Goal: Task Accomplishment & Management: Manage account settings

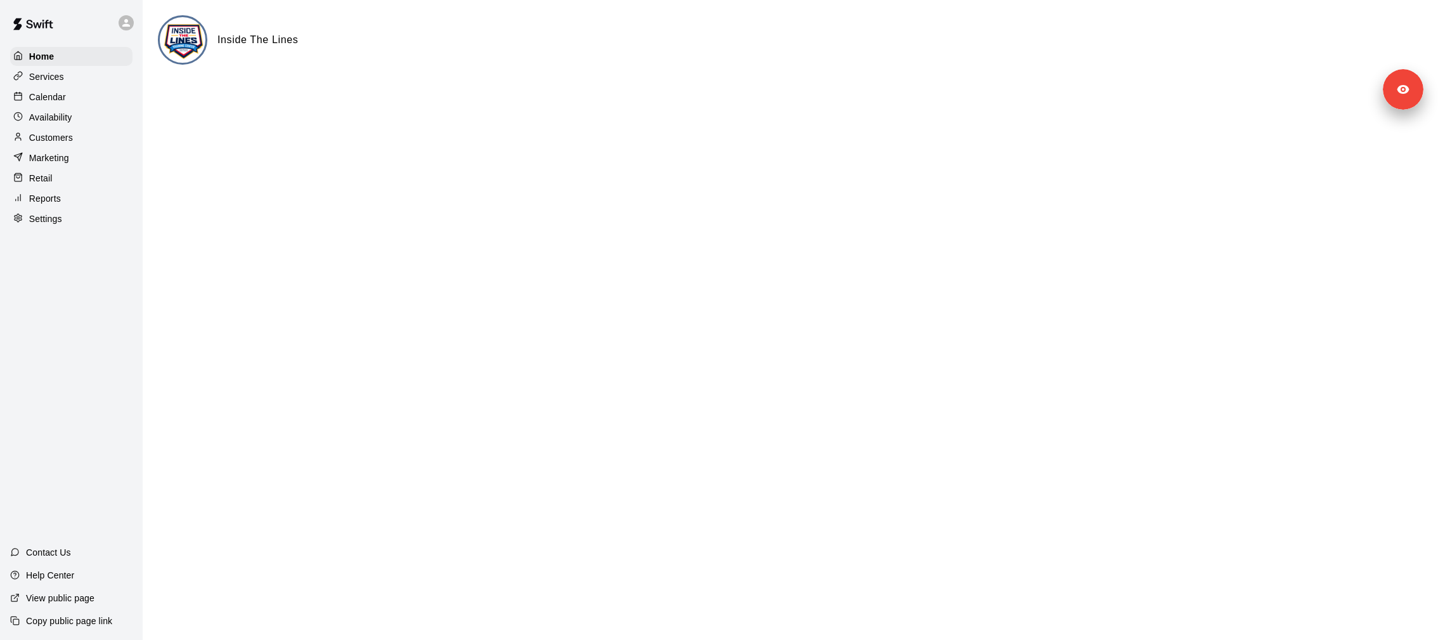
click at [75, 82] on div "Services" at bounding box center [71, 76] width 122 height 19
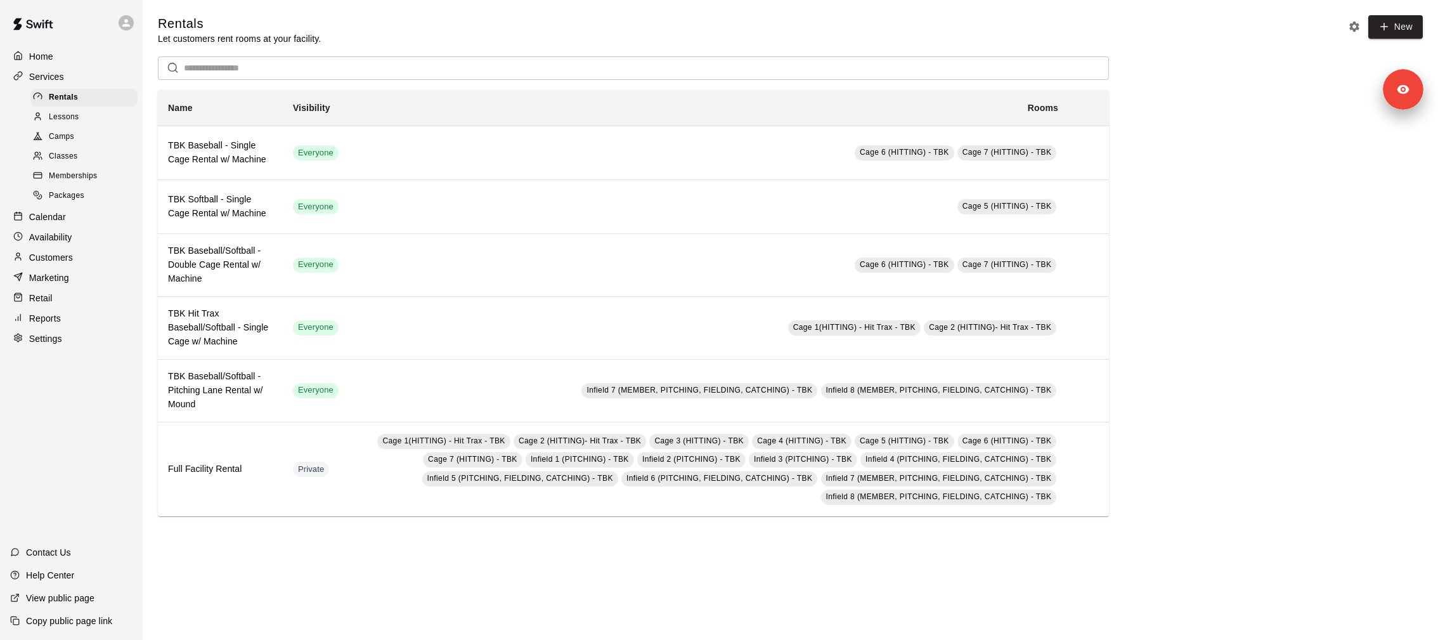
click at [106, 294] on div "Retail" at bounding box center [71, 298] width 122 height 19
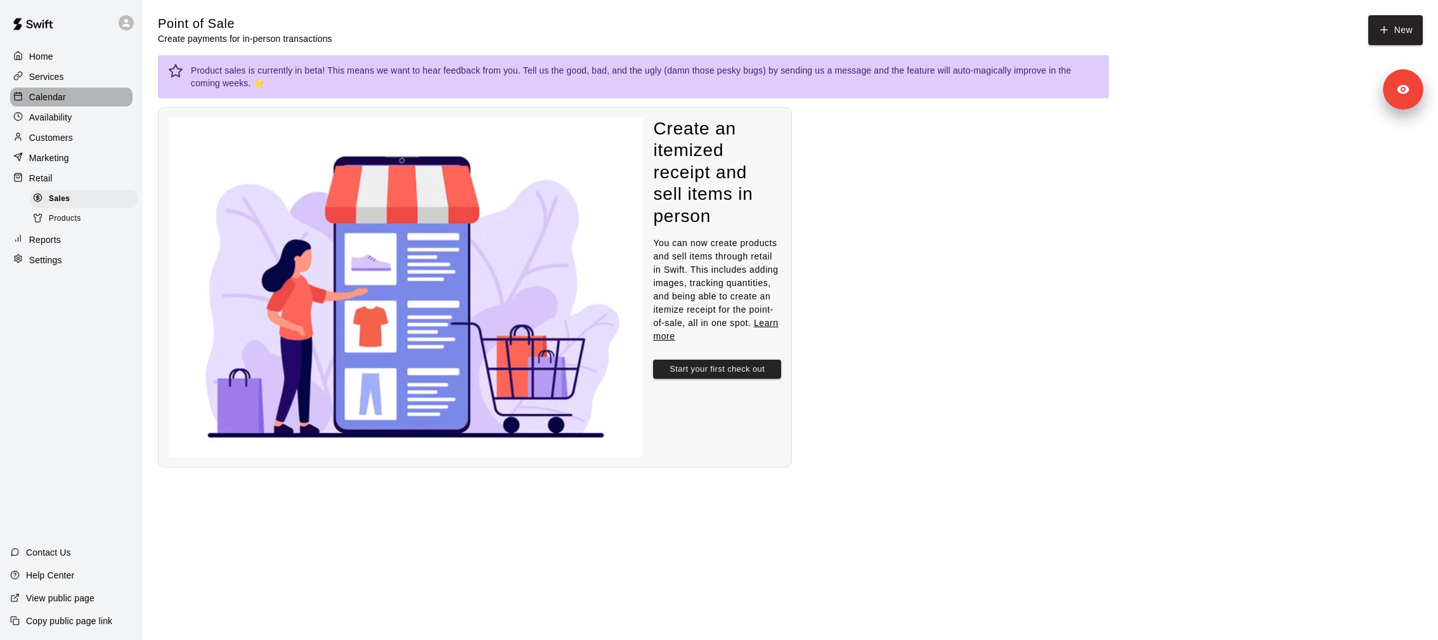
click at [74, 101] on div "Calendar" at bounding box center [71, 97] width 122 height 19
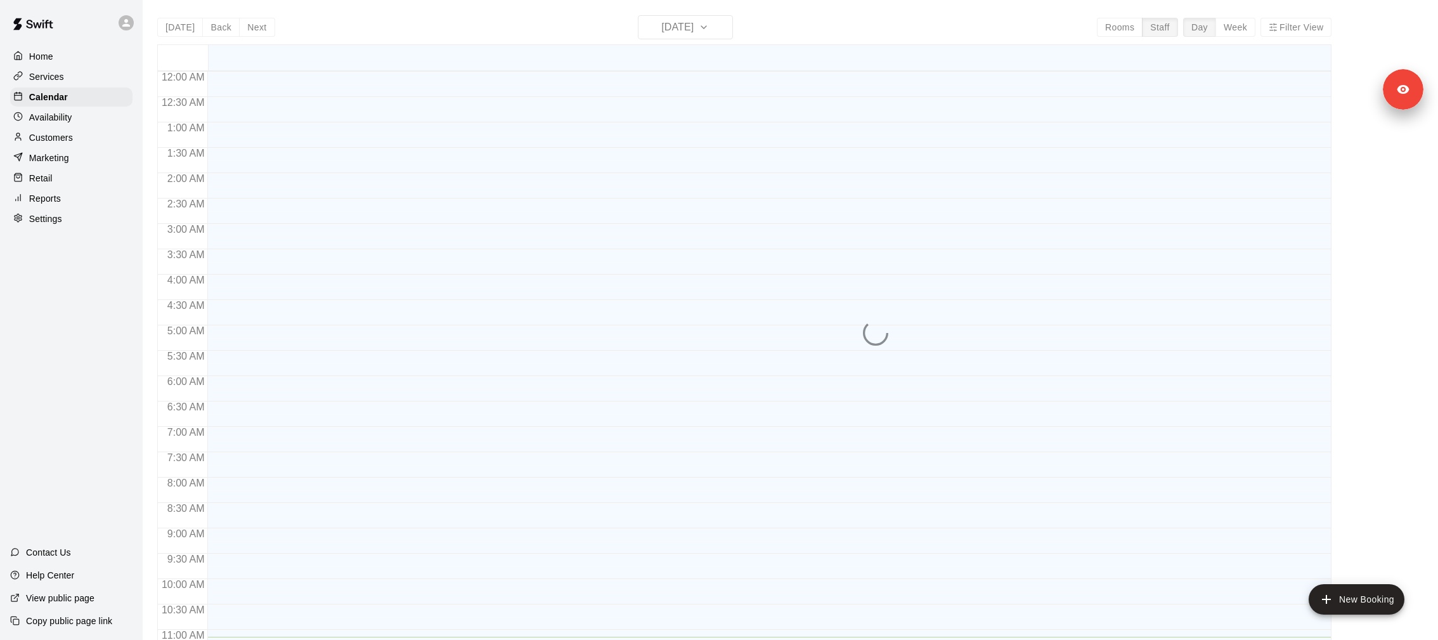
scroll to position [565, 0]
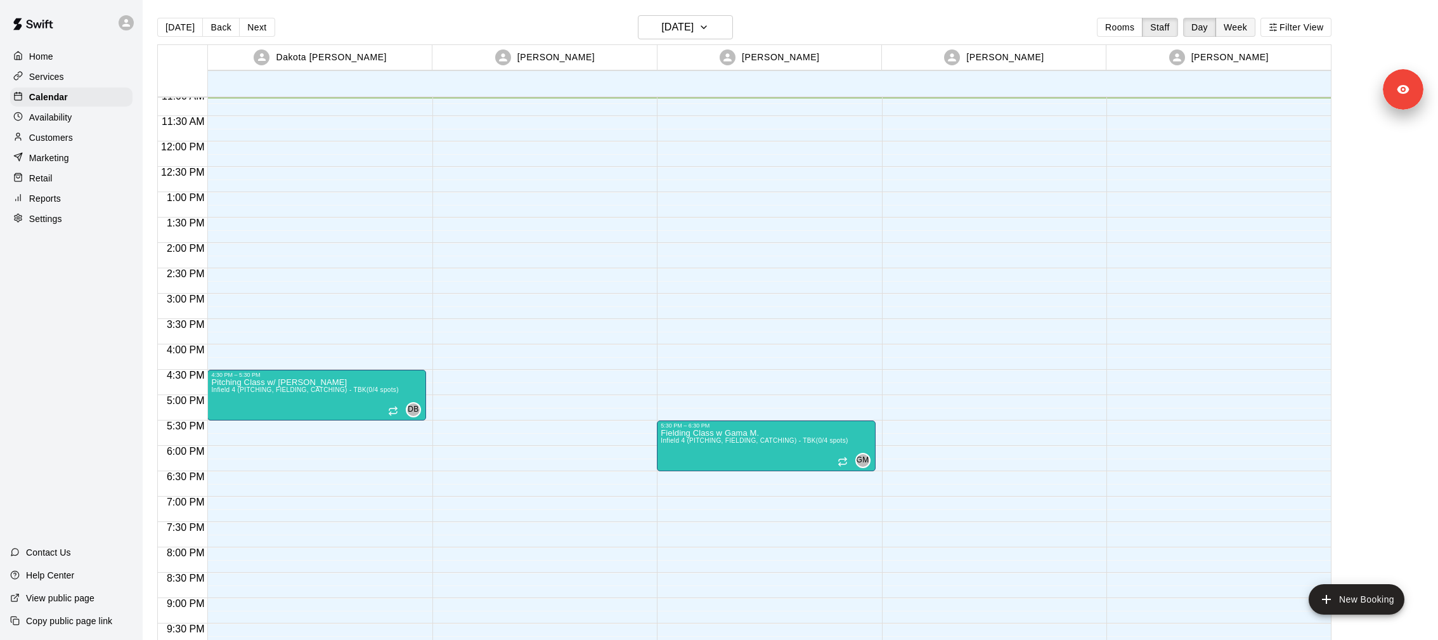
click at [1235, 30] on button "Week" at bounding box center [1236, 27] width 40 height 19
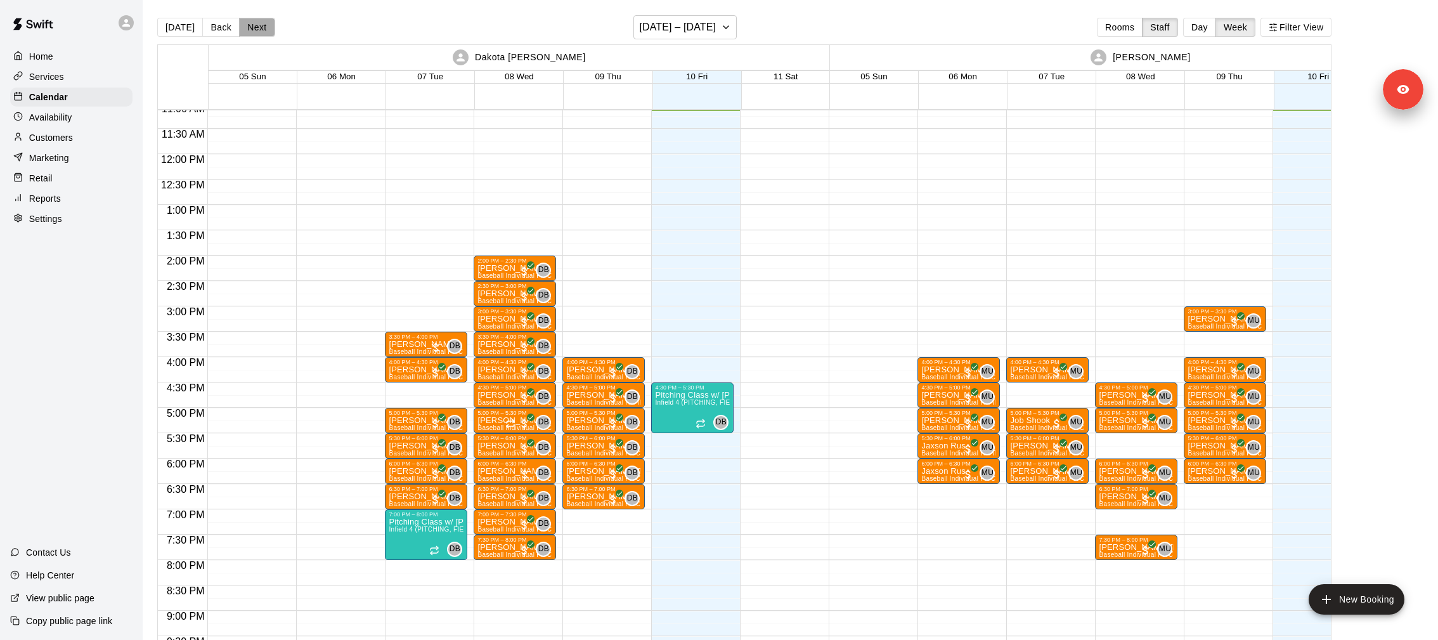
click at [254, 30] on button "Next" at bounding box center [257, 27] width 36 height 19
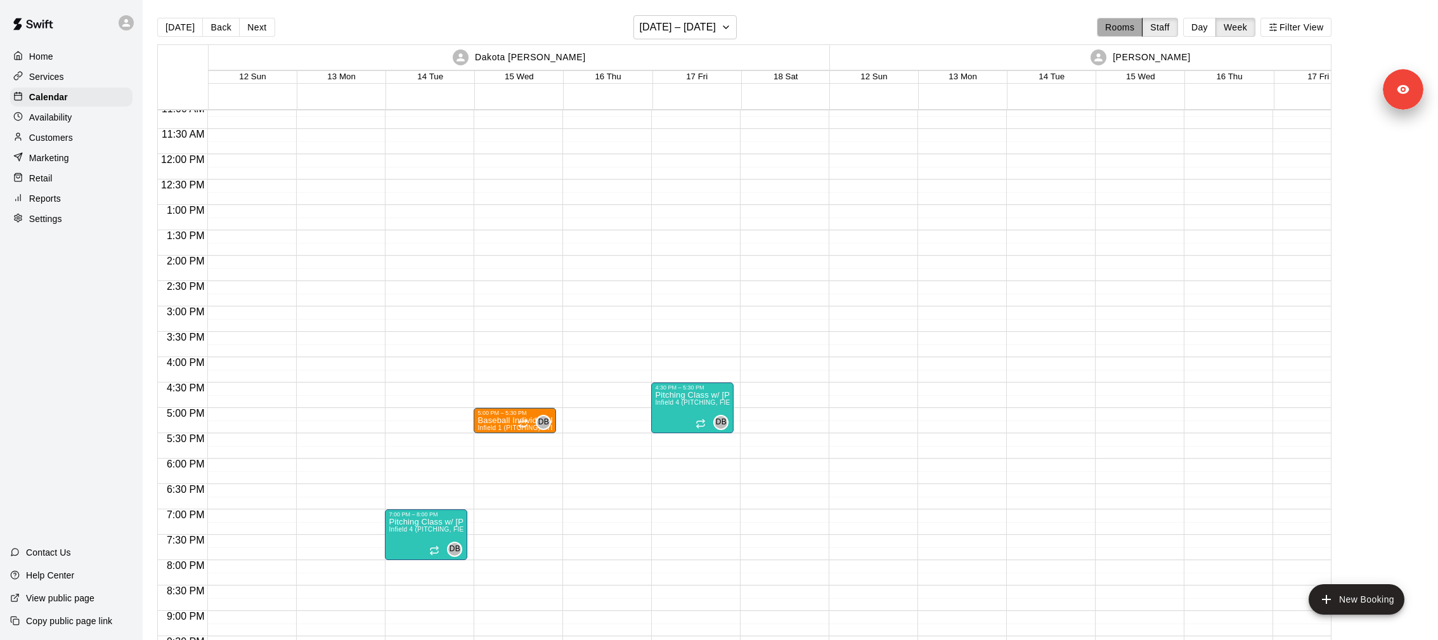
click at [1117, 33] on button "Rooms" at bounding box center [1120, 27] width 46 height 19
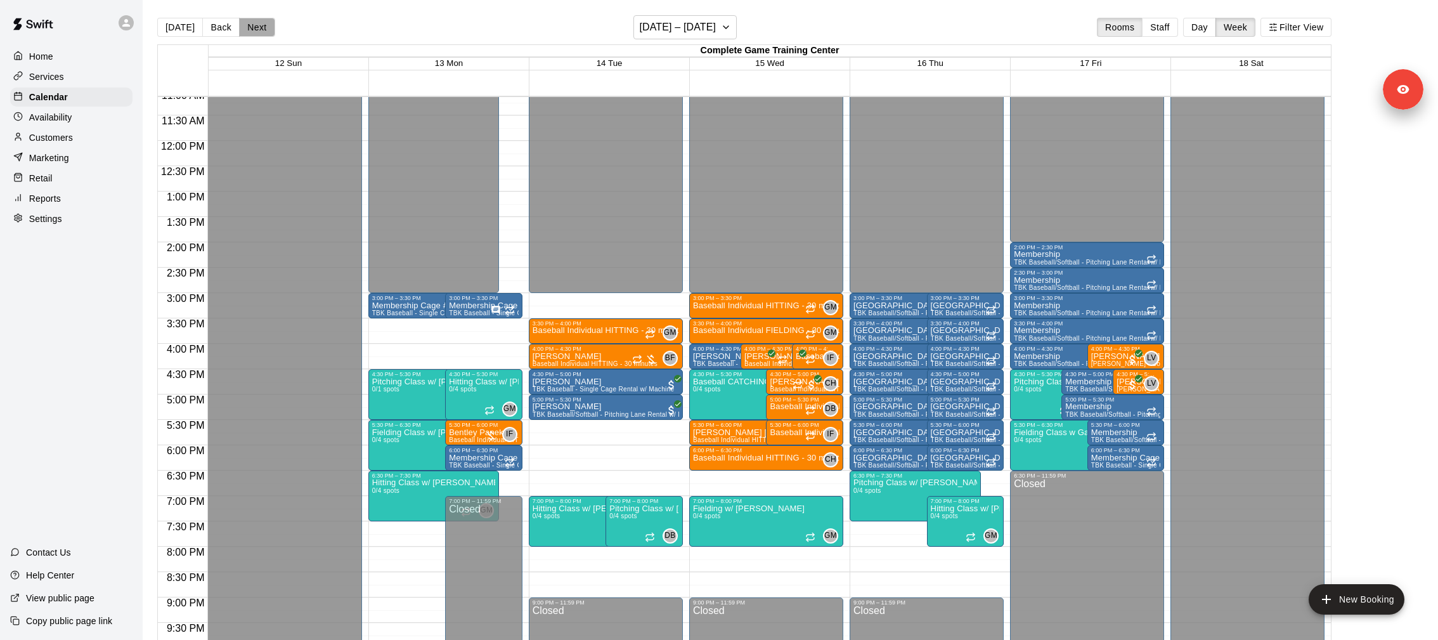
click at [247, 27] on button "Next" at bounding box center [257, 27] width 36 height 19
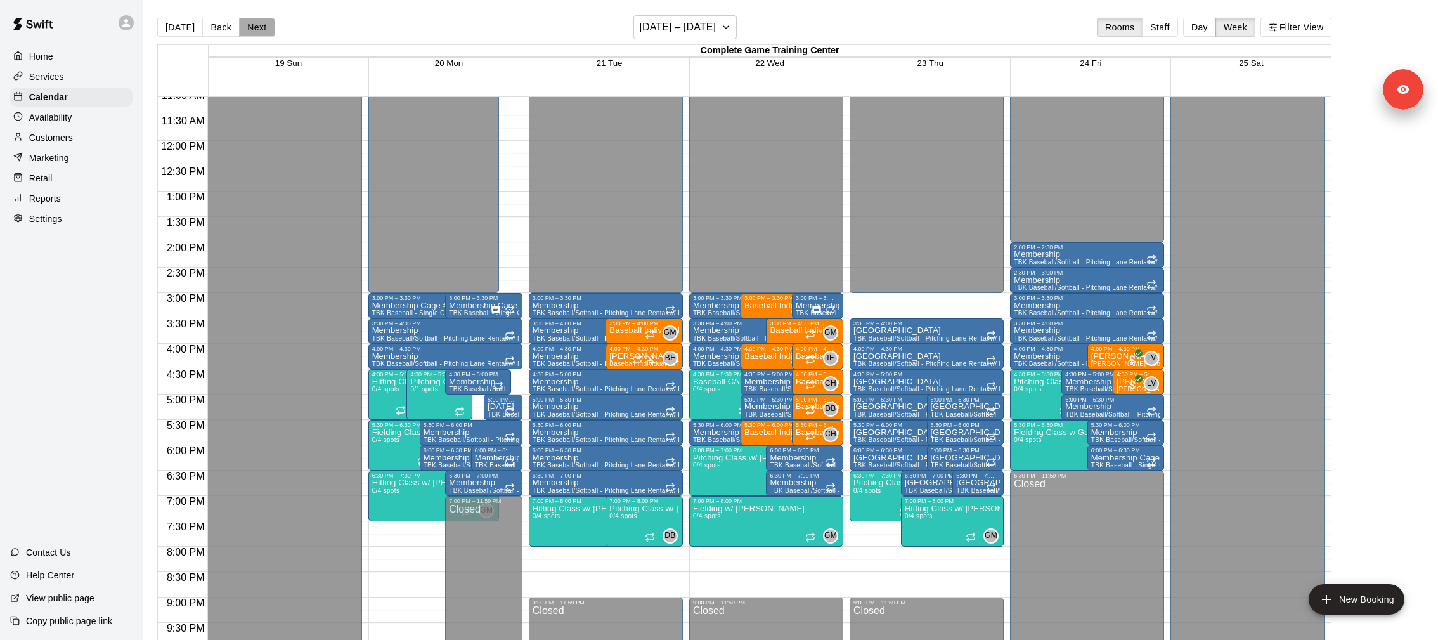
click at [247, 27] on button "Next" at bounding box center [257, 27] width 36 height 19
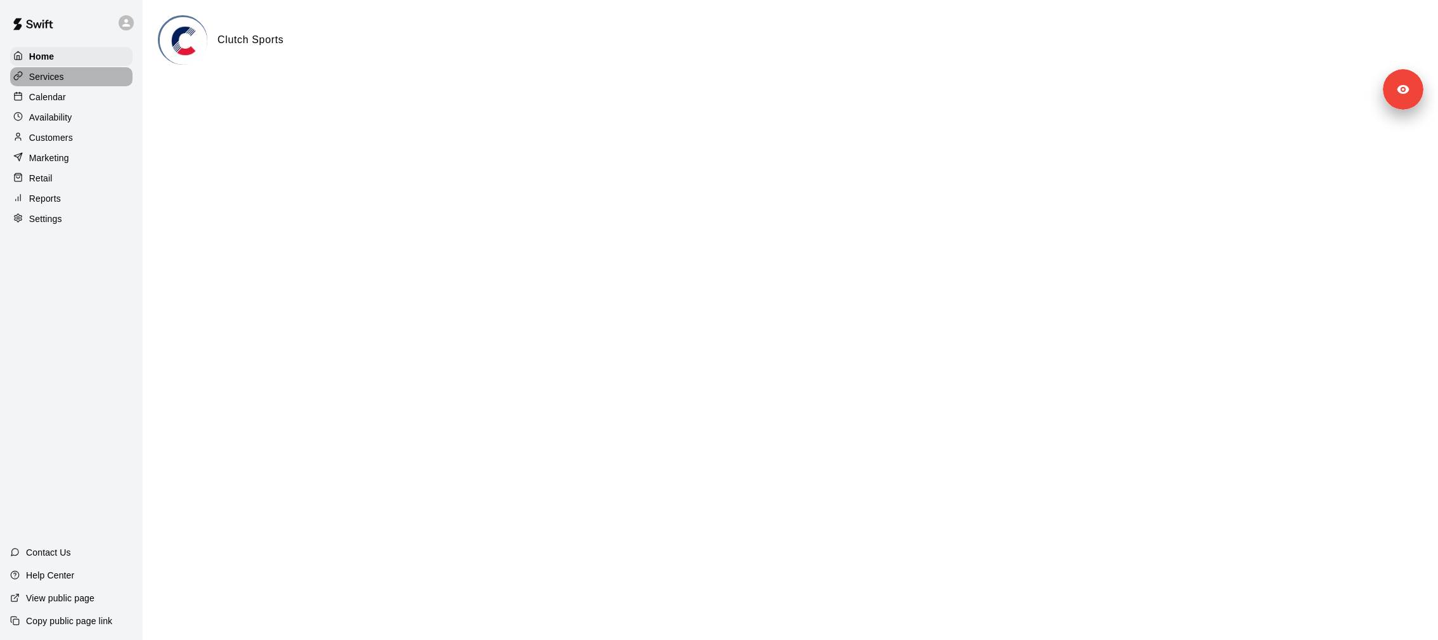
click at [78, 79] on div "Services" at bounding box center [71, 76] width 122 height 19
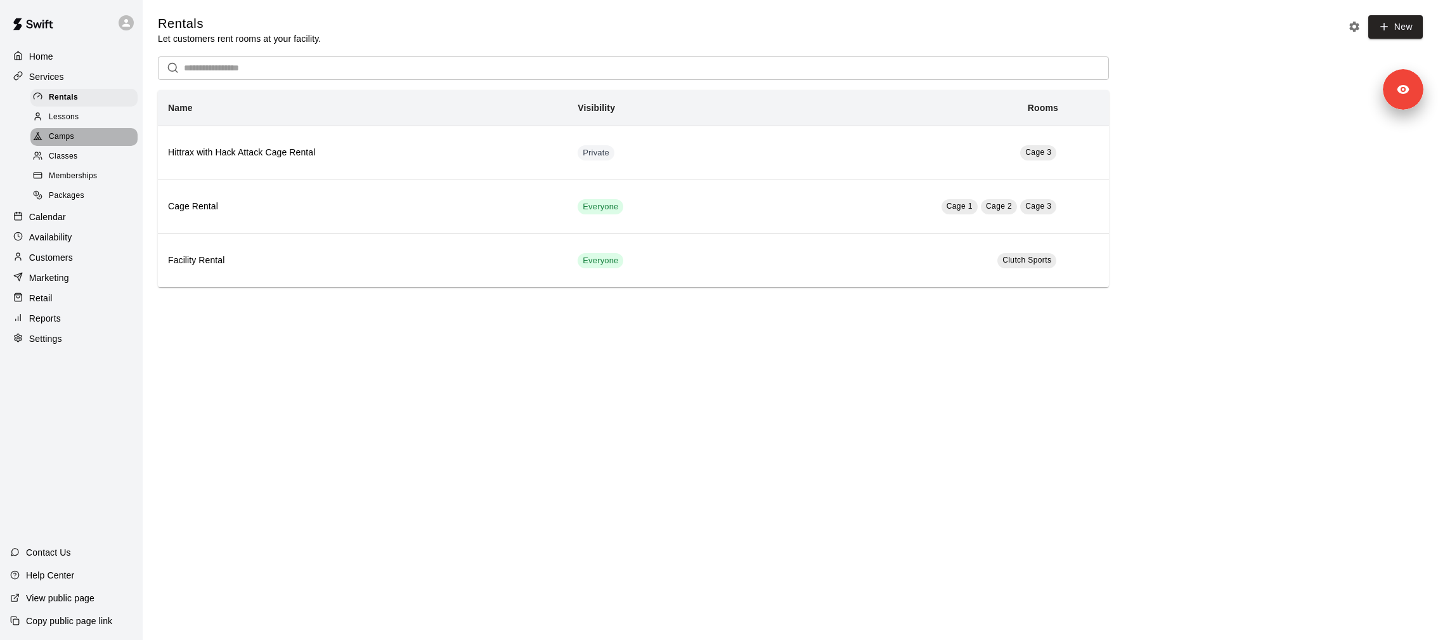
click at [79, 139] on div "Camps" at bounding box center [83, 137] width 107 height 18
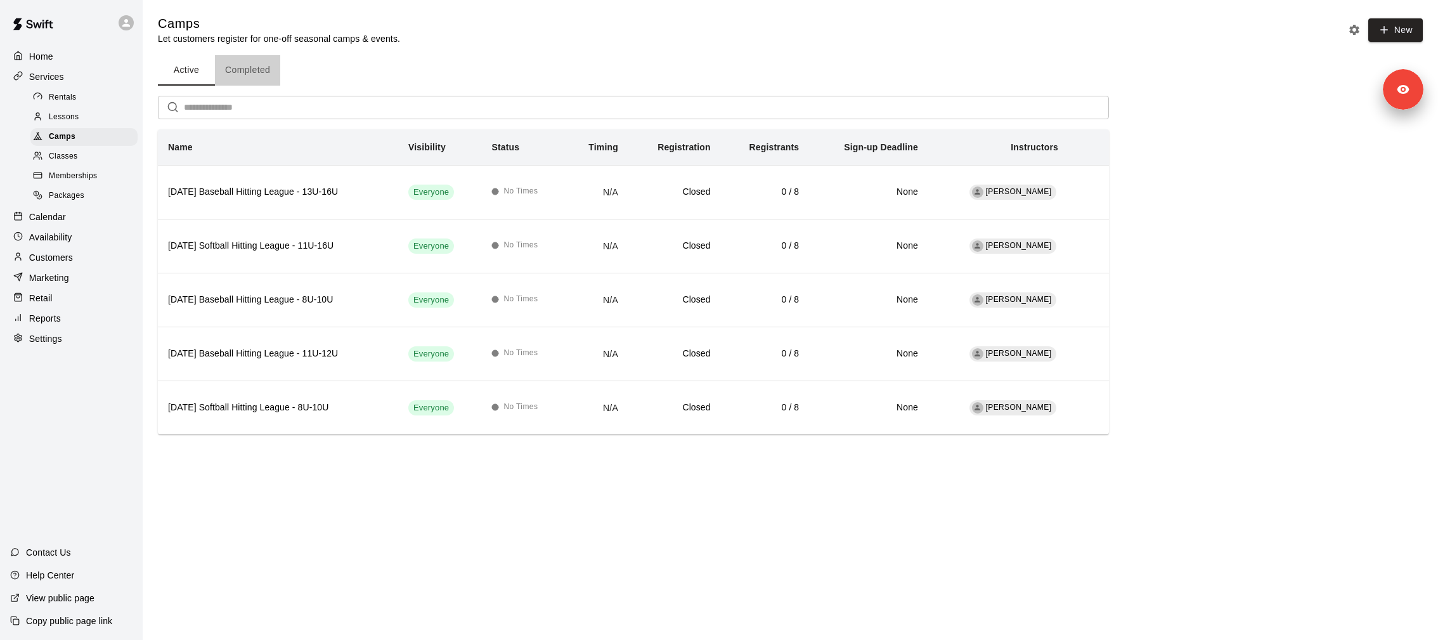
click at [263, 81] on button "Completed" at bounding box center [247, 70] width 65 height 30
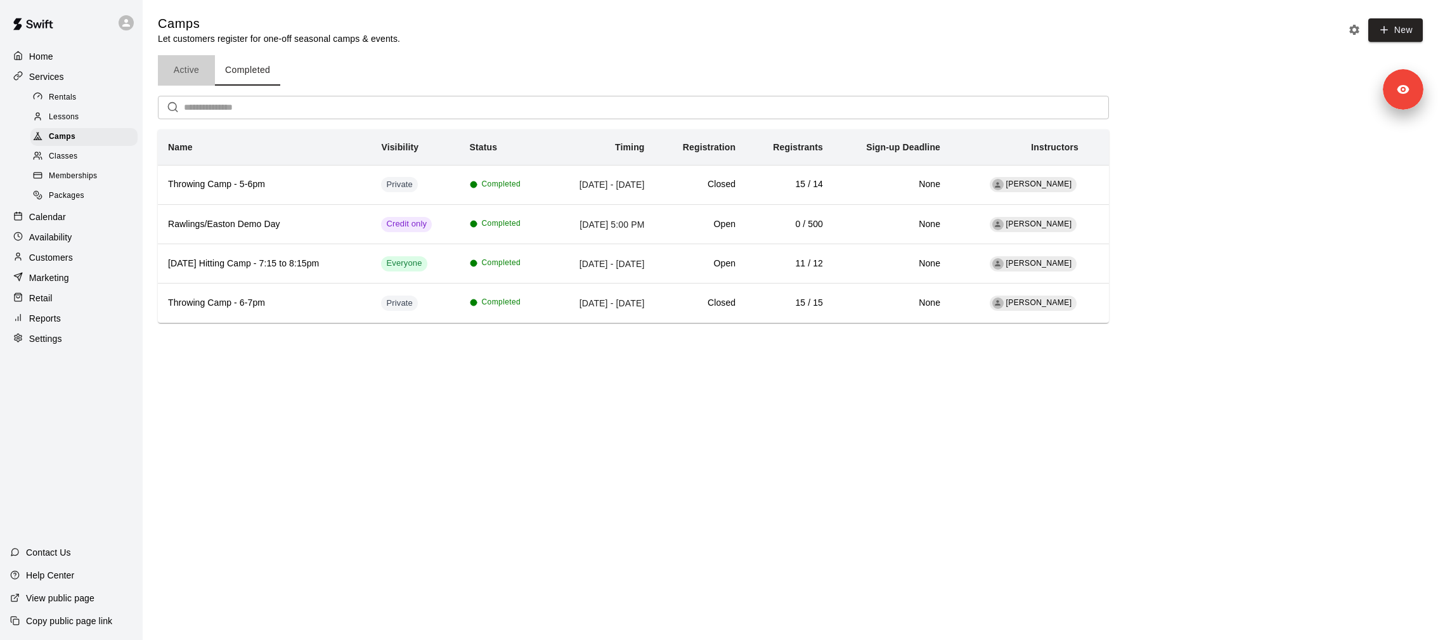
click at [181, 68] on button "Active" at bounding box center [186, 70] width 57 height 30
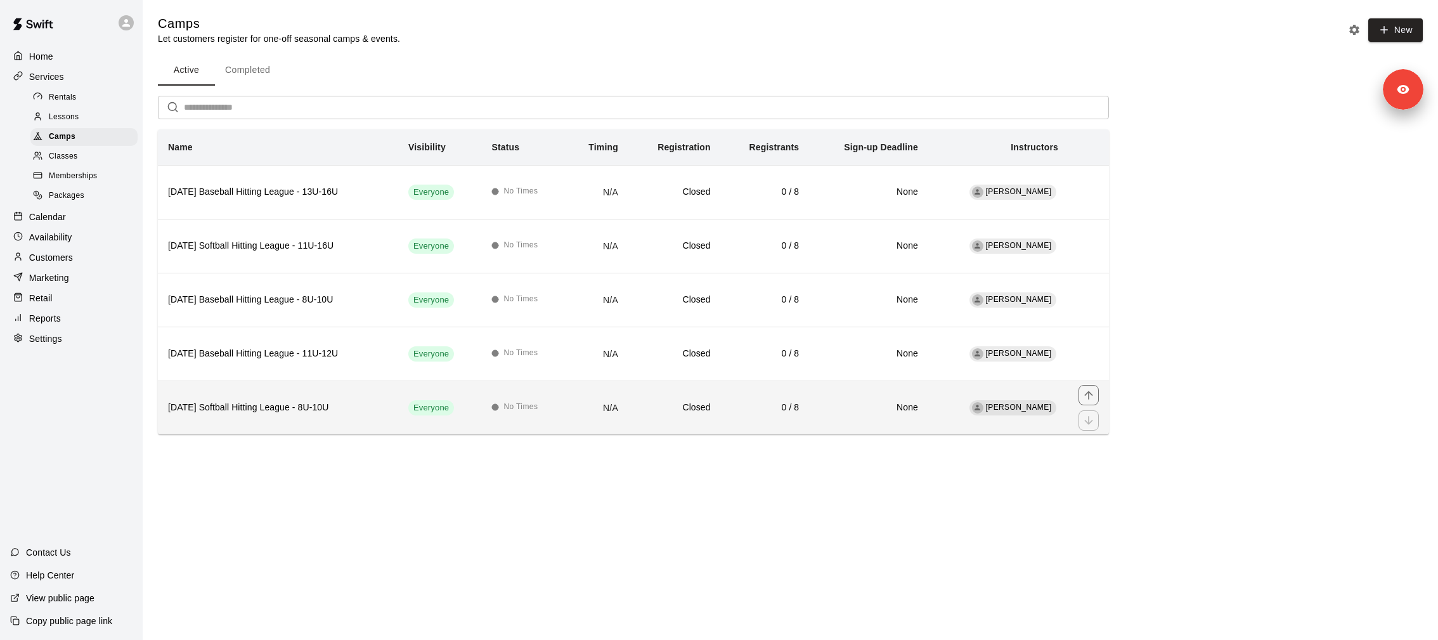
click at [332, 407] on h6 "Monday Softball Hitting League - 8U-10U" at bounding box center [278, 408] width 220 height 14
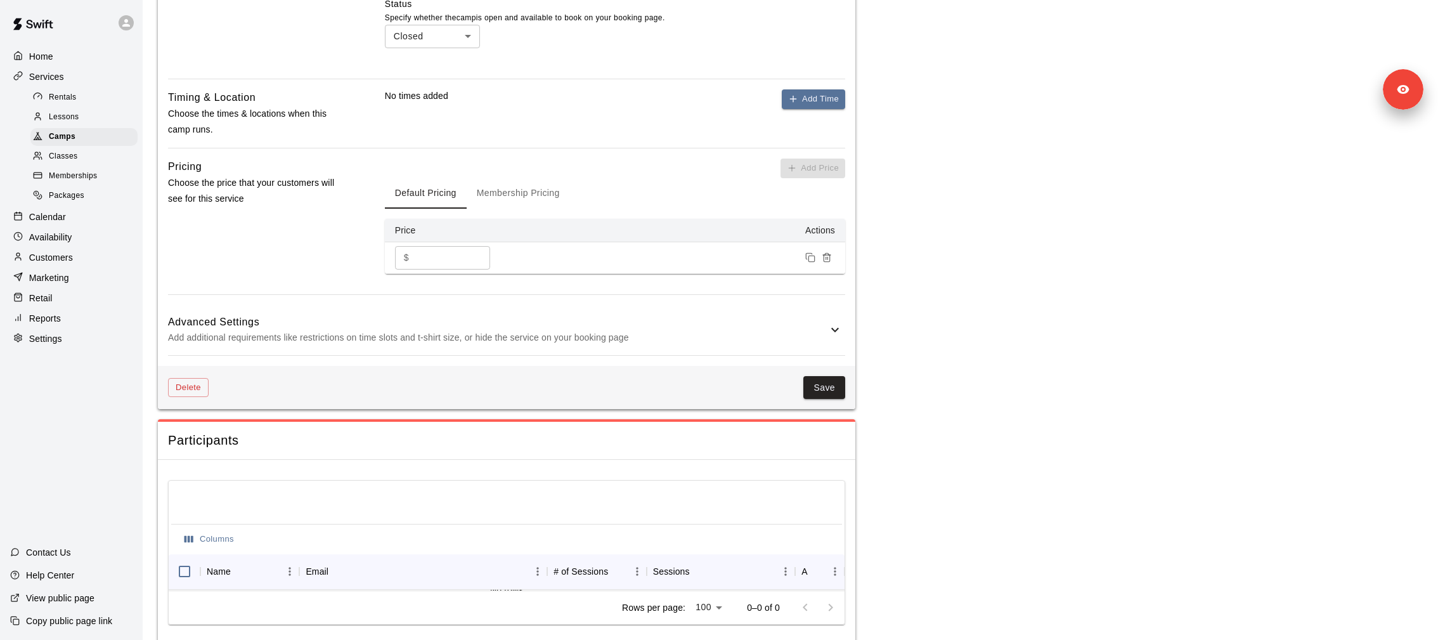
scroll to position [826, 0]
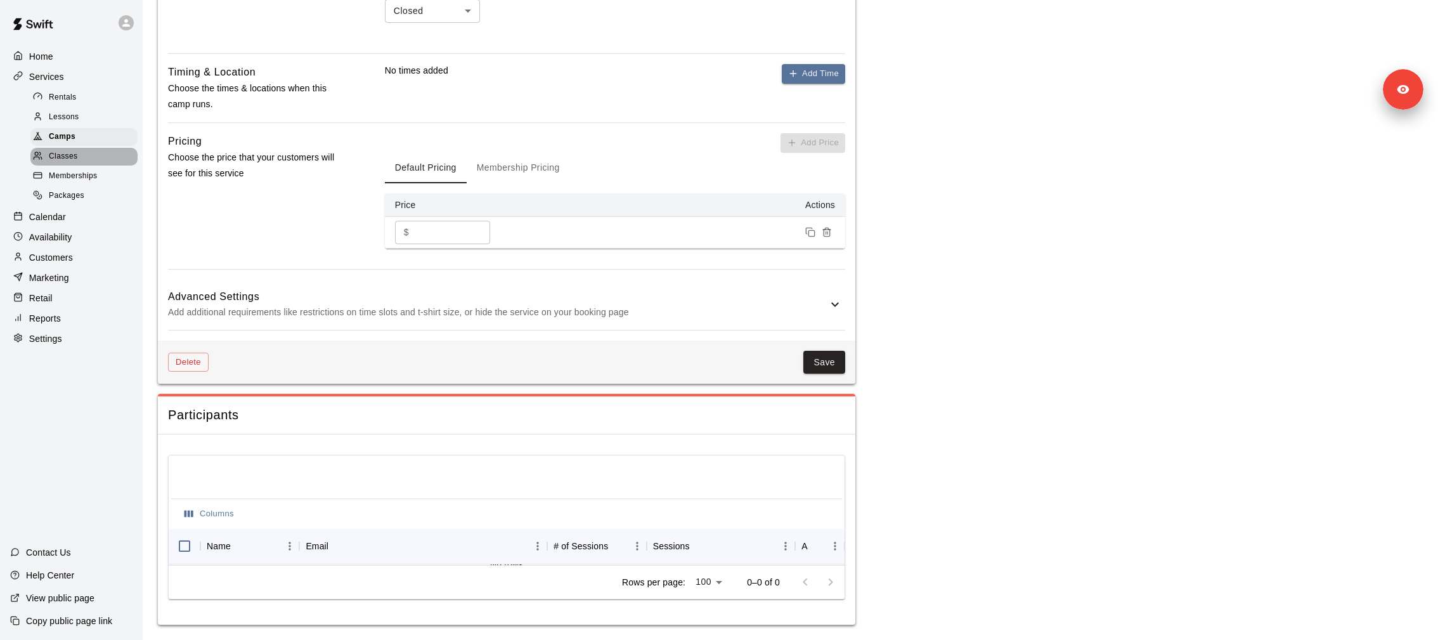
click at [75, 159] on span "Classes" at bounding box center [63, 156] width 29 height 13
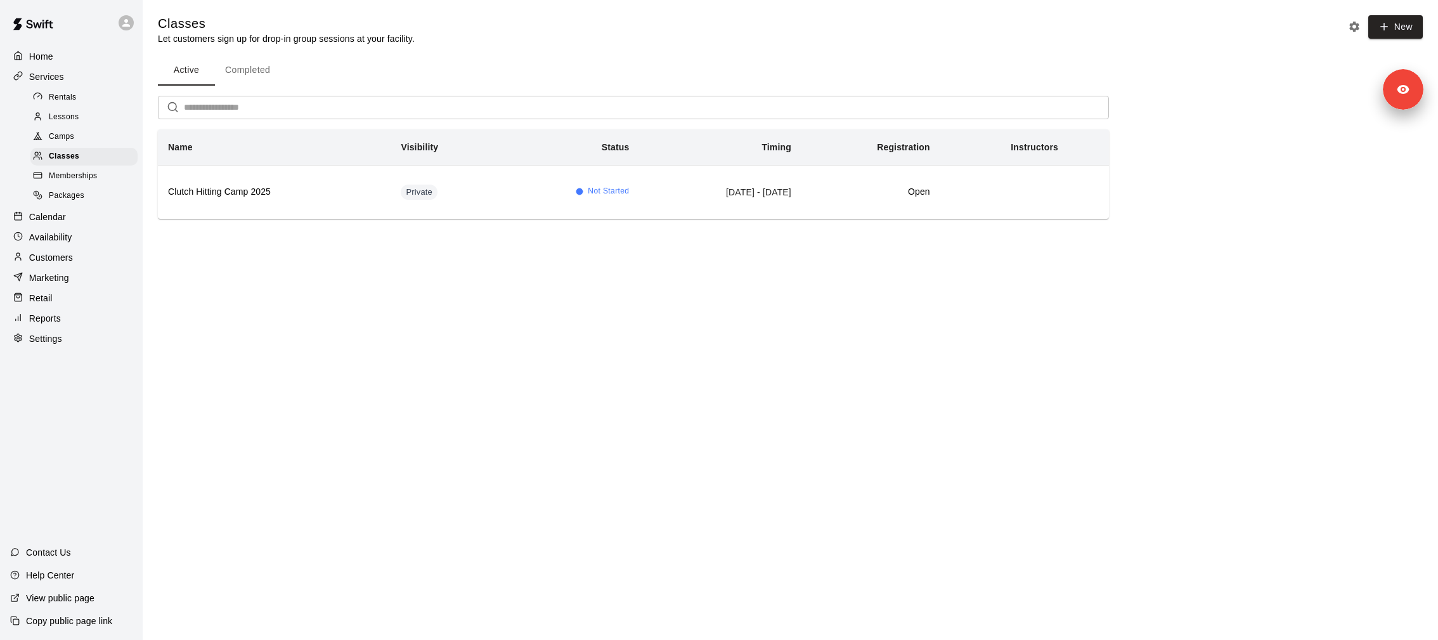
click at [223, 58] on button "Completed" at bounding box center [247, 70] width 65 height 30
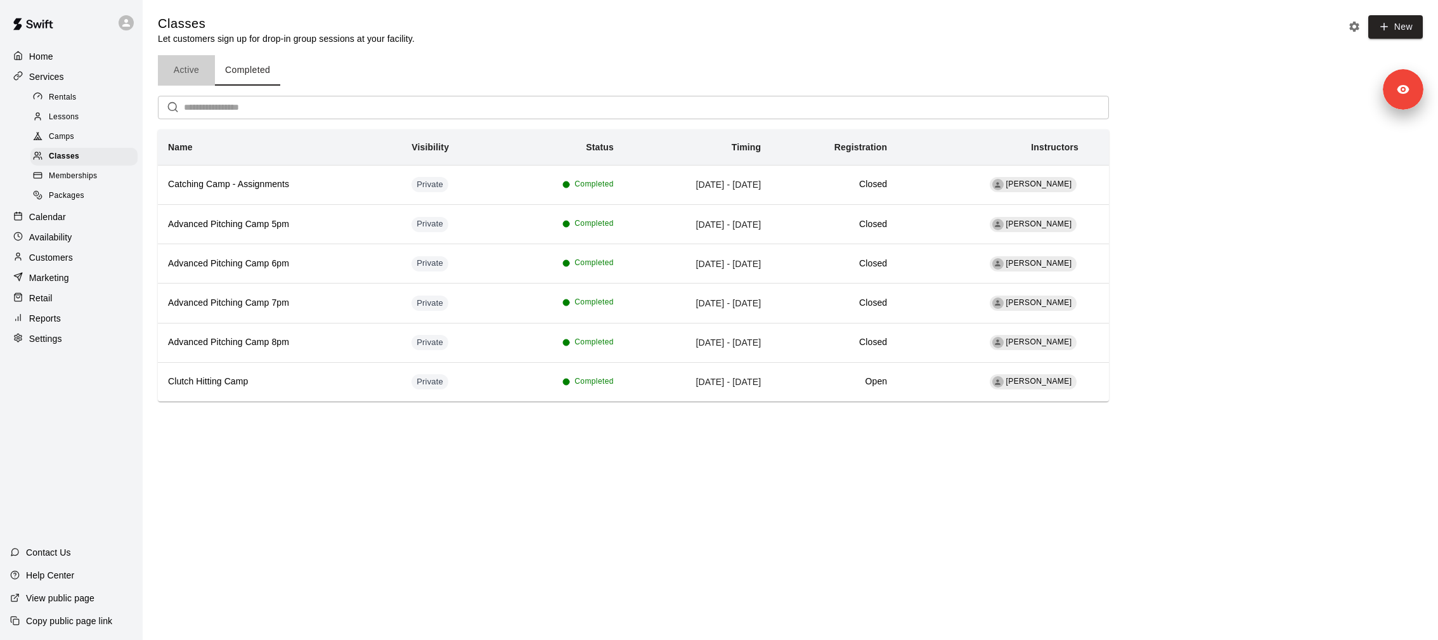
click at [185, 72] on button "Active" at bounding box center [186, 70] width 57 height 30
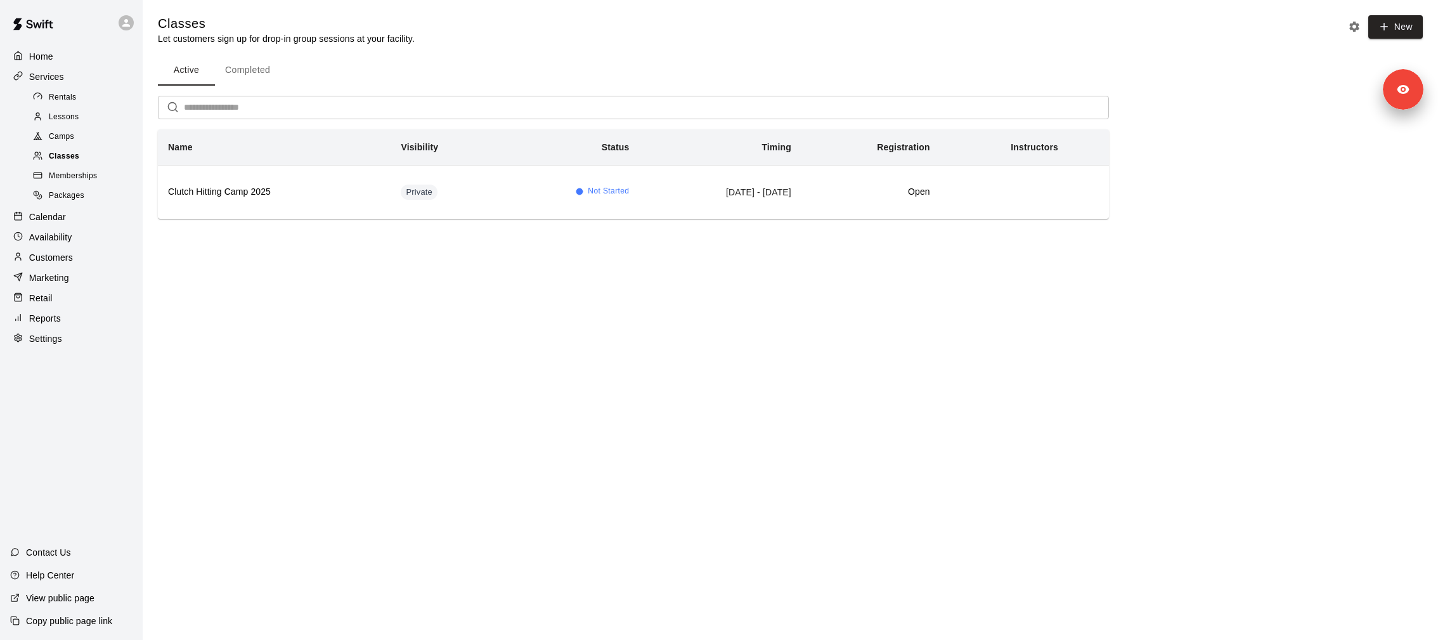
click at [86, 153] on div "Classes" at bounding box center [83, 157] width 107 height 18
click at [79, 100] on div "Rentals" at bounding box center [83, 98] width 107 height 18
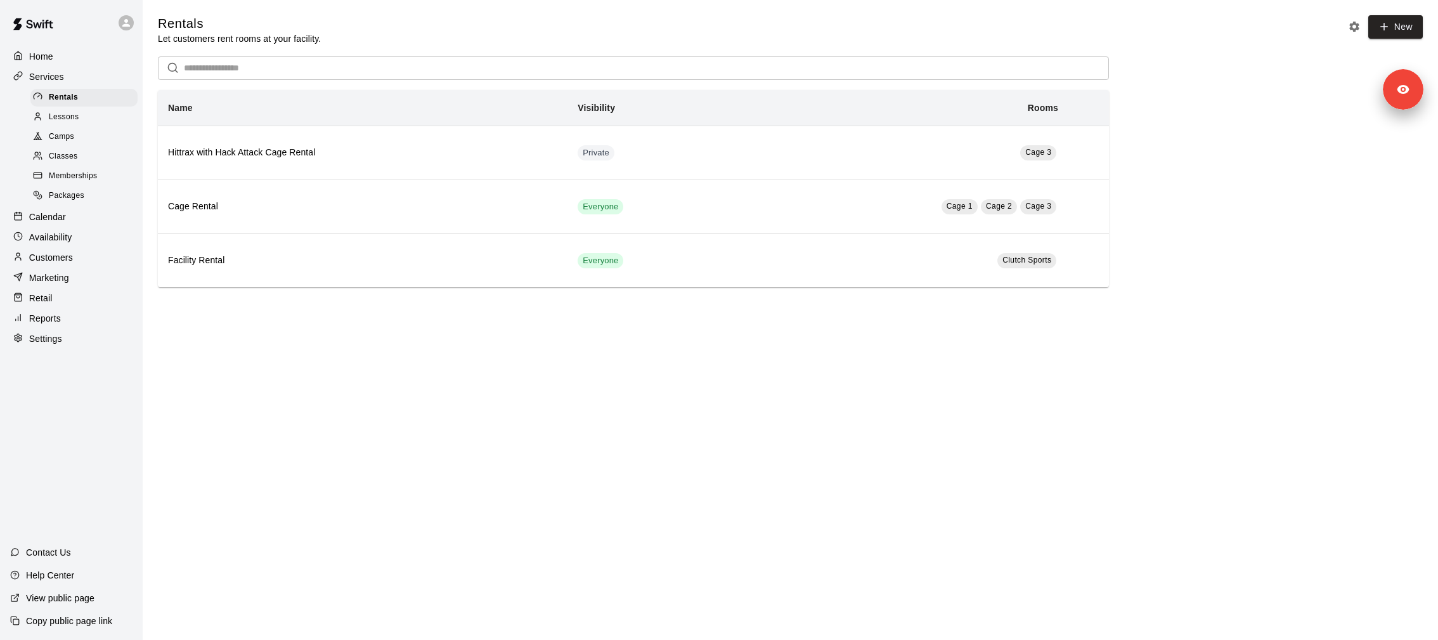
click at [87, 142] on div "Camps" at bounding box center [83, 137] width 107 height 18
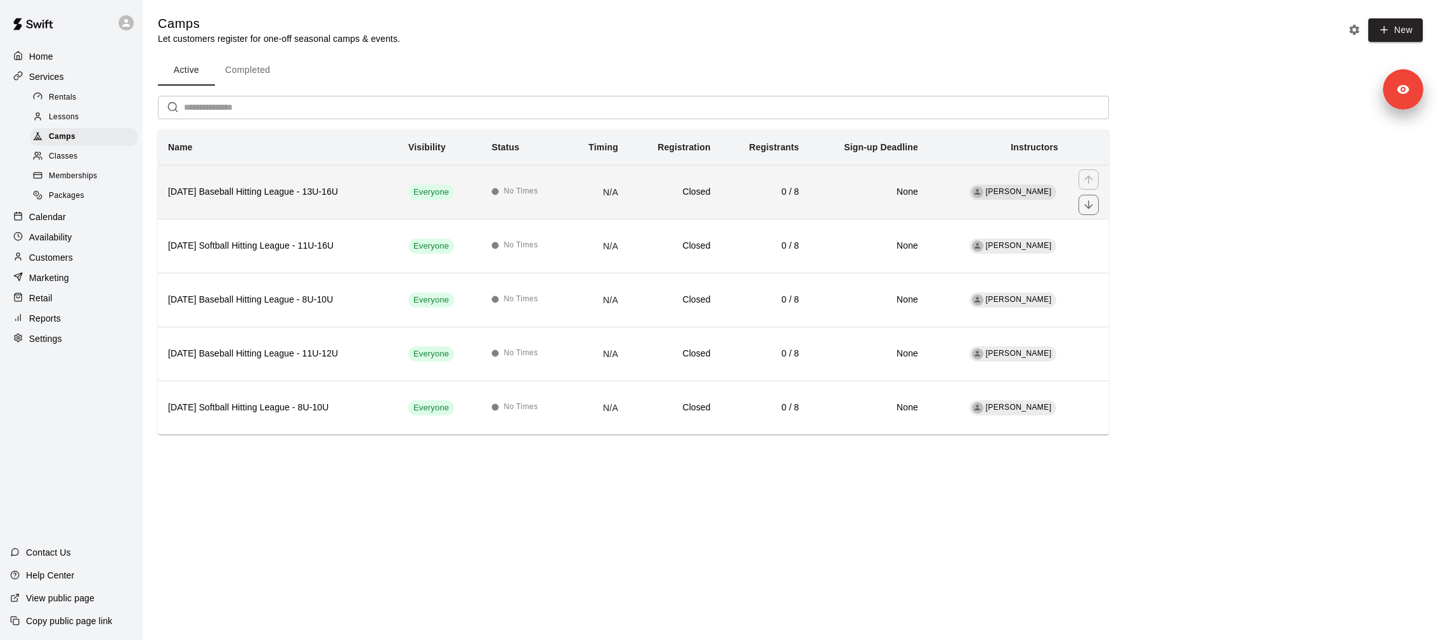
click at [218, 193] on h6 "Sunday Baseball Hitting League - 13U-16U" at bounding box center [278, 192] width 220 height 14
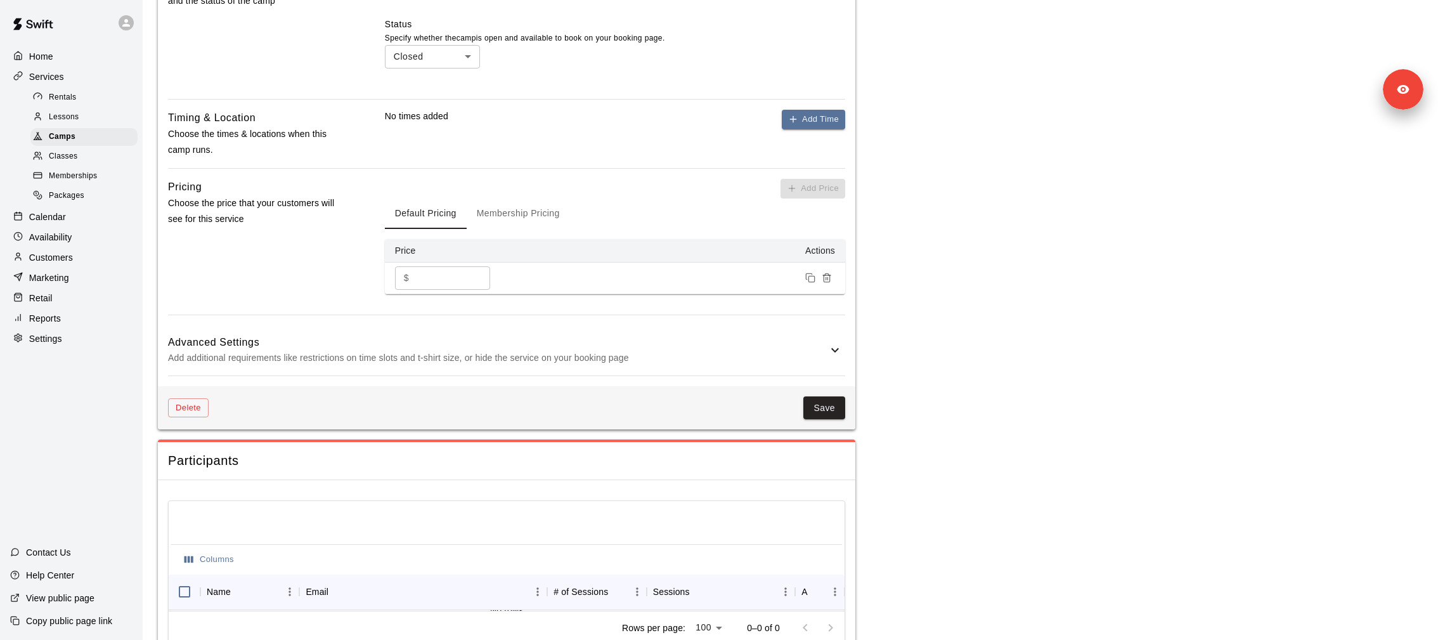
scroll to position [826, 0]
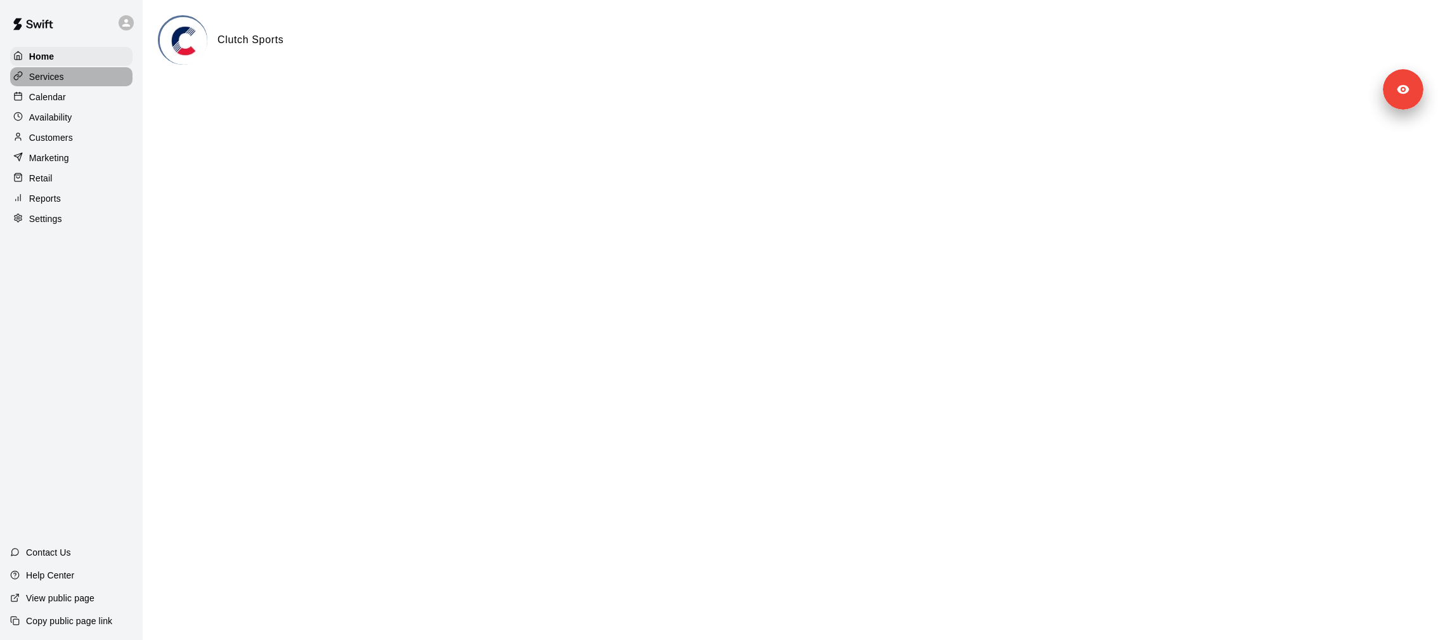
click at [53, 74] on p "Services" at bounding box center [46, 76] width 35 height 13
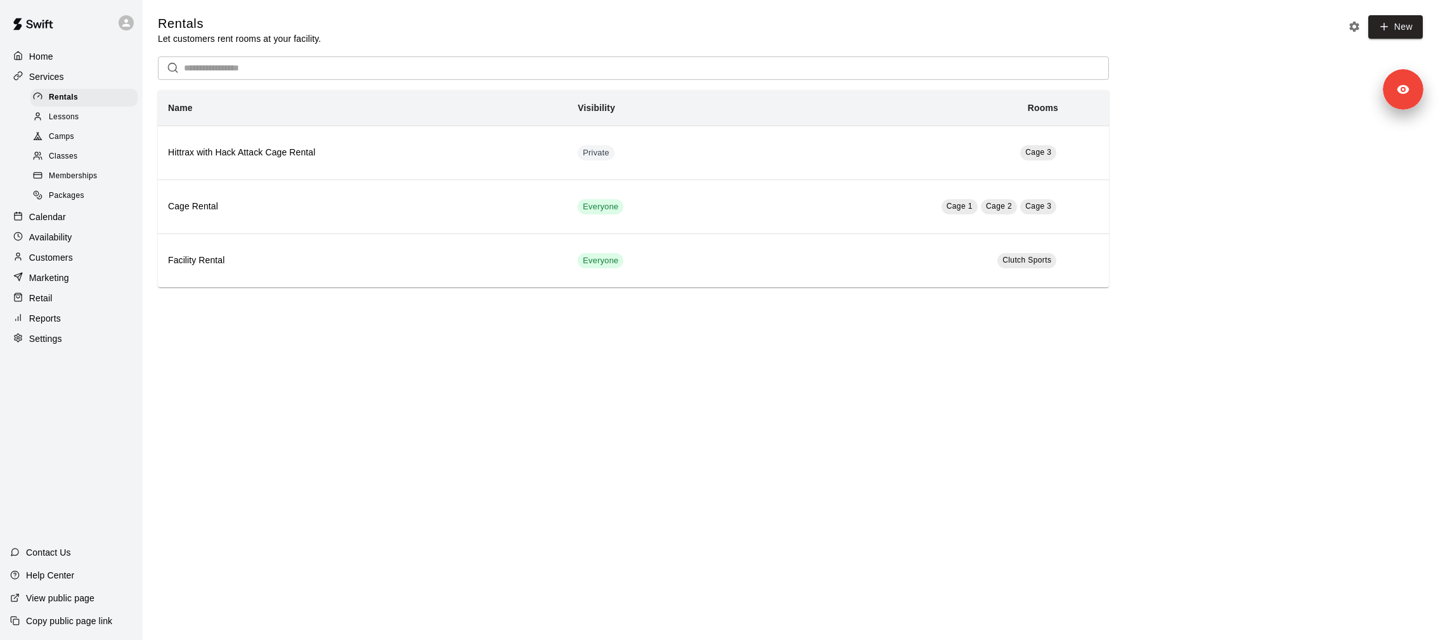
click at [80, 155] on div "Classes" at bounding box center [83, 157] width 107 height 18
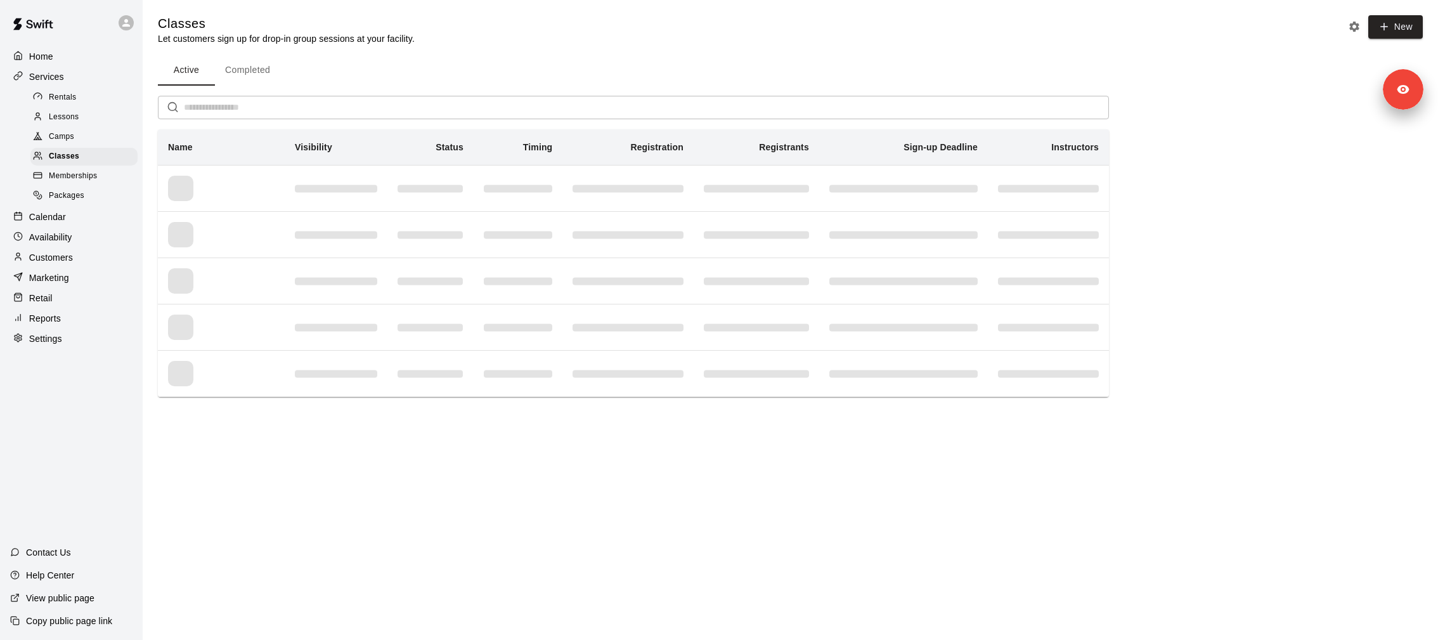
click at [76, 136] on div "Camps" at bounding box center [83, 137] width 107 height 18
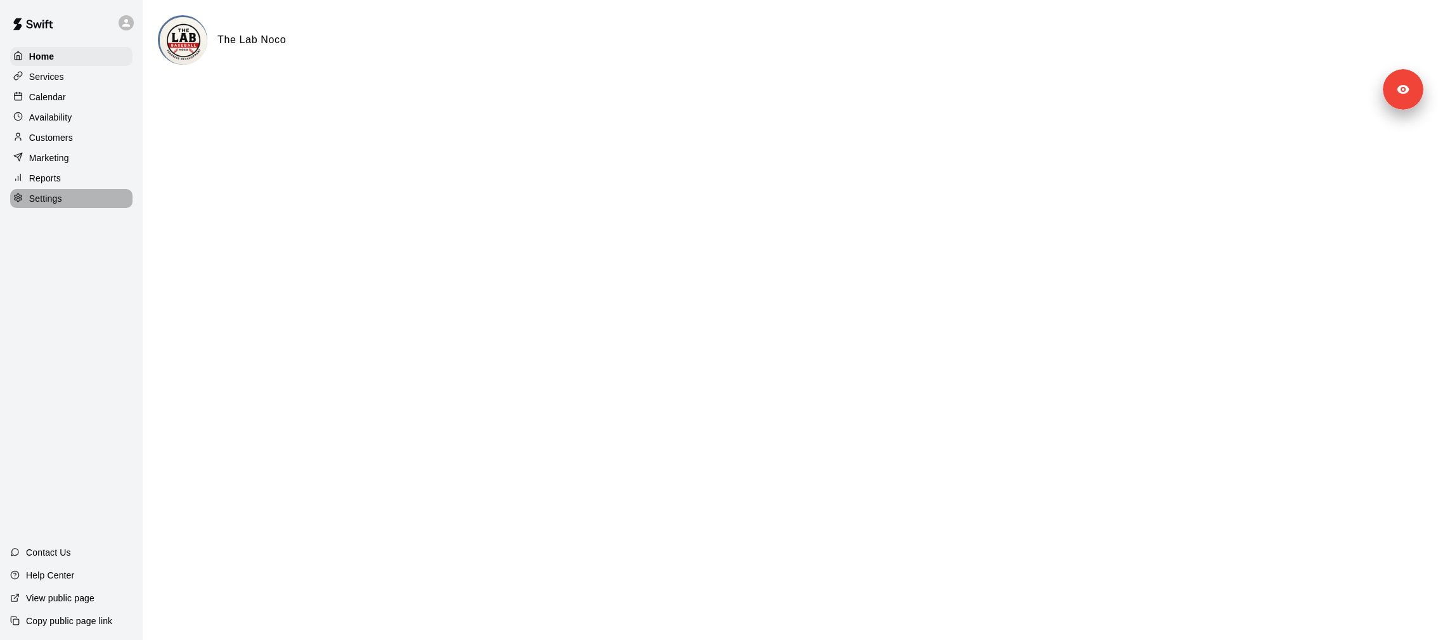
click at [53, 194] on p "Settings" at bounding box center [45, 198] width 33 height 13
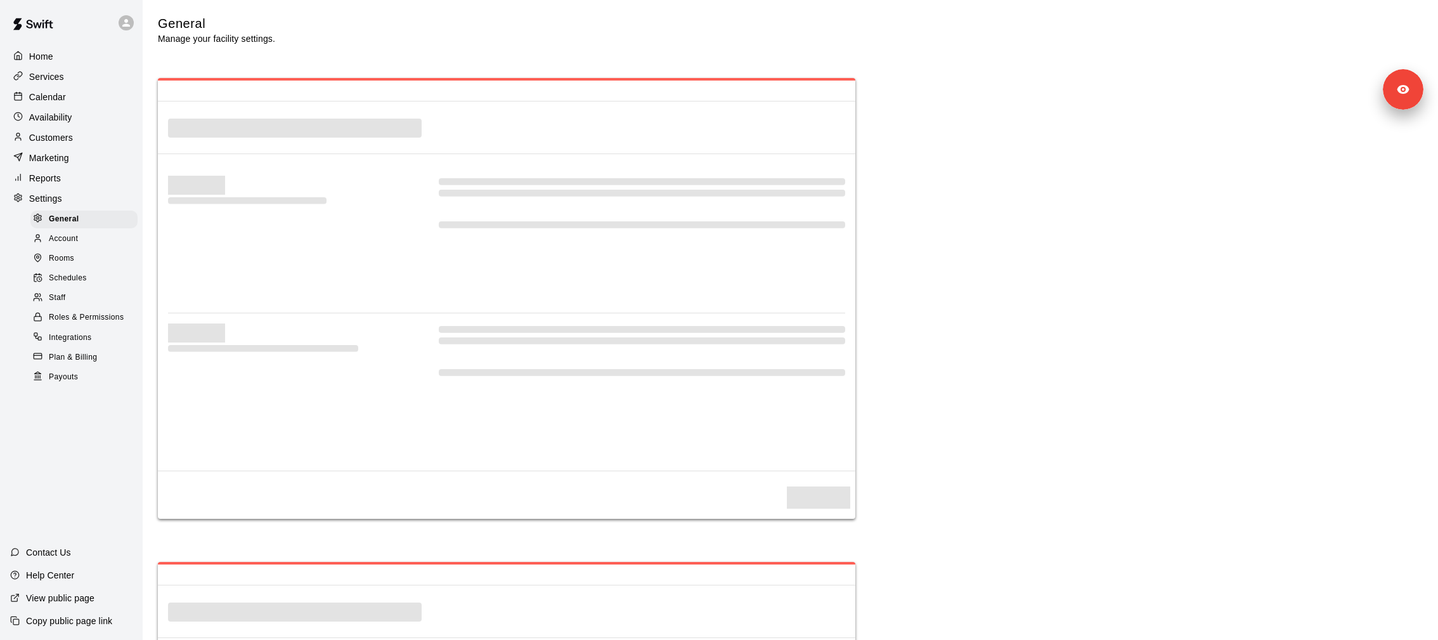
select select "**"
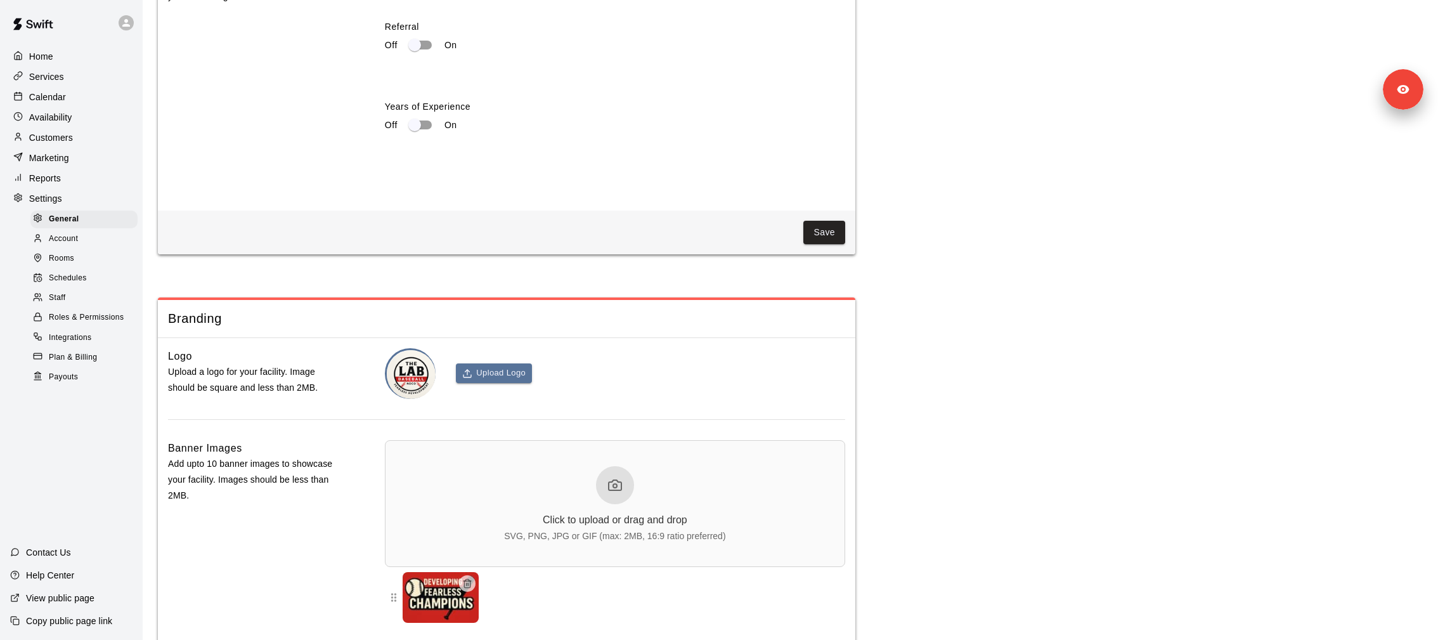
scroll to position [2574, 0]
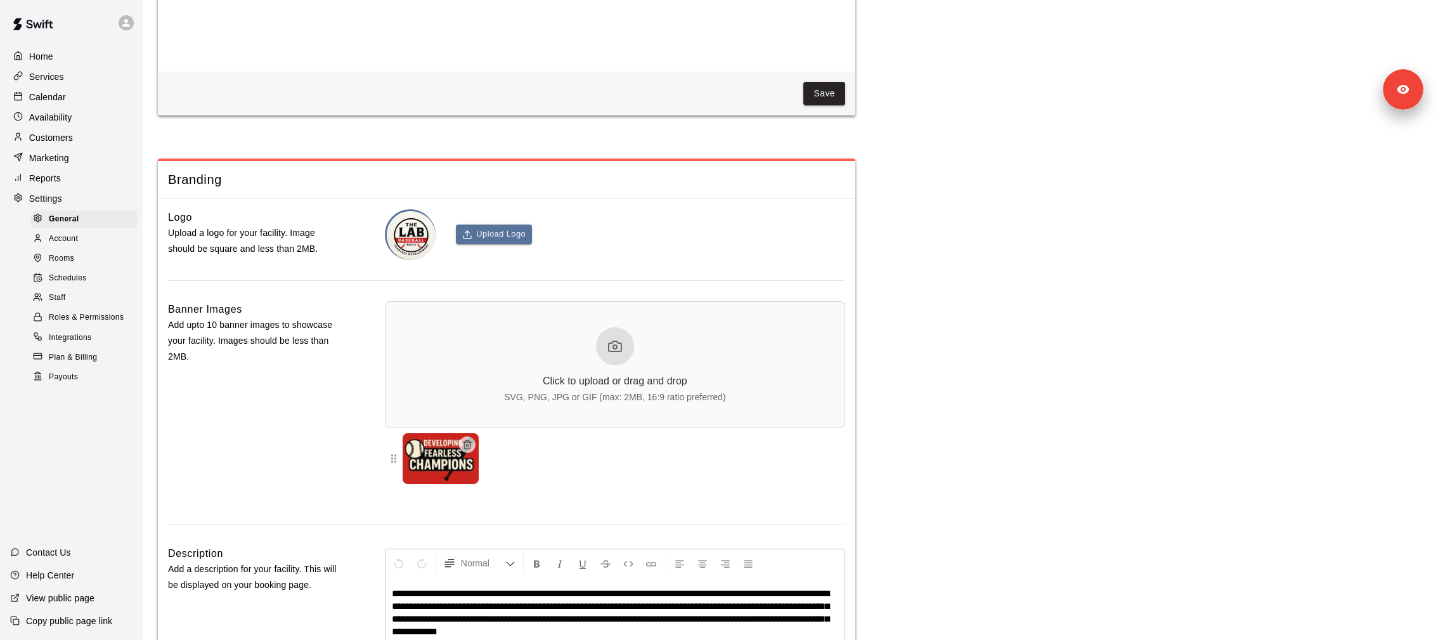
click at [69, 297] on div "Staff" at bounding box center [83, 298] width 107 height 18
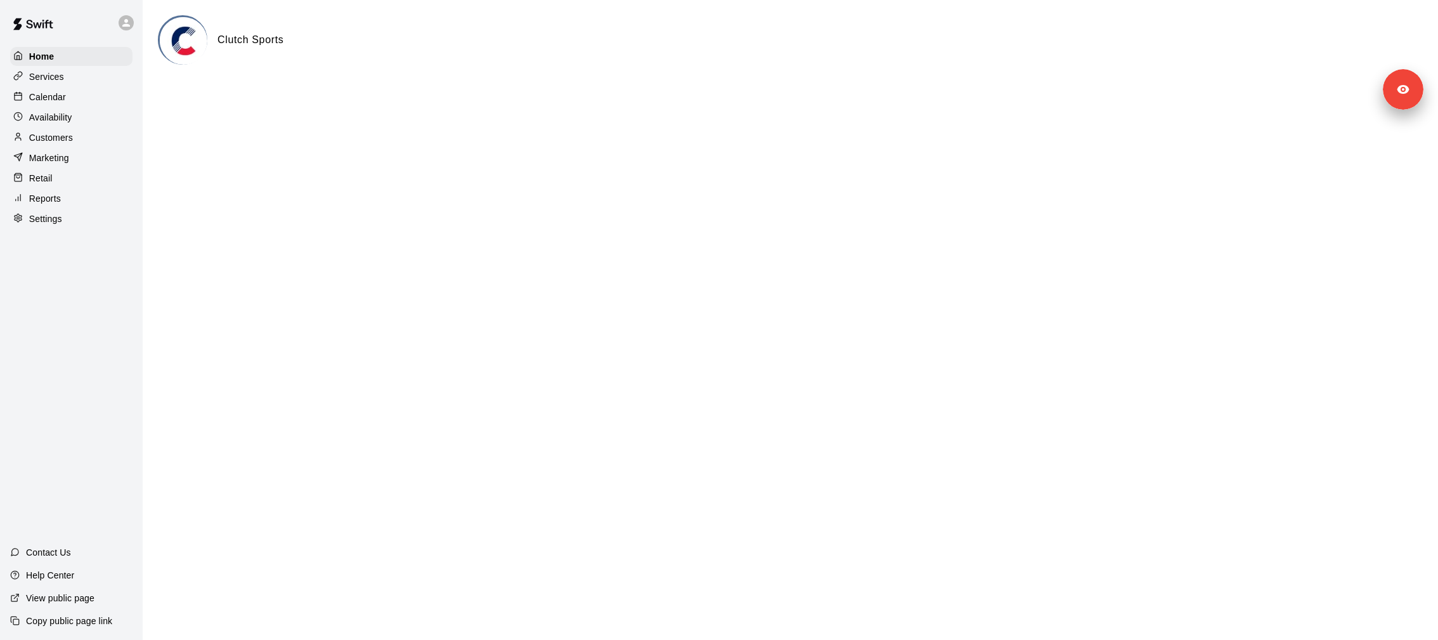
click at [91, 78] on div "Services" at bounding box center [71, 76] width 122 height 19
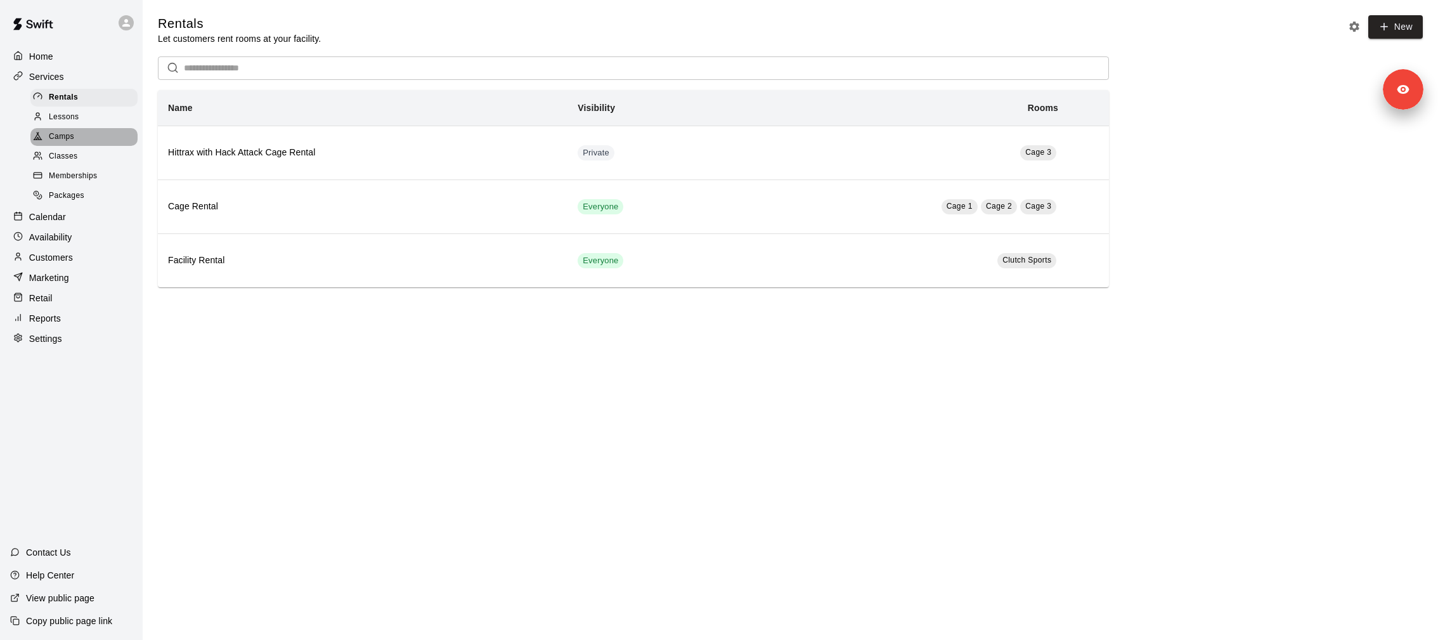
click at [96, 135] on div "Camps" at bounding box center [83, 137] width 107 height 18
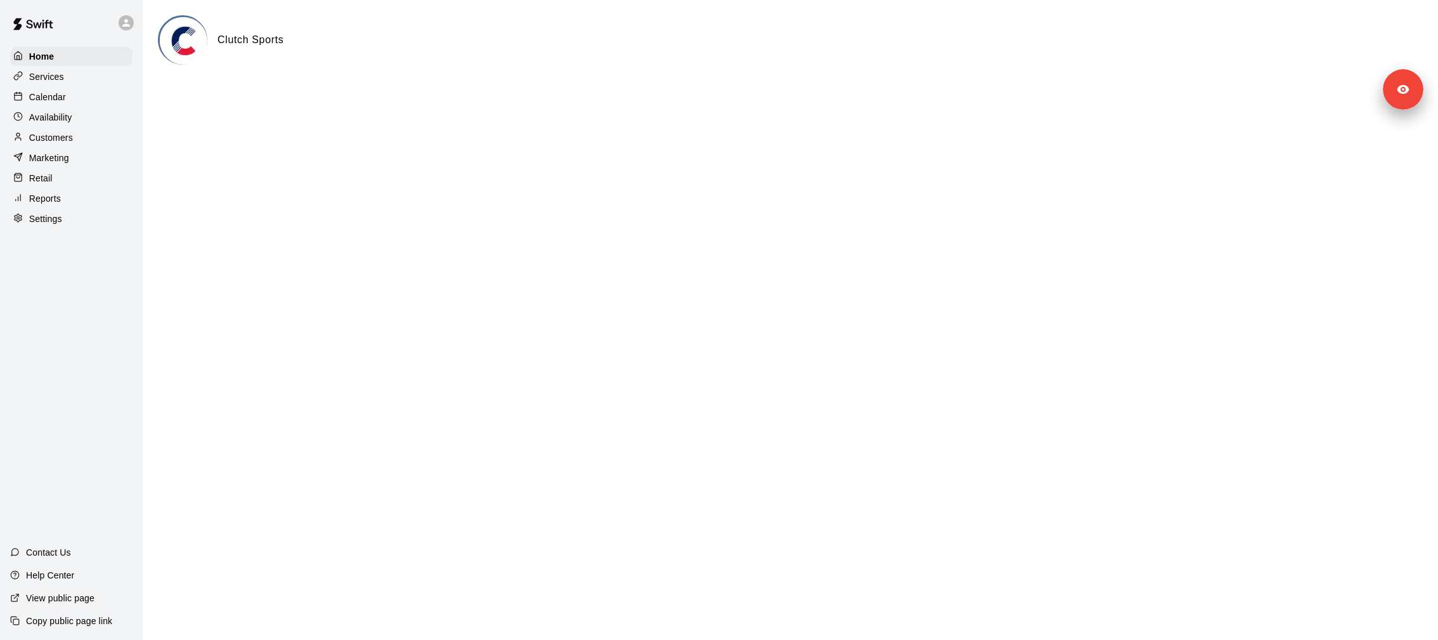
click at [65, 223] on div "Settings" at bounding box center [71, 218] width 122 height 19
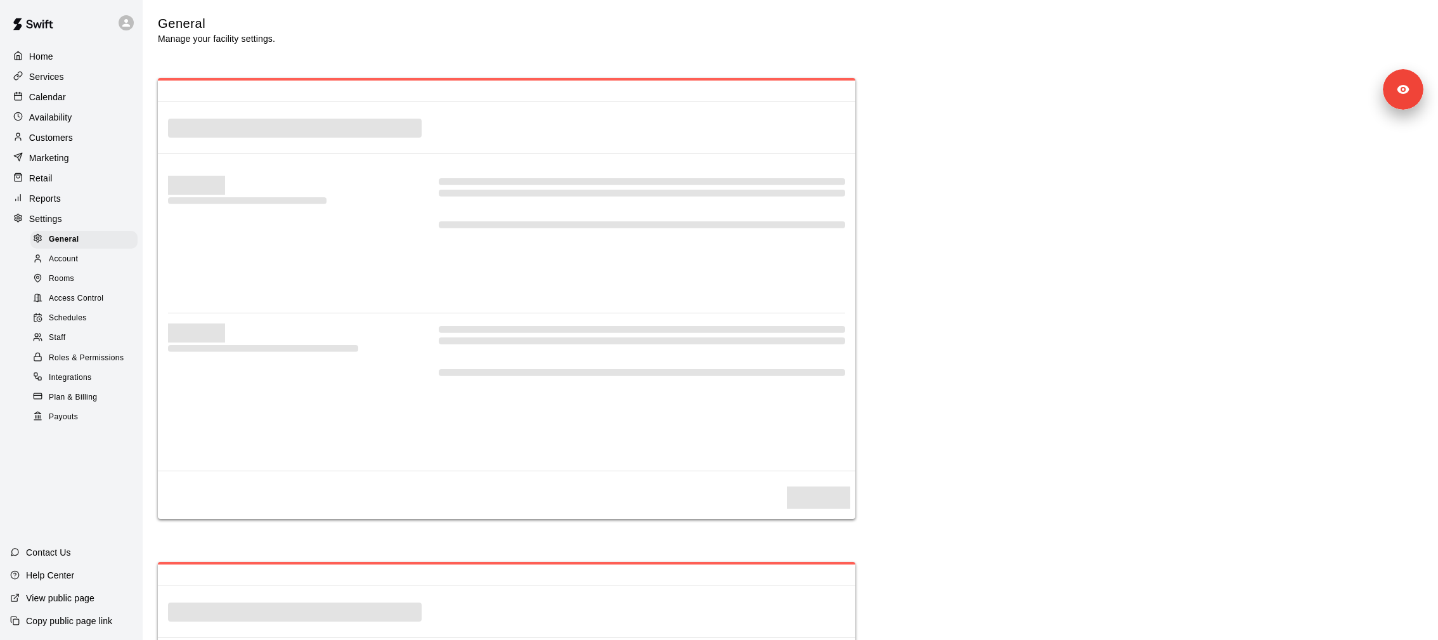
select select "**"
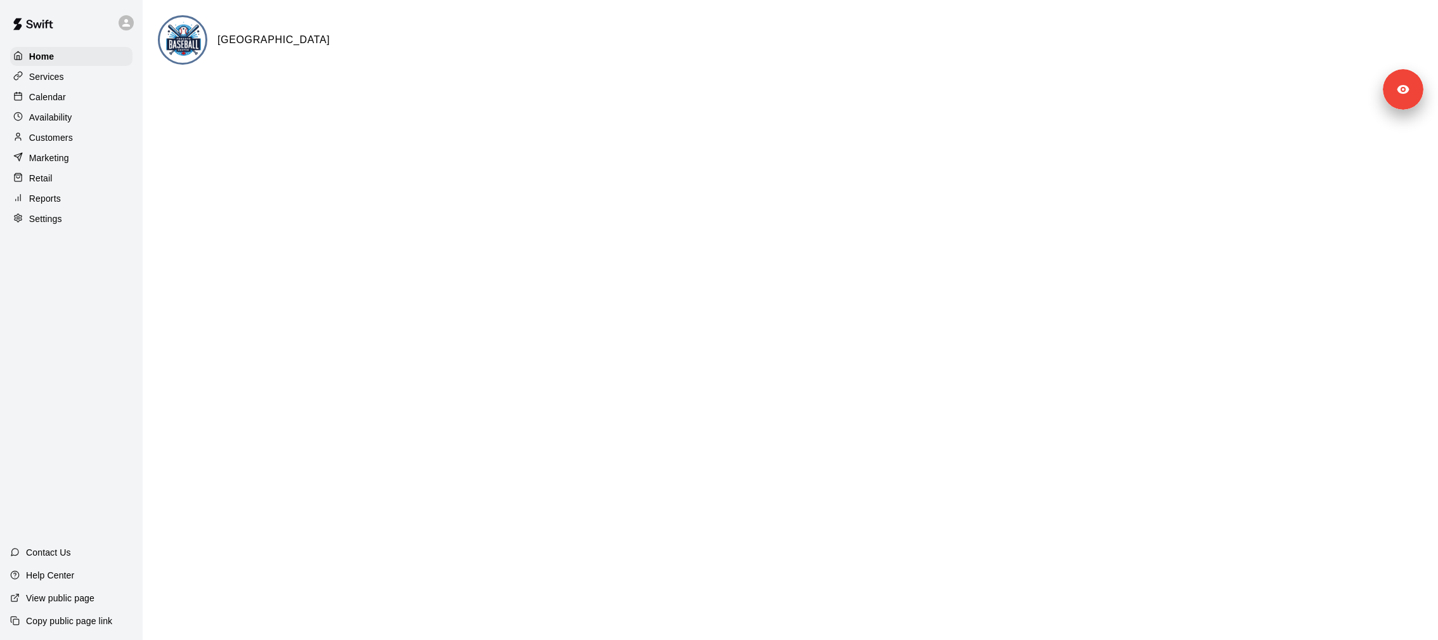
click at [74, 102] on div "Calendar" at bounding box center [71, 97] width 122 height 19
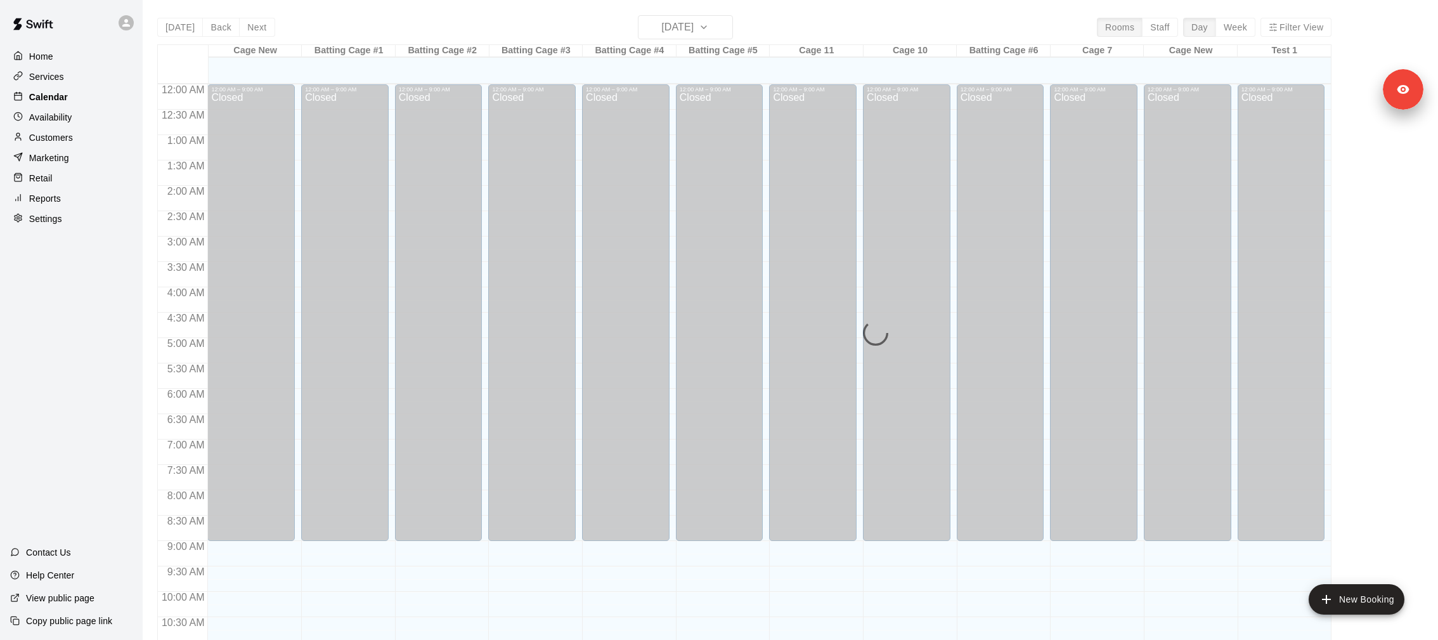
scroll to position [609, 0]
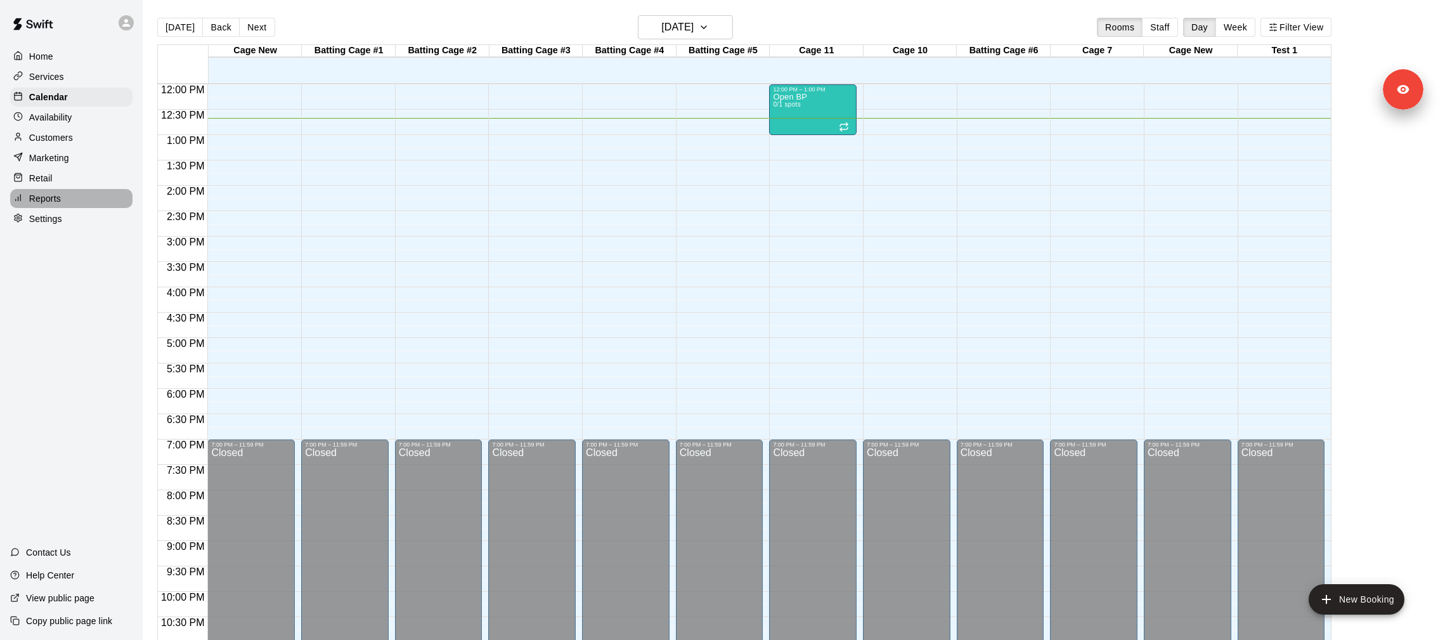
click at [84, 205] on div "Reports" at bounding box center [71, 198] width 122 height 19
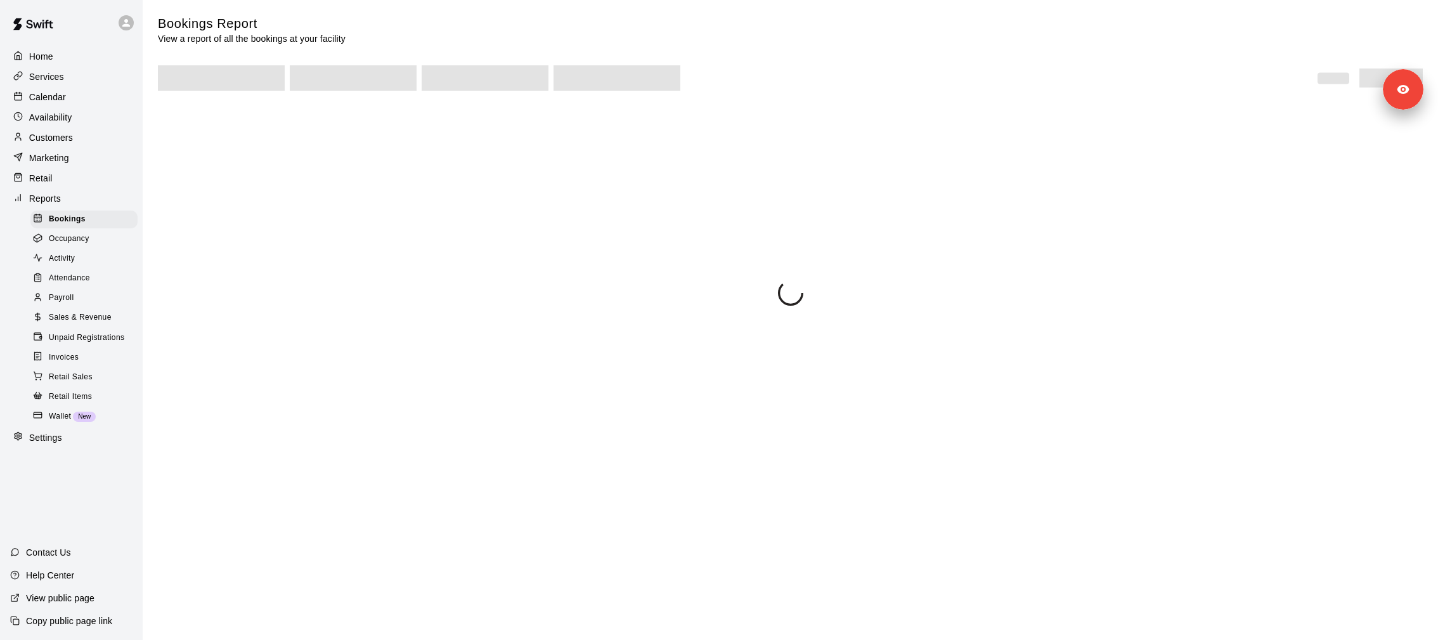
click at [65, 430] on div "Settings" at bounding box center [71, 437] width 122 height 19
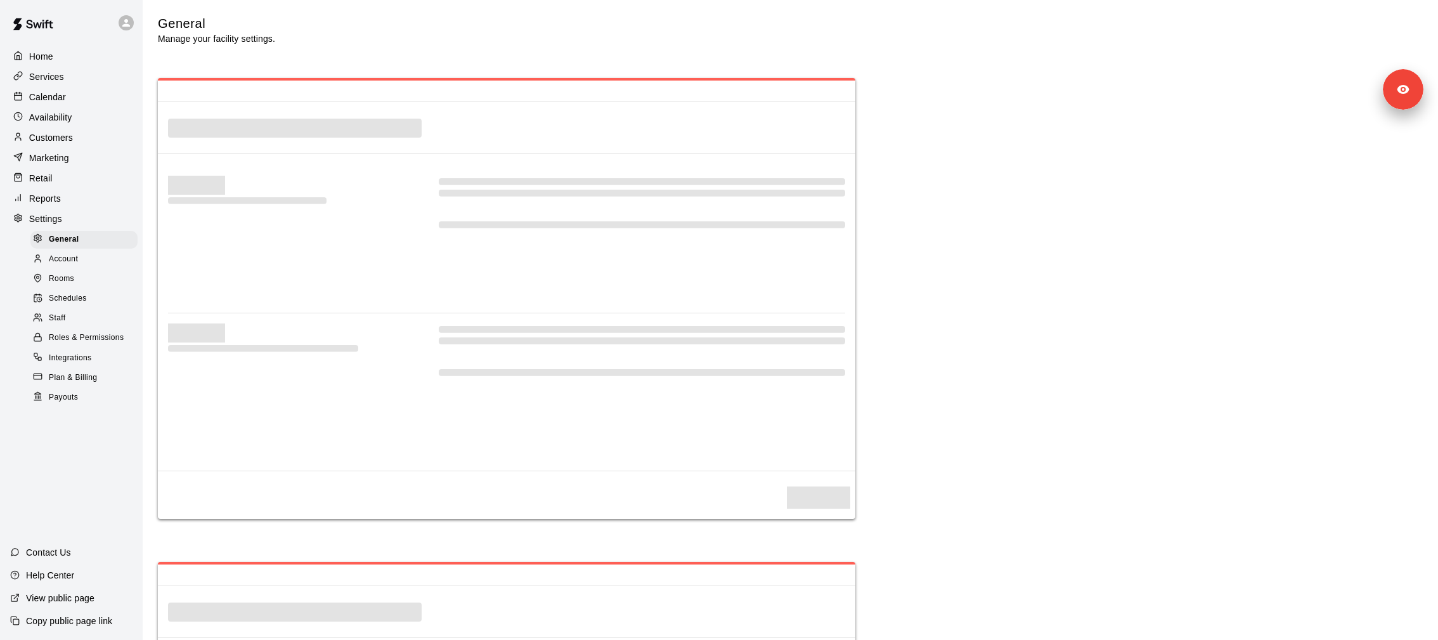
select select "**"
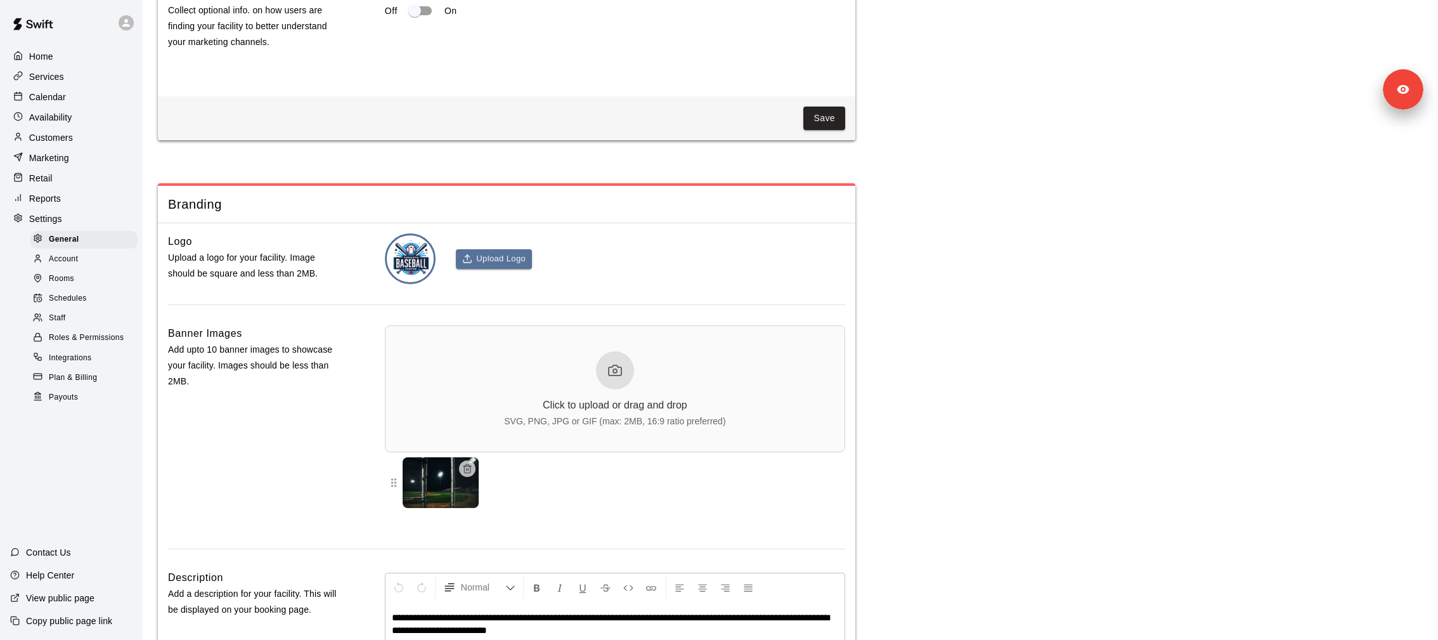
scroll to position [2300, 0]
click at [88, 322] on div "Staff" at bounding box center [83, 318] width 107 height 18
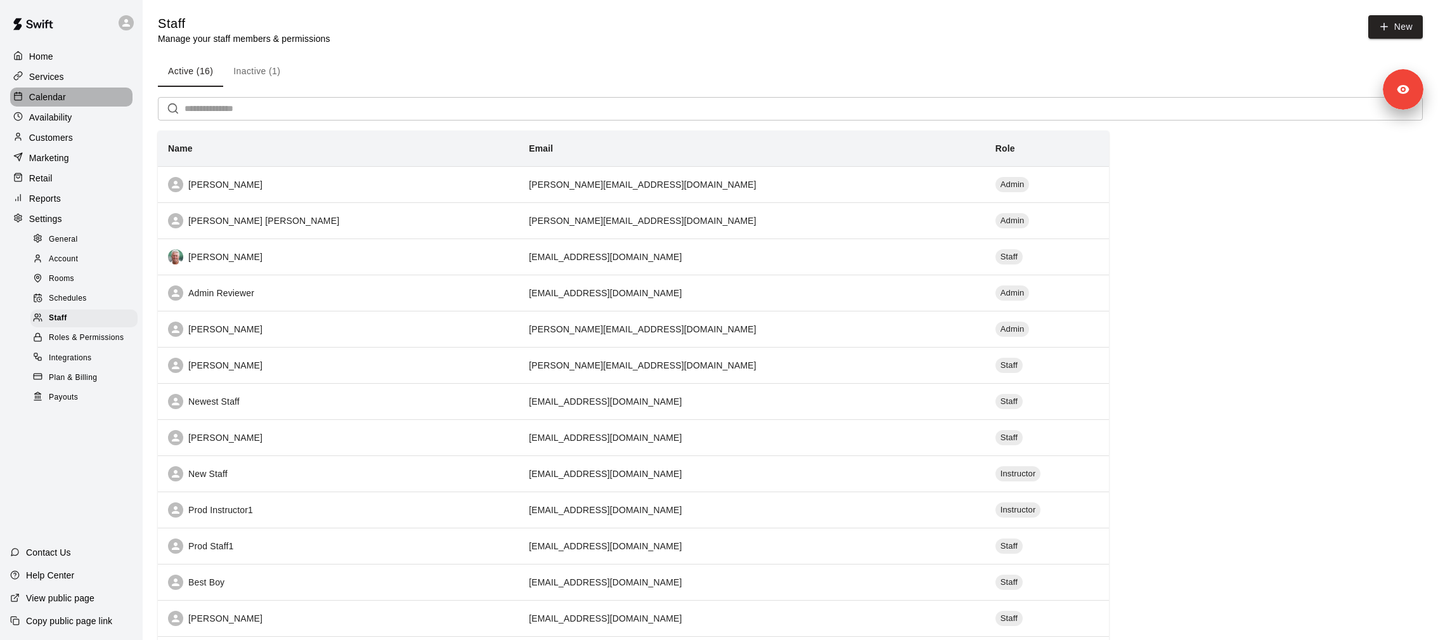
click at [57, 100] on p "Calendar" at bounding box center [47, 97] width 37 height 13
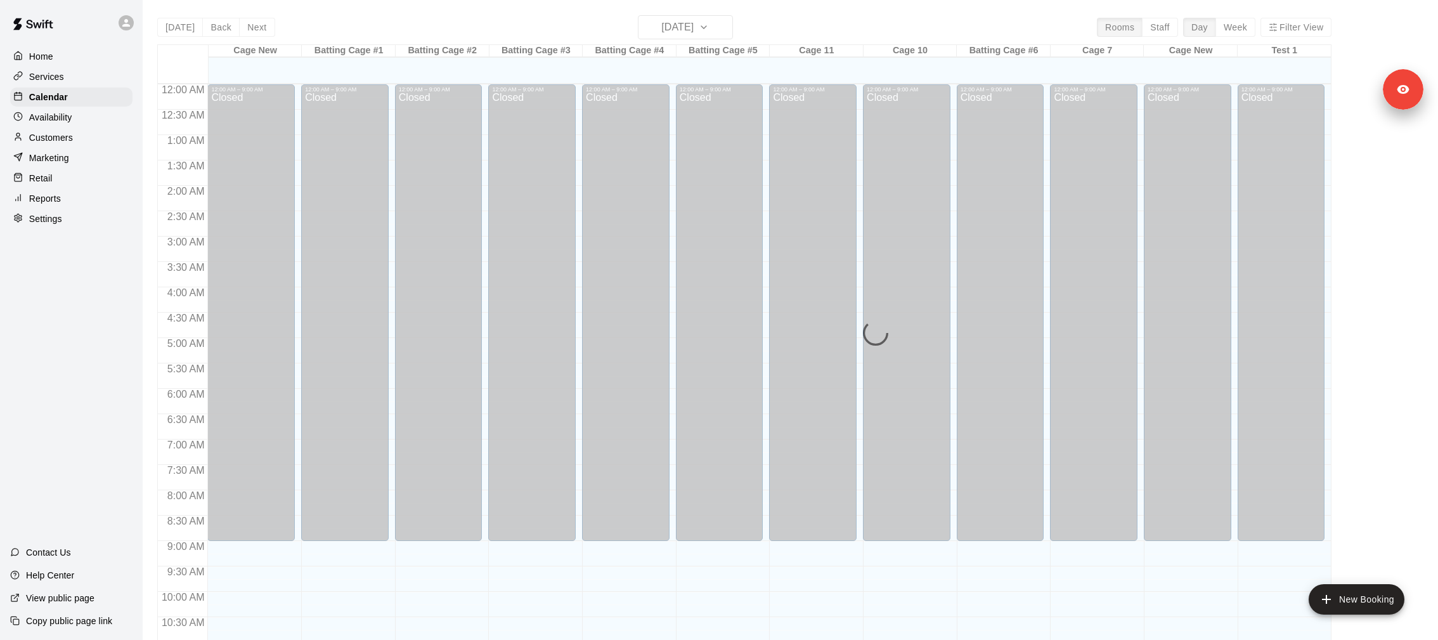
scroll to position [609, 0]
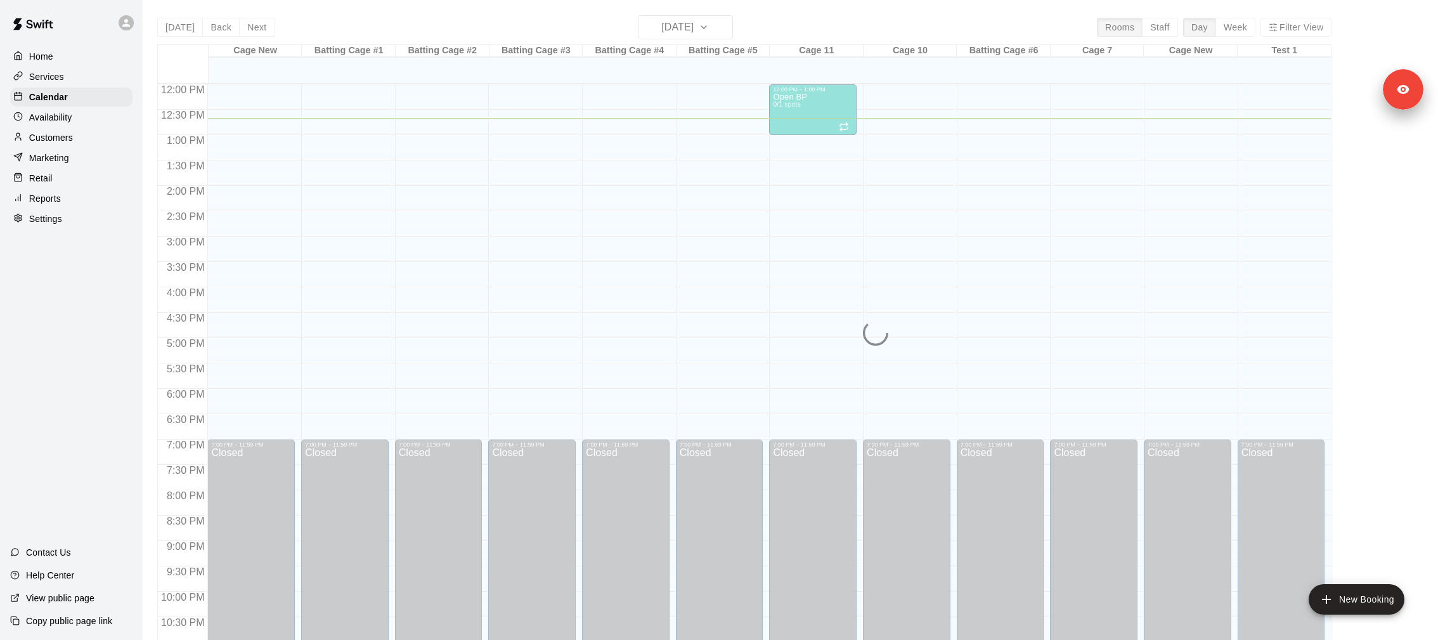
click at [798, 268] on div "12:00 AM – 9:00 AM Closed 12:00 PM – 1:00 PM Open BP 0/1 spots 7:00 PM – 11:59 …" at bounding box center [813, 85] width 88 height 1218
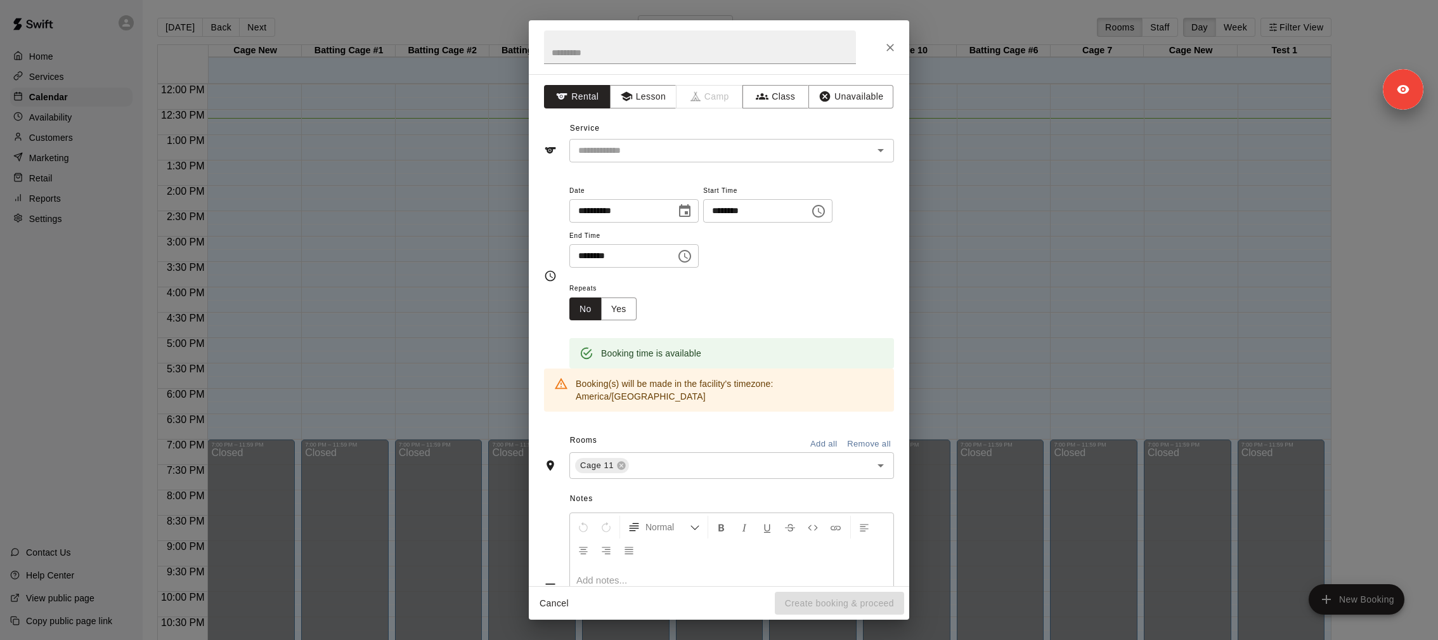
click at [890, 60] on div at bounding box center [719, 47] width 381 height 54
click at [891, 46] on icon "Close" at bounding box center [891, 48] width 8 height 8
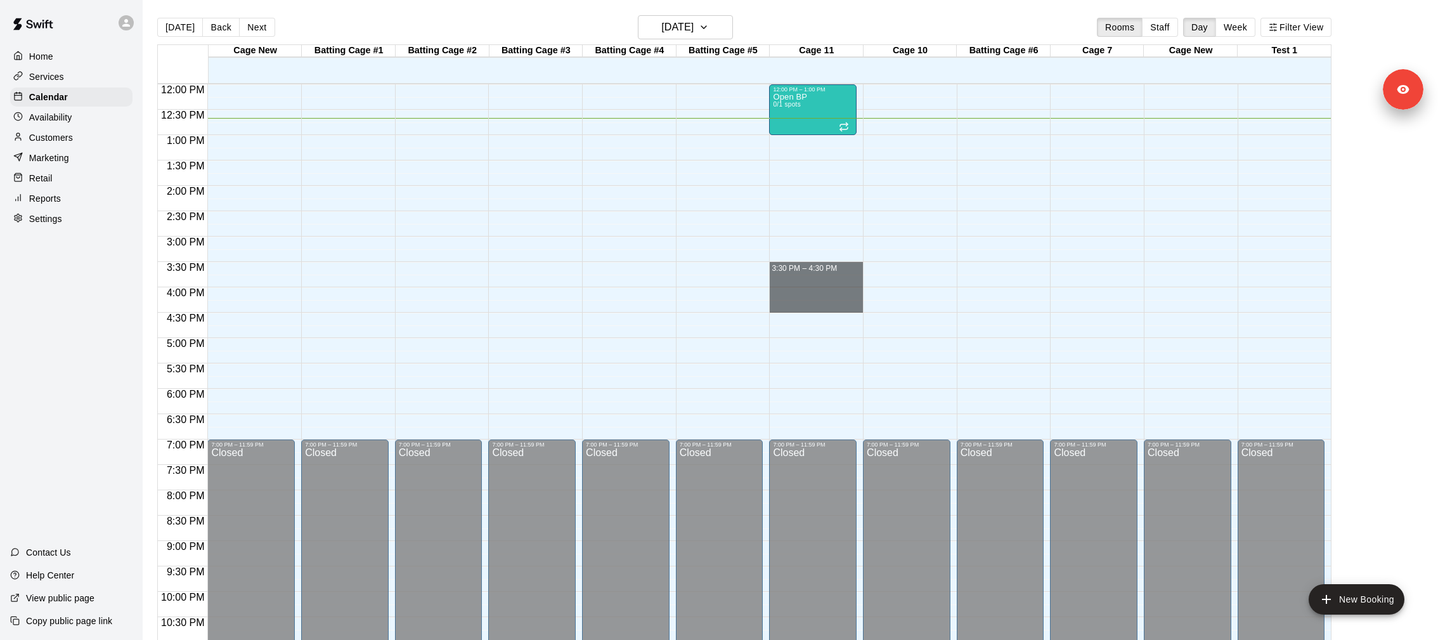
drag, startPoint x: 789, startPoint y: 268, endPoint x: 790, endPoint y: 308, distance: 39.3
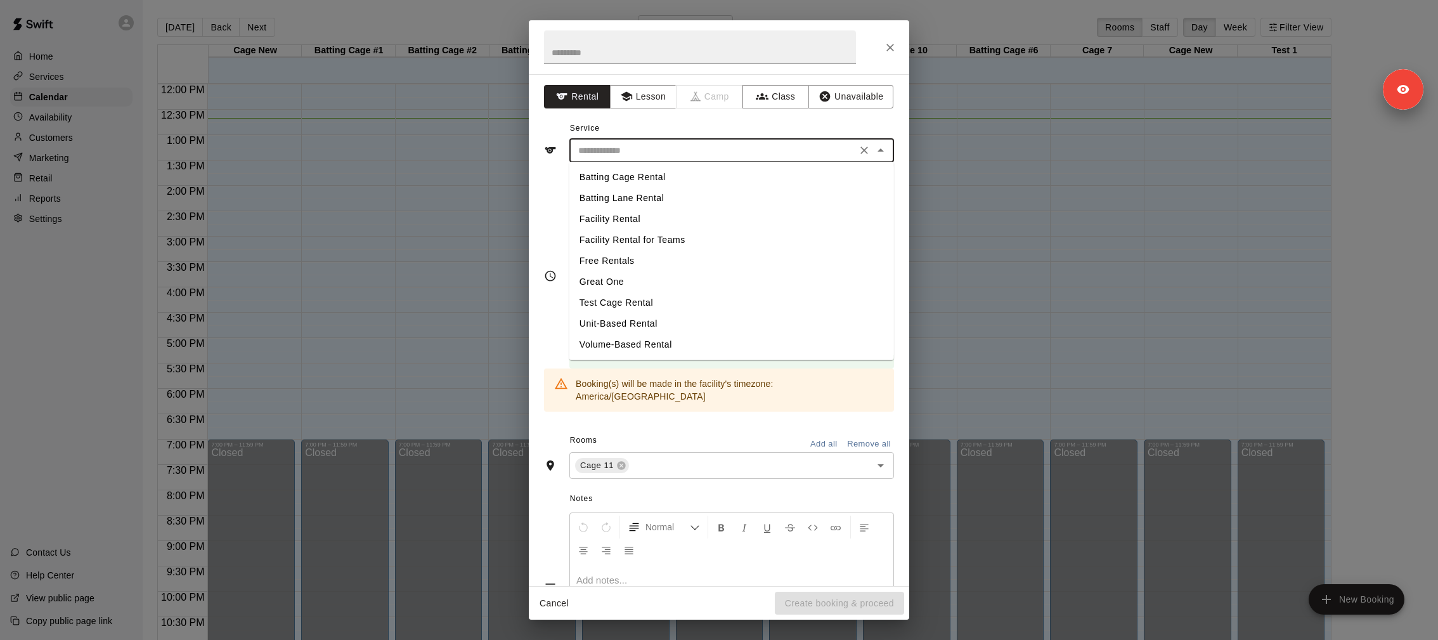
click at [614, 154] on input "text" at bounding box center [713, 151] width 280 height 16
click at [614, 180] on li "Batting Cage Rental" at bounding box center [732, 177] width 325 height 21
type input "**********"
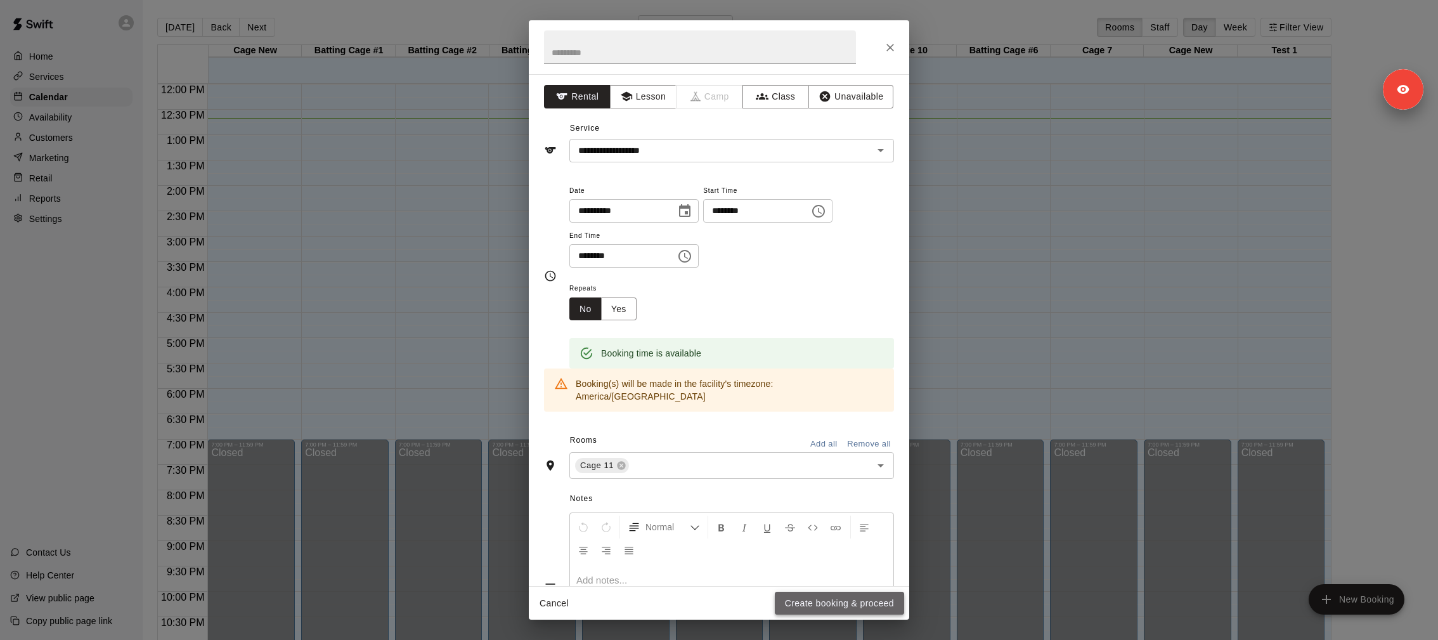
click at [828, 608] on button "Create booking & proceed" at bounding box center [839, 603] width 129 height 23
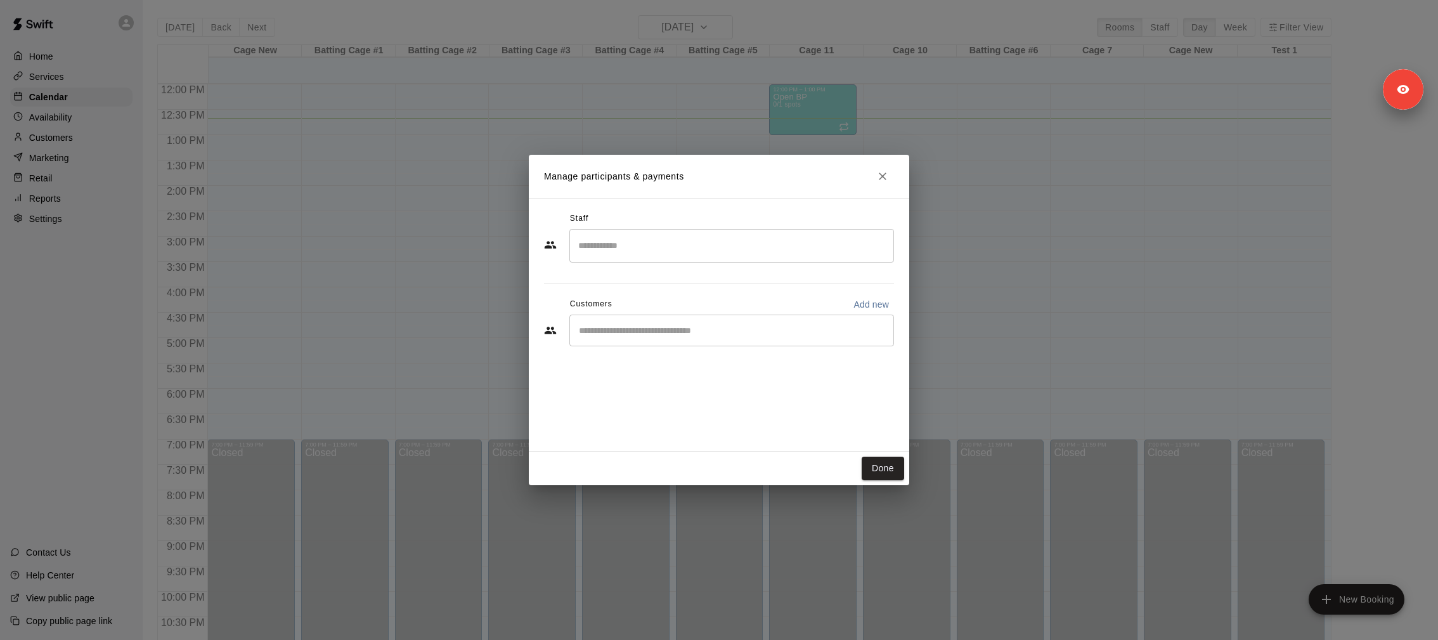
click at [668, 248] on input "Search staff" at bounding box center [731, 246] width 313 height 22
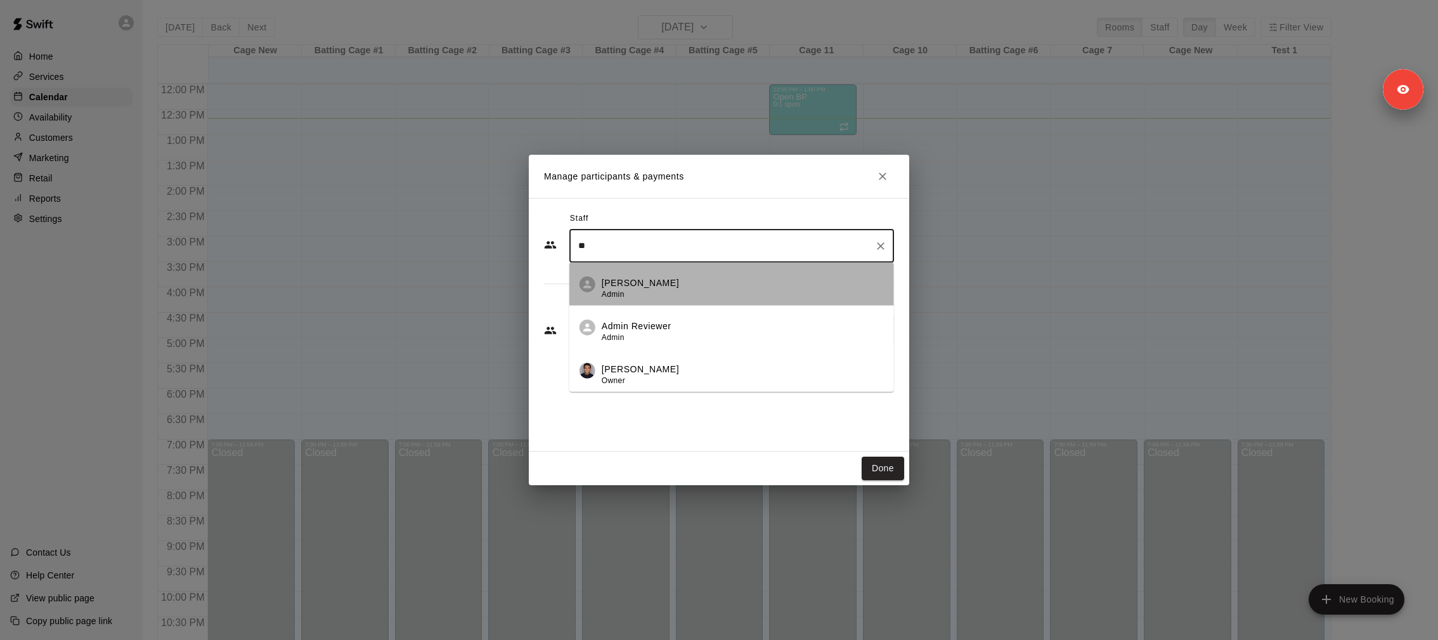
click at [679, 282] on div "Lydia L Admin" at bounding box center [743, 288] width 282 height 25
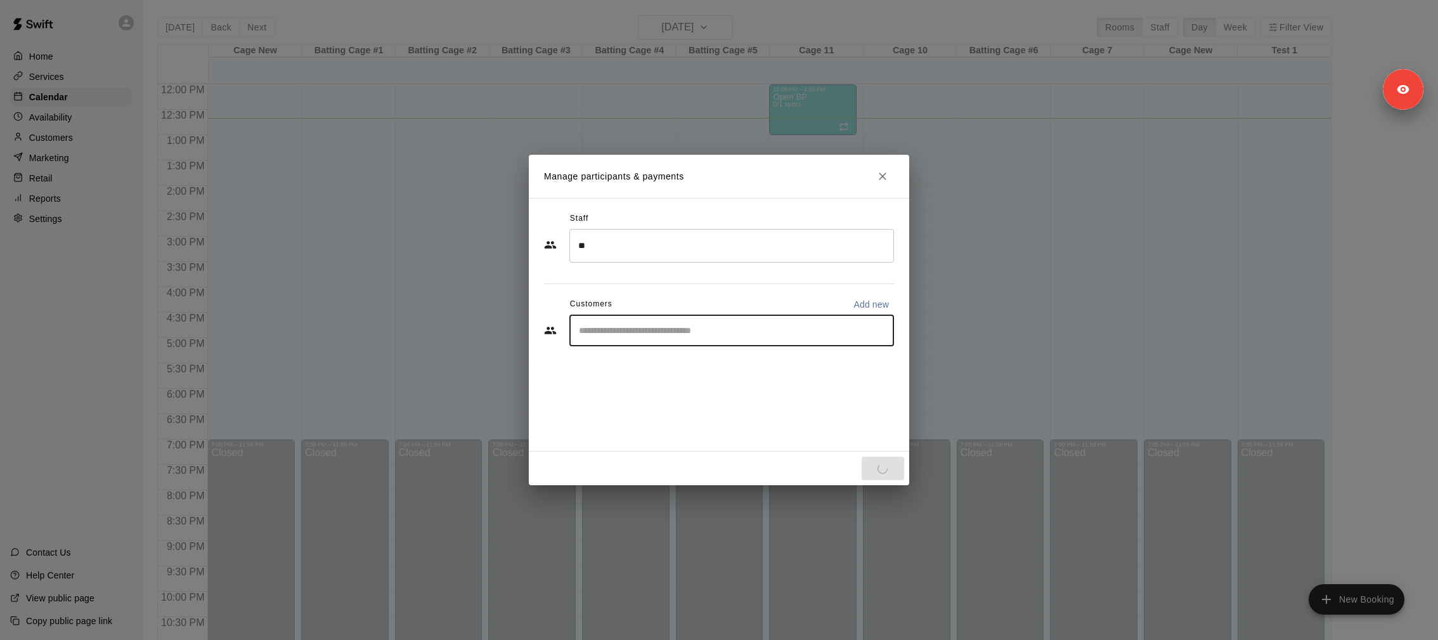
click at [694, 334] on input "Start typing to search customers..." at bounding box center [731, 330] width 313 height 13
click at [644, 258] on div "** ​" at bounding box center [732, 246] width 325 height 34
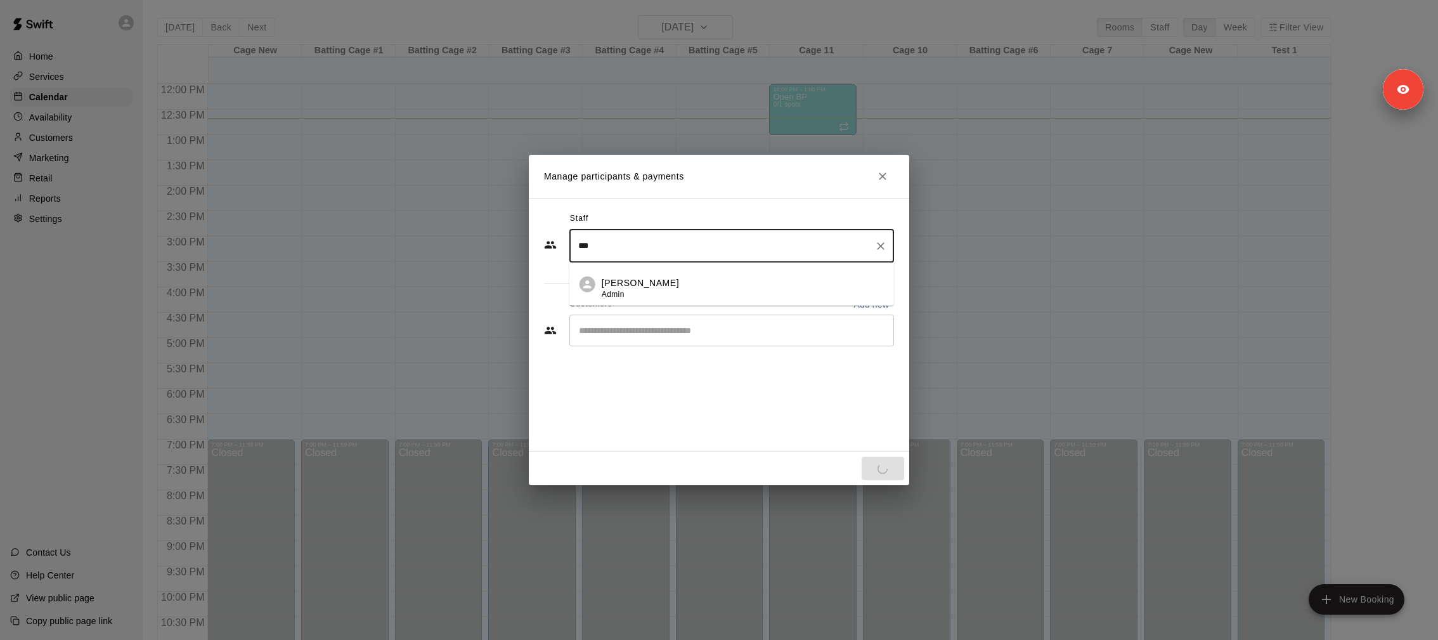
click at [649, 286] on div "Lydia L Admin" at bounding box center [743, 288] width 282 height 25
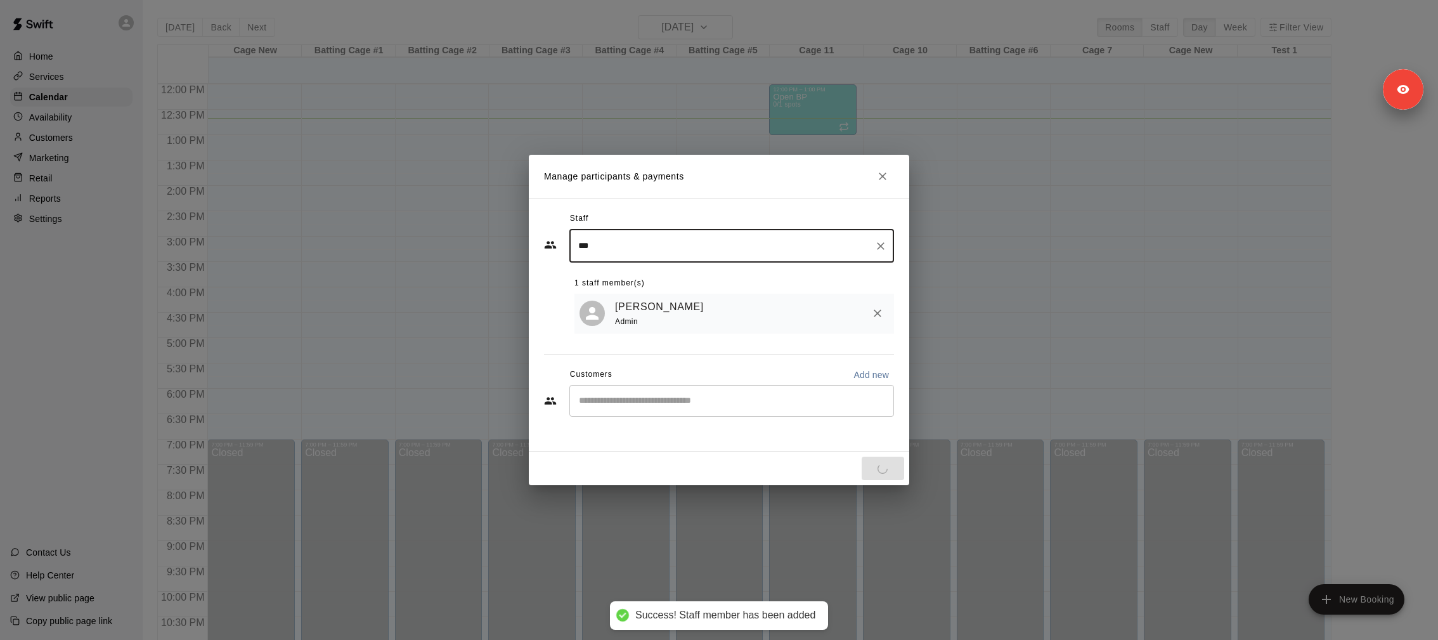
type input "***"
click at [649, 405] on input "Start typing to search customers..." at bounding box center [731, 400] width 313 height 13
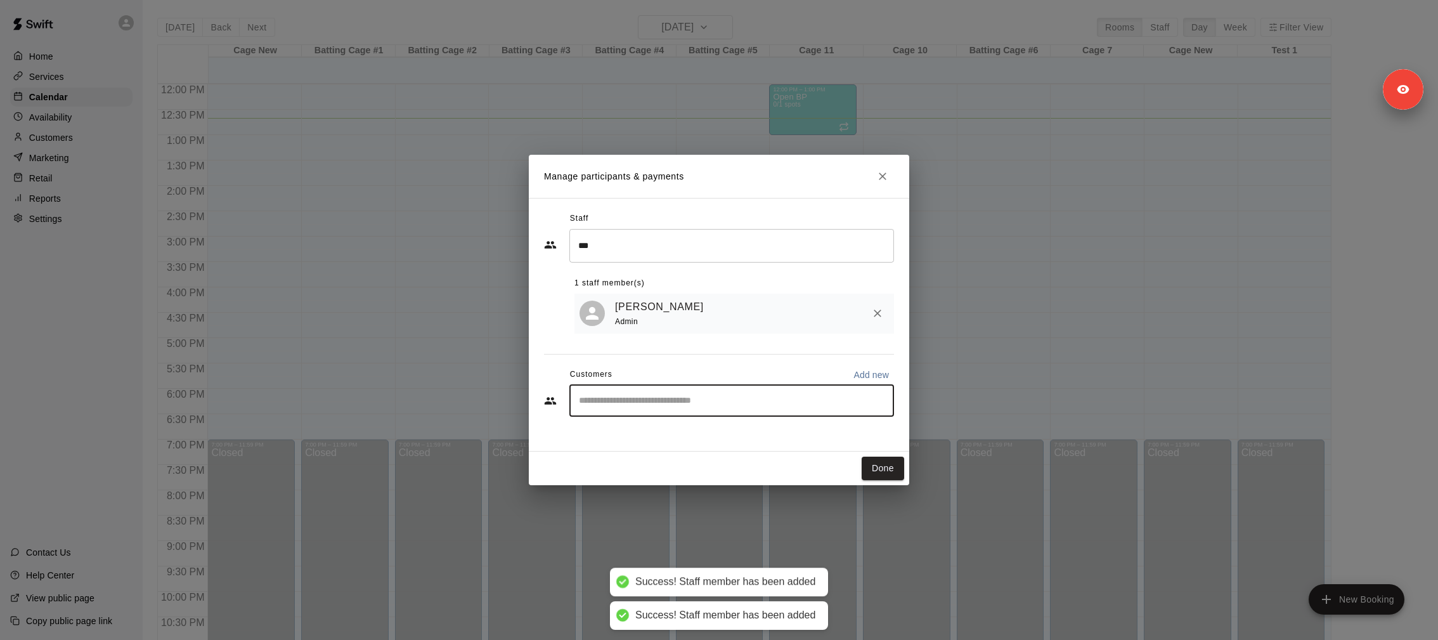
click at [721, 409] on div "​" at bounding box center [732, 401] width 325 height 32
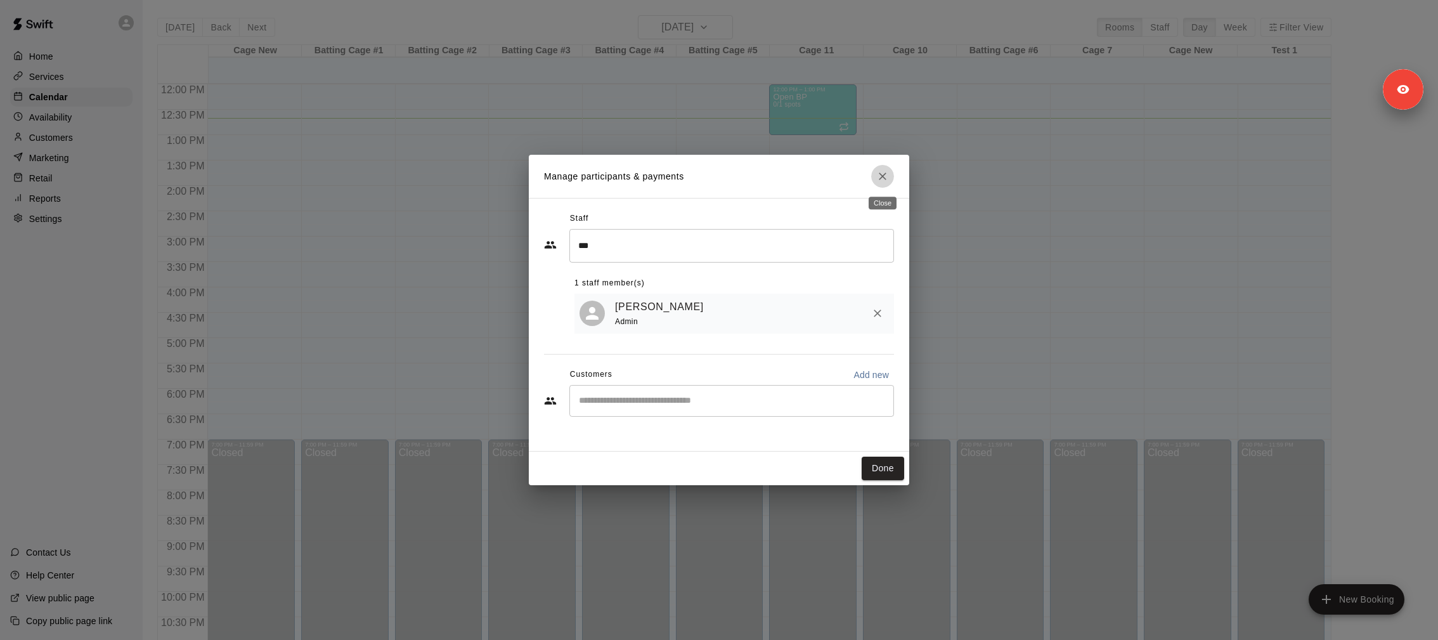
click at [884, 184] on button "Close" at bounding box center [882, 176] width 23 height 23
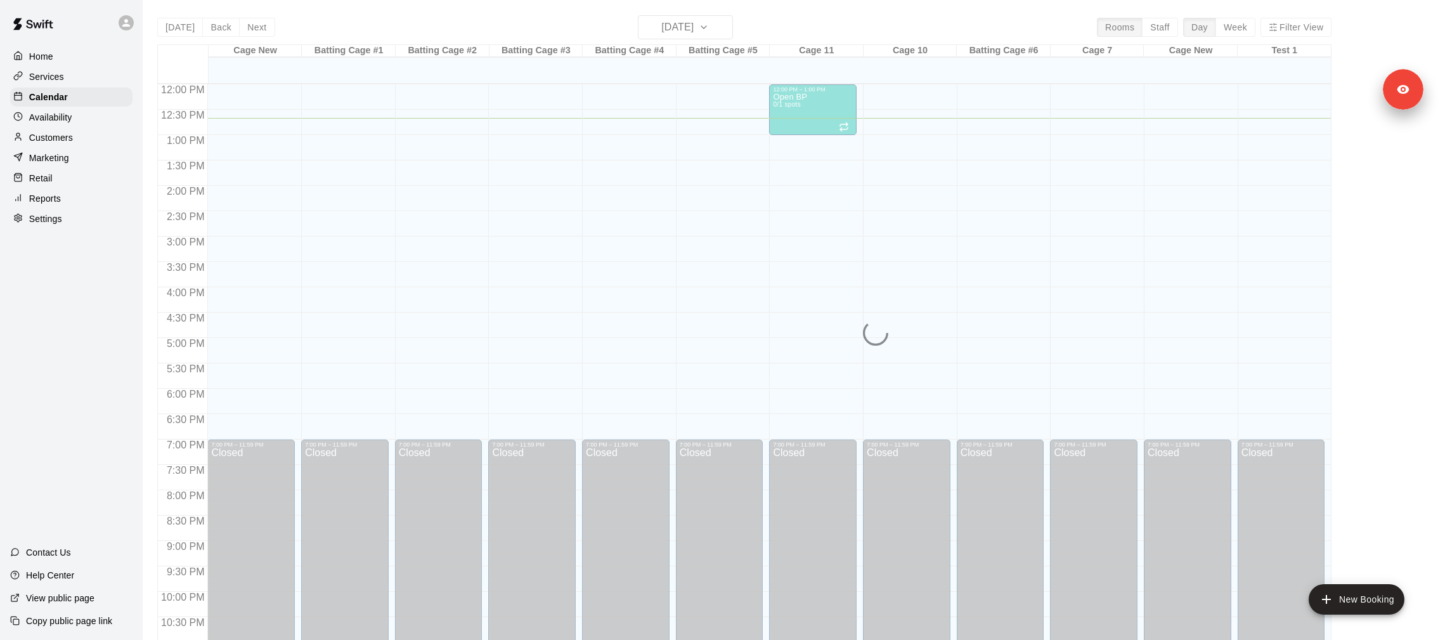
click at [745, 254] on div "12:00 AM – 9:00 AM Closed 7:00 PM – 11:59 PM Closed" at bounding box center [720, 85] width 88 height 1218
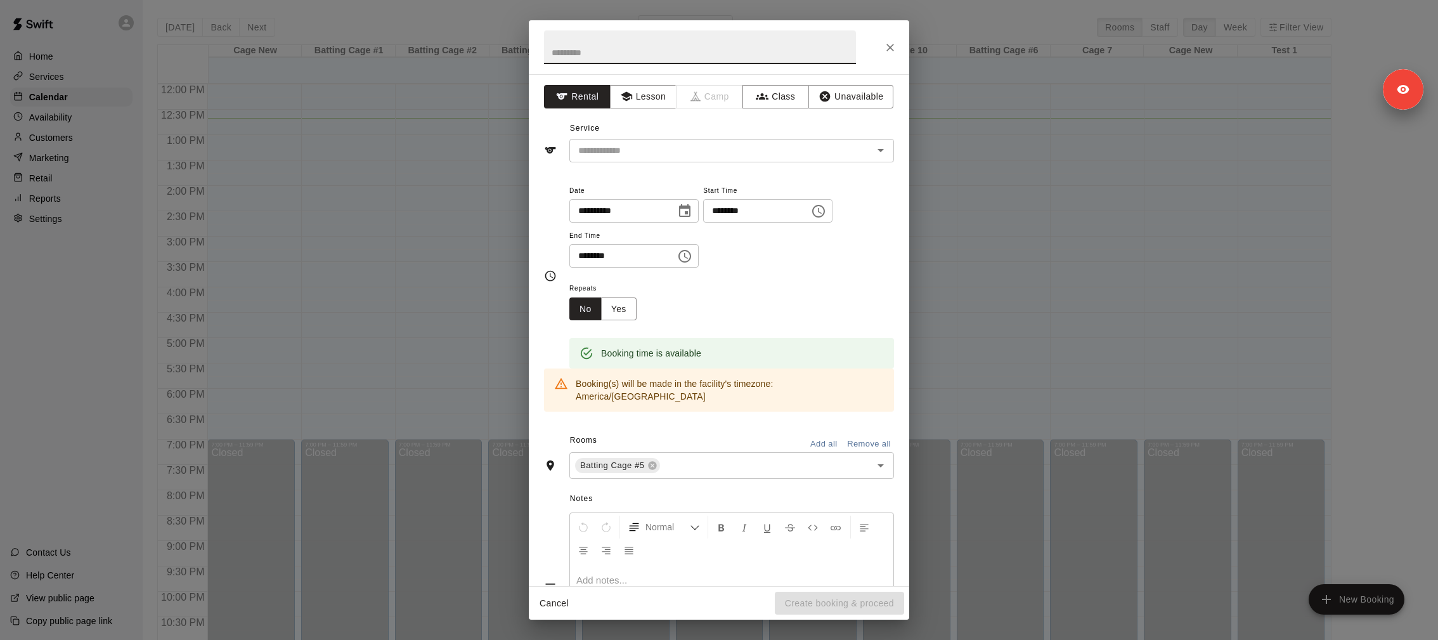
click at [892, 37] on button "Close" at bounding box center [890, 47] width 23 height 23
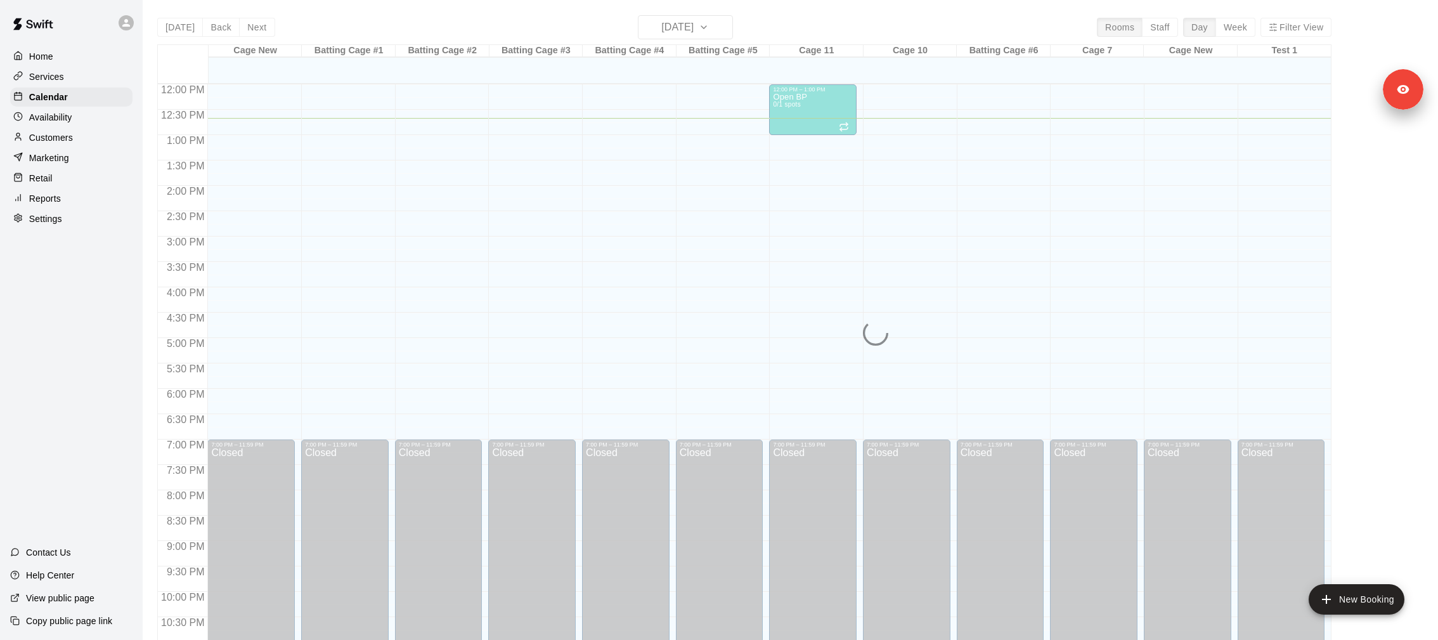
click at [690, 290] on div "12:00 AM – 9:00 AM Closed 7:00 PM – 11:59 PM Closed" at bounding box center [720, 85] width 88 height 1218
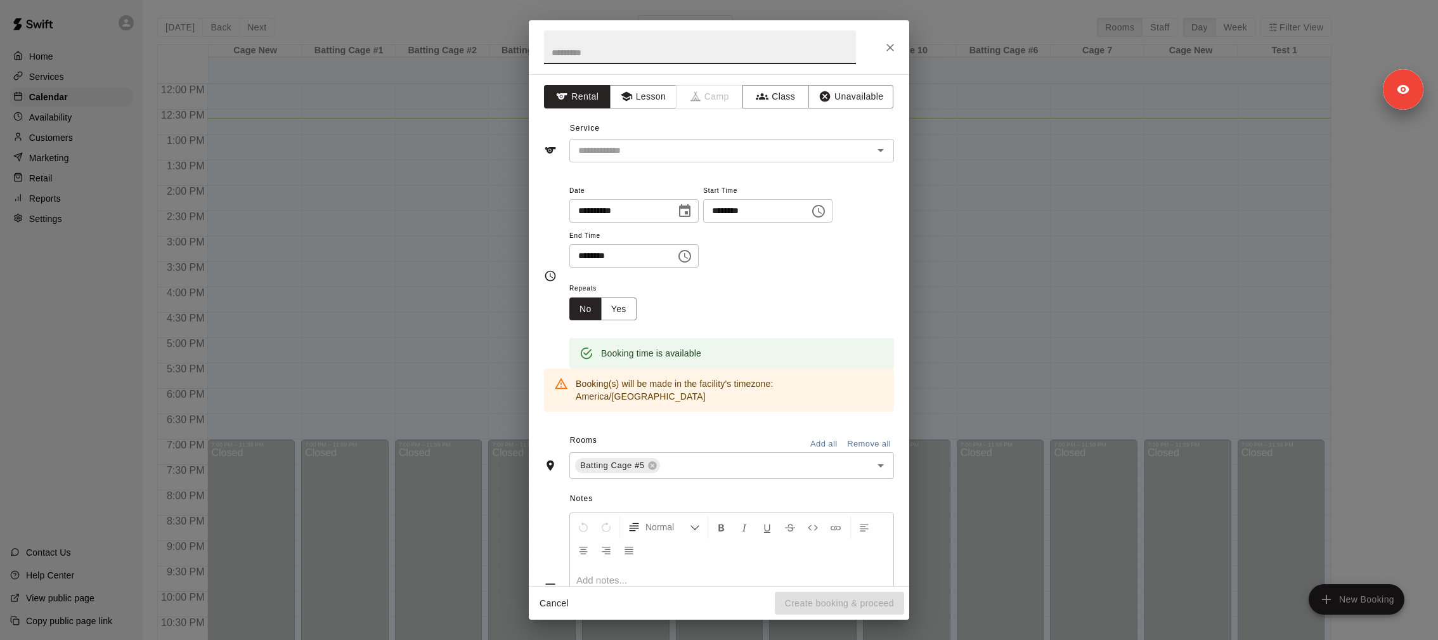
click at [887, 51] on icon "Close" at bounding box center [890, 47] width 13 height 13
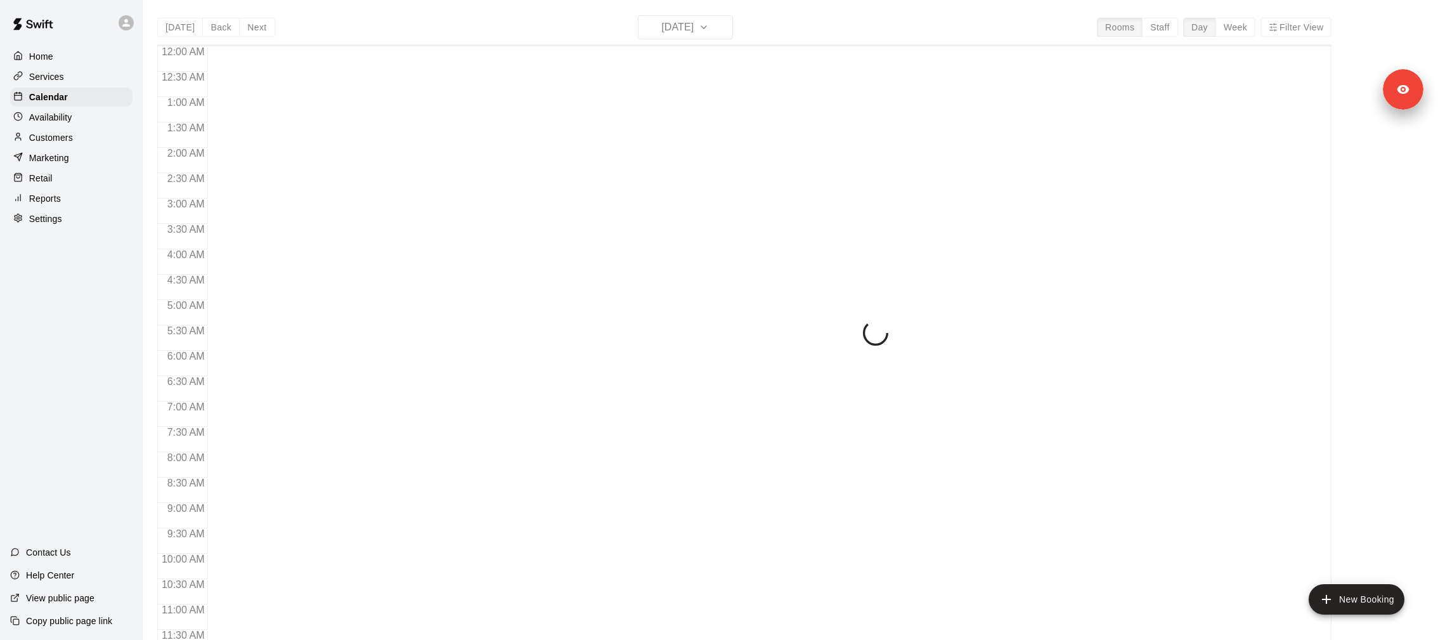
scroll to position [609, 0]
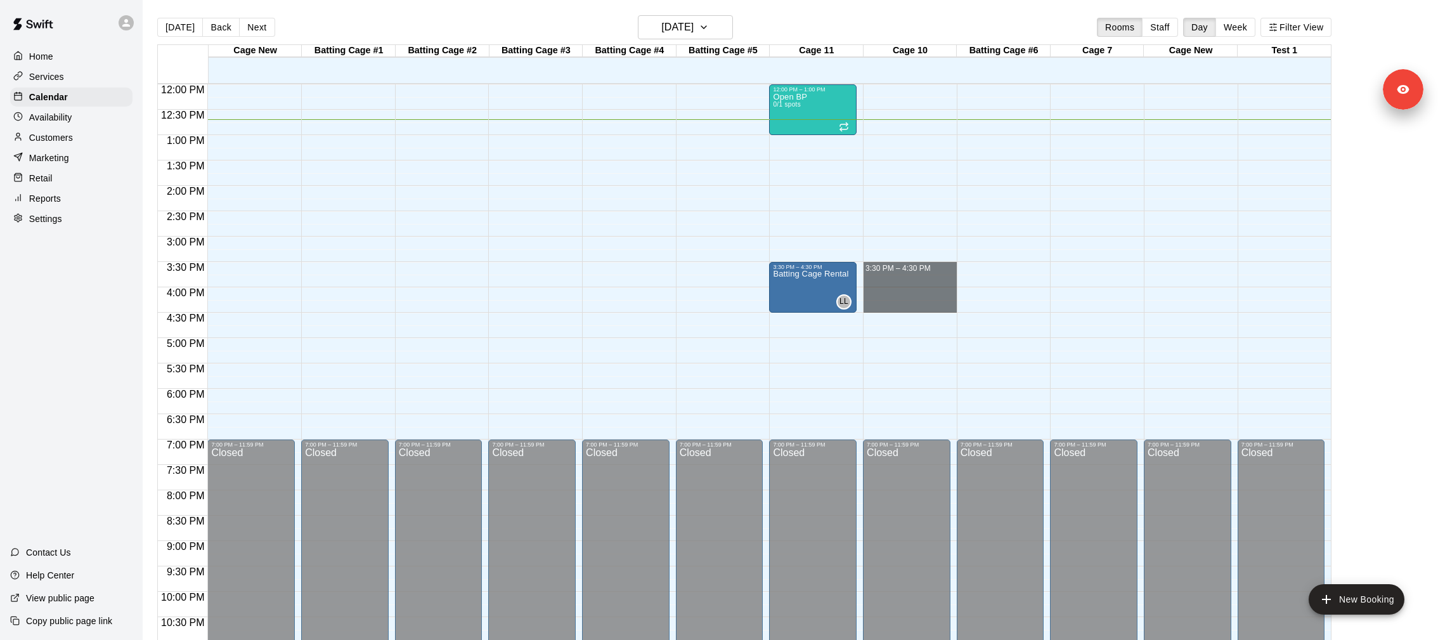
drag, startPoint x: 881, startPoint y: 269, endPoint x: 881, endPoint y: 310, distance: 41.2
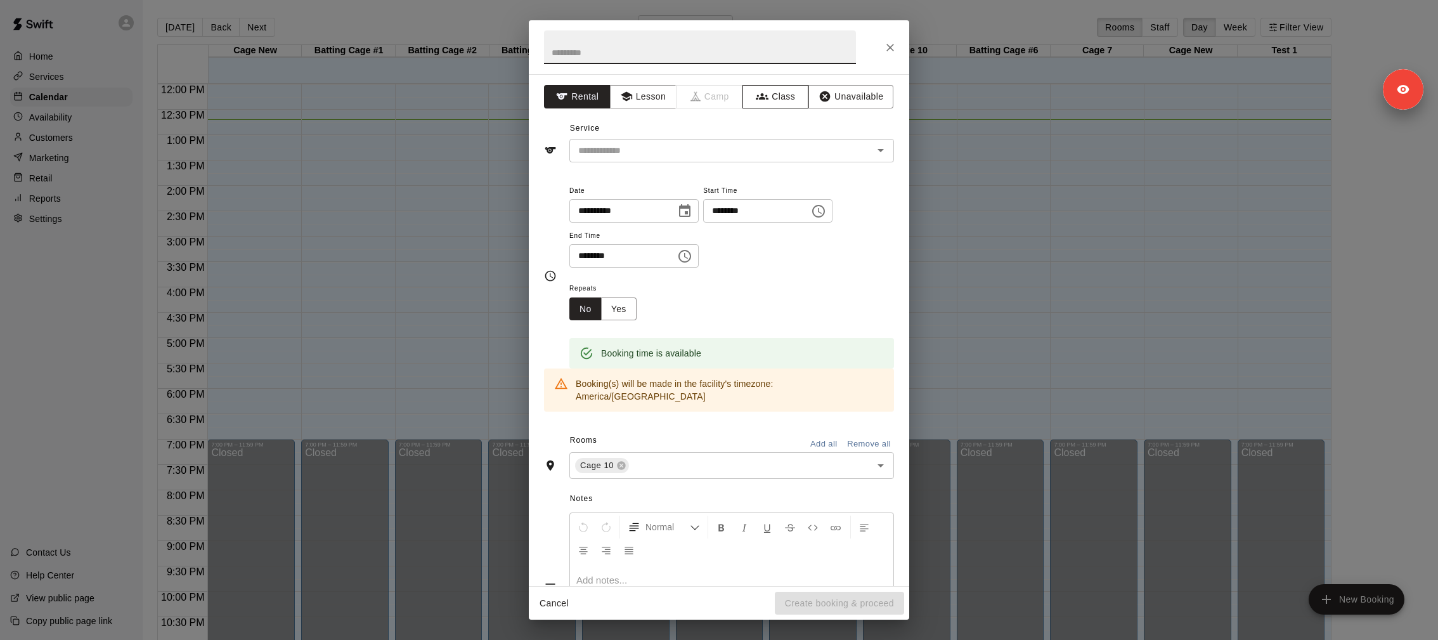
click at [766, 98] on icon "button" at bounding box center [762, 96] width 13 height 13
click at [687, 163] on div "**********" at bounding box center [719, 330] width 381 height 512
click at [682, 165] on div "**********" at bounding box center [719, 330] width 381 height 512
click at [682, 162] on div "**********" at bounding box center [719, 330] width 381 height 512
click at [678, 160] on div "​" at bounding box center [732, 150] width 325 height 23
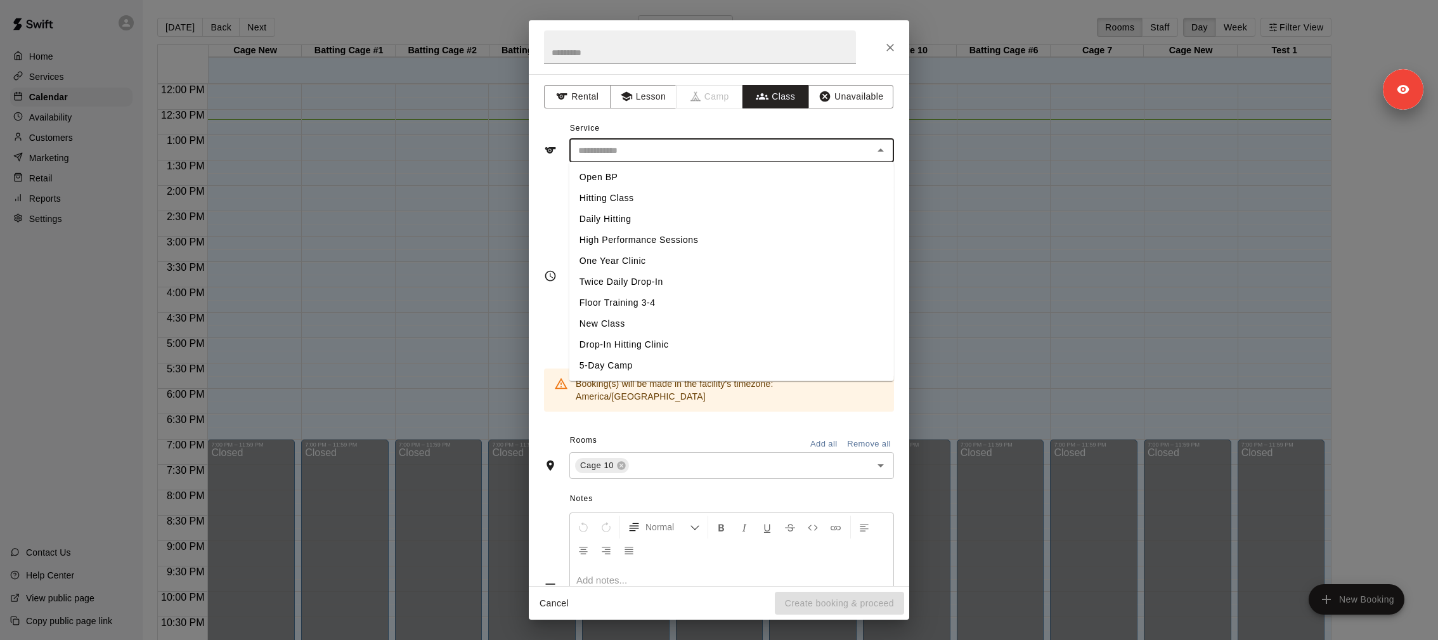
click at [670, 200] on li "Hitting Class" at bounding box center [732, 198] width 325 height 21
type input "**********"
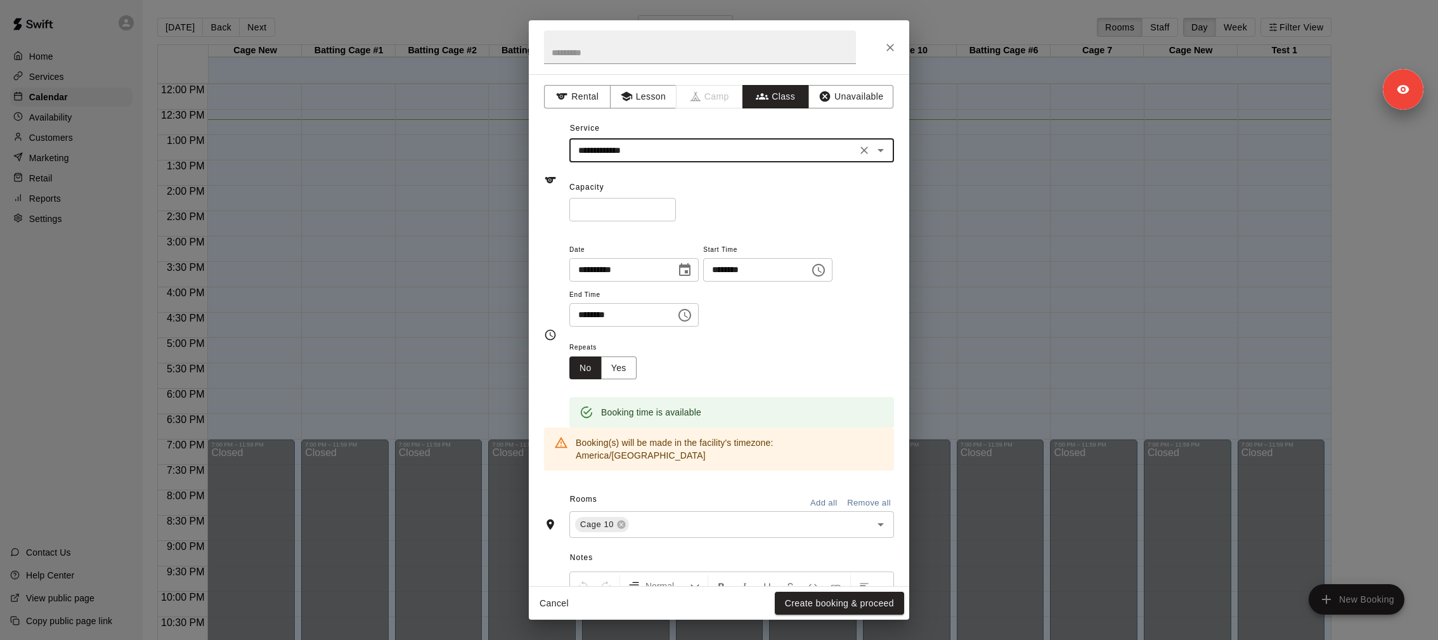
click at [618, 209] on input "*" at bounding box center [623, 209] width 107 height 23
type input "*"
click at [838, 599] on button "Create booking & proceed" at bounding box center [839, 603] width 129 height 23
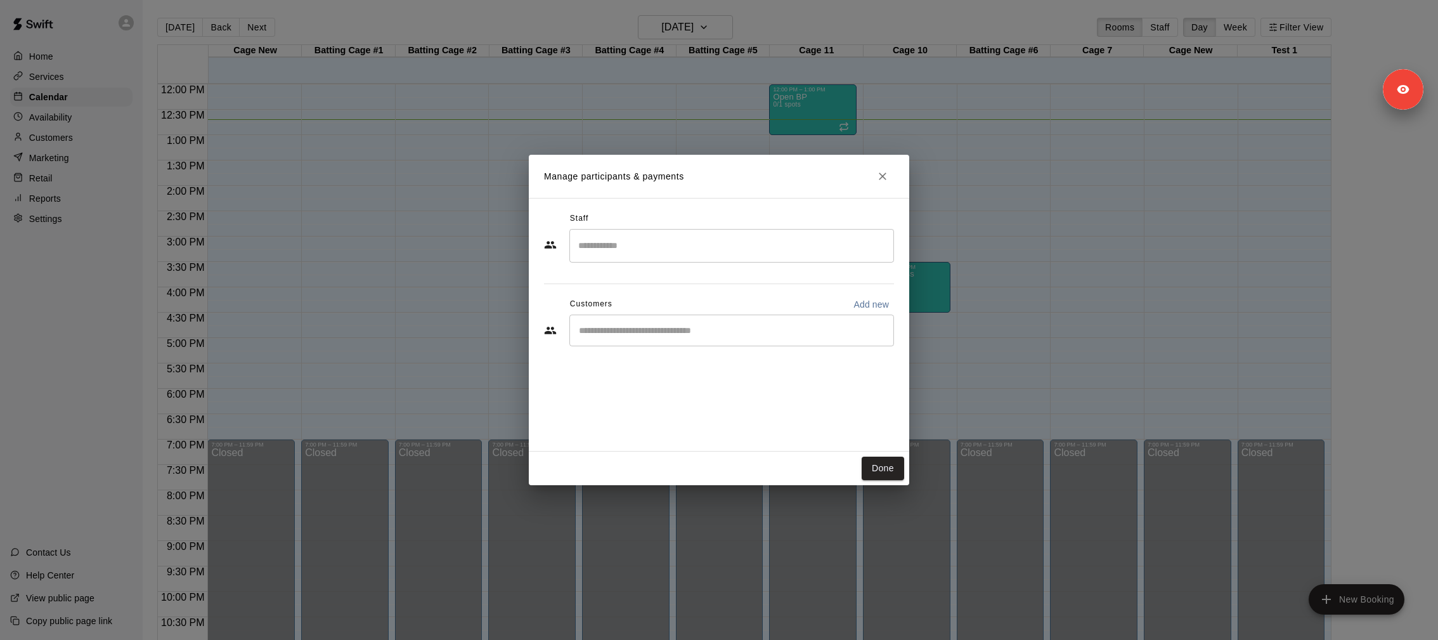
click at [706, 251] on input "Search staff" at bounding box center [731, 246] width 313 height 22
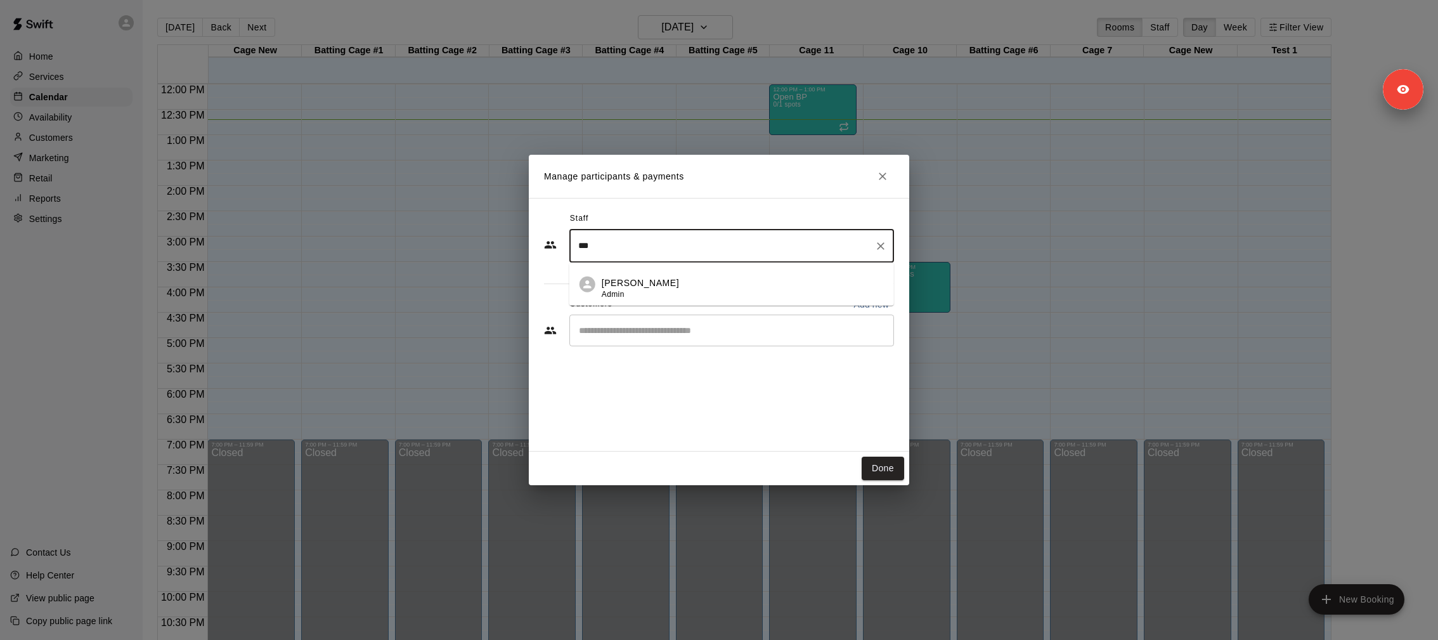
click at [701, 296] on div "Lydia L Admin" at bounding box center [743, 288] width 282 height 25
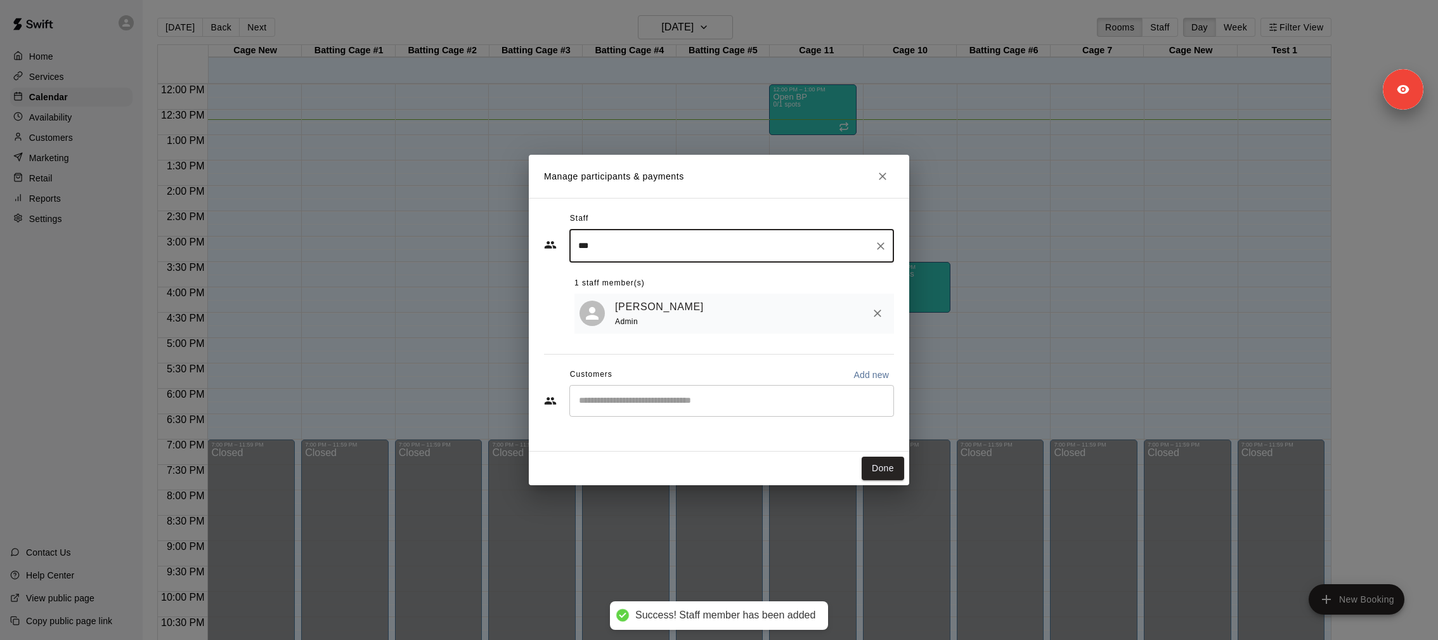
click at [682, 407] on div "​" at bounding box center [732, 401] width 325 height 32
type input "***"
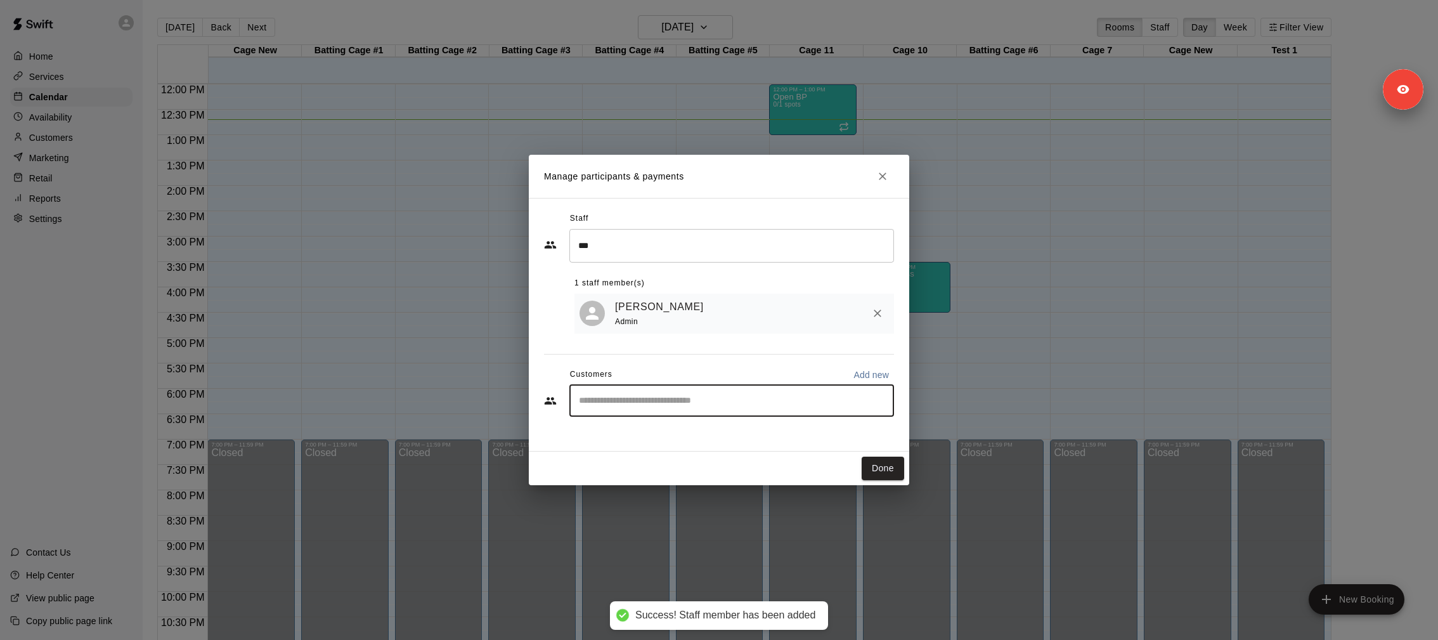
click at [682, 407] on div "​" at bounding box center [732, 401] width 325 height 32
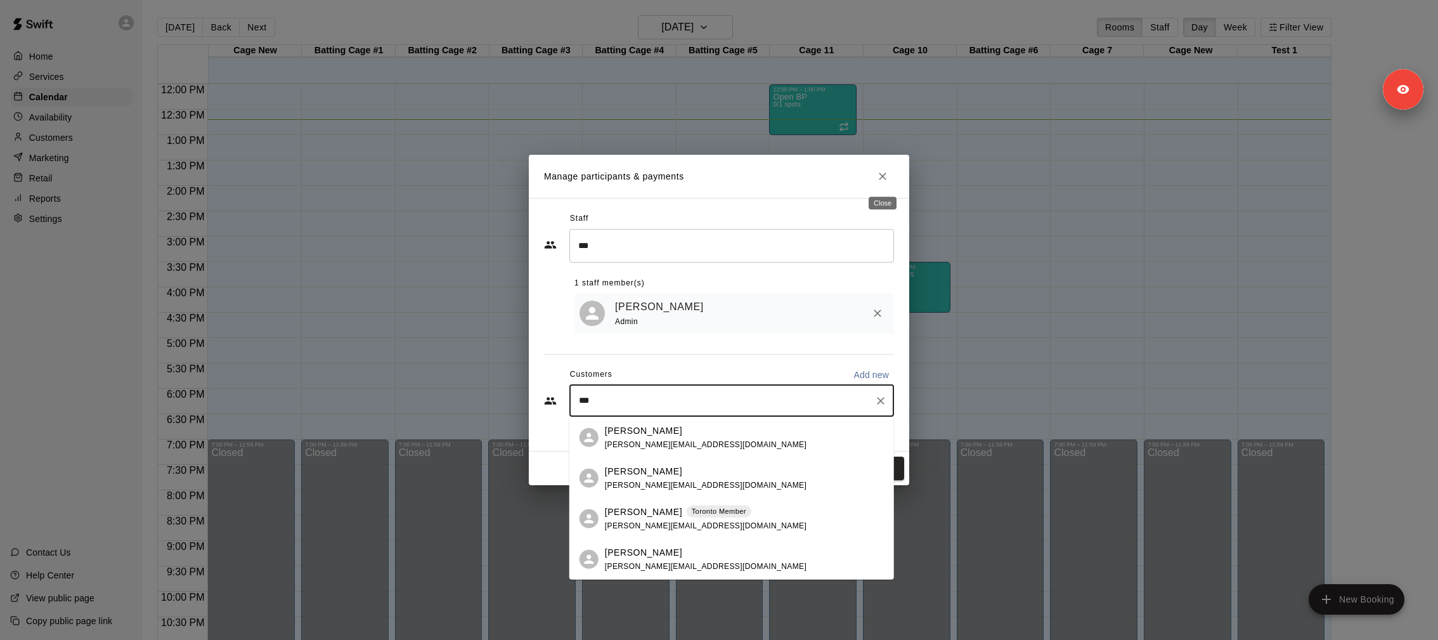
type input "***"
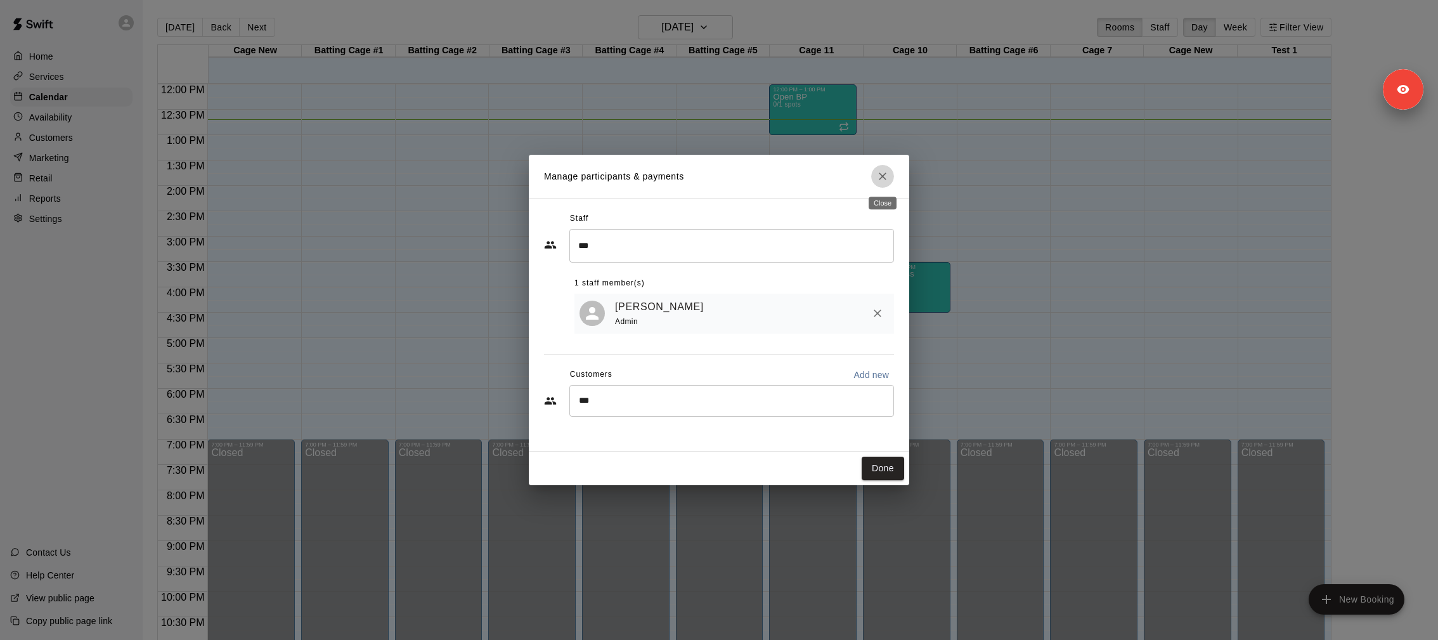
click at [883, 185] on button "Close" at bounding box center [882, 176] width 23 height 23
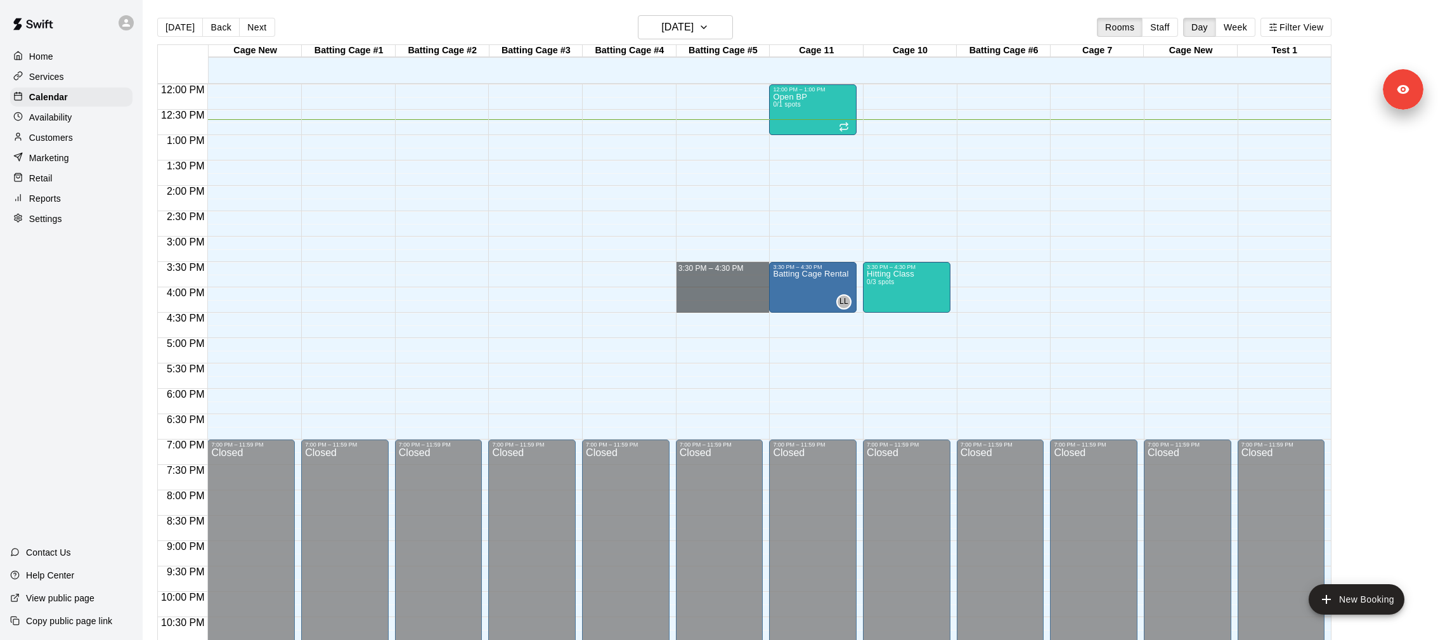
drag, startPoint x: 701, startPoint y: 264, endPoint x: 703, endPoint y: 308, distance: 44.4
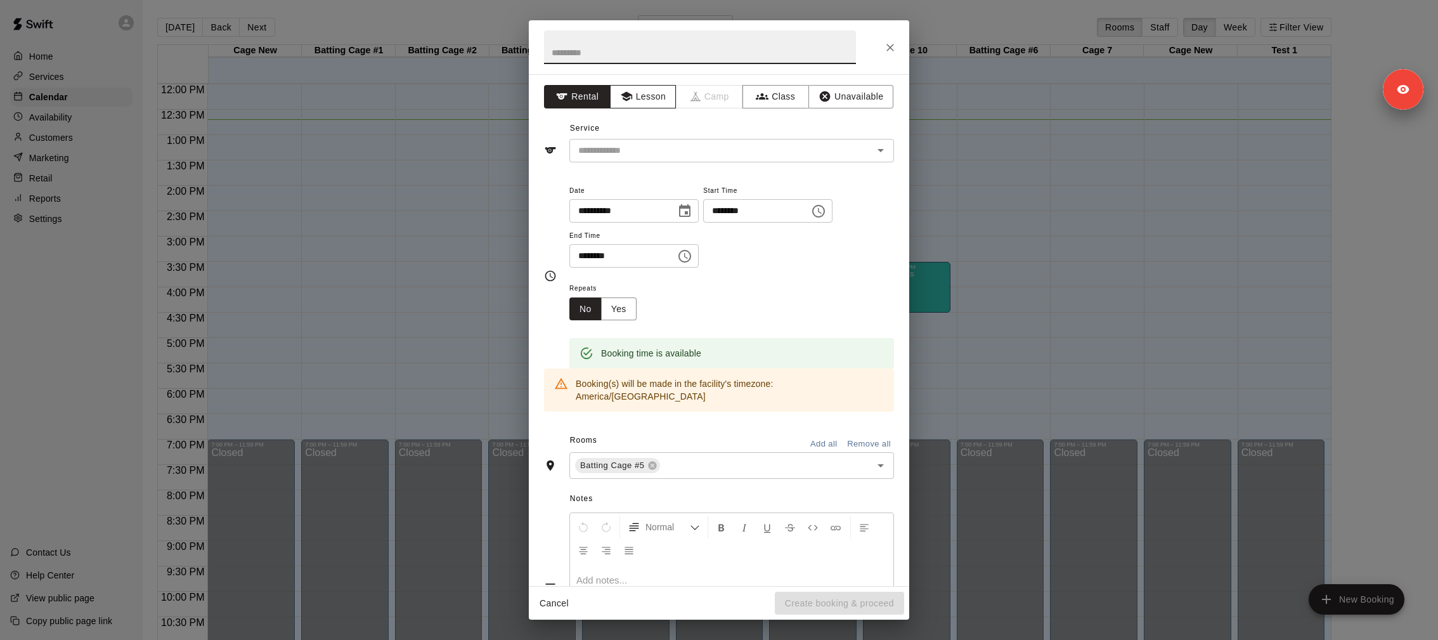
drag, startPoint x: 653, startPoint y: 91, endPoint x: 652, endPoint y: 99, distance: 8.3
click at [652, 91] on button "Lesson" at bounding box center [643, 96] width 67 height 23
click at [652, 160] on div "​" at bounding box center [732, 150] width 325 height 23
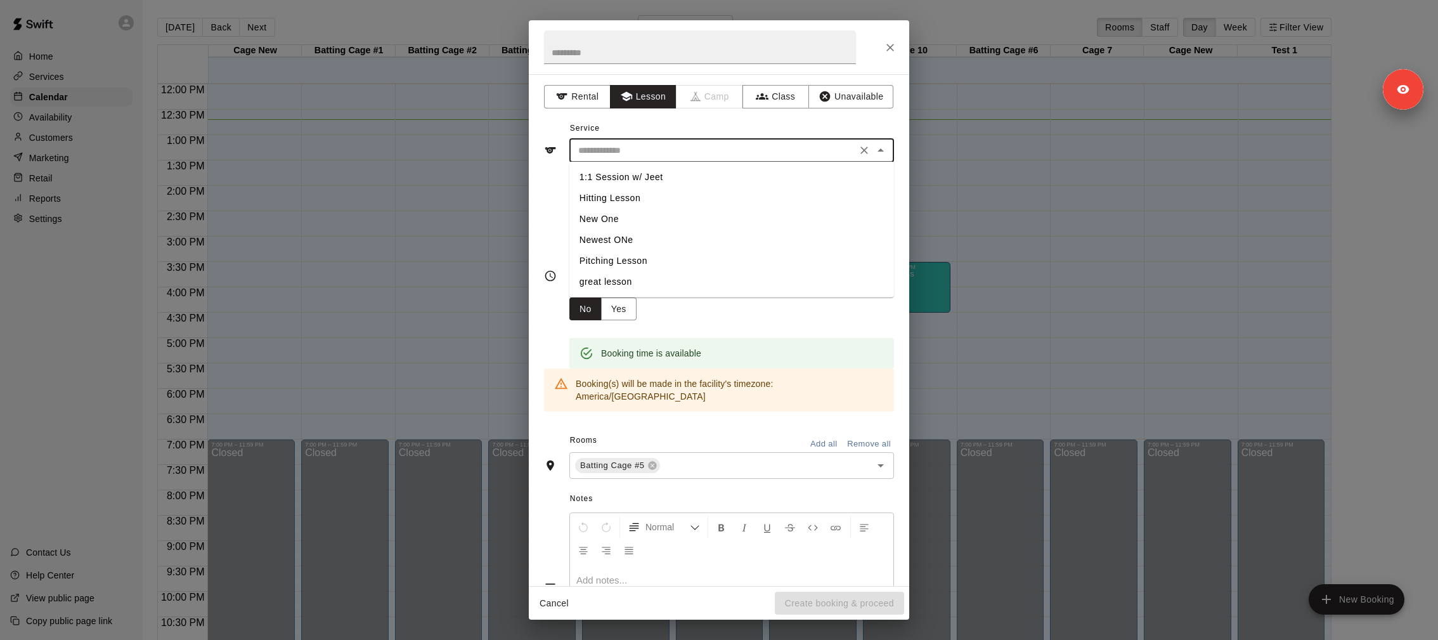
click at [651, 175] on li "1:1 Session w/ Jeet" at bounding box center [732, 177] width 325 height 21
type input "**********"
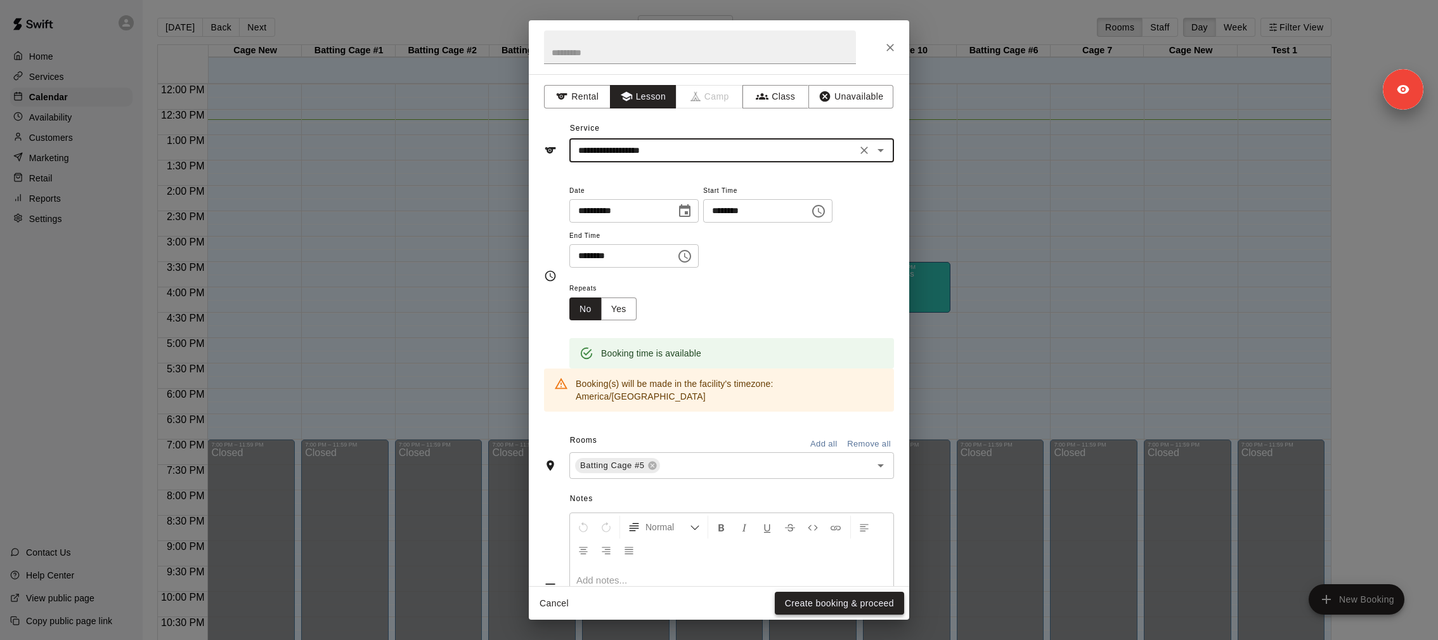
click at [844, 592] on button "Create booking & proceed" at bounding box center [839, 603] width 129 height 23
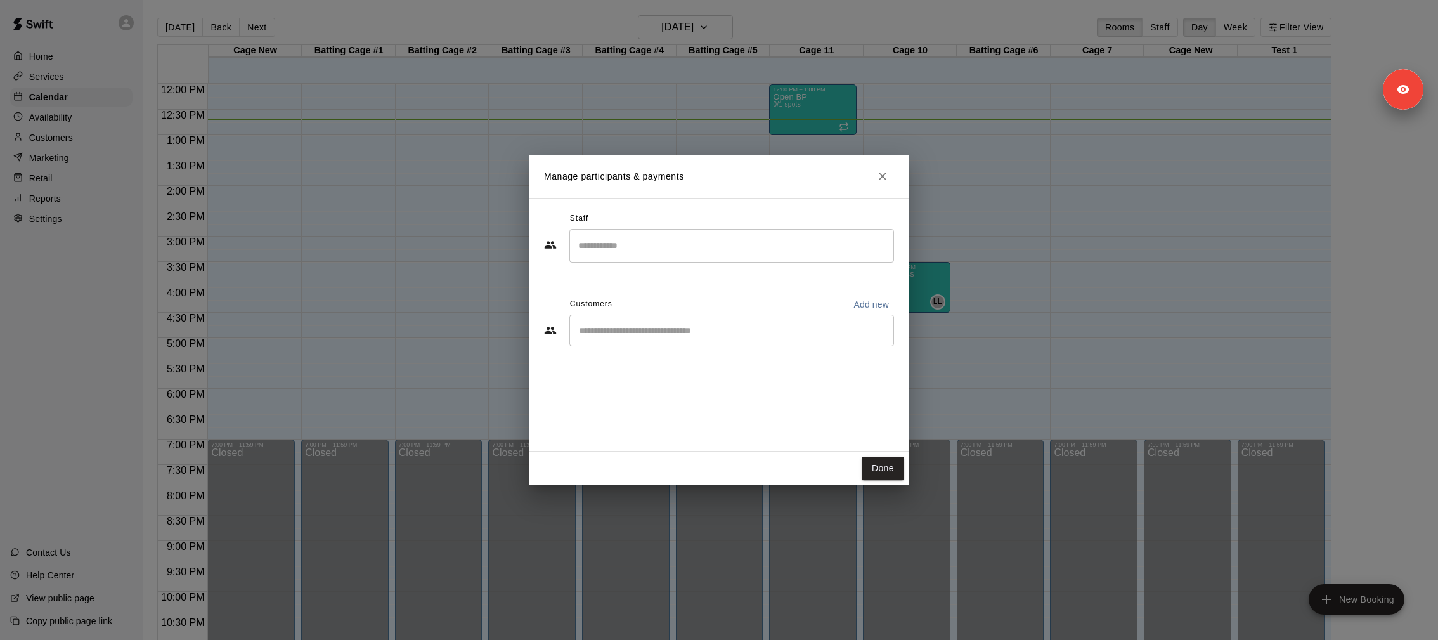
click at [678, 235] on input "Search staff" at bounding box center [731, 246] width 313 height 22
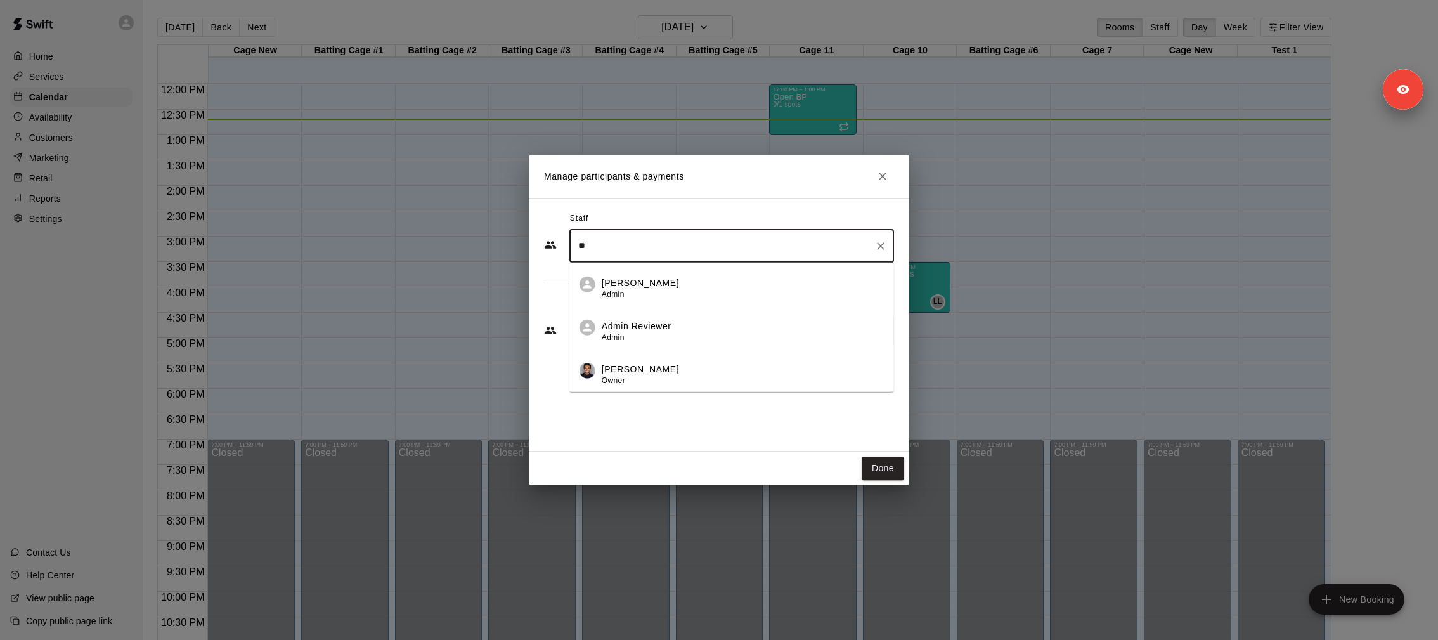
click at [691, 272] on li "Lydia L Admin" at bounding box center [732, 284] width 325 height 43
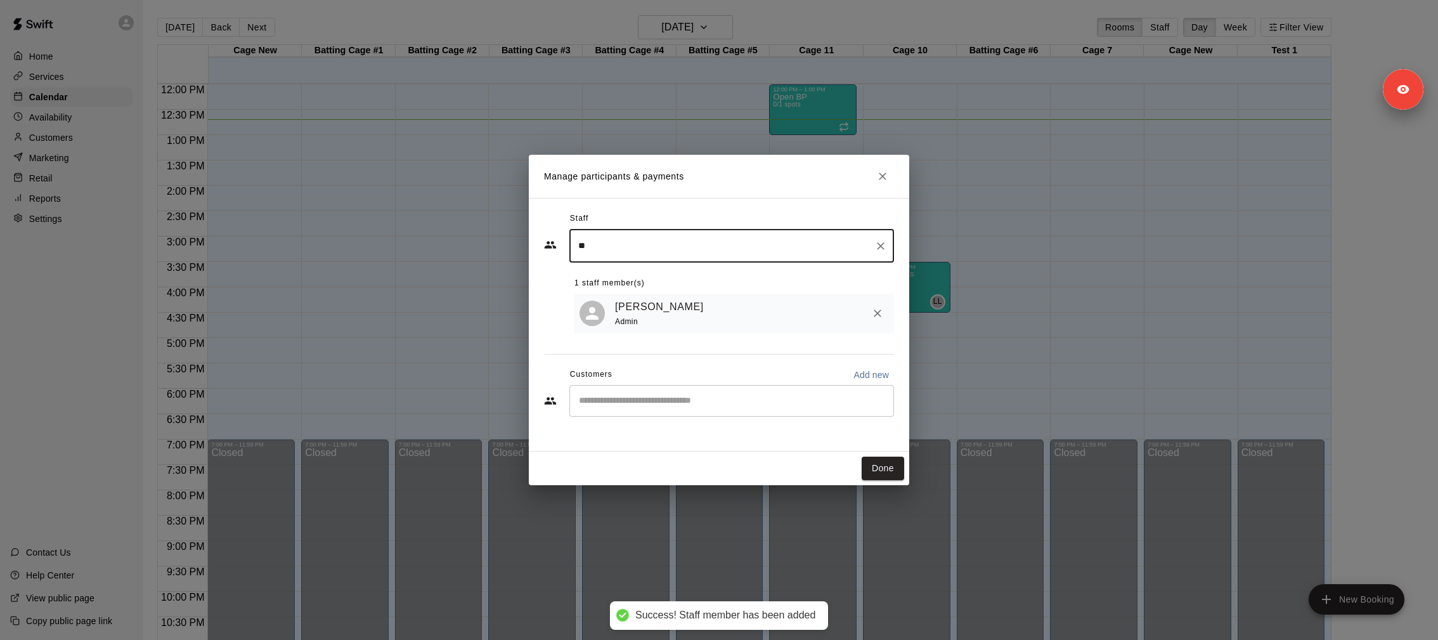
type input "**"
click at [876, 472] on button "Done" at bounding box center [883, 468] width 42 height 23
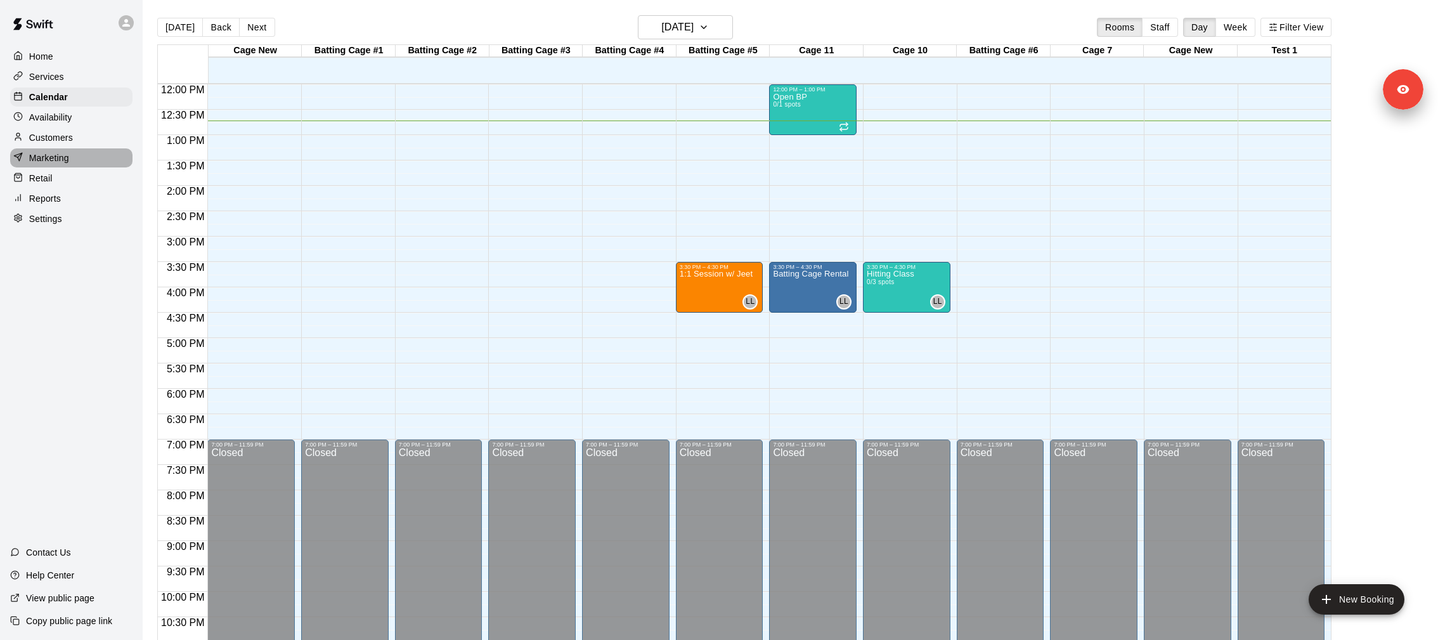
click at [70, 164] on div "Marketing" at bounding box center [71, 157] width 122 height 19
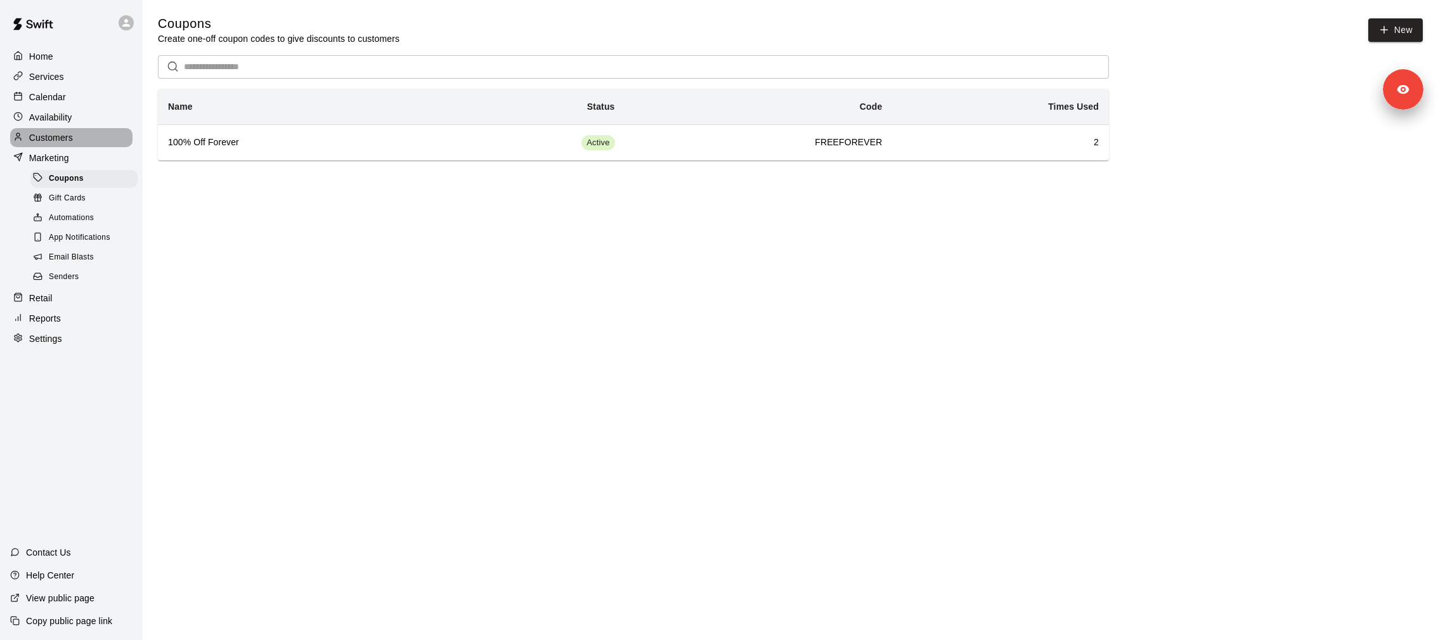
click at [68, 137] on p "Customers" at bounding box center [51, 137] width 44 height 13
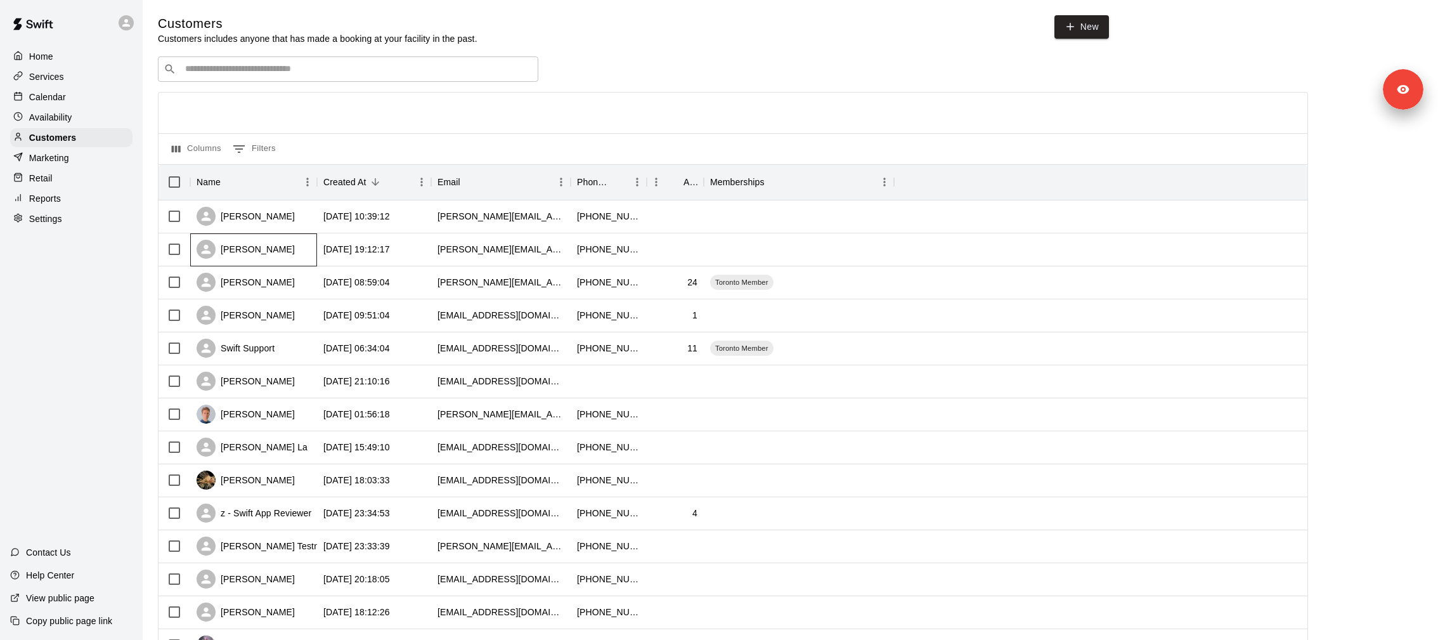
click at [240, 248] on div "Lydia Lam" at bounding box center [246, 249] width 98 height 19
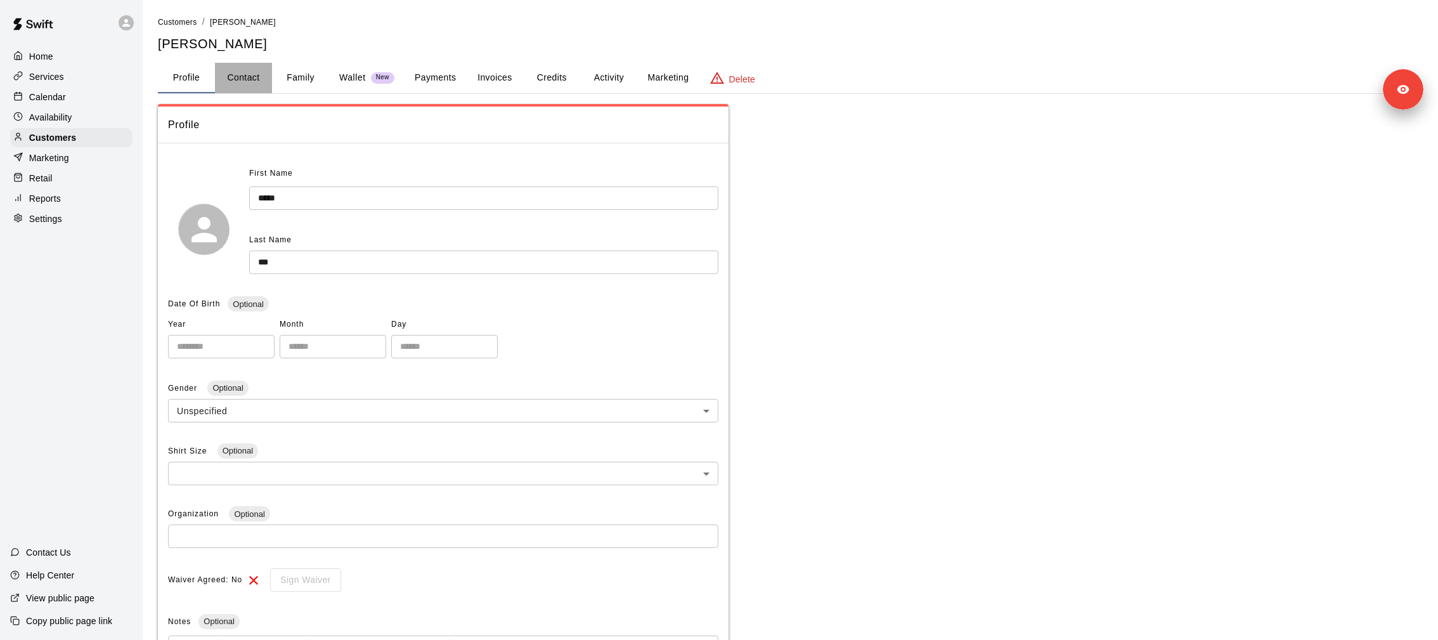
click at [248, 90] on button "Contact" at bounding box center [243, 78] width 57 height 30
select select "**"
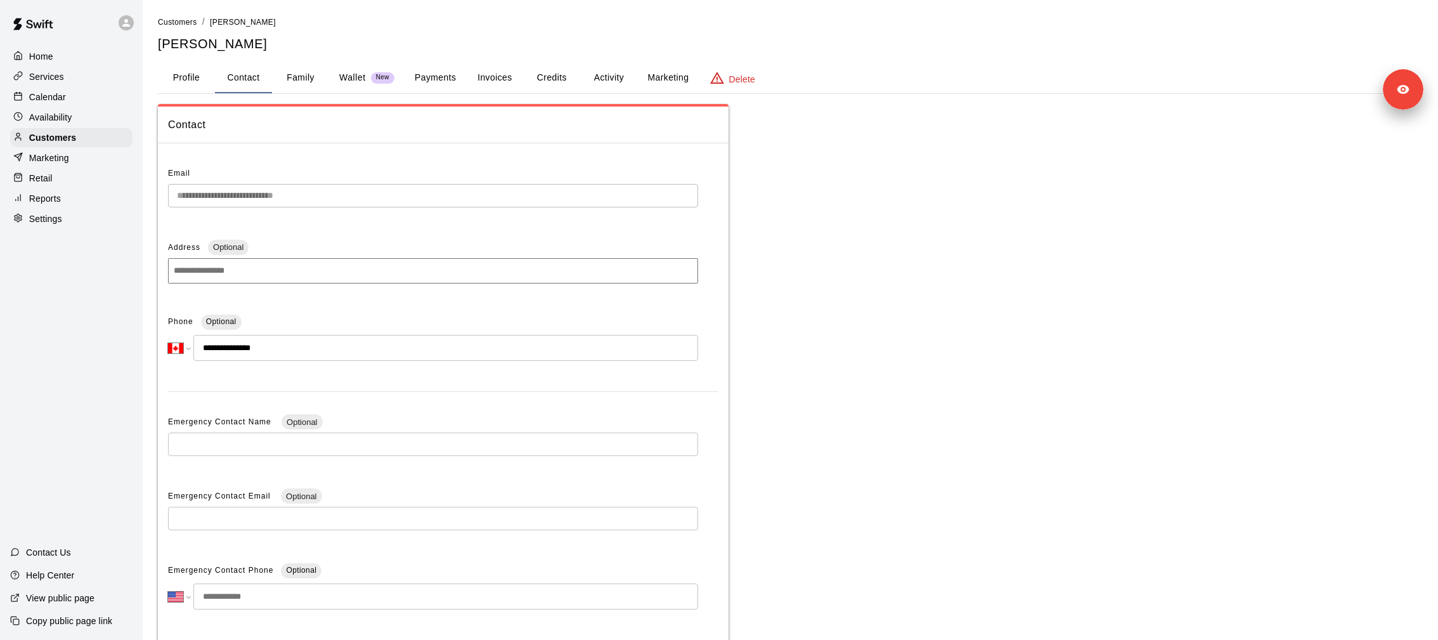
click at [58, 96] on p "Calendar" at bounding box center [47, 97] width 37 height 13
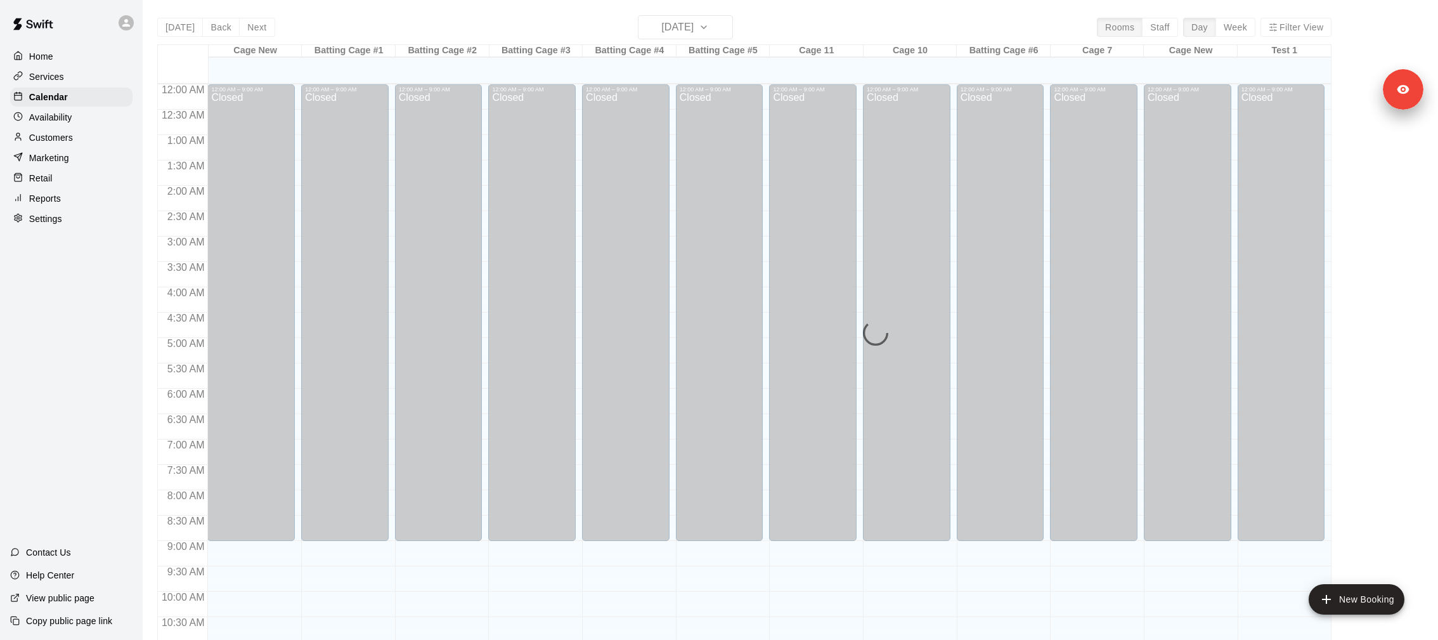
scroll to position [609, 0]
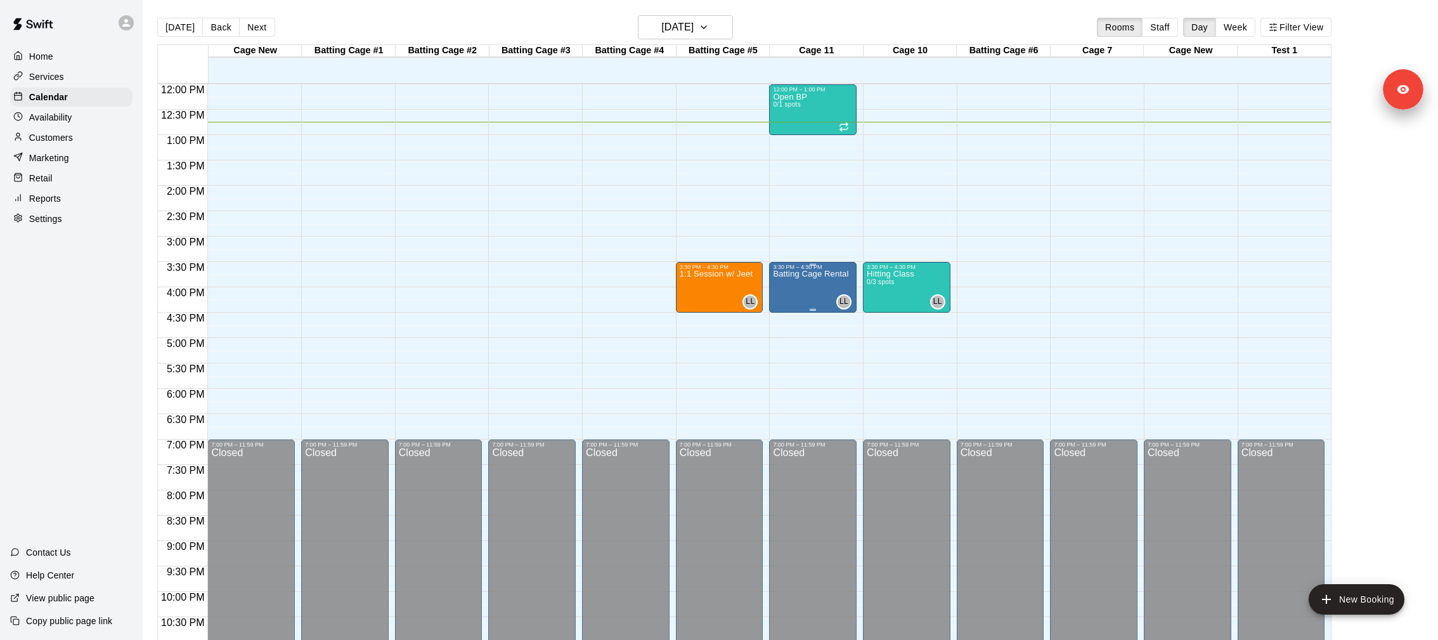
click at [799, 292] on div "Batting Cage Rental" at bounding box center [810, 590] width 75 height 640
click at [791, 311] on img "edit" at bounding box center [786, 313] width 15 height 15
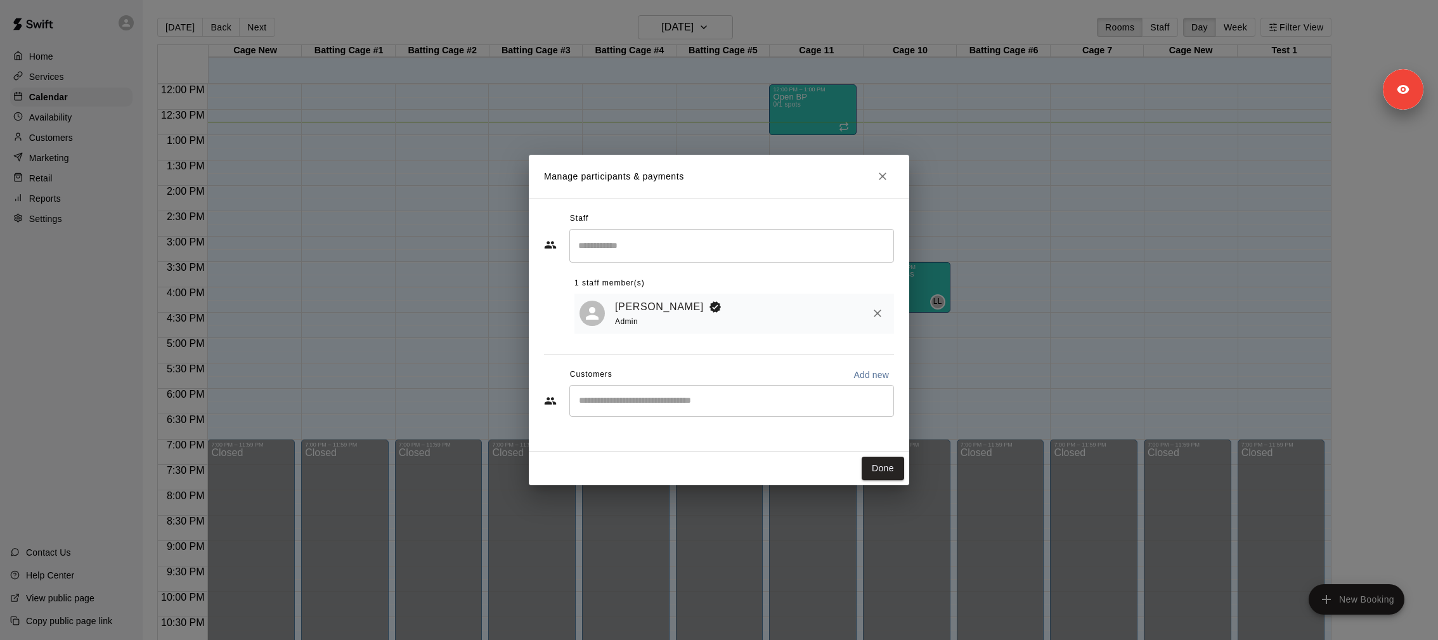
click at [703, 389] on div "​" at bounding box center [732, 401] width 325 height 32
type input "***"
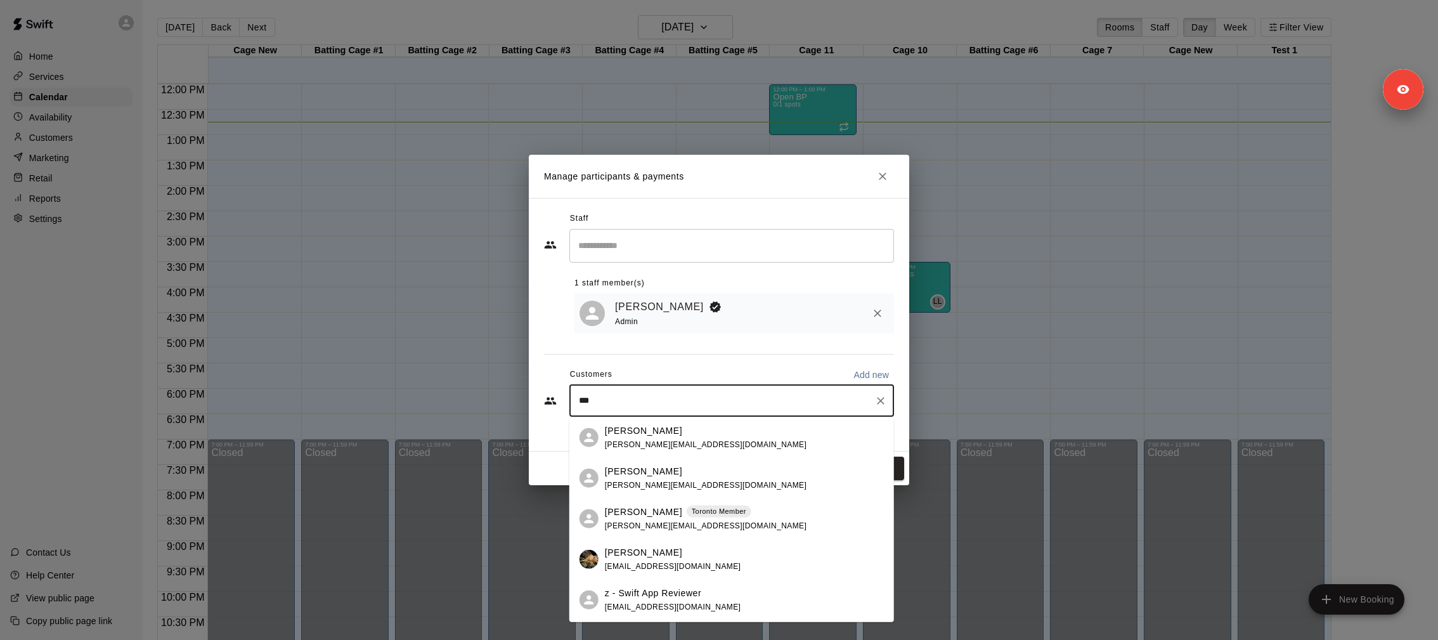
click at [674, 466] on div "Lydia Lam" at bounding box center [706, 470] width 202 height 13
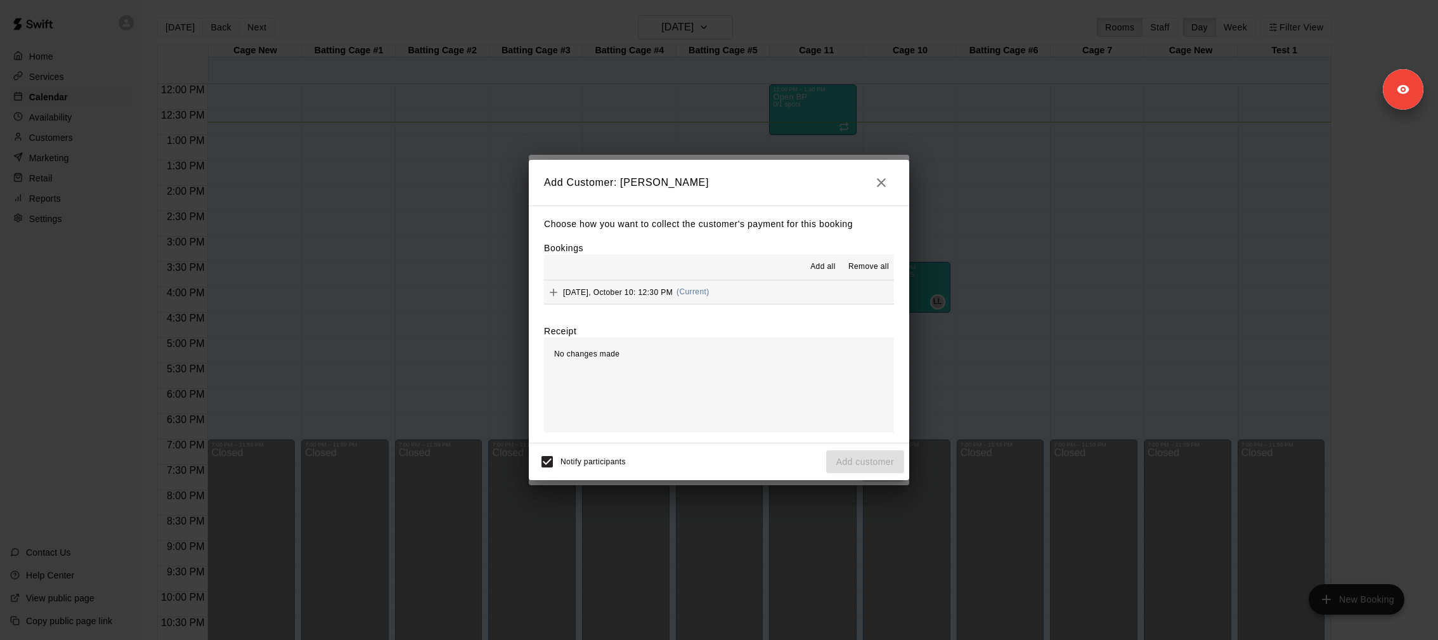
click at [730, 296] on button "Friday, October 10: 12:30 PM (Current)" at bounding box center [719, 291] width 350 height 23
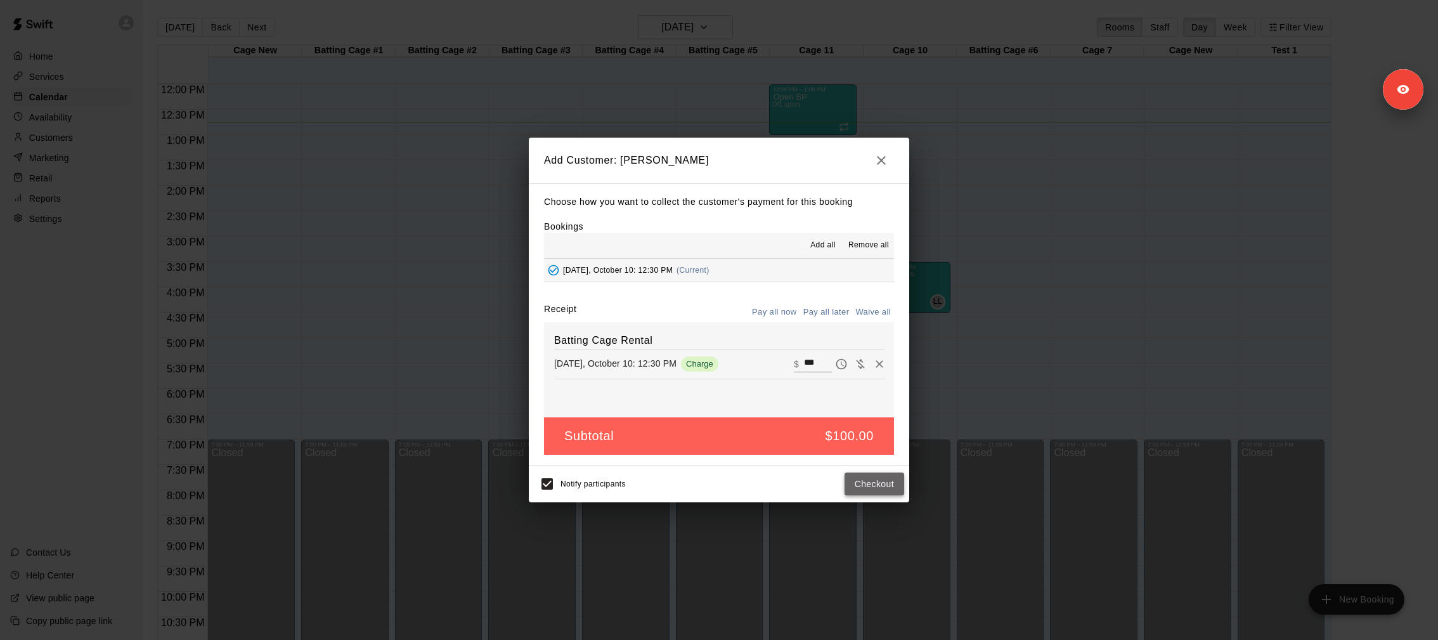
click at [876, 487] on button "Checkout" at bounding box center [875, 483] width 60 height 23
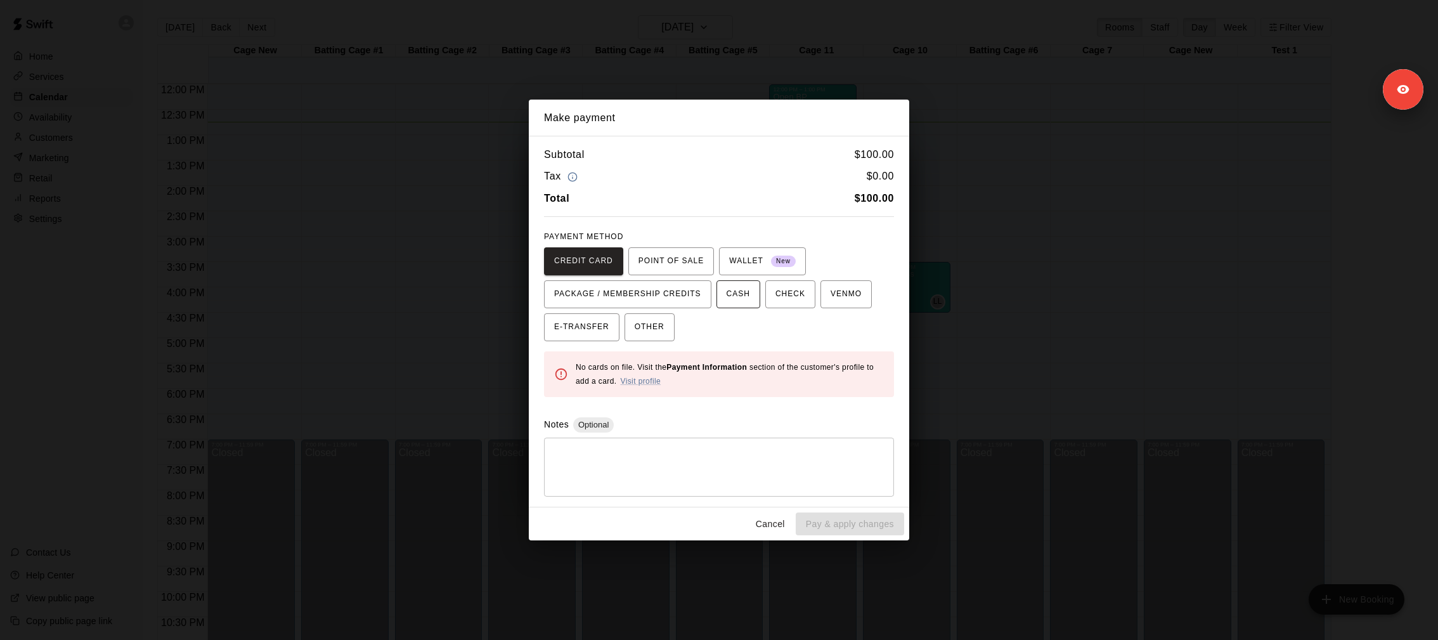
click at [736, 295] on span "CASH" at bounding box center [738, 294] width 23 height 20
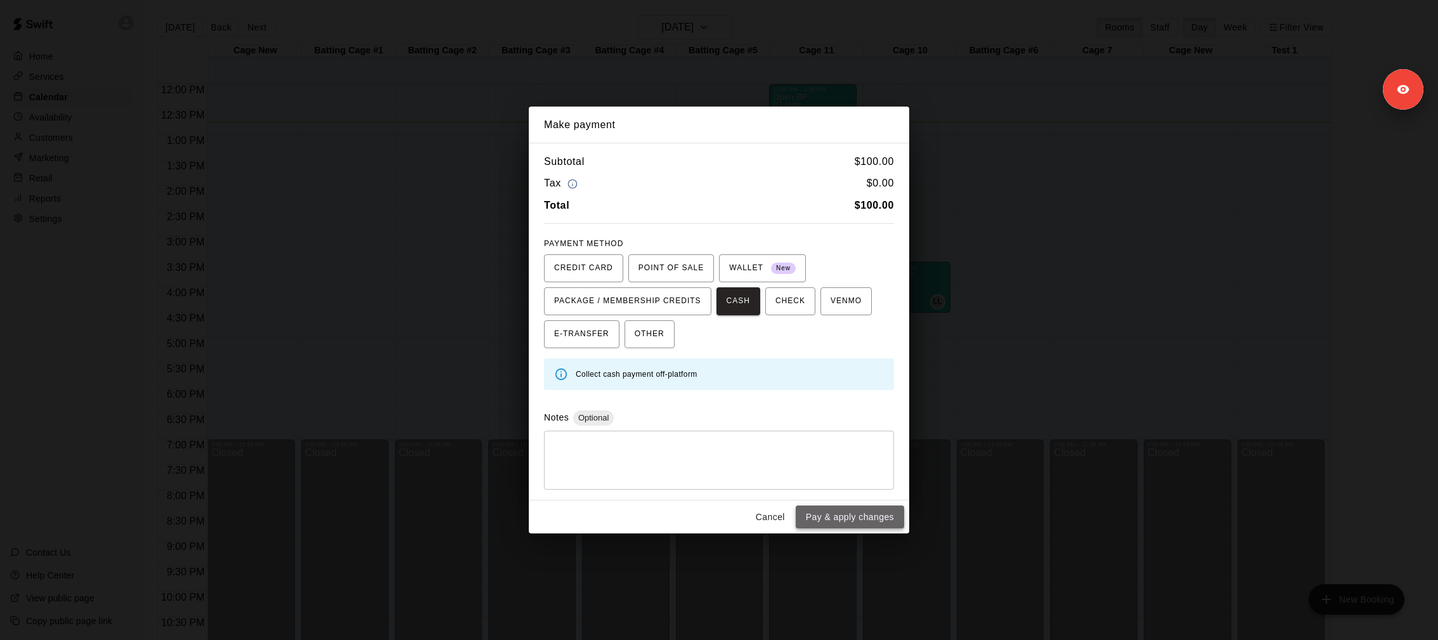
click at [871, 519] on button "Pay & apply changes" at bounding box center [850, 516] width 108 height 23
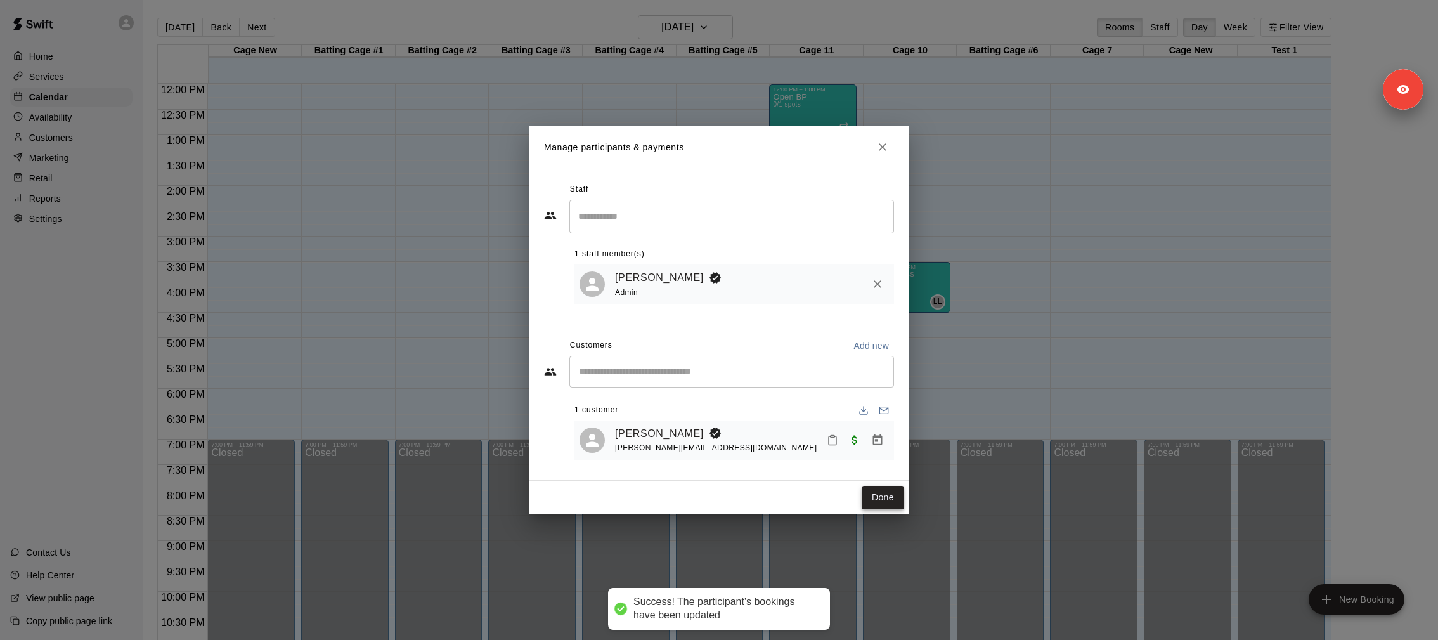
click at [870, 502] on button "Done" at bounding box center [883, 497] width 42 height 23
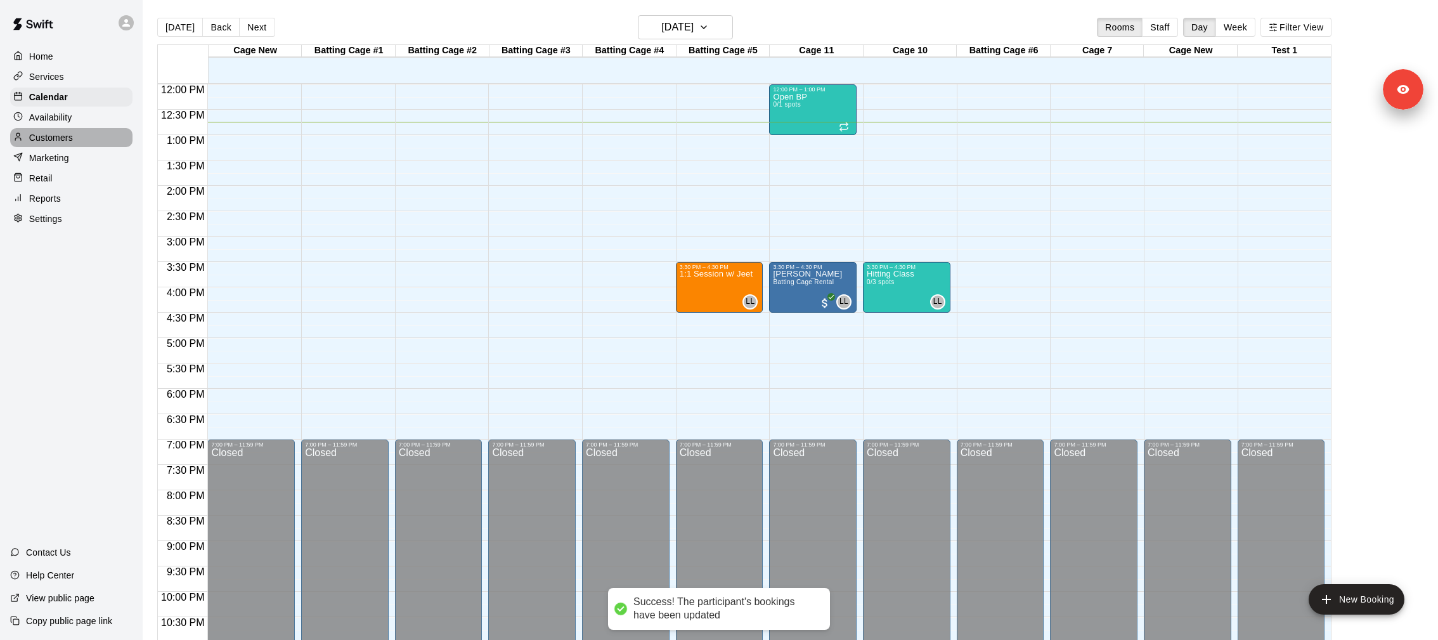
click at [98, 139] on div "Customers" at bounding box center [71, 137] width 122 height 19
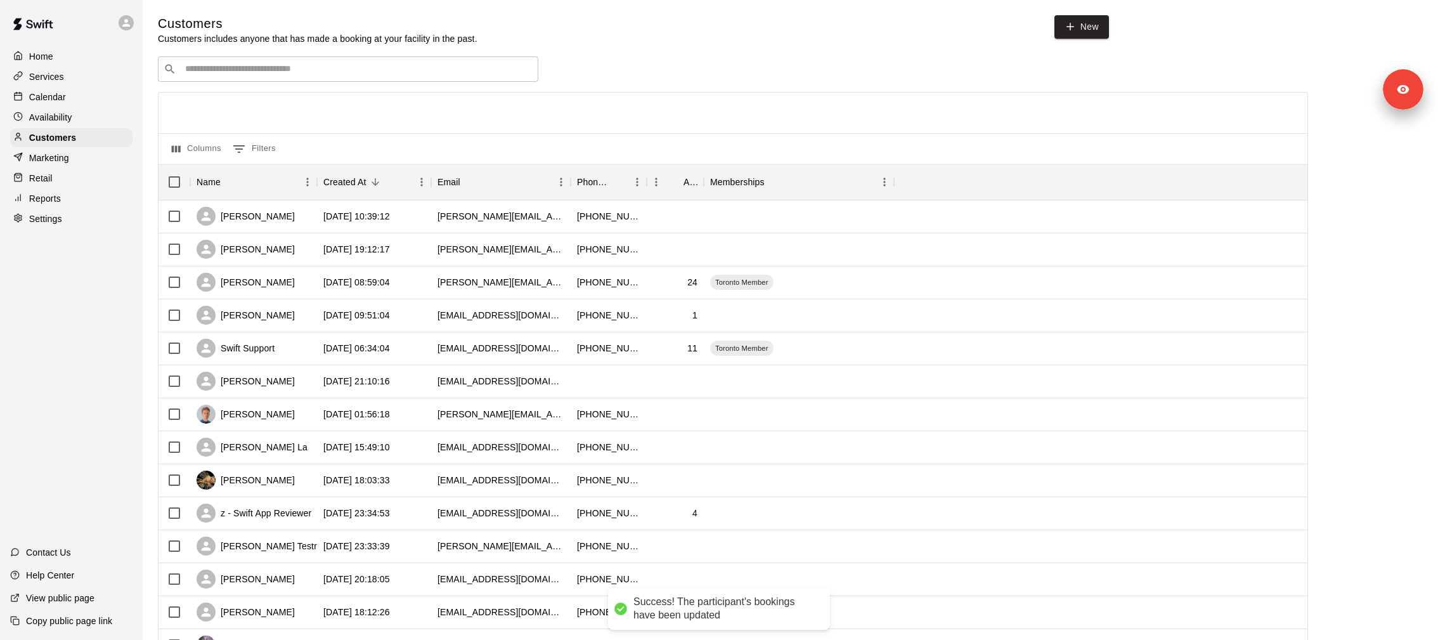
click at [90, 156] on div "Marketing" at bounding box center [71, 157] width 122 height 19
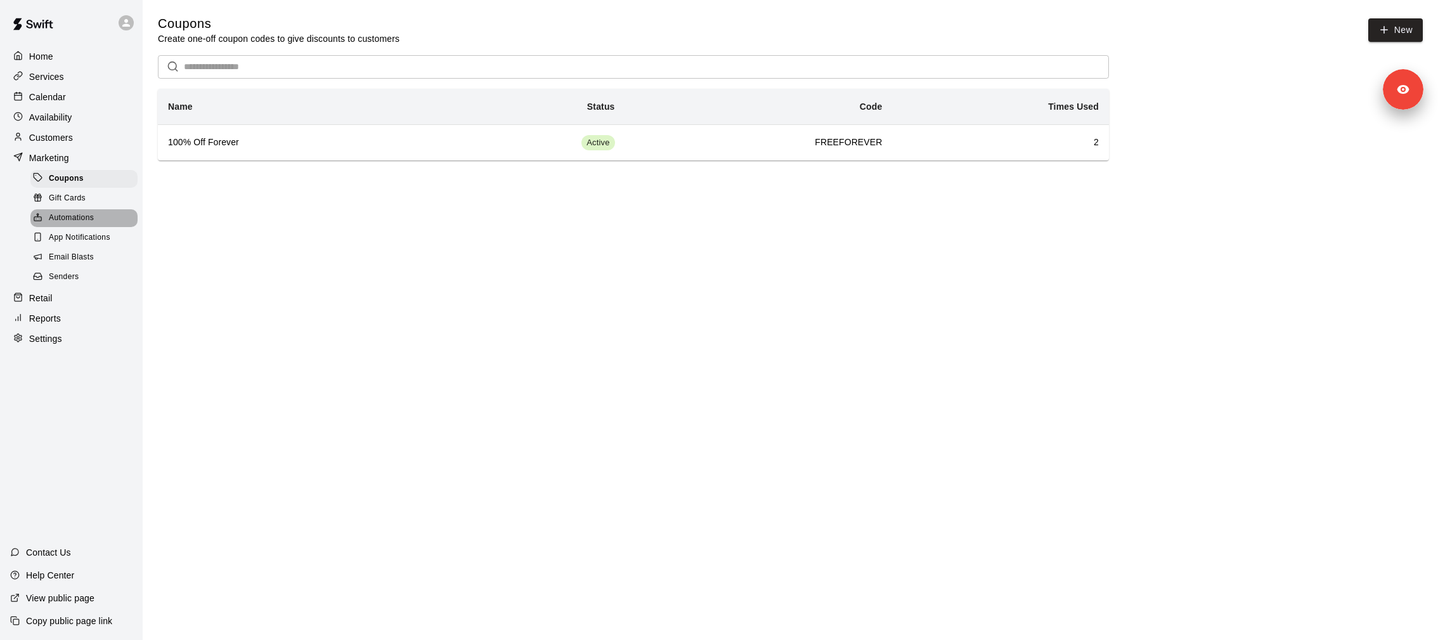
click at [94, 216] on div "Automations" at bounding box center [83, 218] width 107 height 18
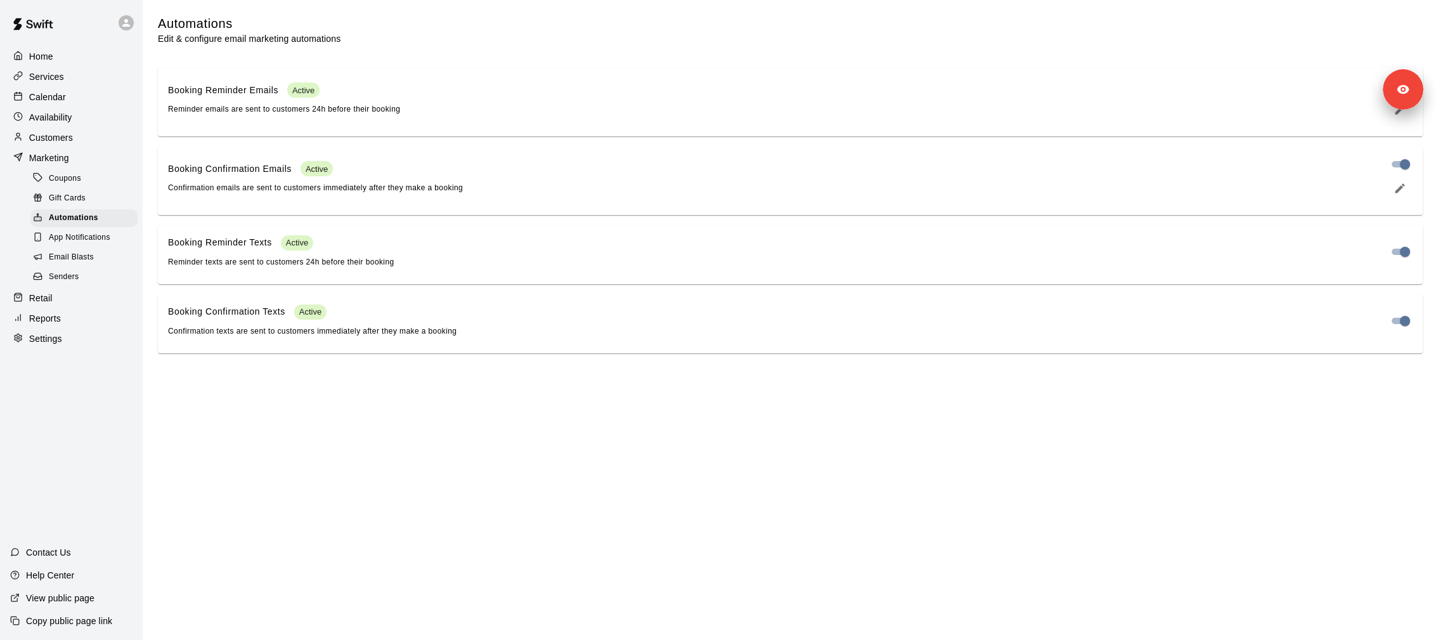
click at [65, 338] on div "Settings" at bounding box center [71, 338] width 122 height 19
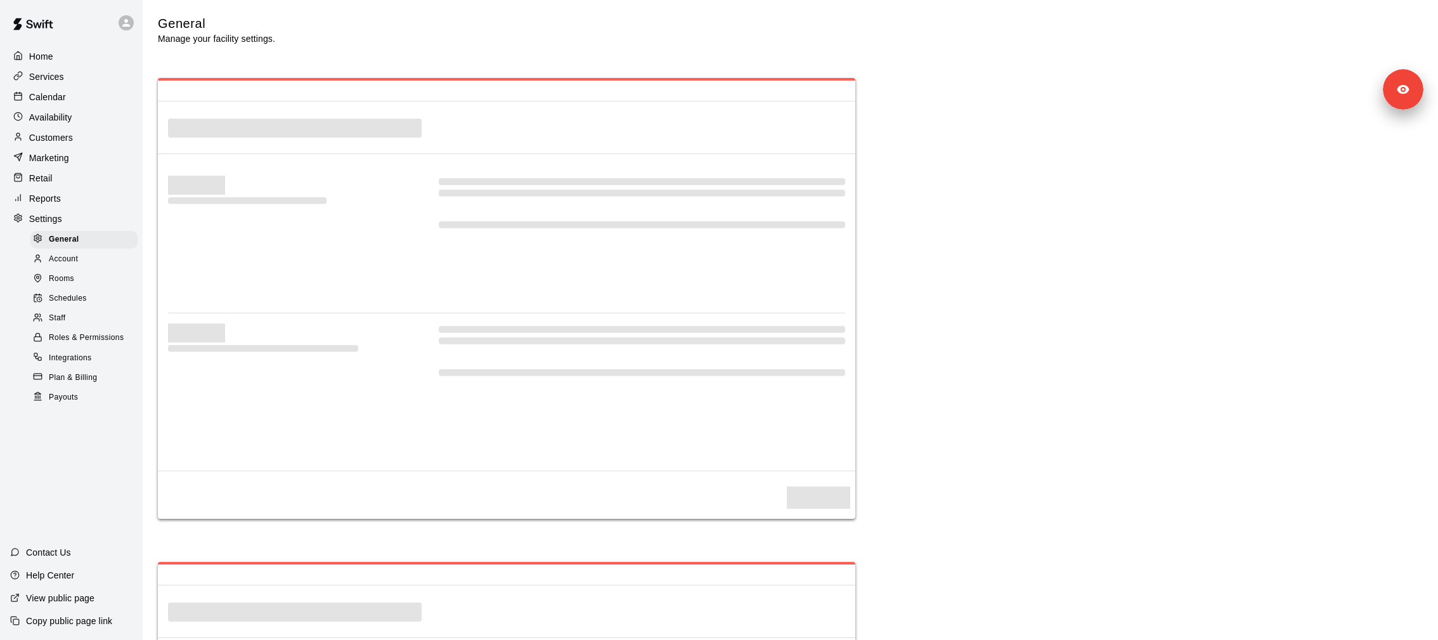
select select "**"
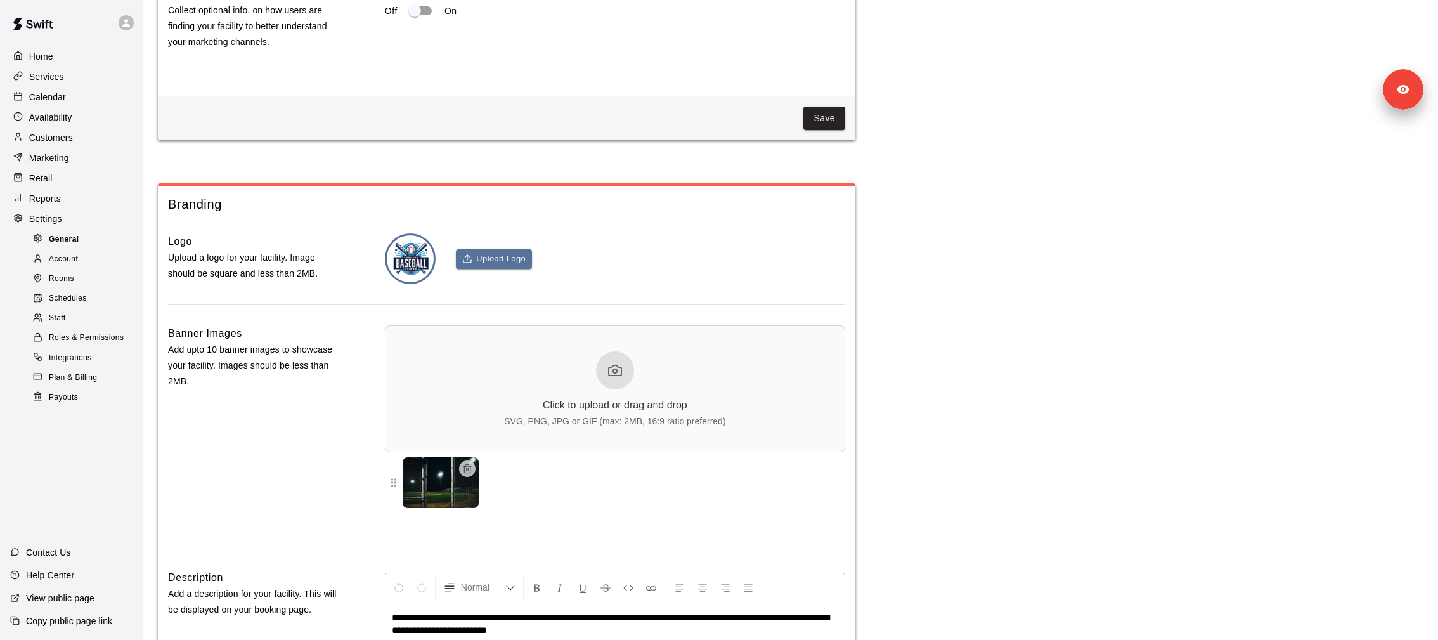
scroll to position [2459, 0]
click at [75, 316] on div "Staff" at bounding box center [83, 318] width 107 height 18
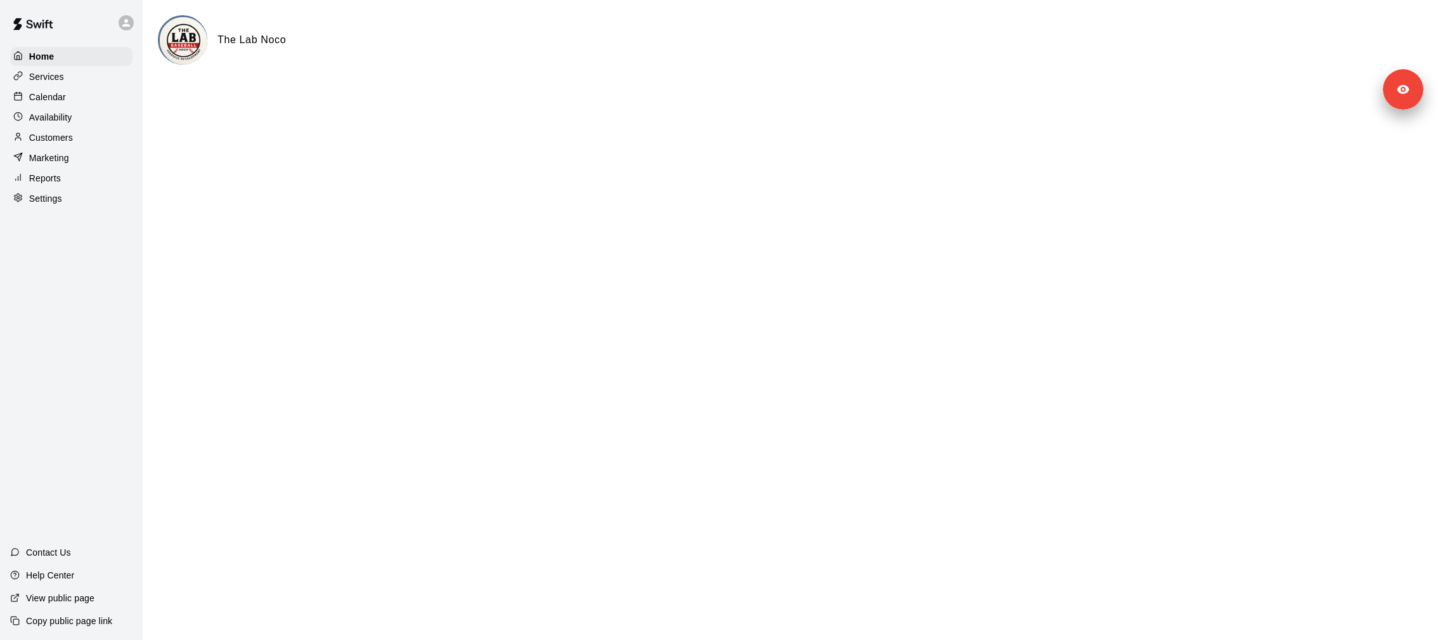
click at [135, 199] on div "Settings" at bounding box center [76, 198] width 133 height 19
click at [114, 201] on div "Settings" at bounding box center [71, 198] width 122 height 19
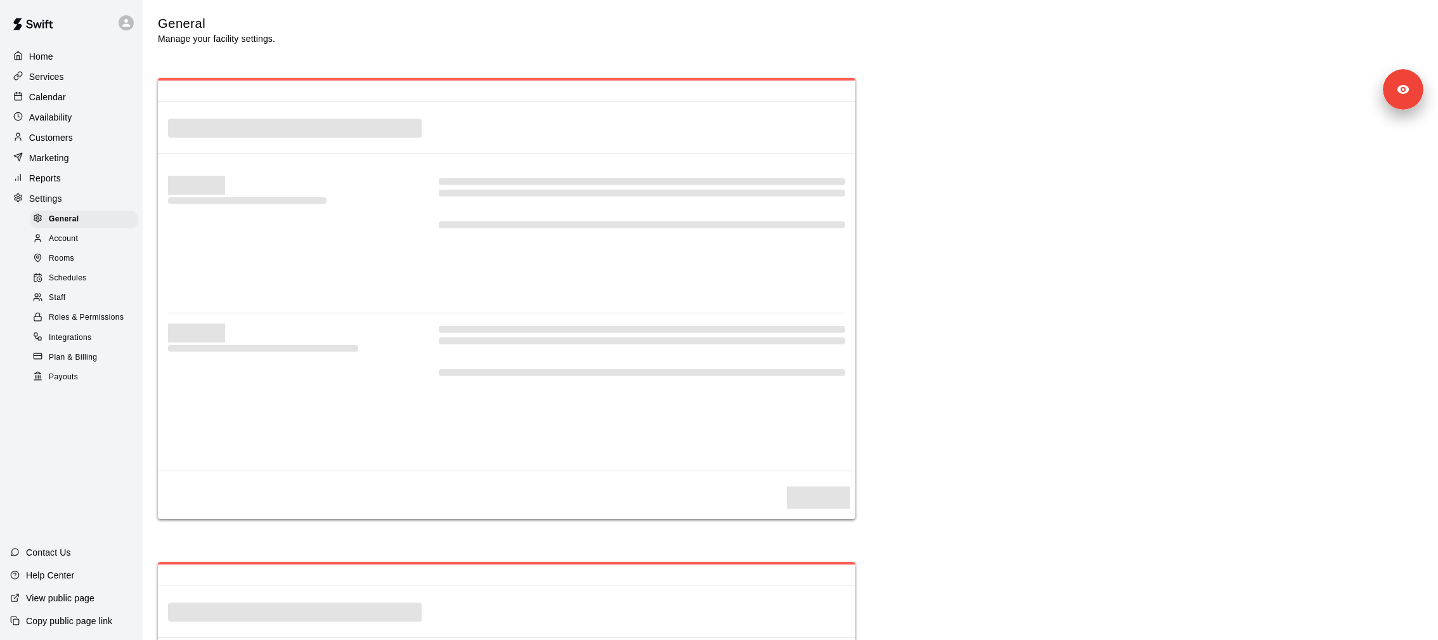
select select "**"
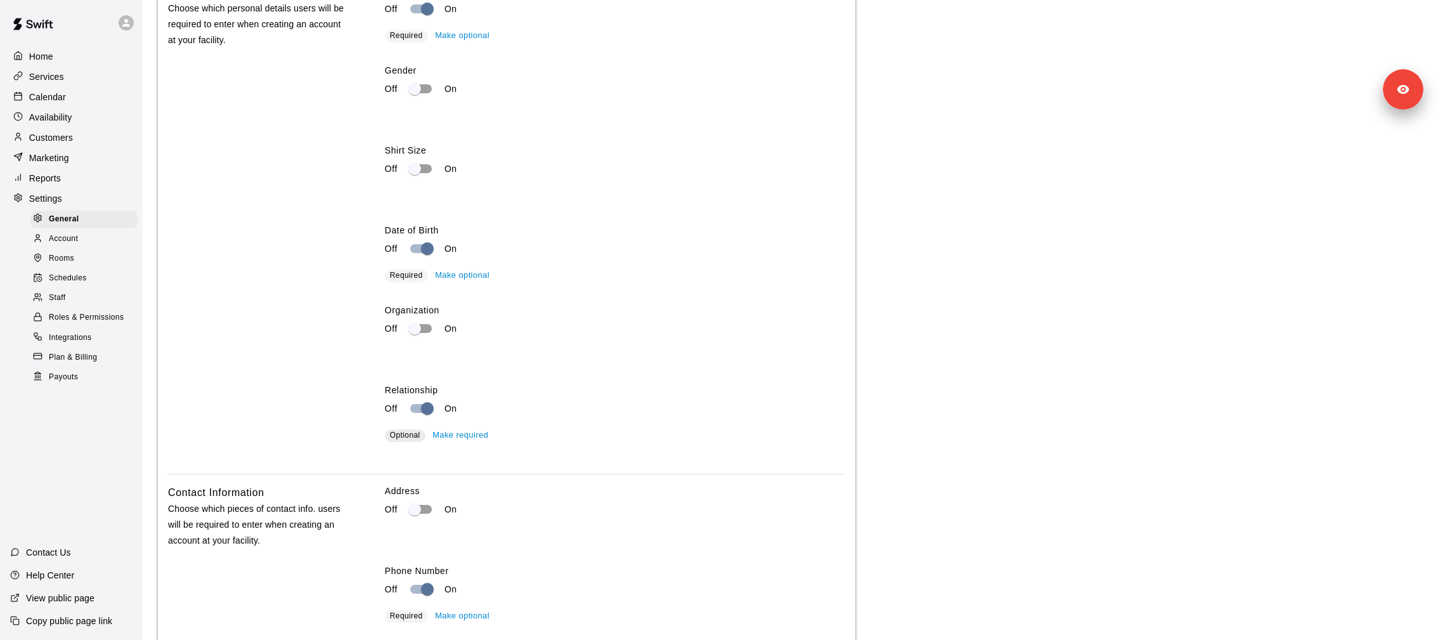
scroll to position [2212, 0]
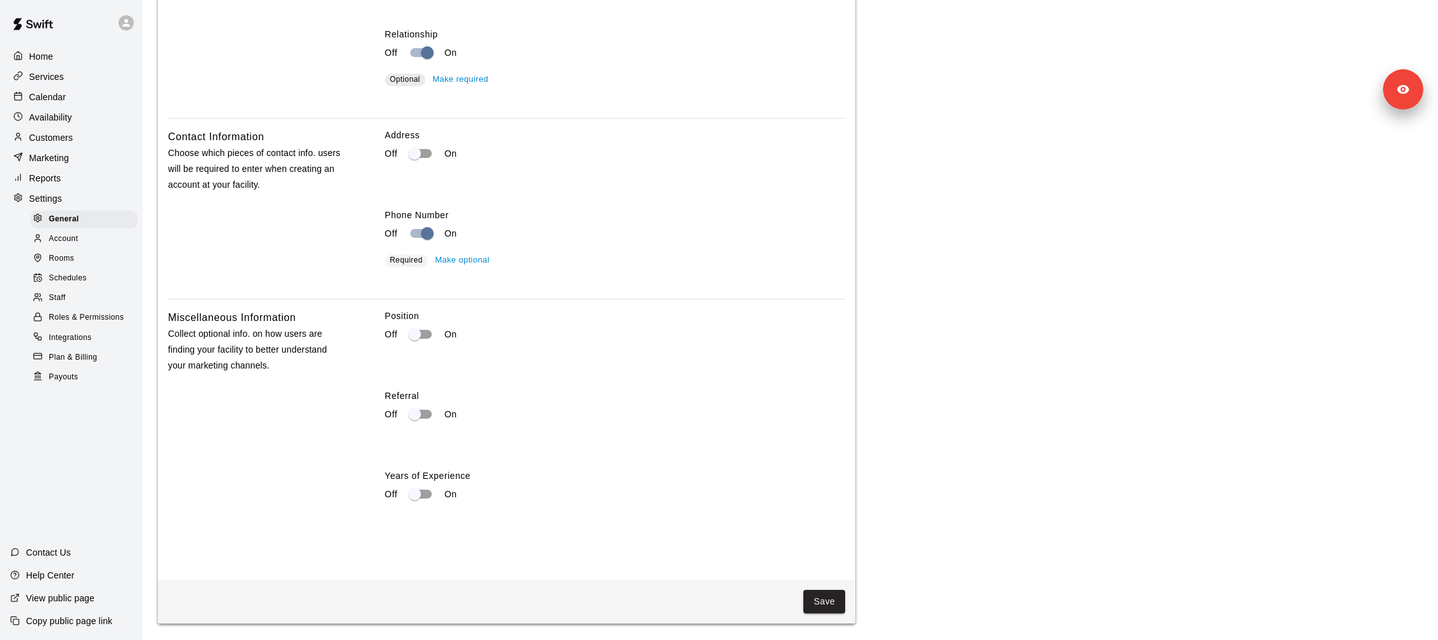
click at [63, 287] on link "Schedules" at bounding box center [86, 279] width 112 height 20
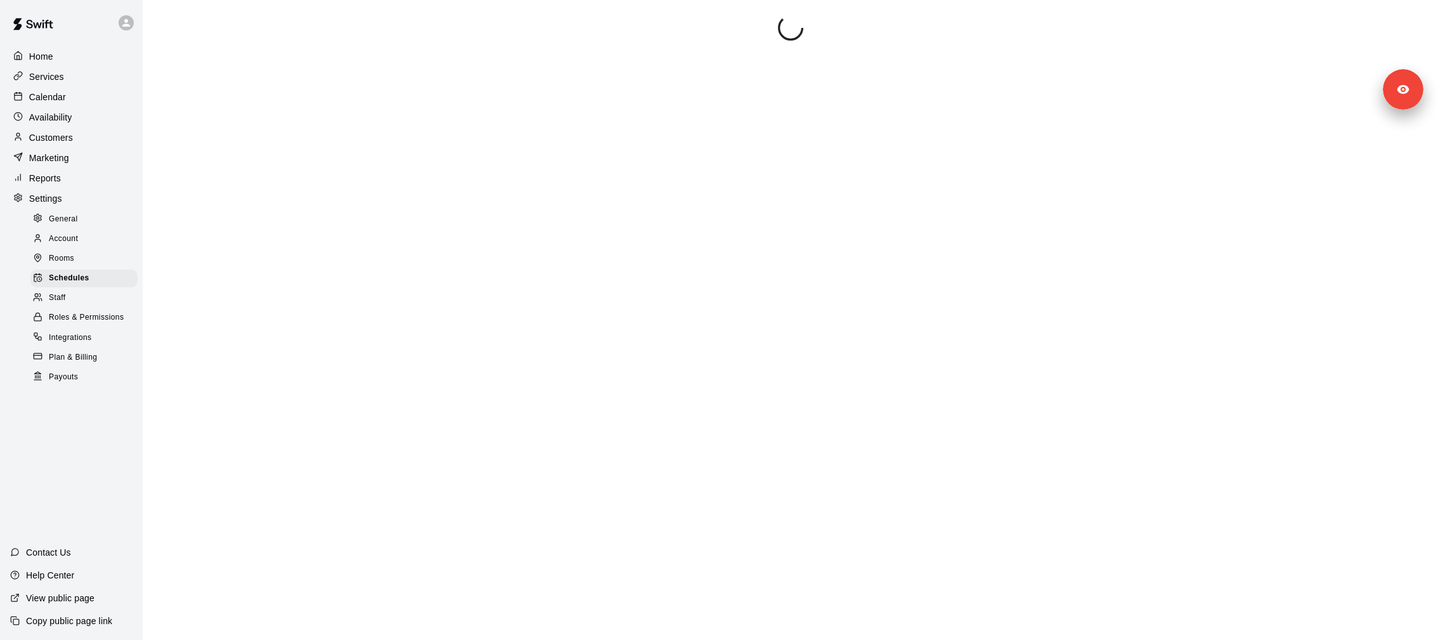
click at [63, 296] on span "Staff" at bounding box center [57, 298] width 16 height 13
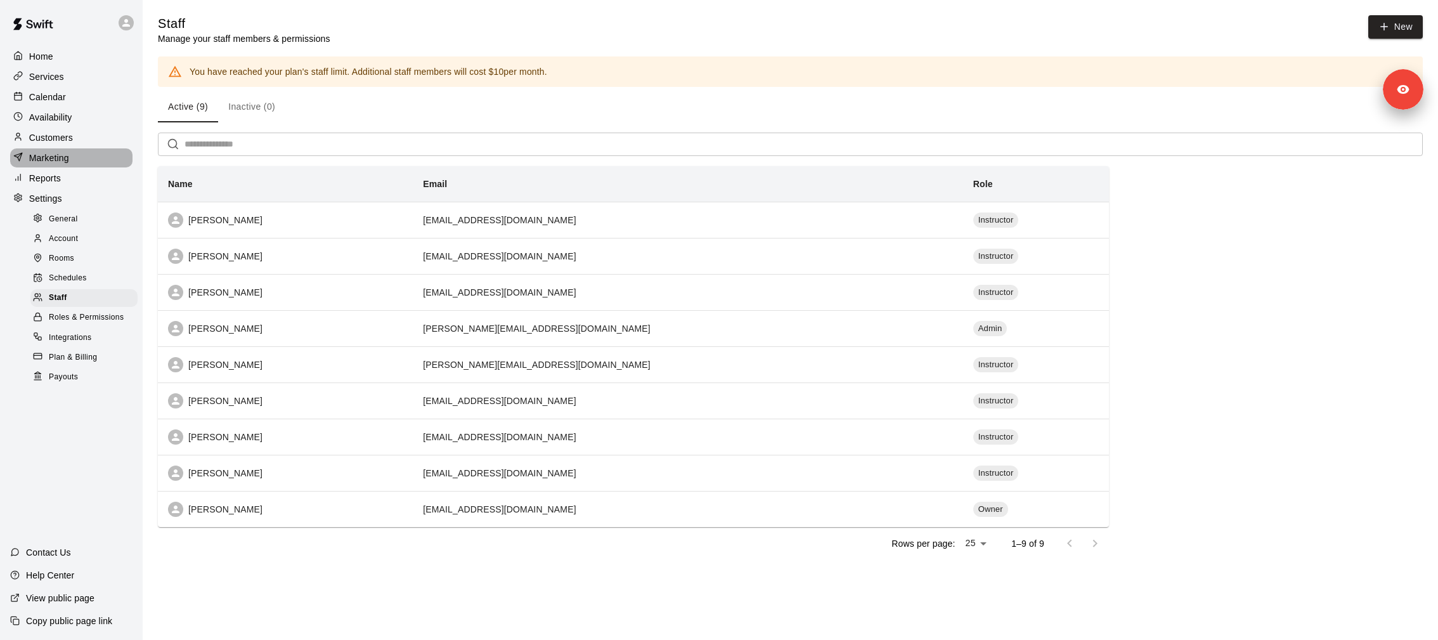
click at [66, 153] on p "Marketing" at bounding box center [49, 158] width 40 height 13
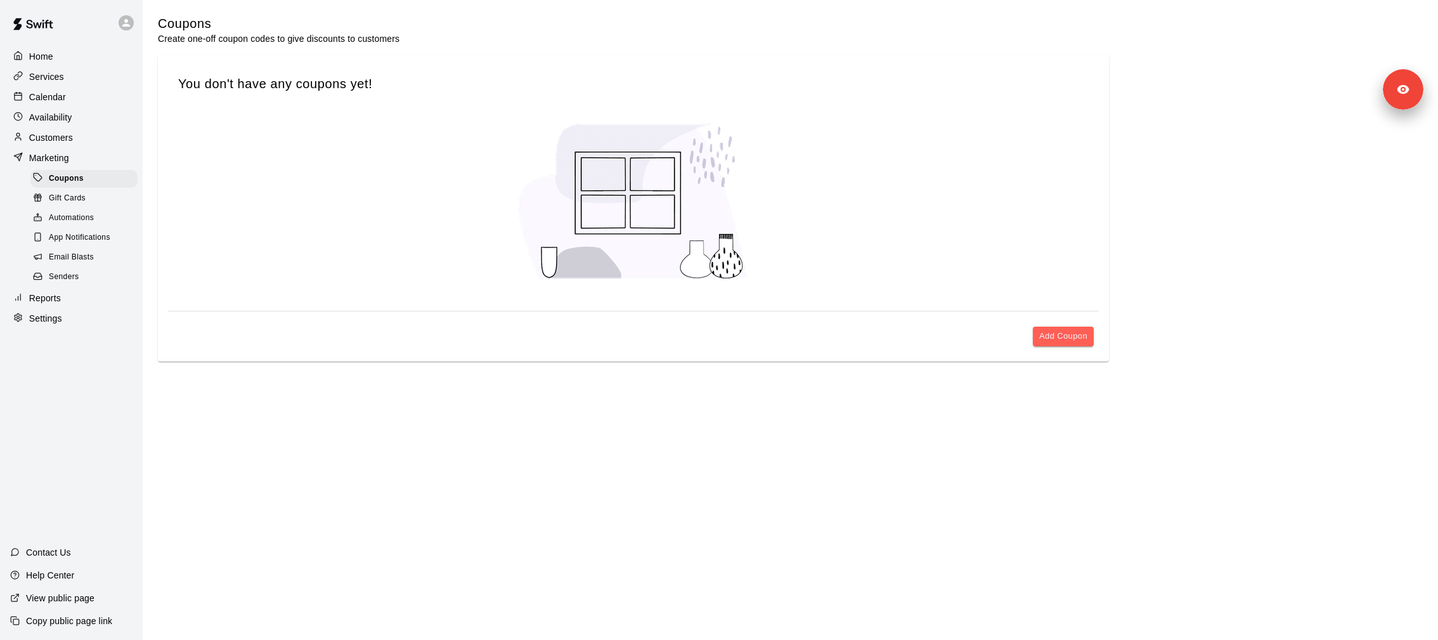
click at [89, 256] on span "Email Blasts" at bounding box center [71, 257] width 45 height 13
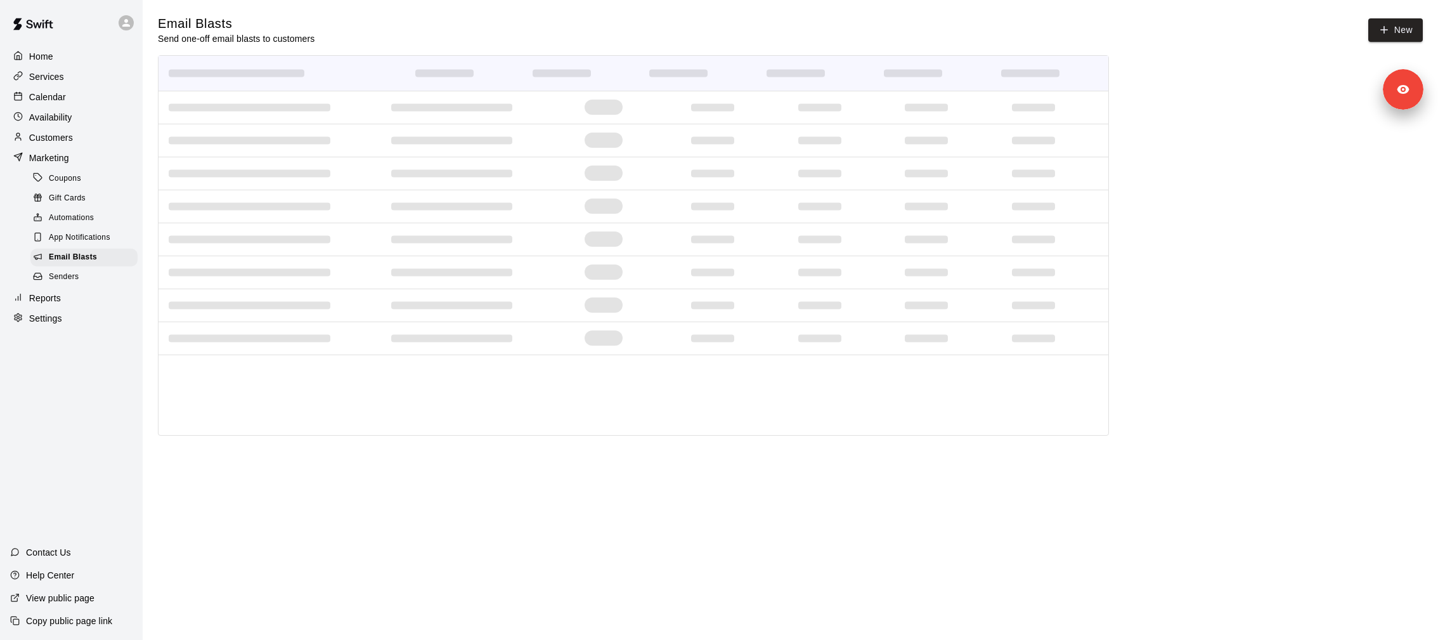
click at [84, 218] on span "Automations" at bounding box center [71, 218] width 45 height 13
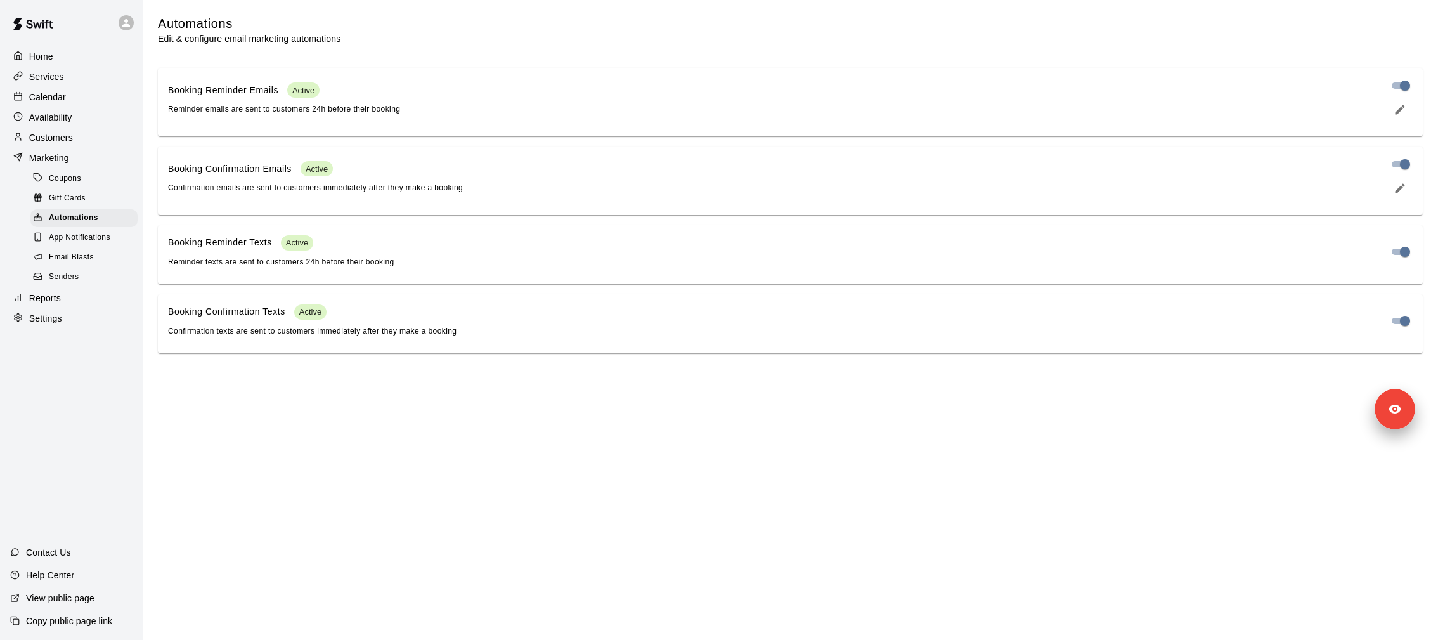
drag, startPoint x: 1393, startPoint y: 88, endPoint x: 1379, endPoint y: 574, distance: 486.0
click at [1379, 368] on html "Home Services Calendar Availability Customers Marketing Coupons Gift Cards Auto…" at bounding box center [719, 184] width 1438 height 368
click at [1016, 368] on main "Automations Edit & configure email marketing automations Booking Reminder Email…" at bounding box center [791, 184] width 1296 height 368
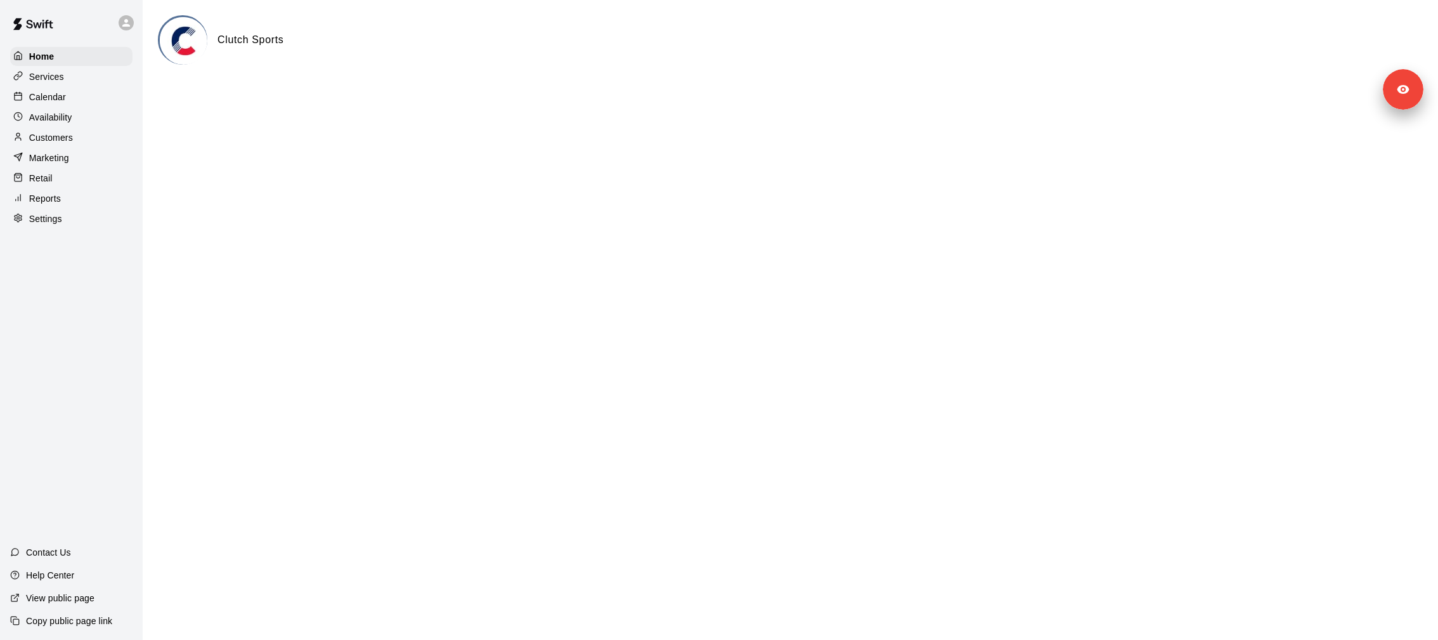
click at [88, 67] on div "Services" at bounding box center [71, 76] width 122 height 19
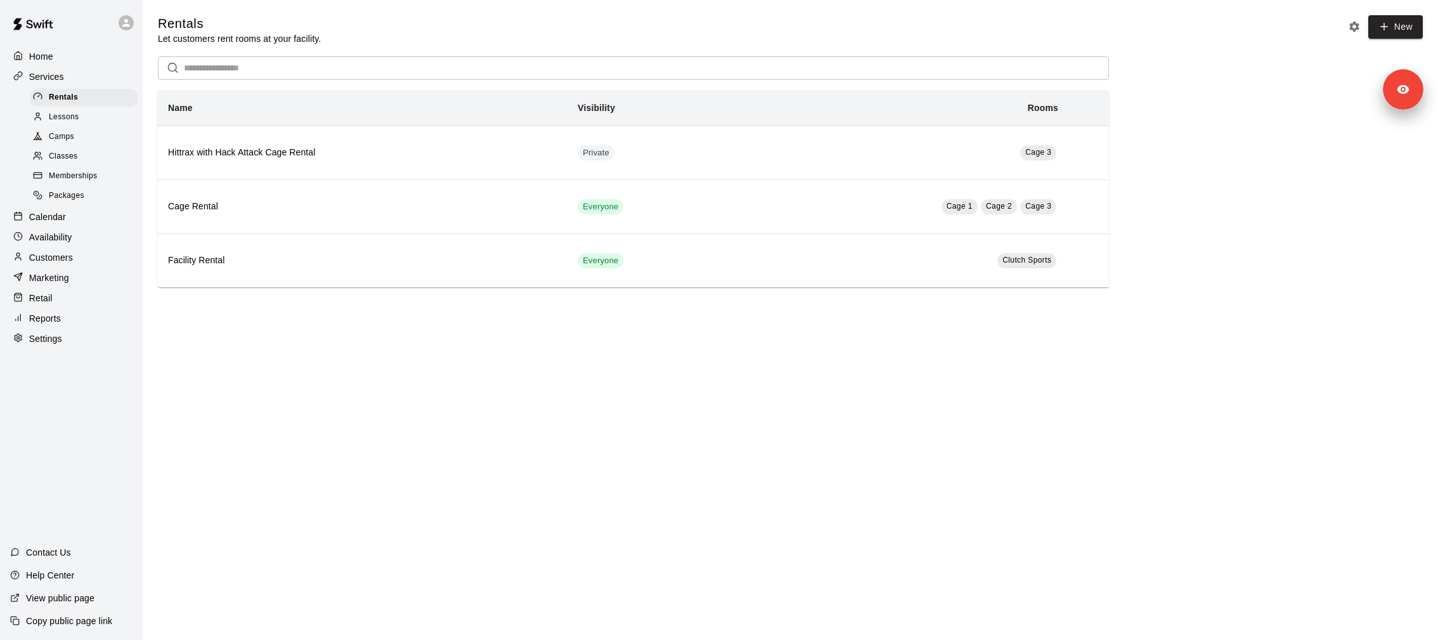
click at [96, 141] on div "Camps" at bounding box center [83, 137] width 107 height 18
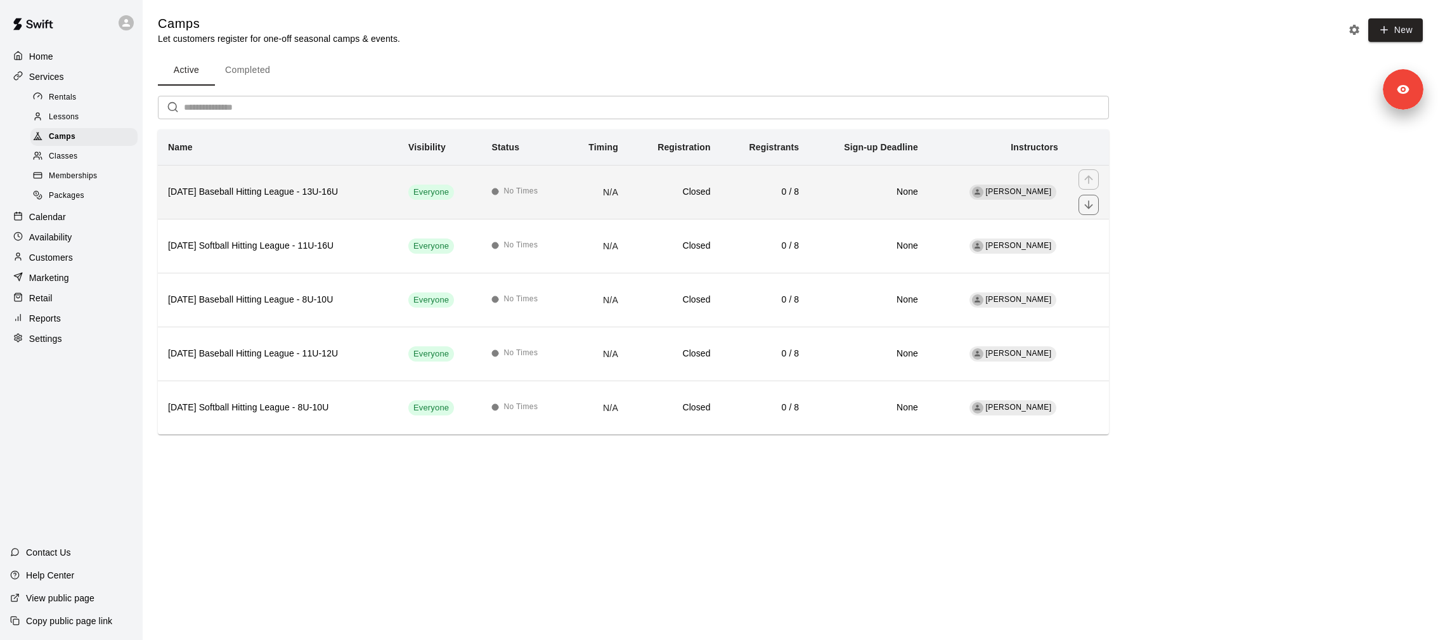
click at [257, 202] on th "[DATE] Baseball Hitting League - 13U-16U" at bounding box center [278, 192] width 240 height 54
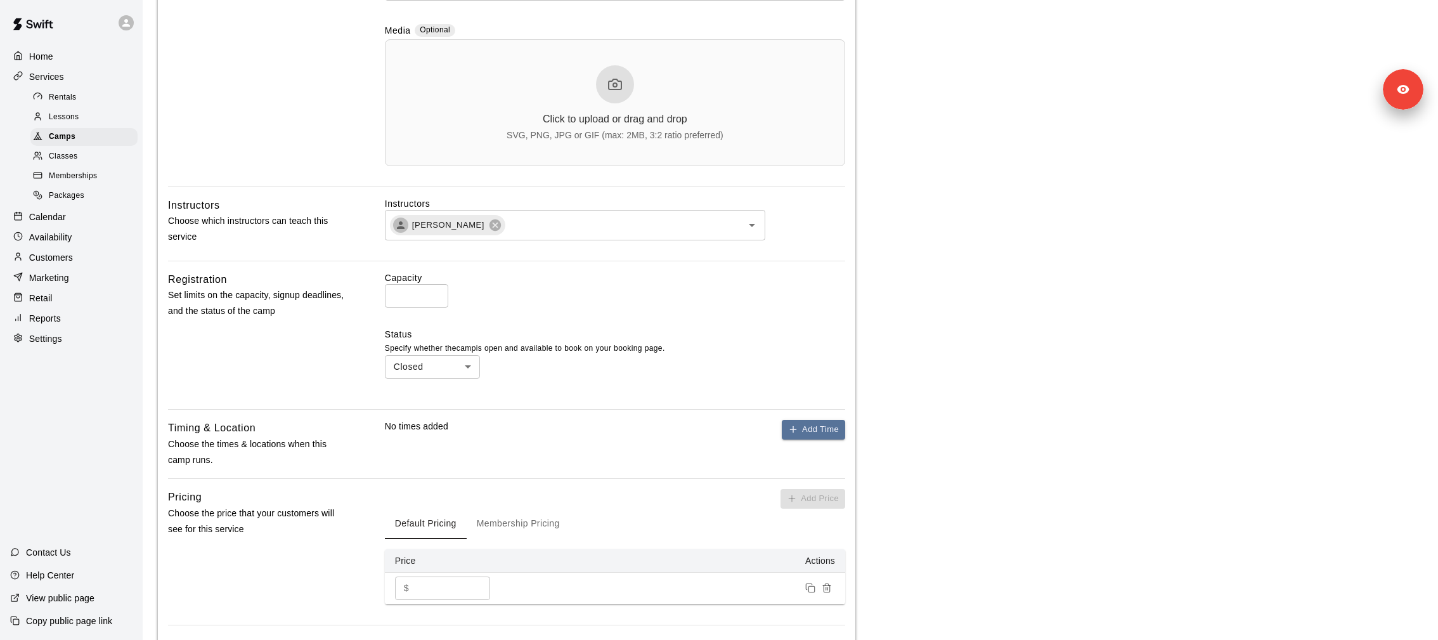
scroll to position [779, 0]
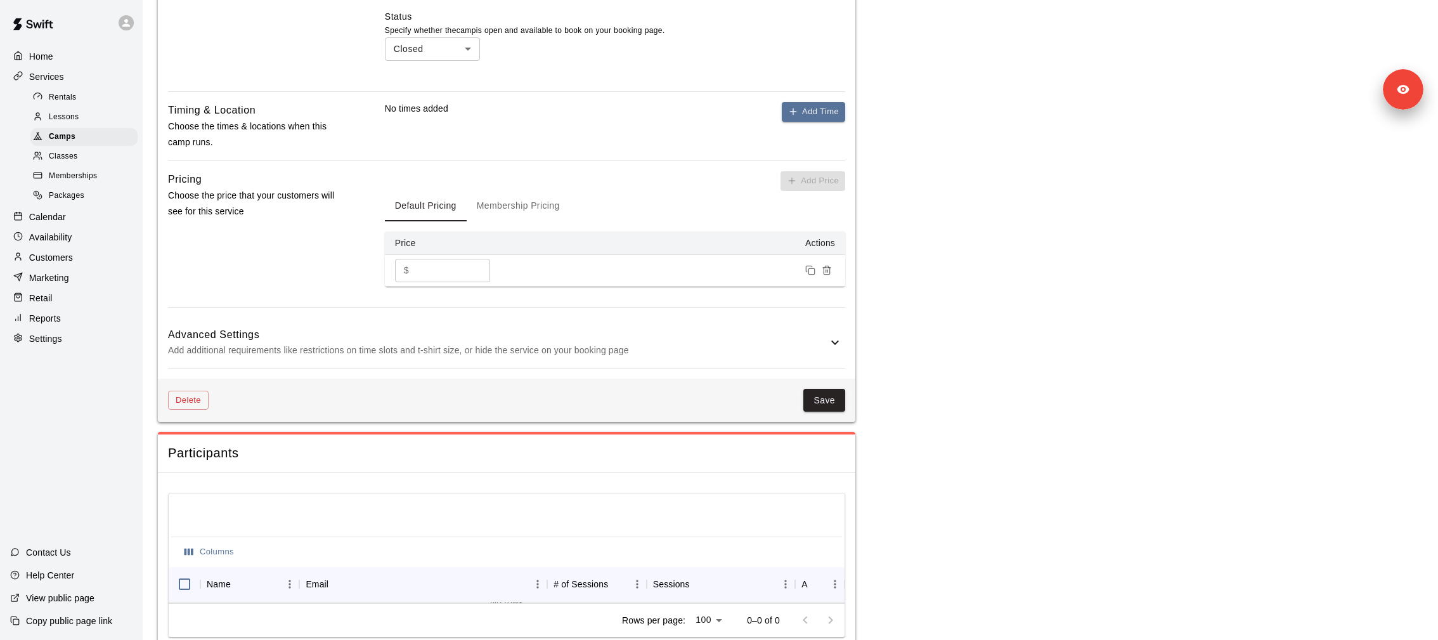
click at [72, 167] on link "Memberships" at bounding box center [86, 177] width 112 height 20
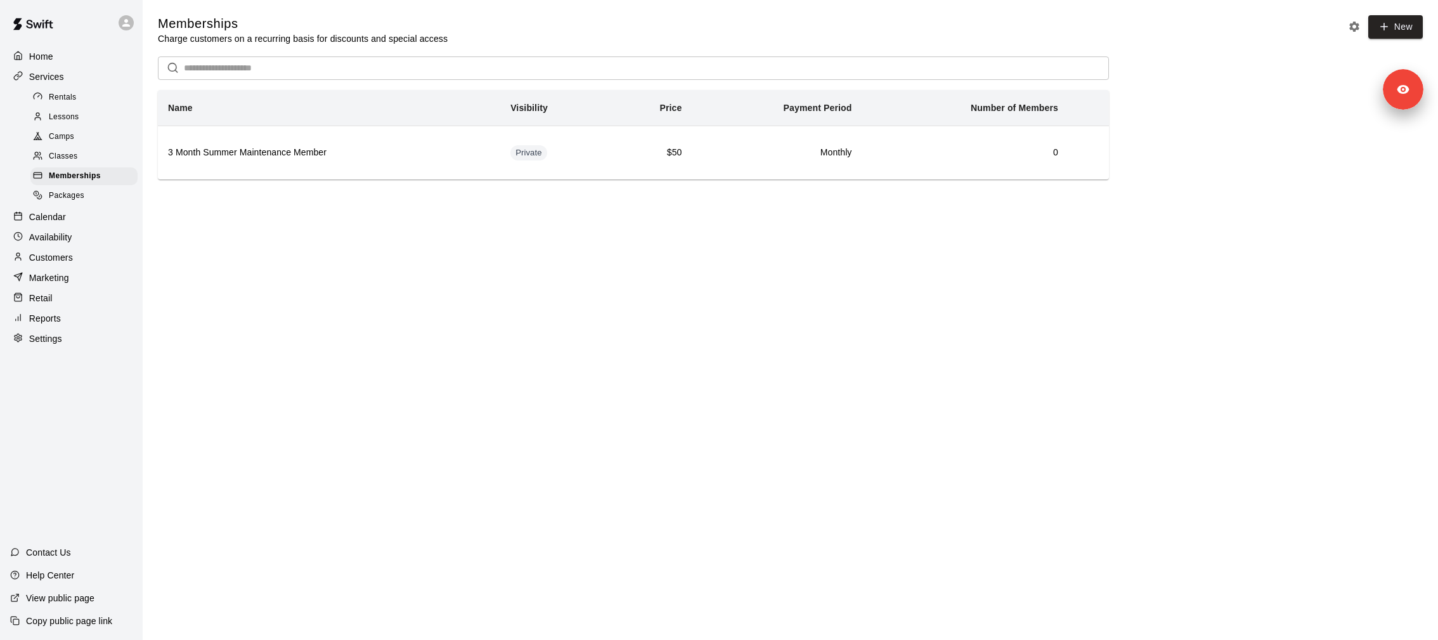
click at [74, 160] on span "Classes" at bounding box center [63, 156] width 29 height 13
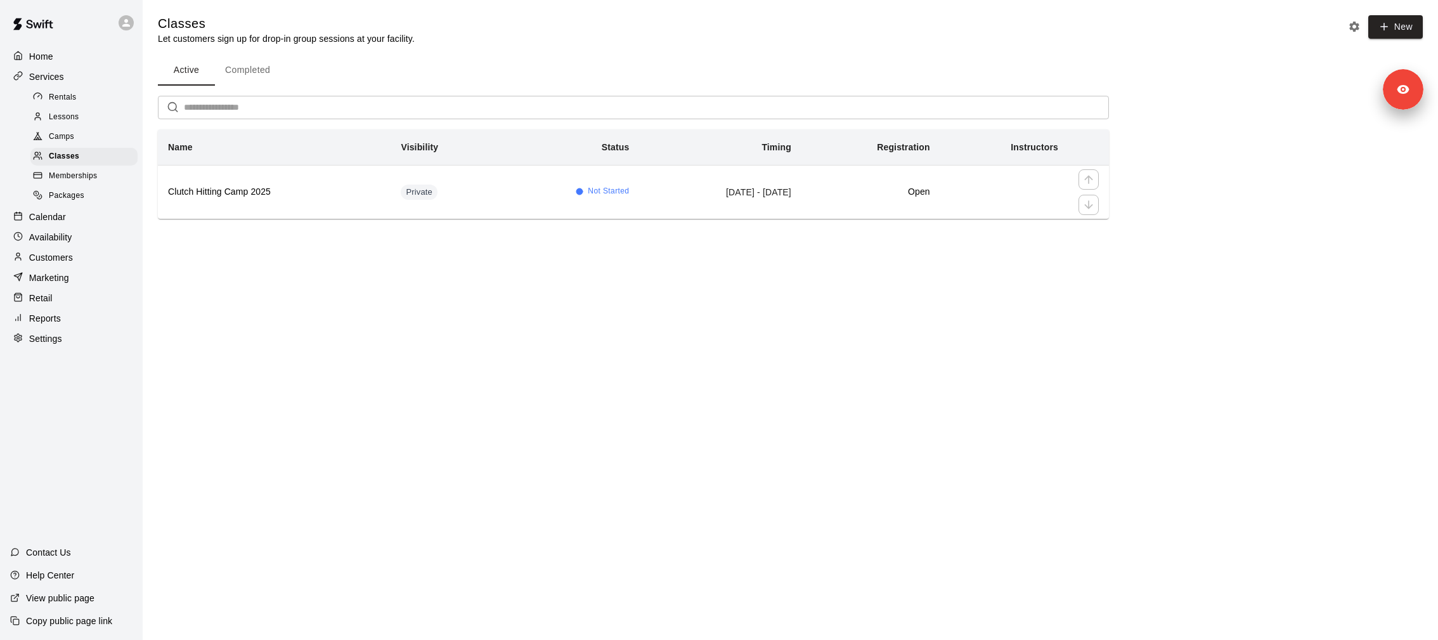
click at [262, 187] on h6 "Clutch Hitting Camp 2025" at bounding box center [274, 192] width 212 height 14
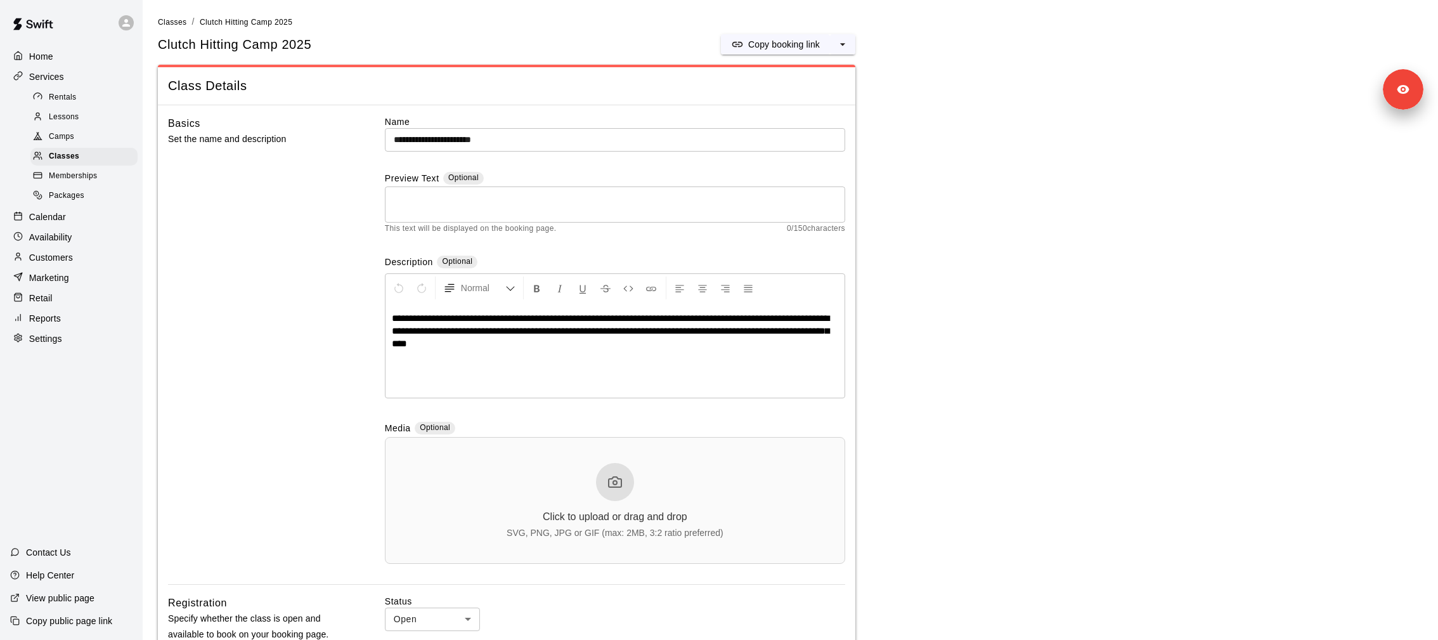
click at [67, 108] on div "Lessons" at bounding box center [83, 117] width 107 height 18
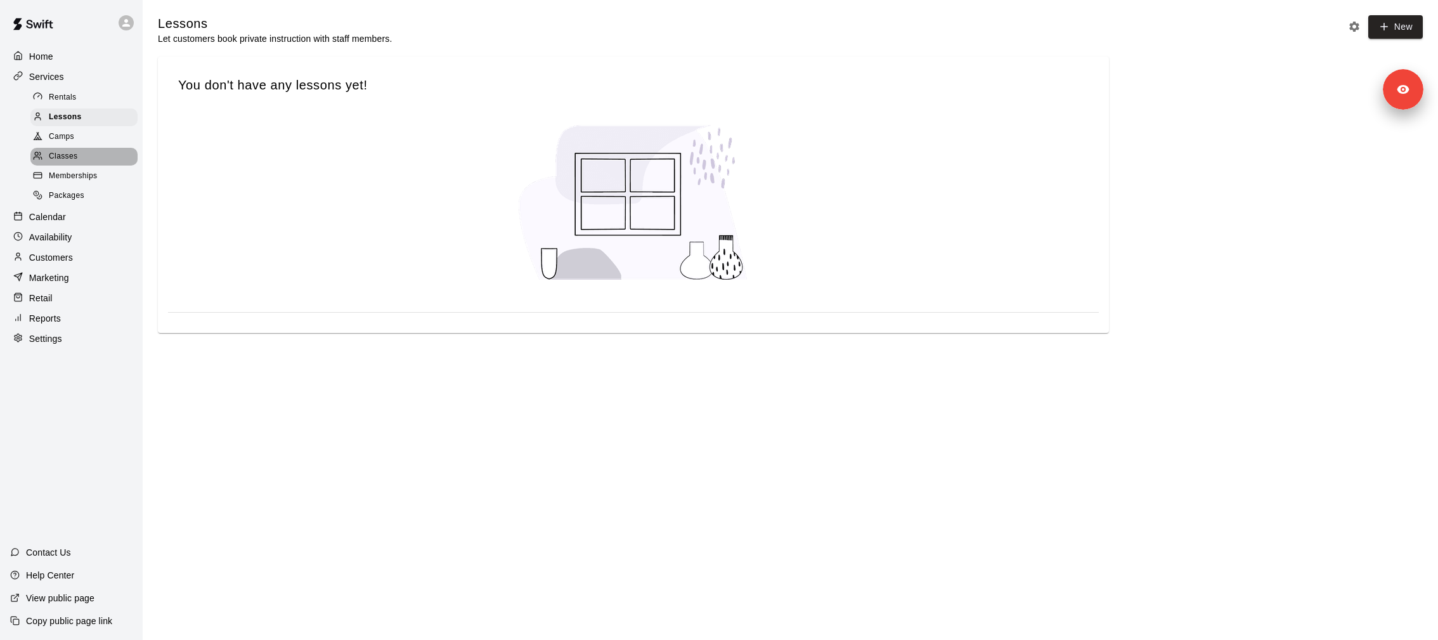
click at [67, 164] on div "Classes" at bounding box center [83, 157] width 107 height 18
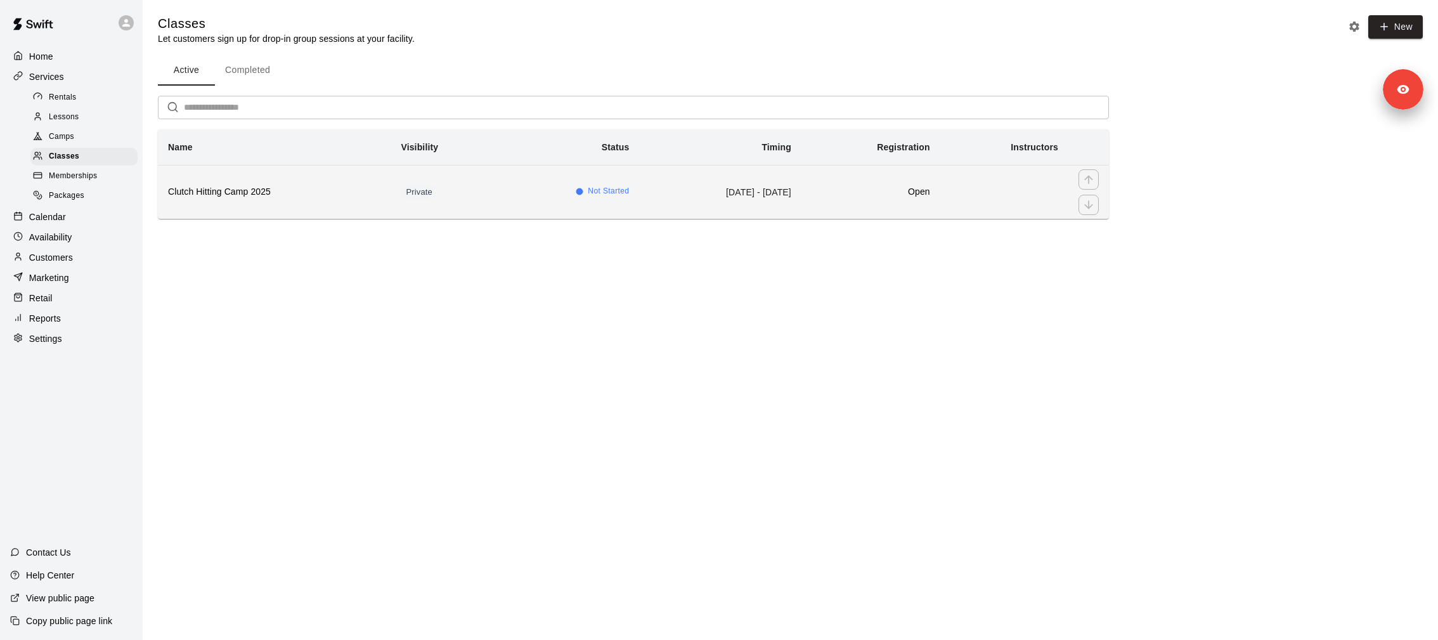
click at [267, 206] on th "Clutch Hitting Camp 2025" at bounding box center [274, 192] width 233 height 54
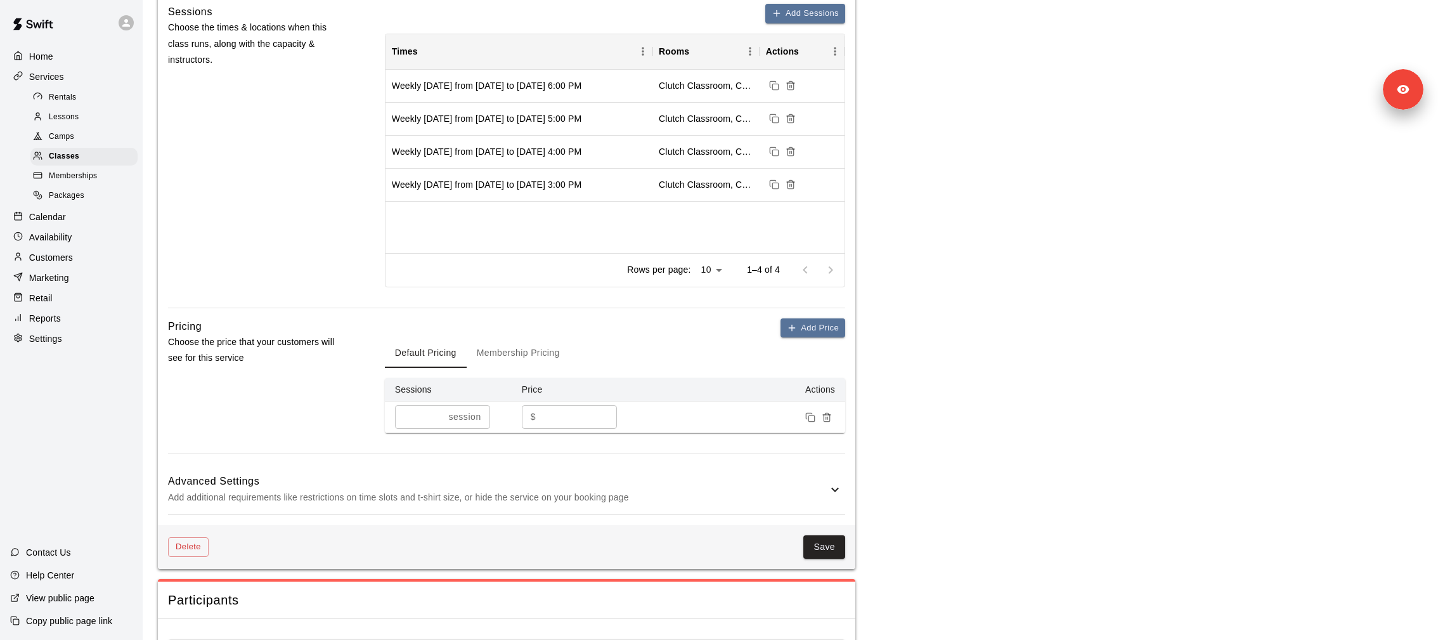
scroll to position [628, 0]
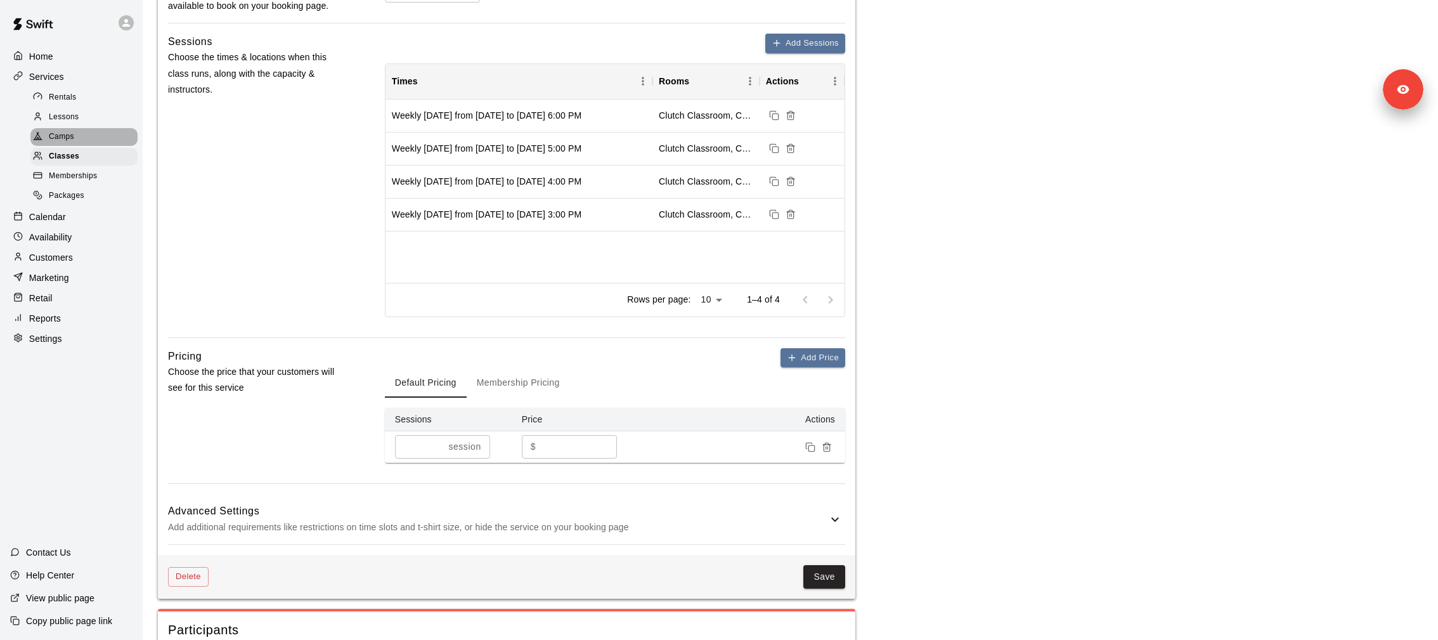
click at [71, 136] on span "Camps" at bounding box center [61, 137] width 25 height 13
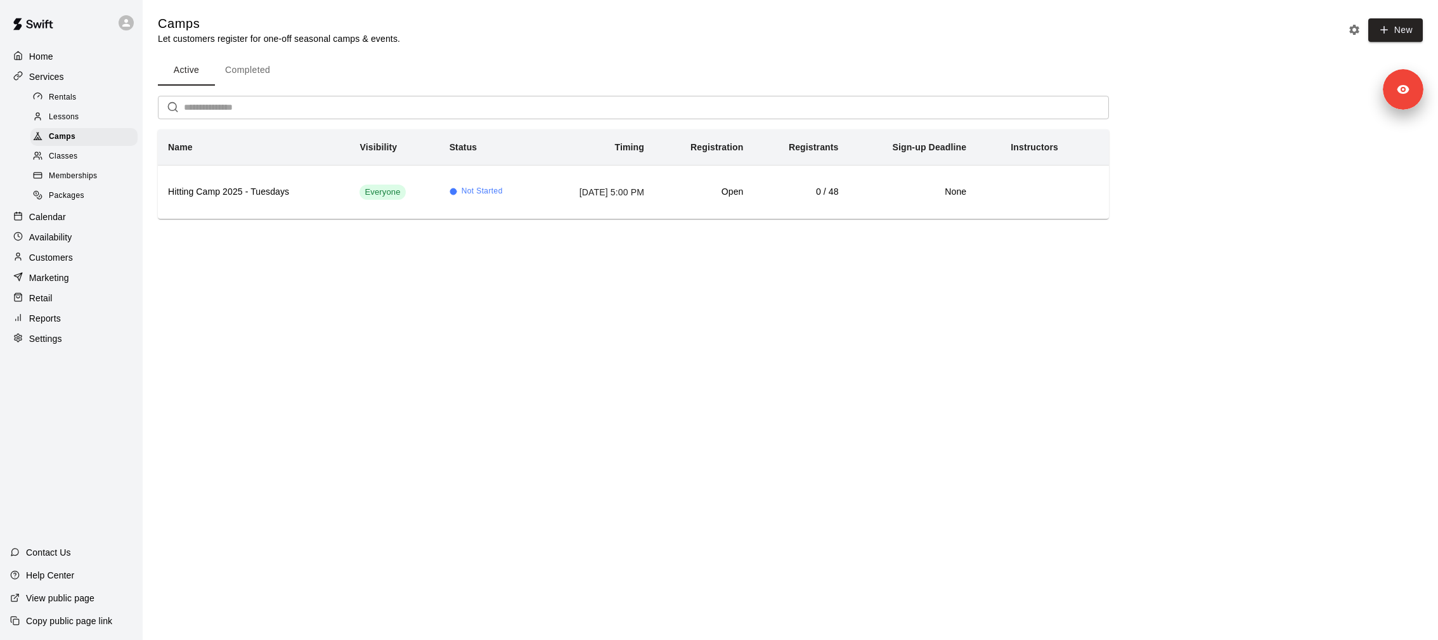
click at [244, 80] on button "Completed" at bounding box center [247, 70] width 65 height 30
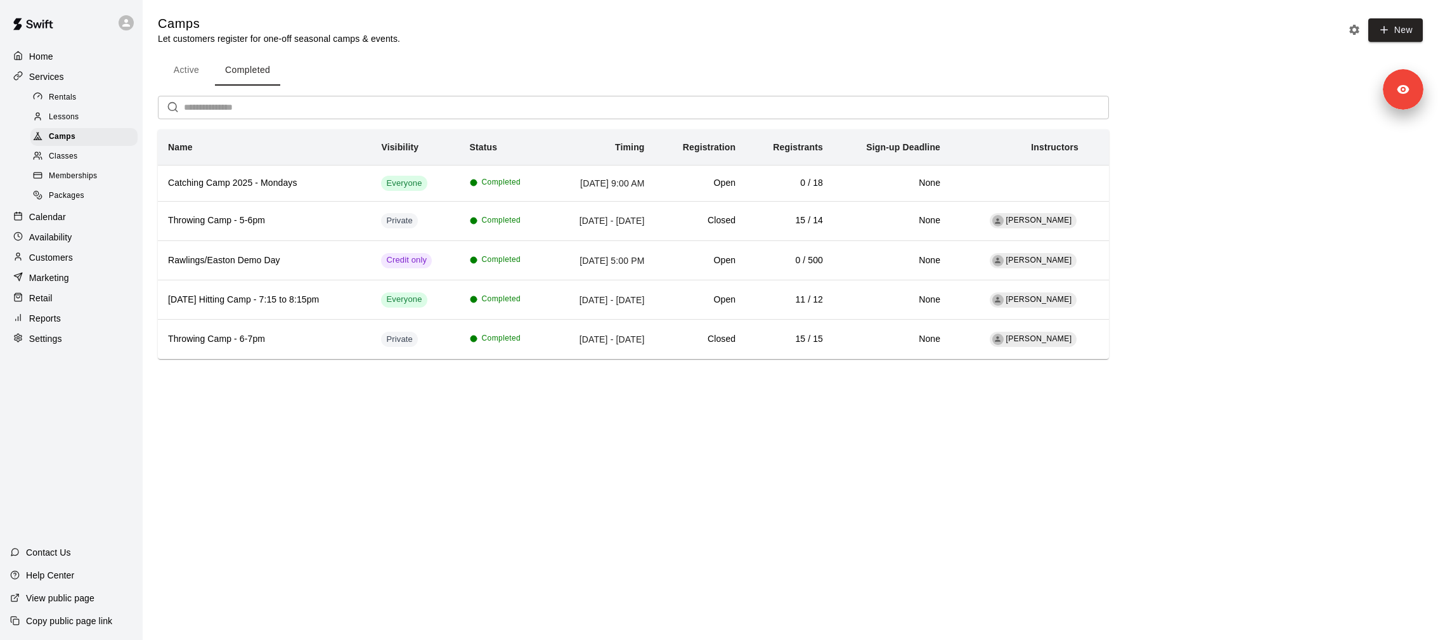
click at [39, 212] on p "Calendar" at bounding box center [47, 217] width 37 height 13
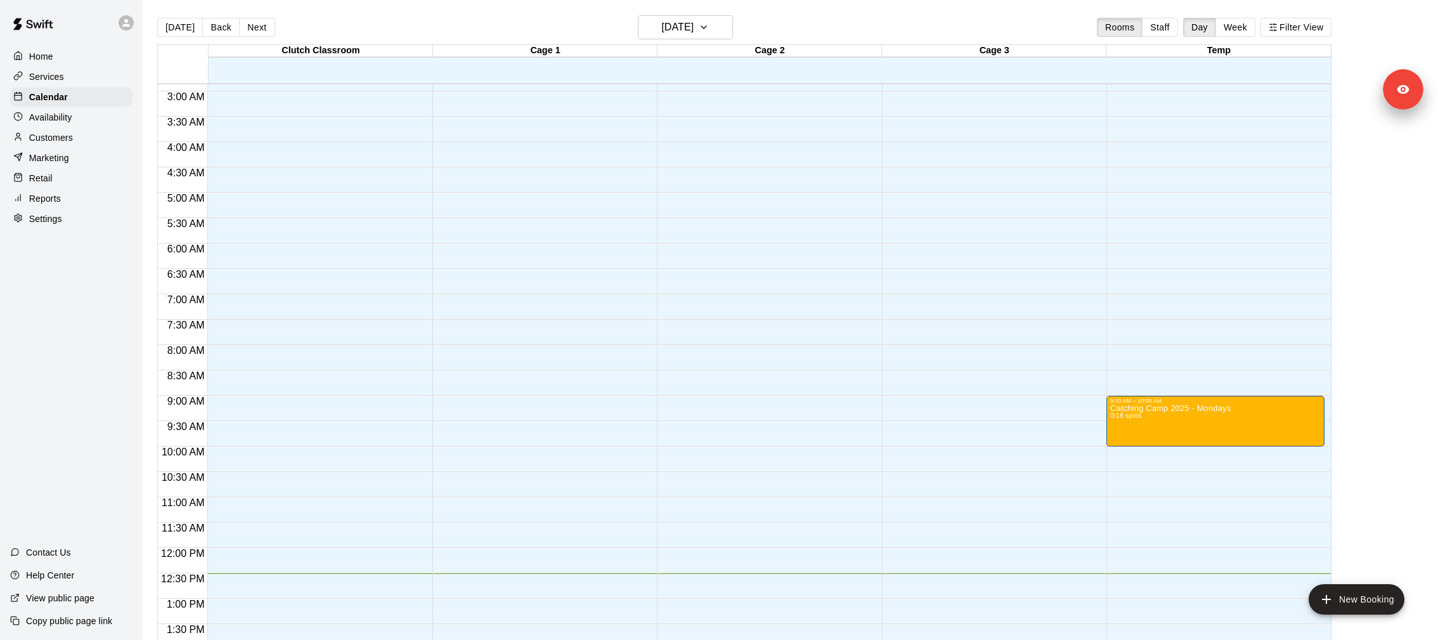
scroll to position [259, 0]
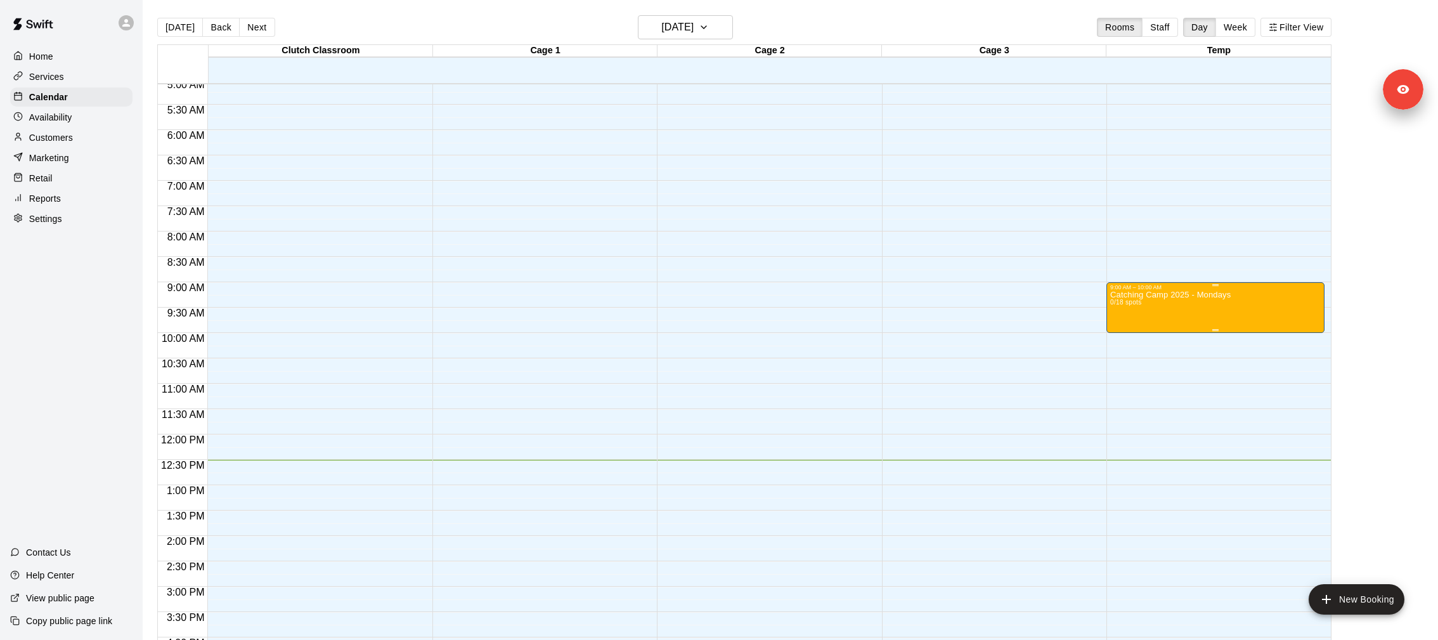
click at [1131, 298] on div "Catching Camp 2025 - Mondays 0/18 spots" at bounding box center [1170, 610] width 120 height 640
click at [1124, 370] on icon "delete" at bounding box center [1123, 363] width 15 height 15
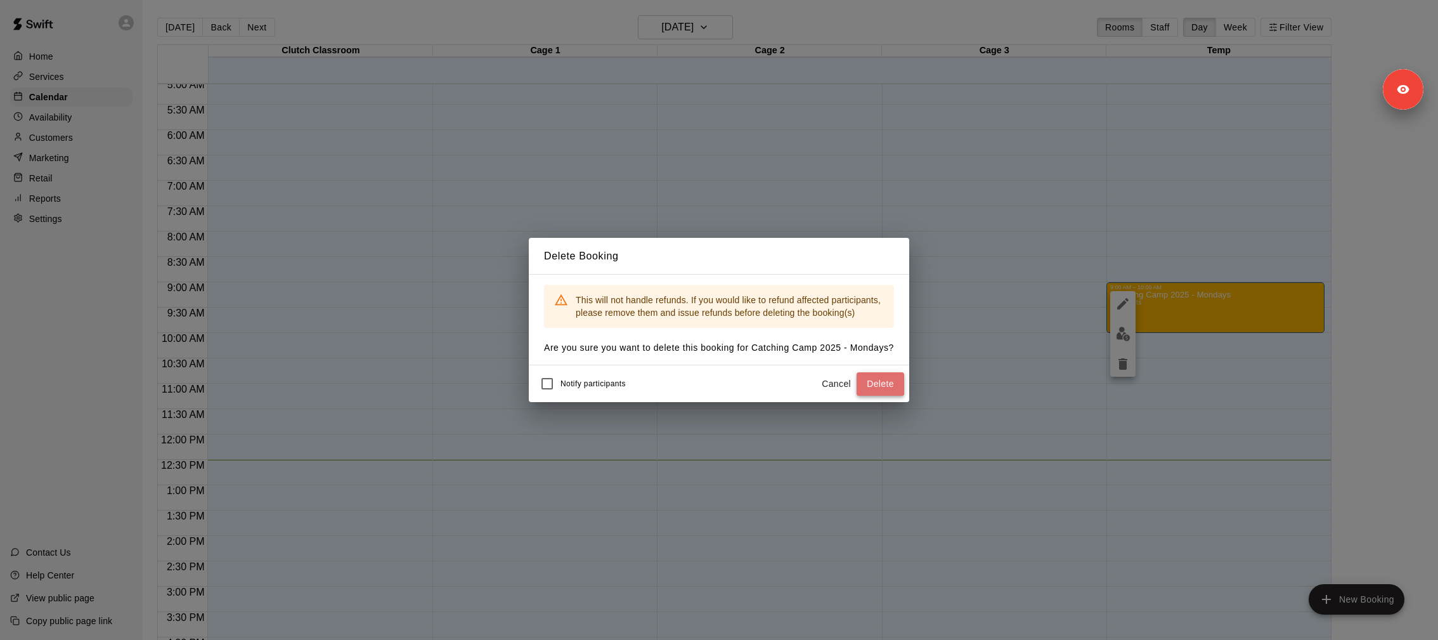
click at [876, 387] on button "Delete" at bounding box center [881, 383] width 48 height 23
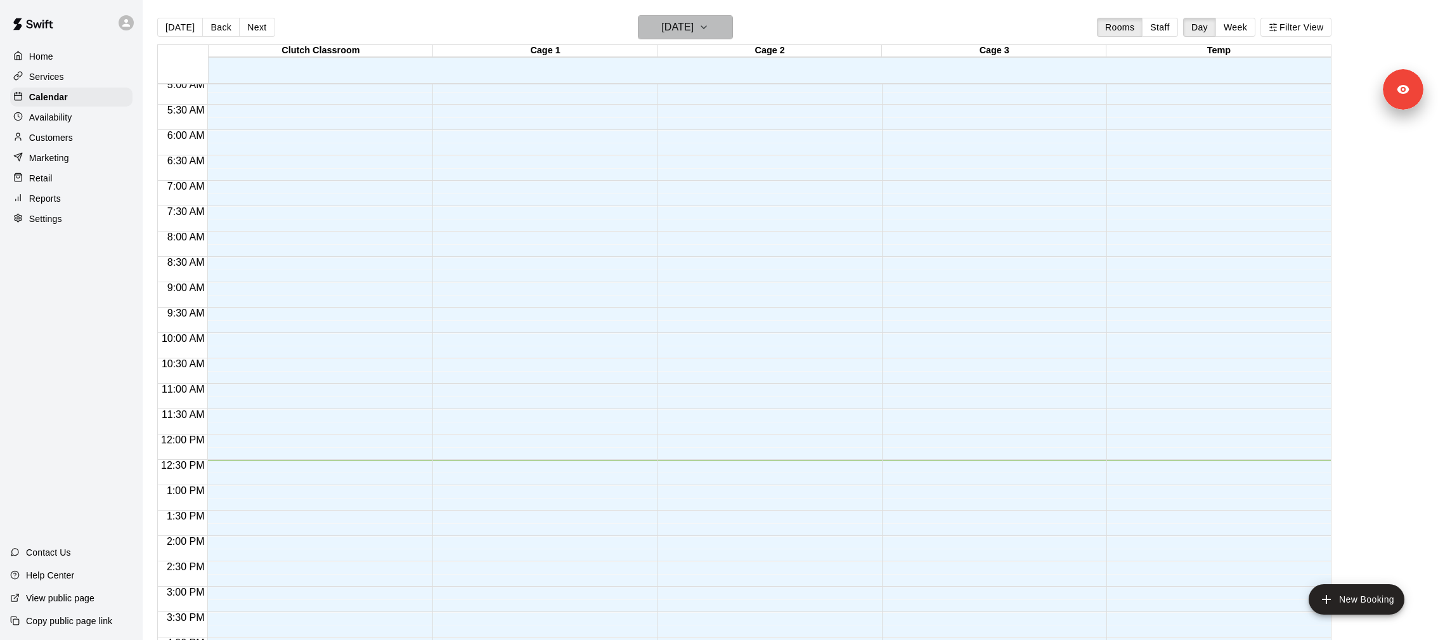
click at [684, 27] on h6 "[DATE]" at bounding box center [677, 27] width 32 height 18
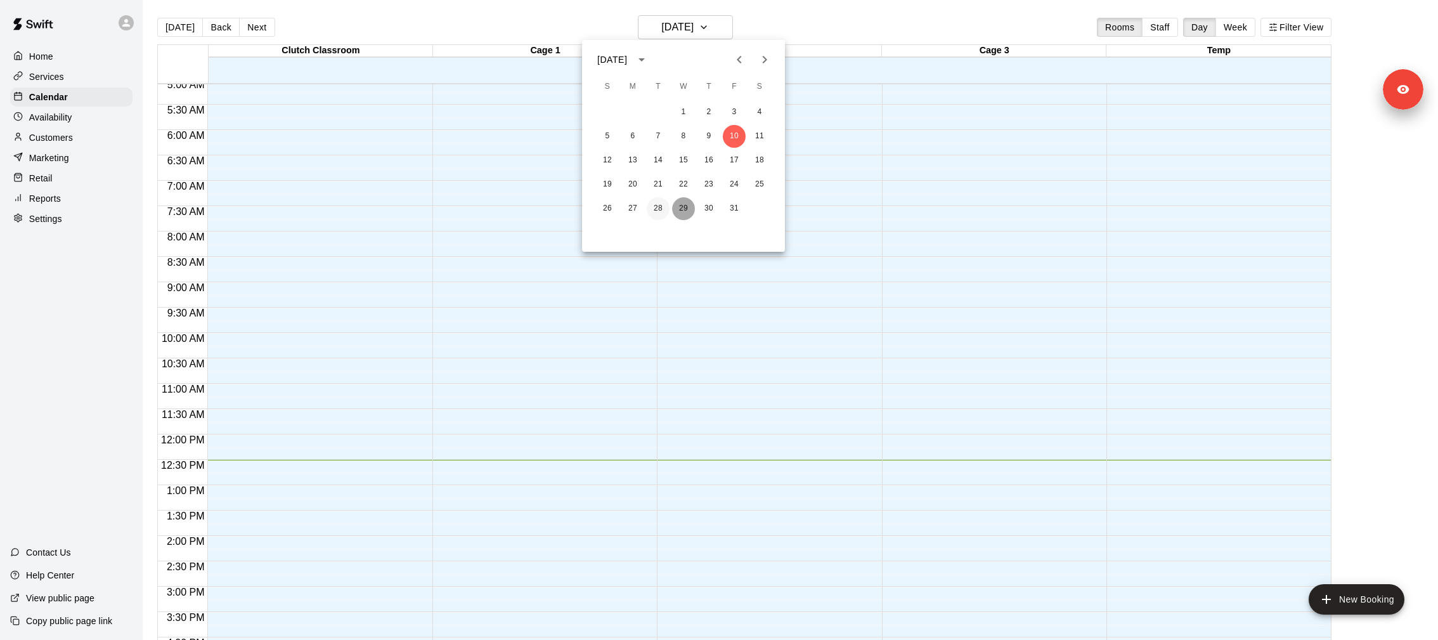
drag, startPoint x: 680, startPoint y: 214, endPoint x: 661, endPoint y: 214, distance: 19.0
click at [662, 214] on div "26 27 28 29 30 31" at bounding box center [683, 208] width 203 height 23
click at [661, 214] on button "28" at bounding box center [658, 208] width 23 height 23
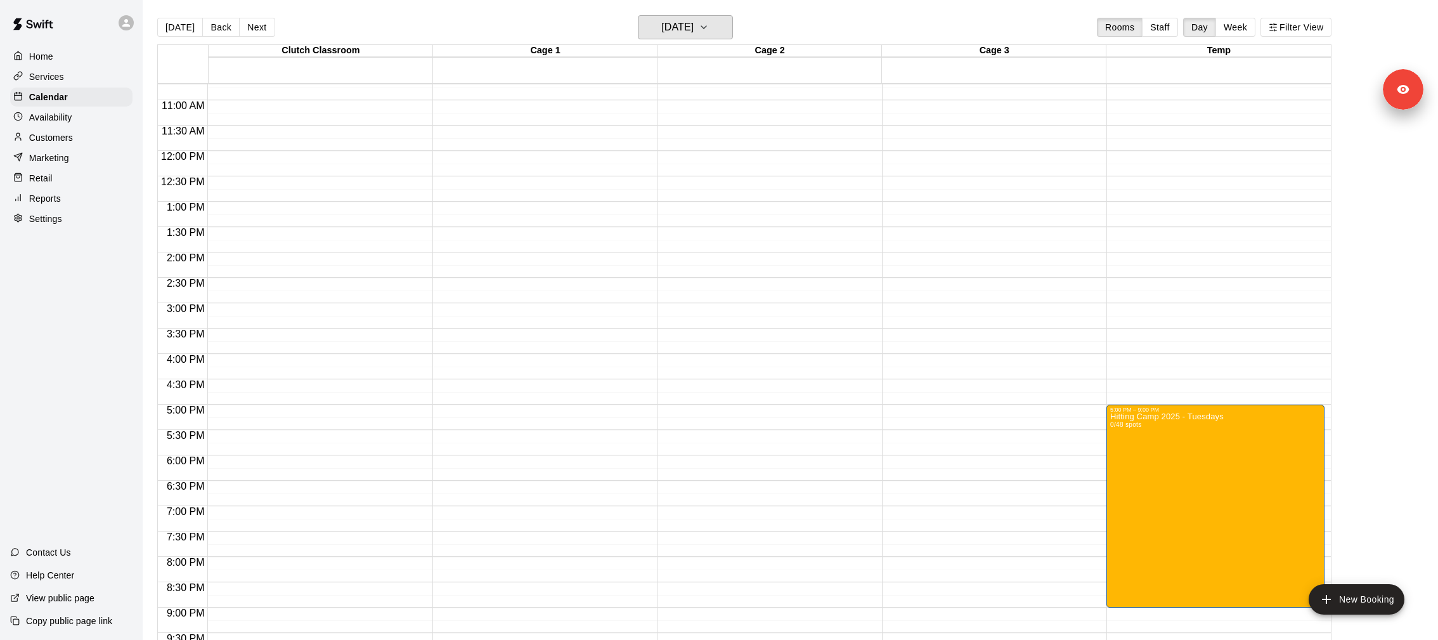
scroll to position [647, 0]
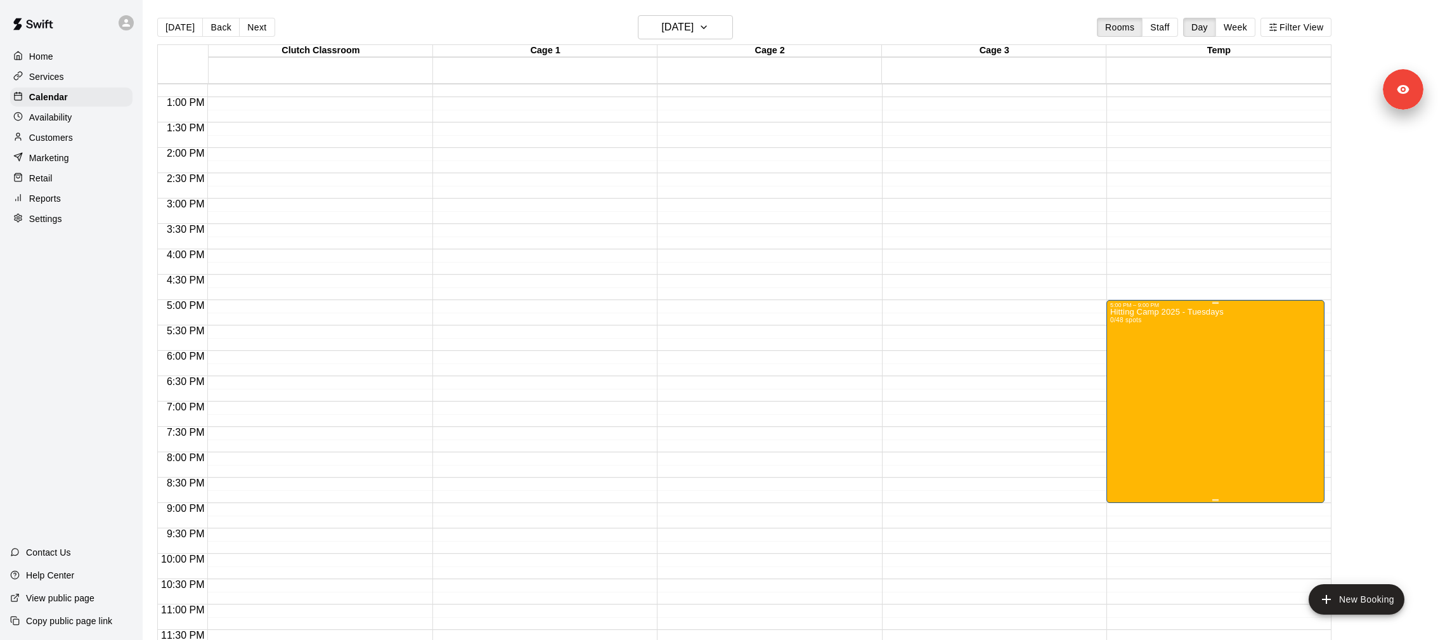
click at [1129, 326] on div "Hitting Camp 2025 - Tuesdays 0/48 spots" at bounding box center [1167, 628] width 114 height 640
click at [1126, 384] on icon "delete" at bounding box center [1123, 381] width 9 height 11
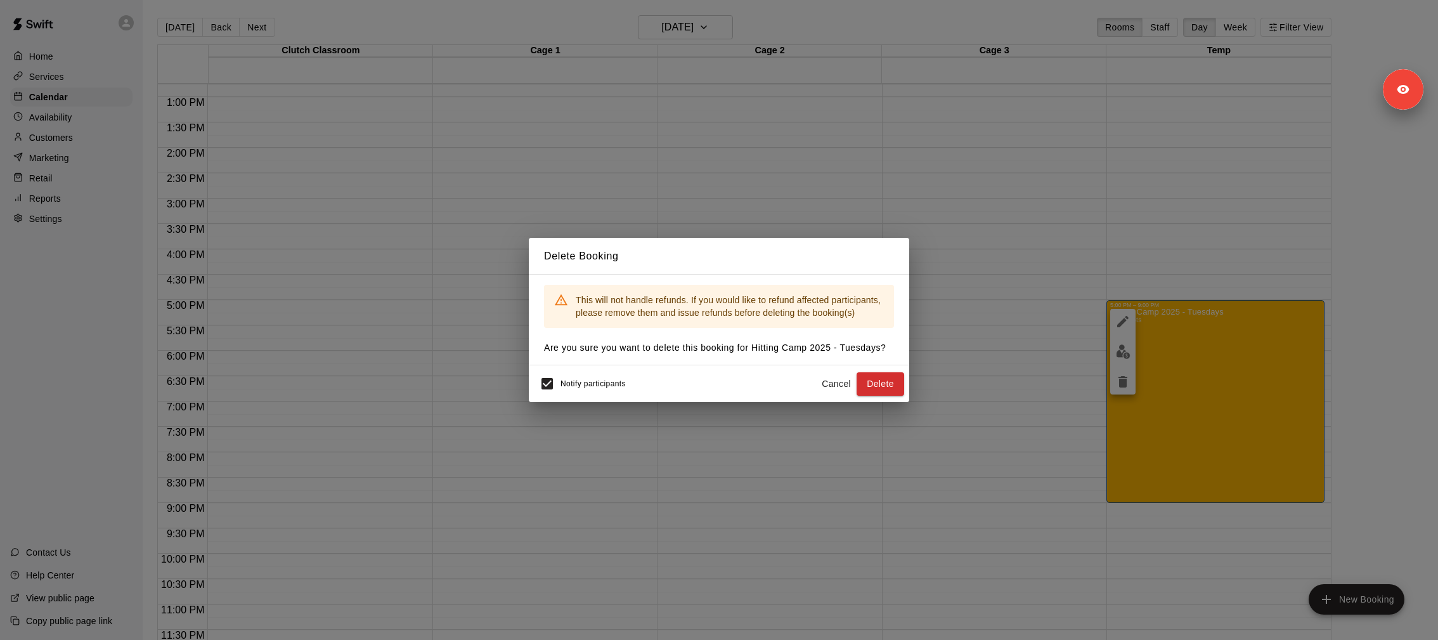
click at [531, 387] on div "Notify participants Cancel Delete" at bounding box center [719, 383] width 381 height 37
click at [876, 393] on button "Delete" at bounding box center [881, 383] width 48 height 23
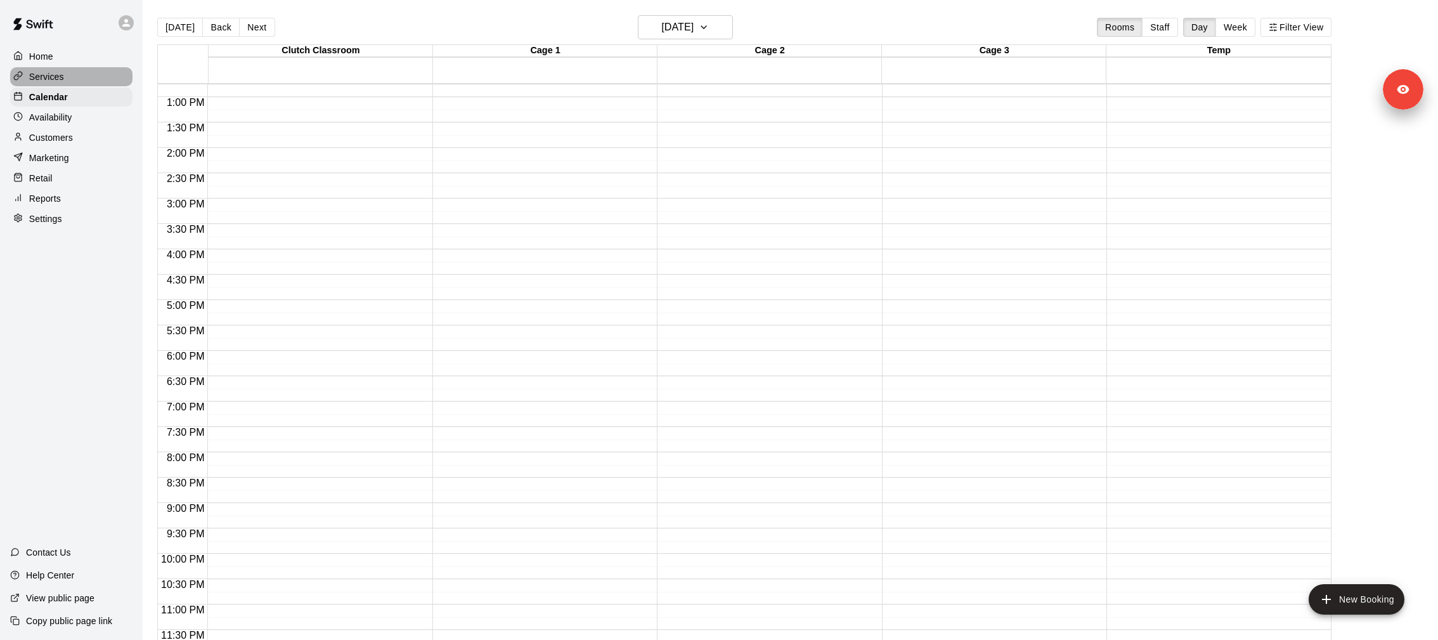
click at [65, 78] on div "Services" at bounding box center [71, 76] width 122 height 19
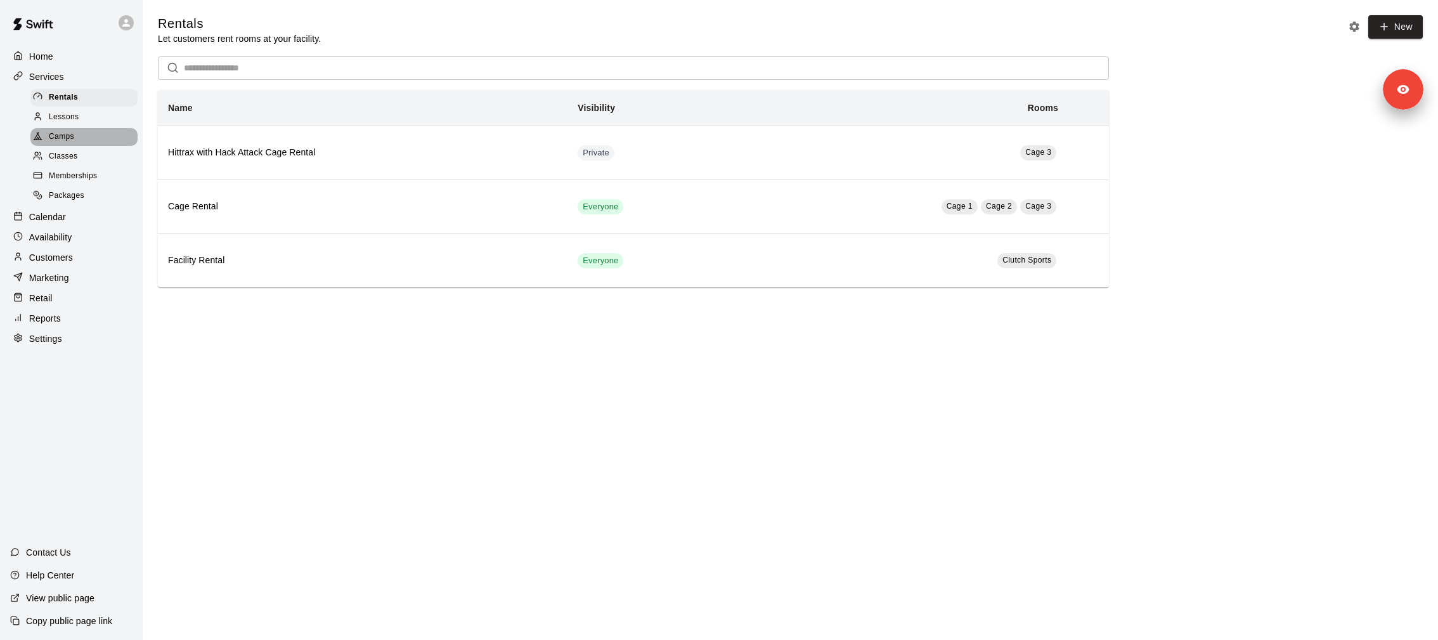
click at [74, 138] on div "Camps" at bounding box center [83, 137] width 107 height 18
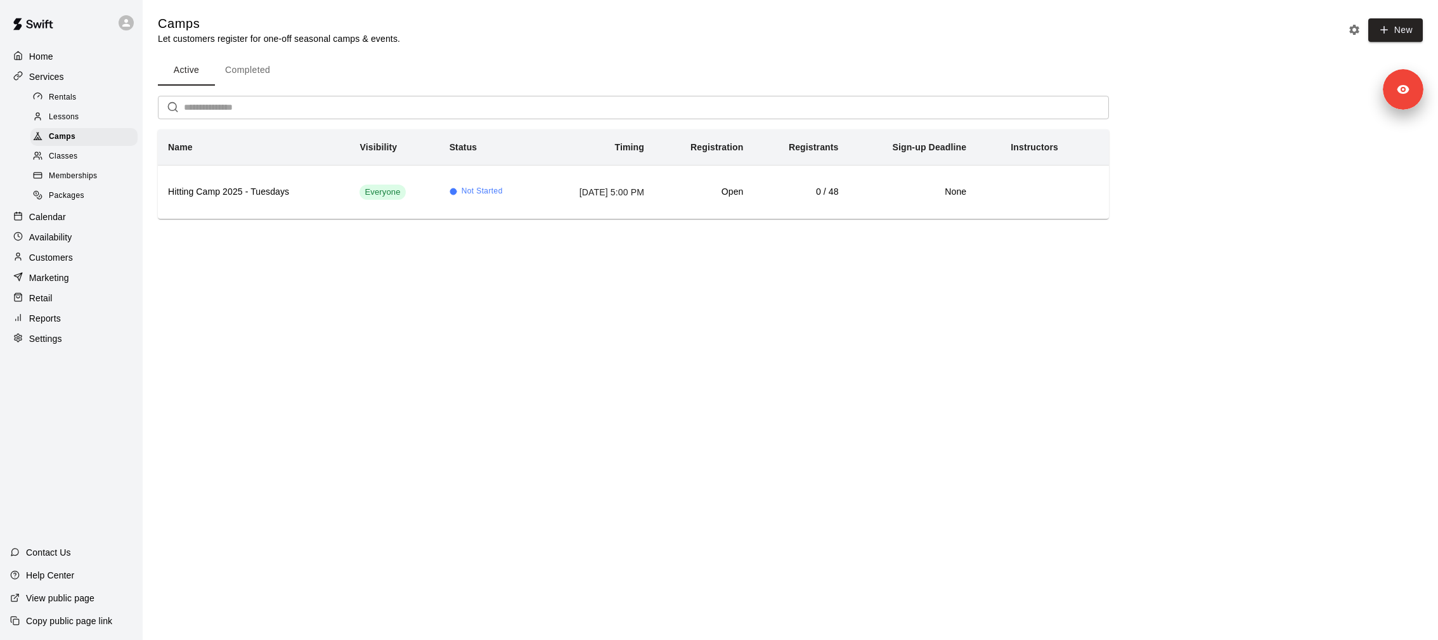
click at [261, 84] on button "Completed" at bounding box center [247, 70] width 65 height 30
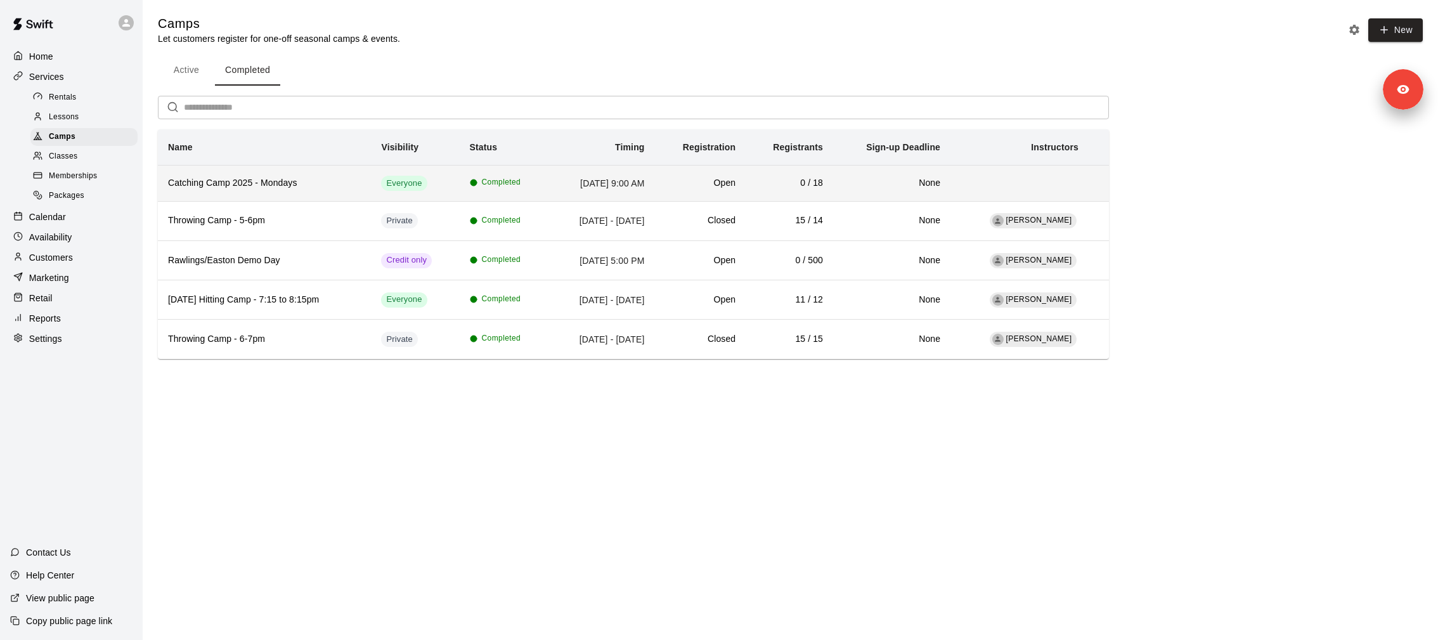
click at [259, 180] on h6 "Catching Camp 2025 - Mondays" at bounding box center [264, 183] width 193 height 14
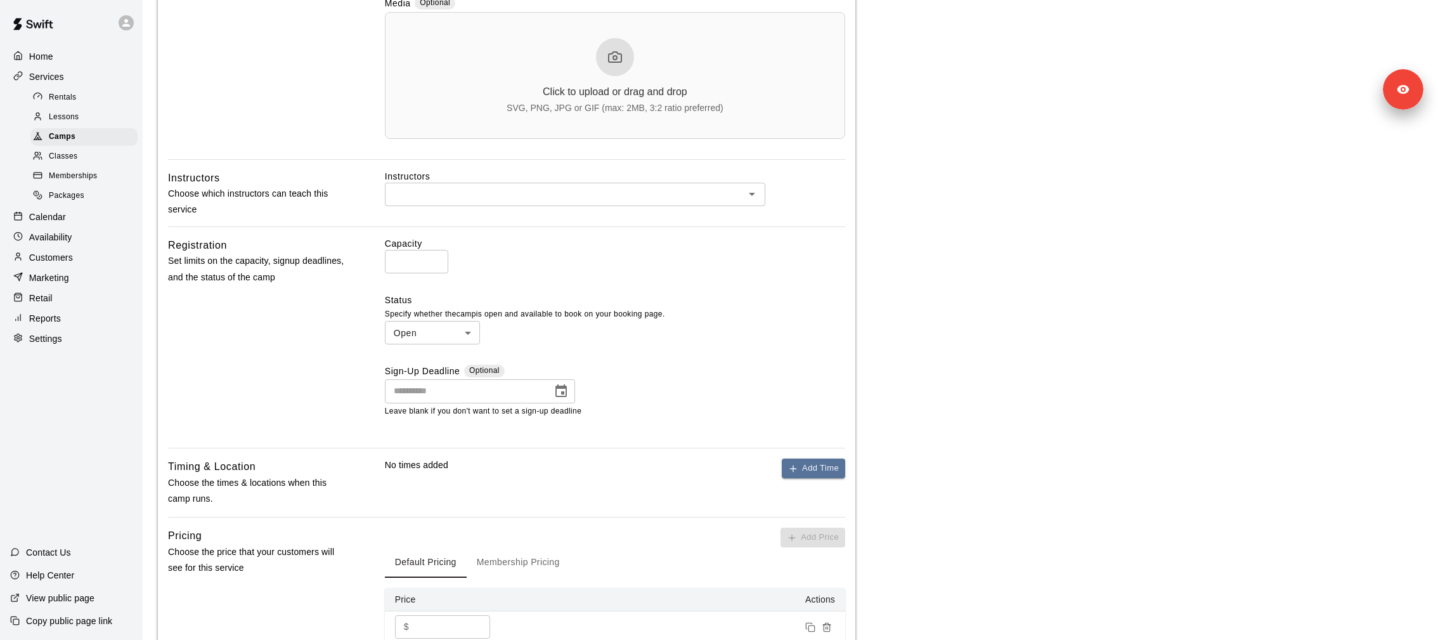
scroll to position [464, 0]
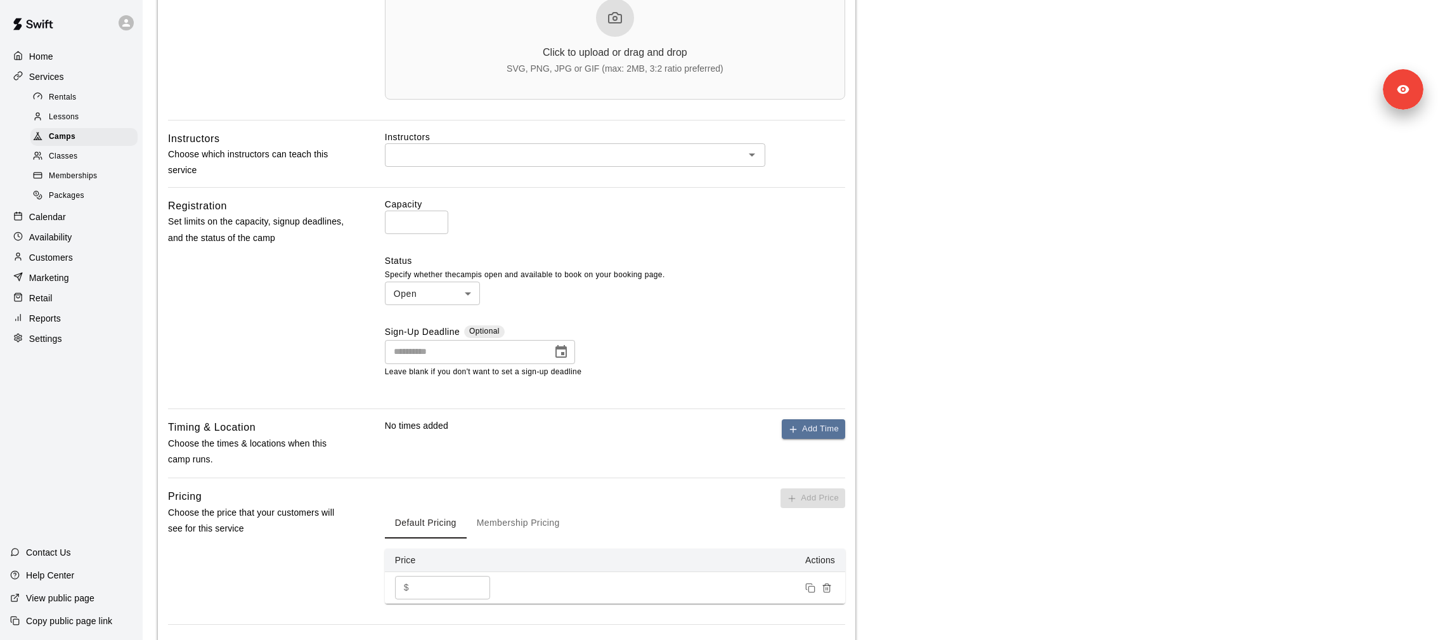
click at [824, 415] on div "**********" at bounding box center [507, 168] width 698 height 1055
click at [824, 423] on button "Add Time" at bounding box center [813, 429] width 63 height 20
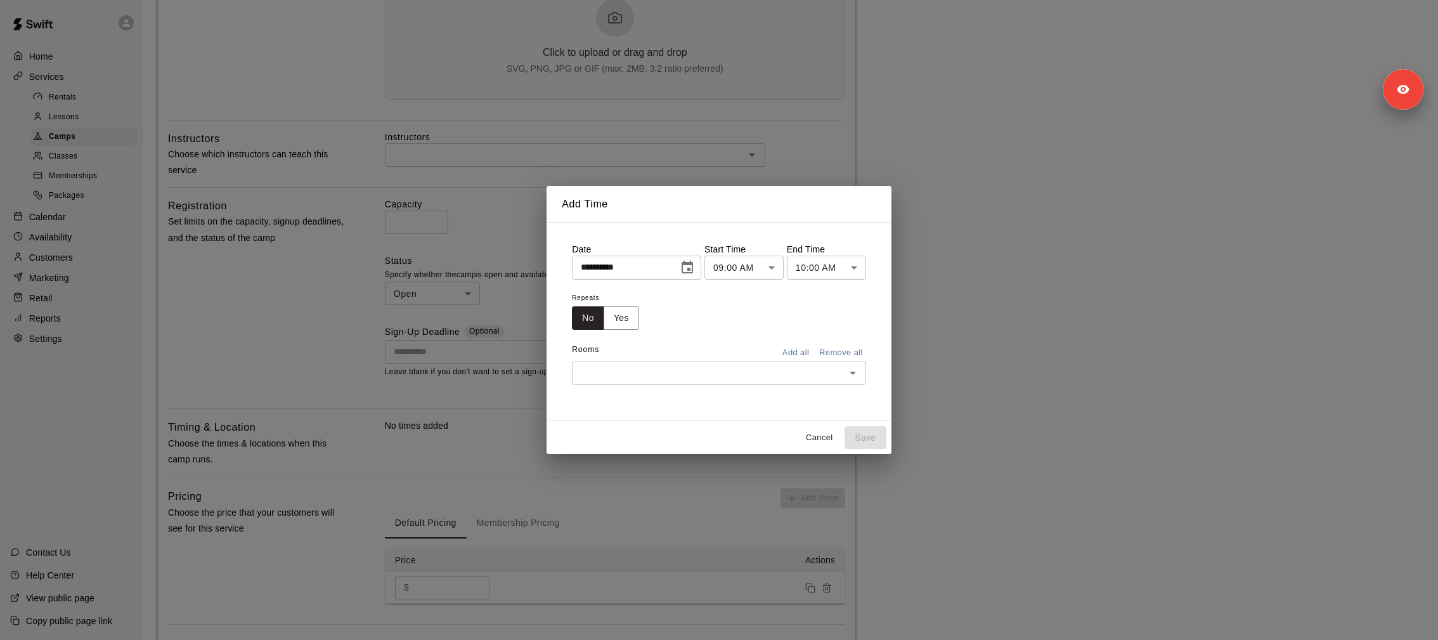
click at [687, 270] on icon "Choose date, selected date is Oct 10, 2025" at bounding box center [687, 267] width 15 height 15
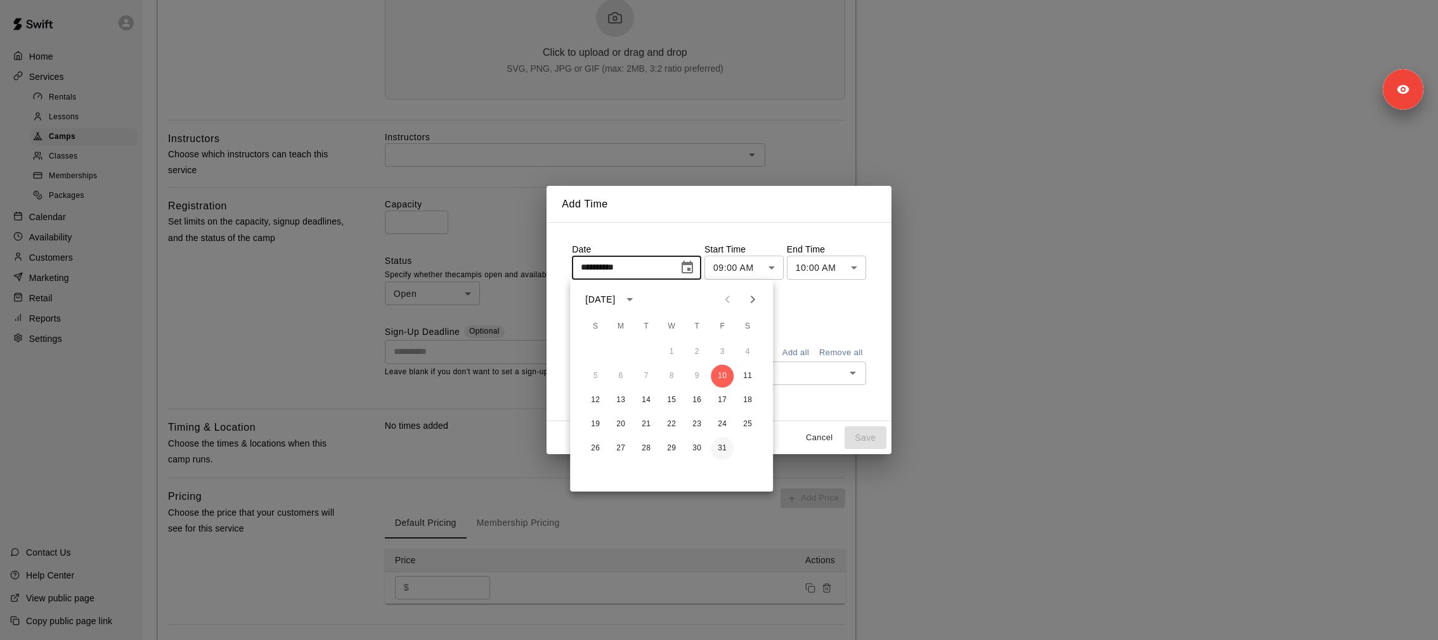
click at [721, 445] on button "31" at bounding box center [722, 448] width 23 height 23
type input "**********"
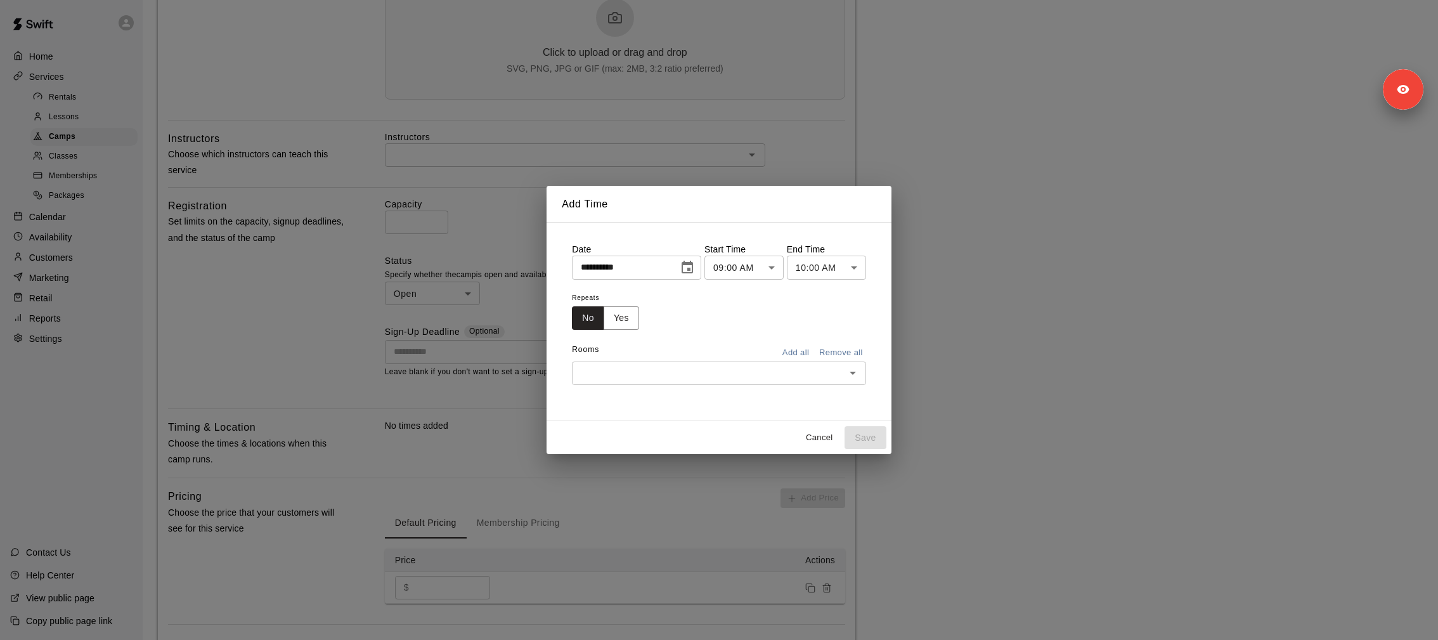
click at [622, 370] on input "text" at bounding box center [709, 373] width 266 height 16
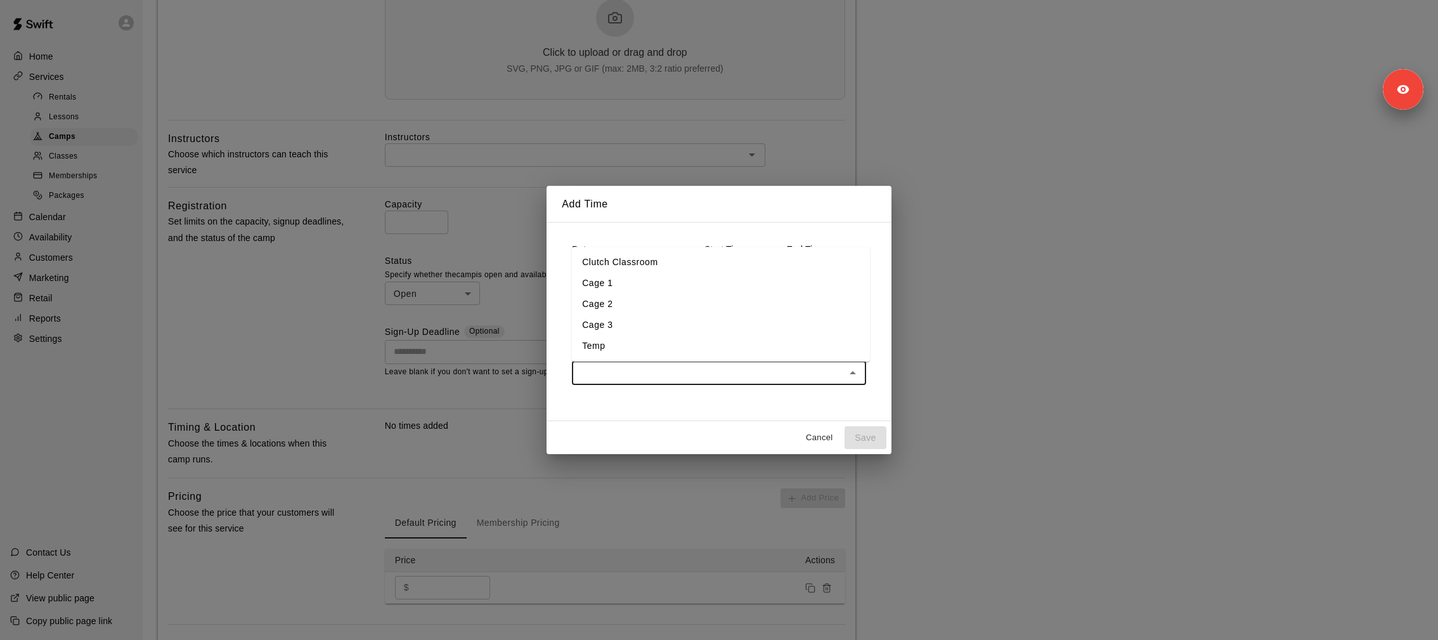
click at [607, 346] on li "Temp" at bounding box center [721, 345] width 298 height 21
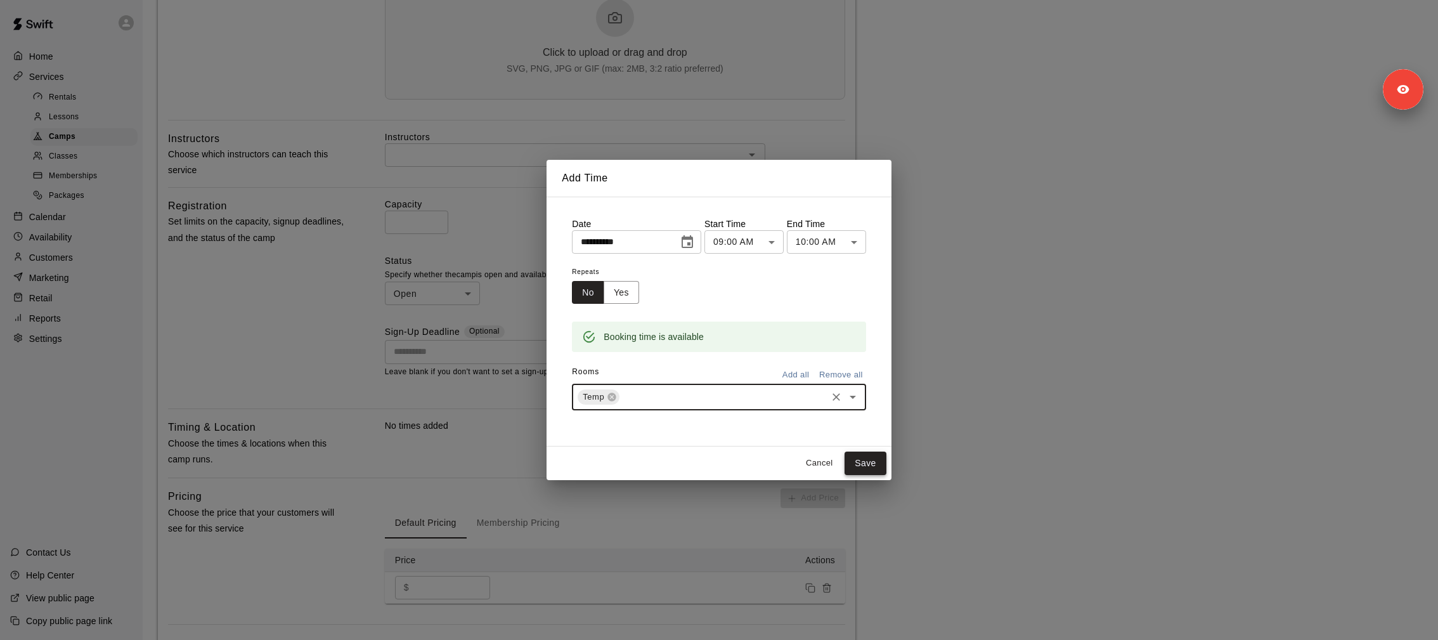
click at [863, 453] on button "Save" at bounding box center [866, 463] width 42 height 23
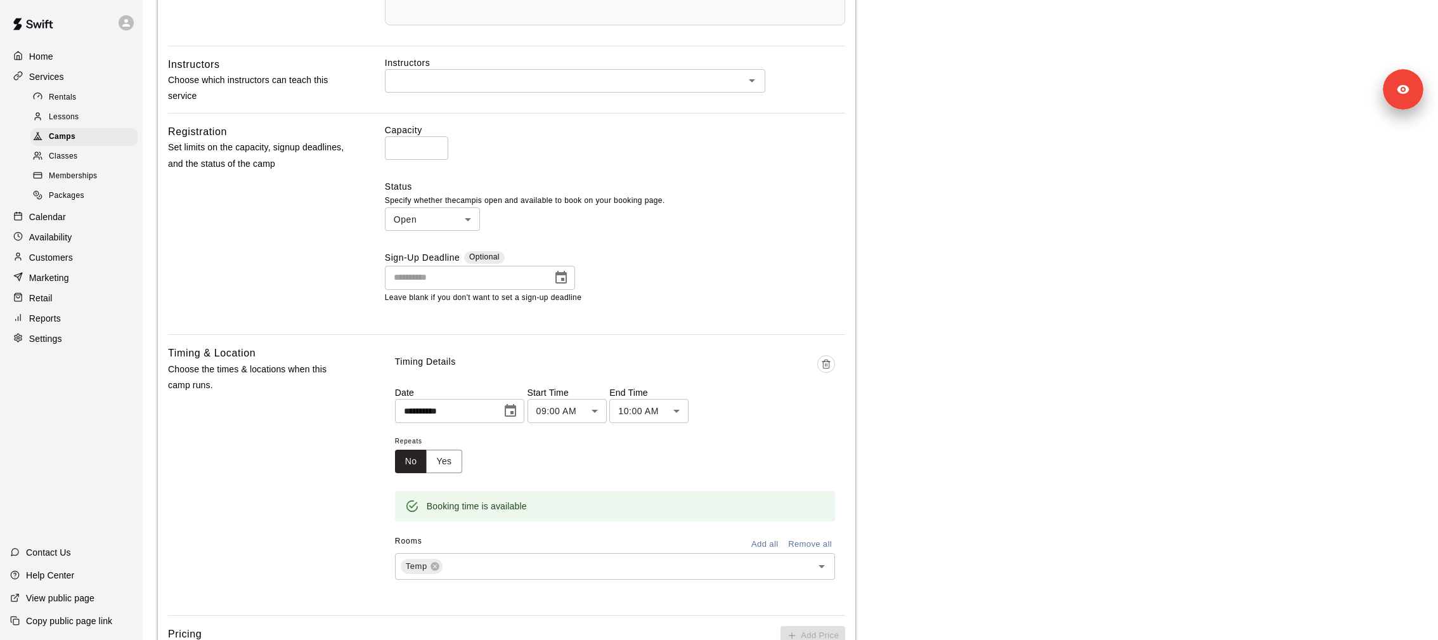
scroll to position [831, 0]
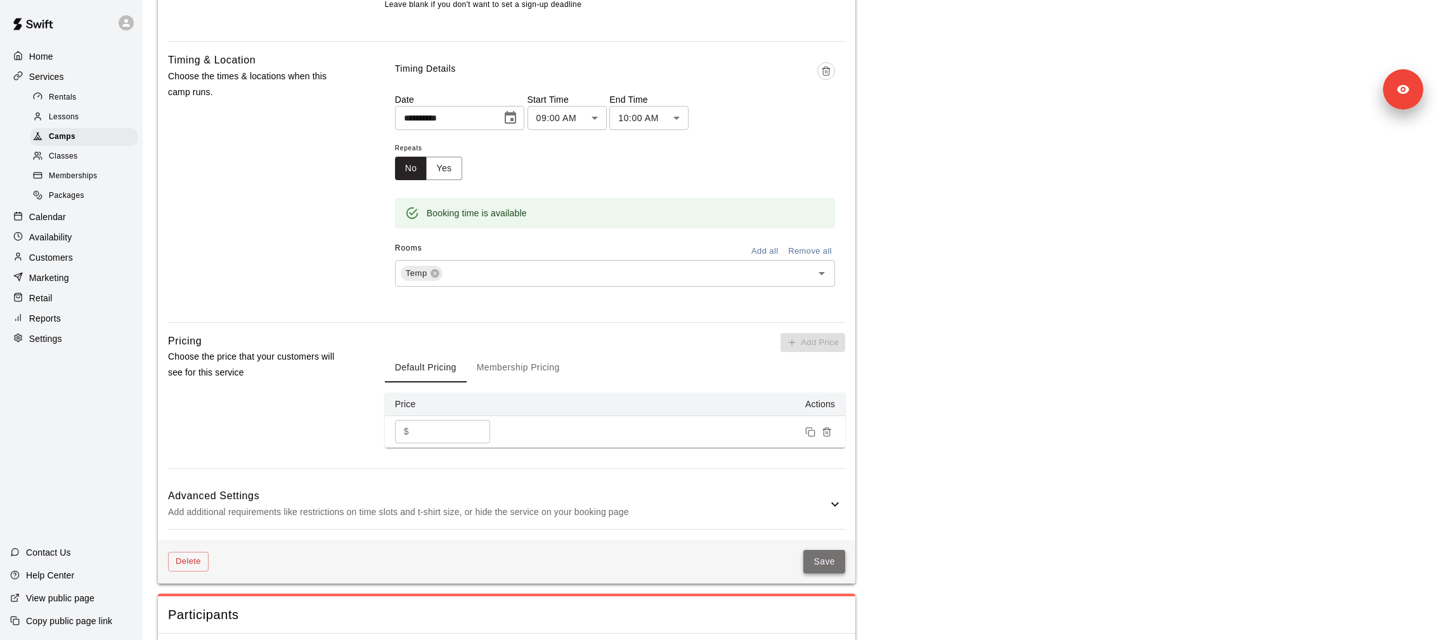
click at [836, 558] on button "Save" at bounding box center [825, 561] width 42 height 23
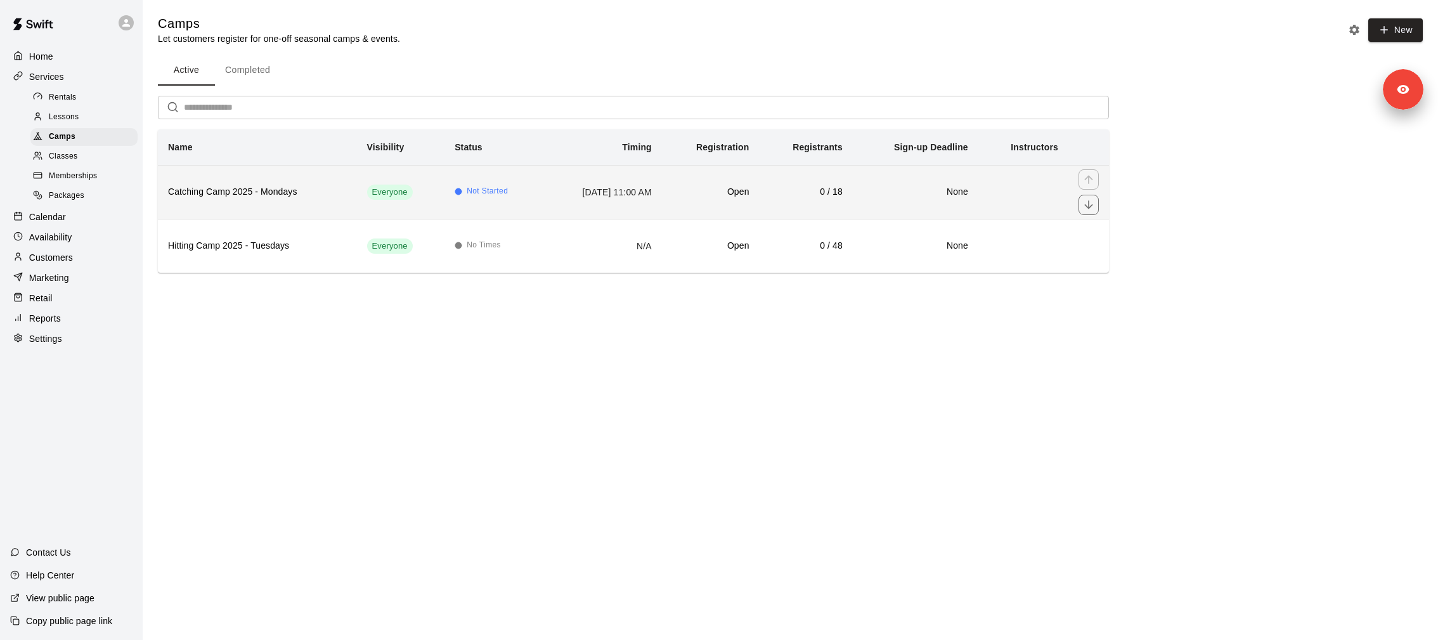
click at [249, 198] on h6 "Catching Camp 2025 - Mondays" at bounding box center [257, 192] width 179 height 14
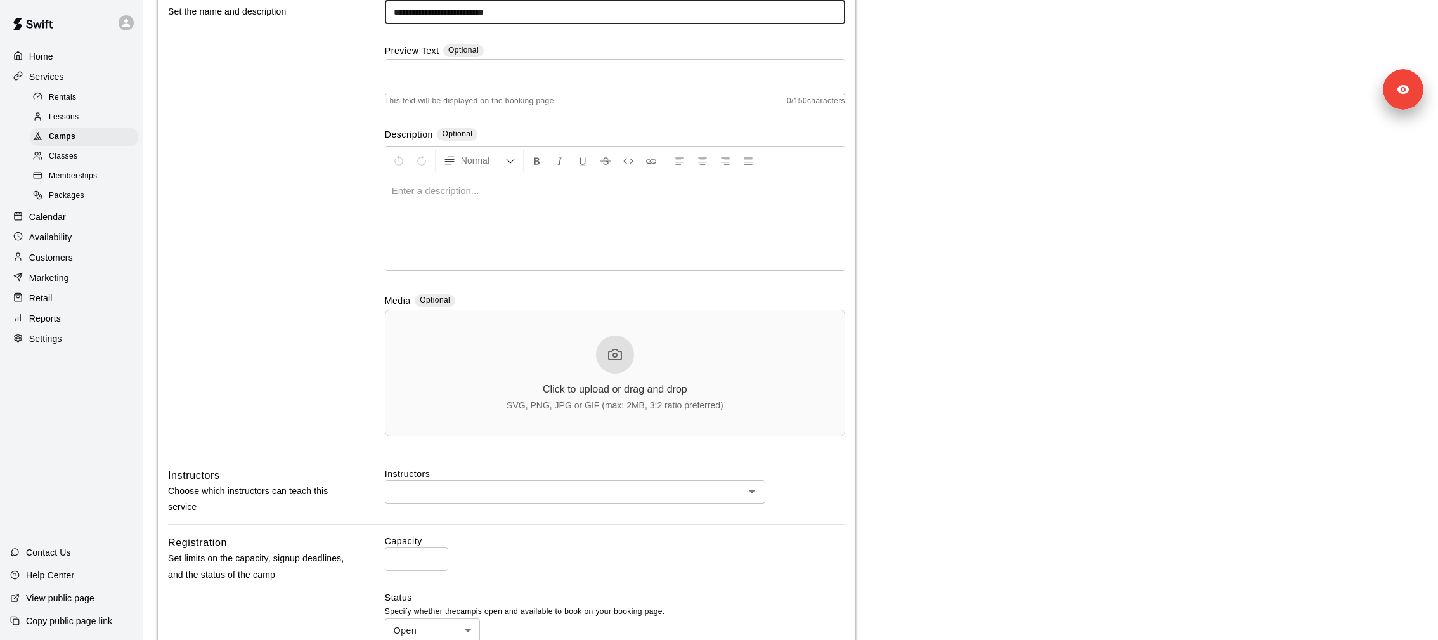
scroll to position [23, 0]
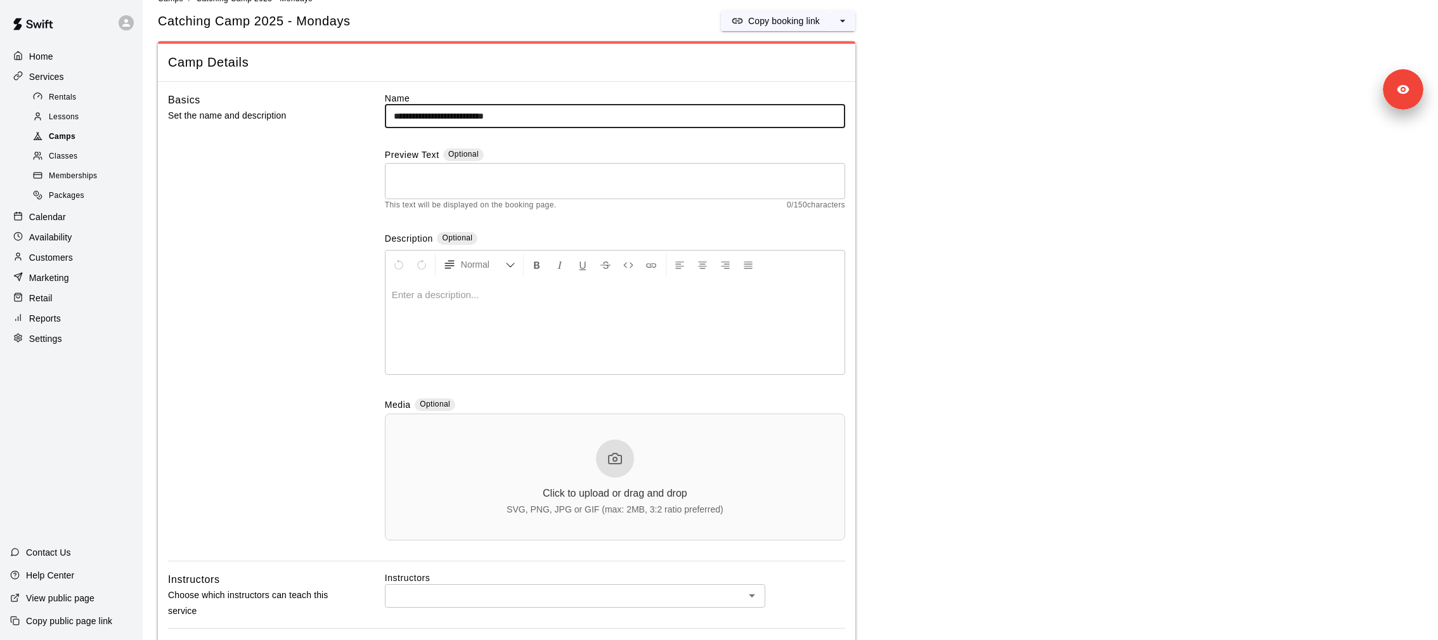
click at [94, 132] on div "Camps" at bounding box center [83, 137] width 107 height 18
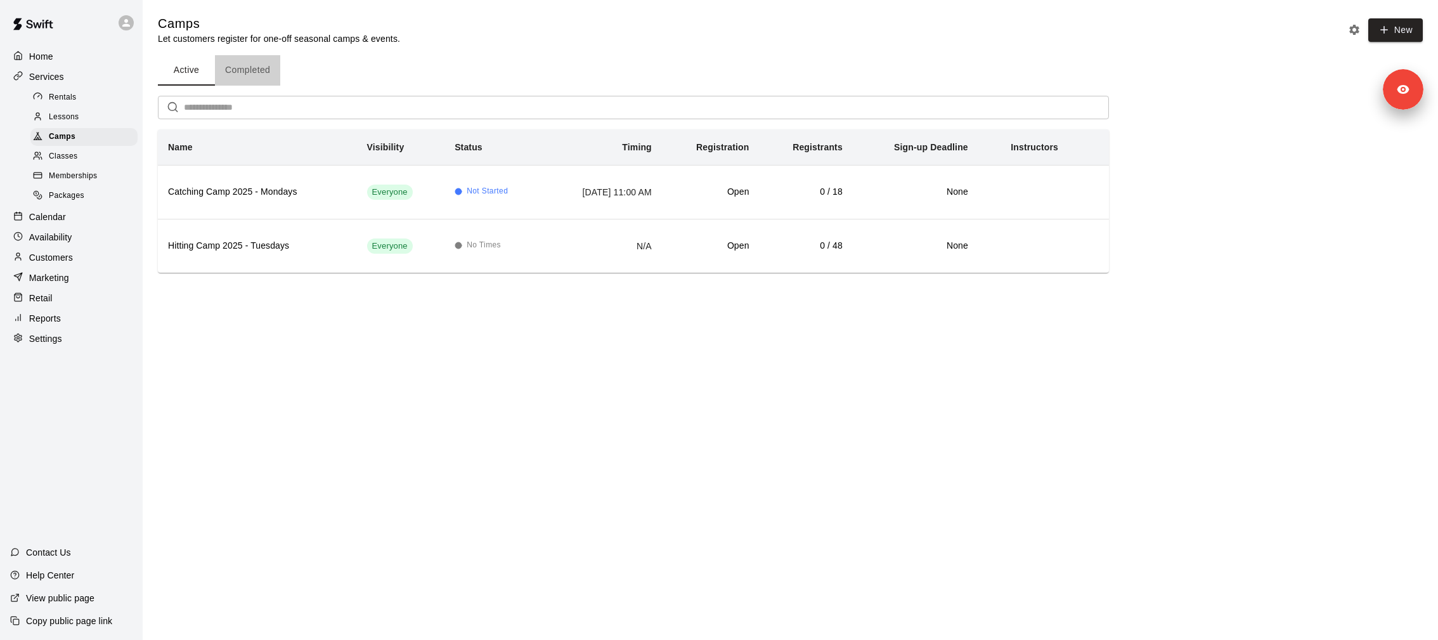
click at [247, 70] on button "Completed" at bounding box center [247, 70] width 65 height 30
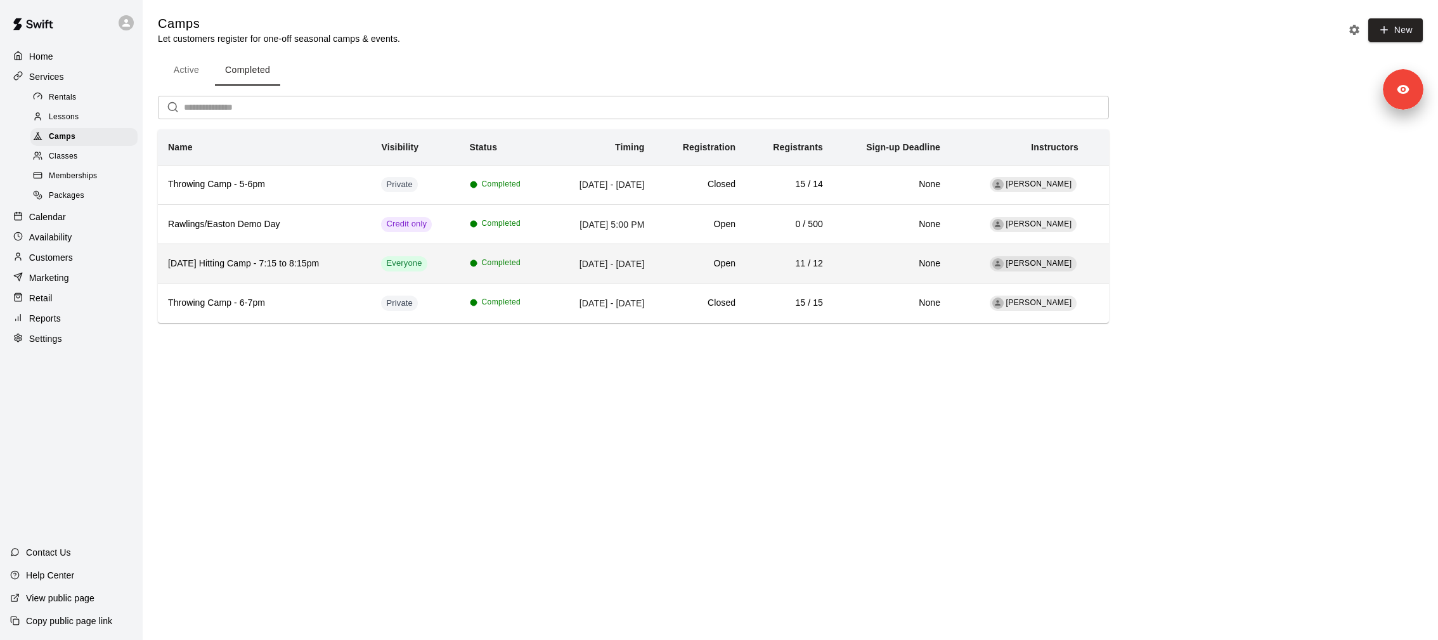
click at [284, 268] on h6 "Wednesday Hitting Camp - 7:15 to 8:15pm" at bounding box center [264, 264] width 193 height 14
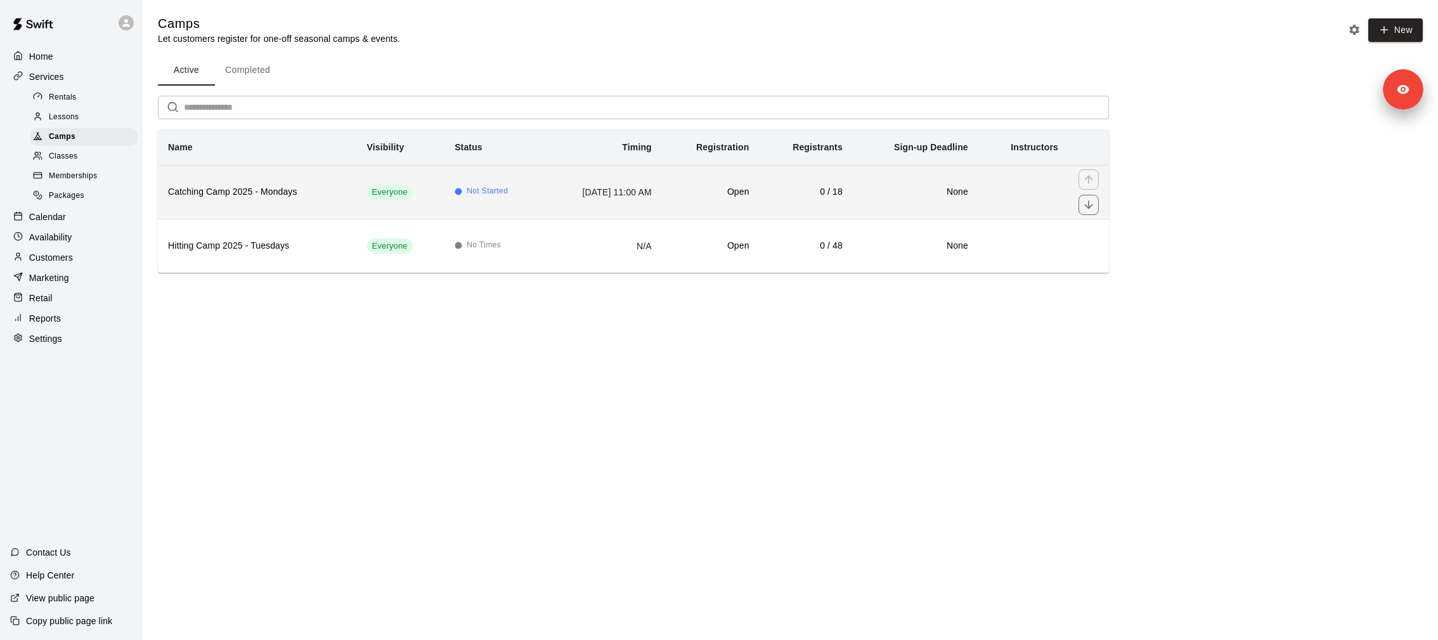
click at [252, 199] on th "Catching Camp 2025 - Mondays" at bounding box center [257, 192] width 199 height 54
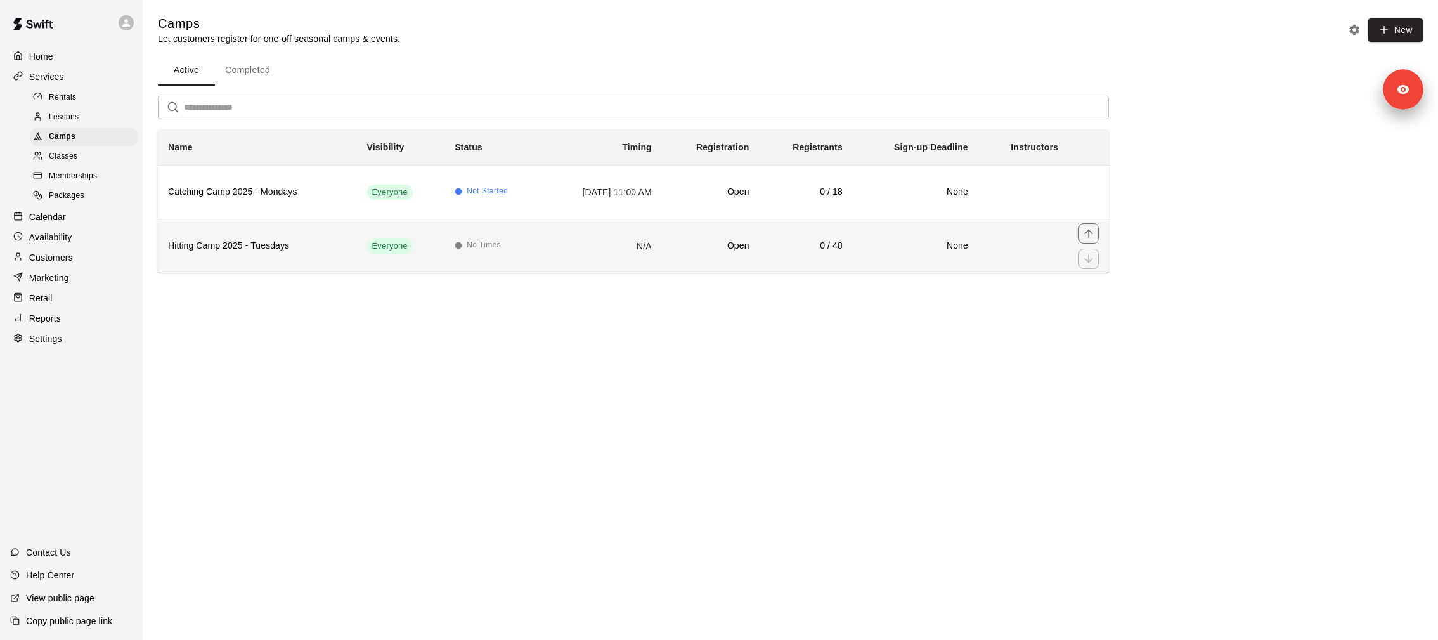
click at [240, 237] on th "Hitting Camp 2025 - Tuesdays" at bounding box center [257, 246] width 199 height 54
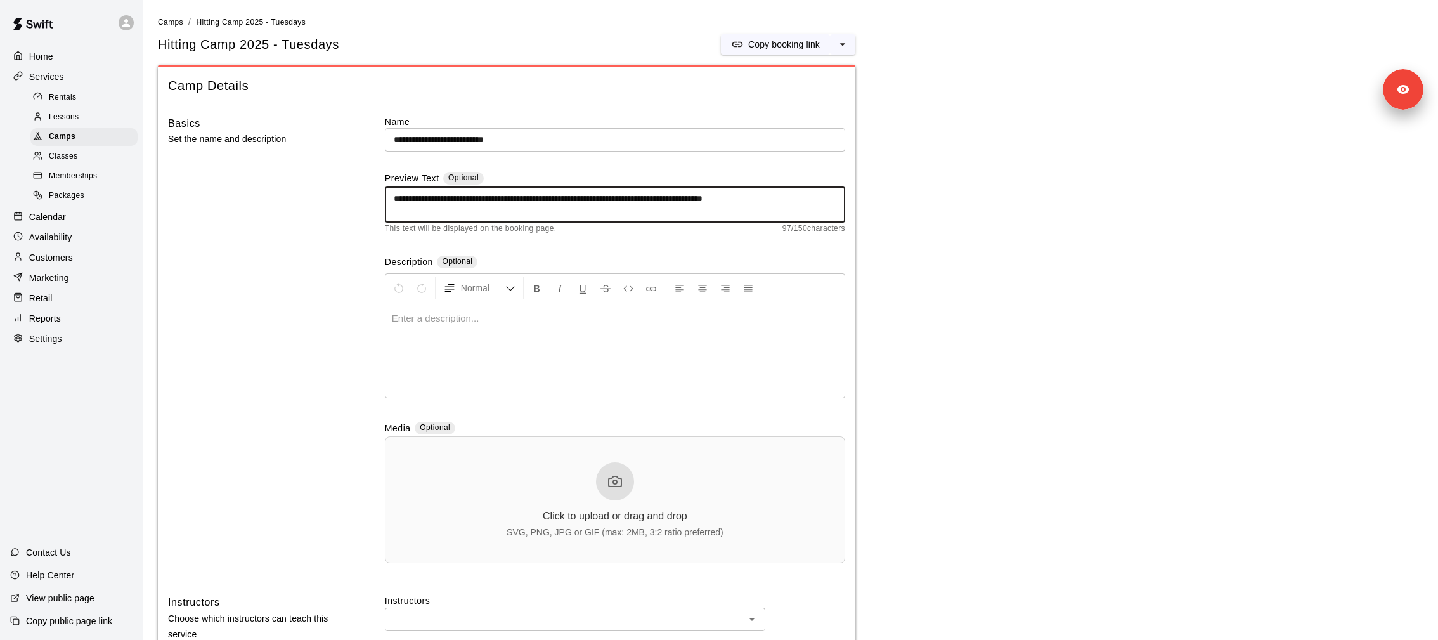
click at [476, 214] on textarea "**********" at bounding box center [615, 204] width 443 height 25
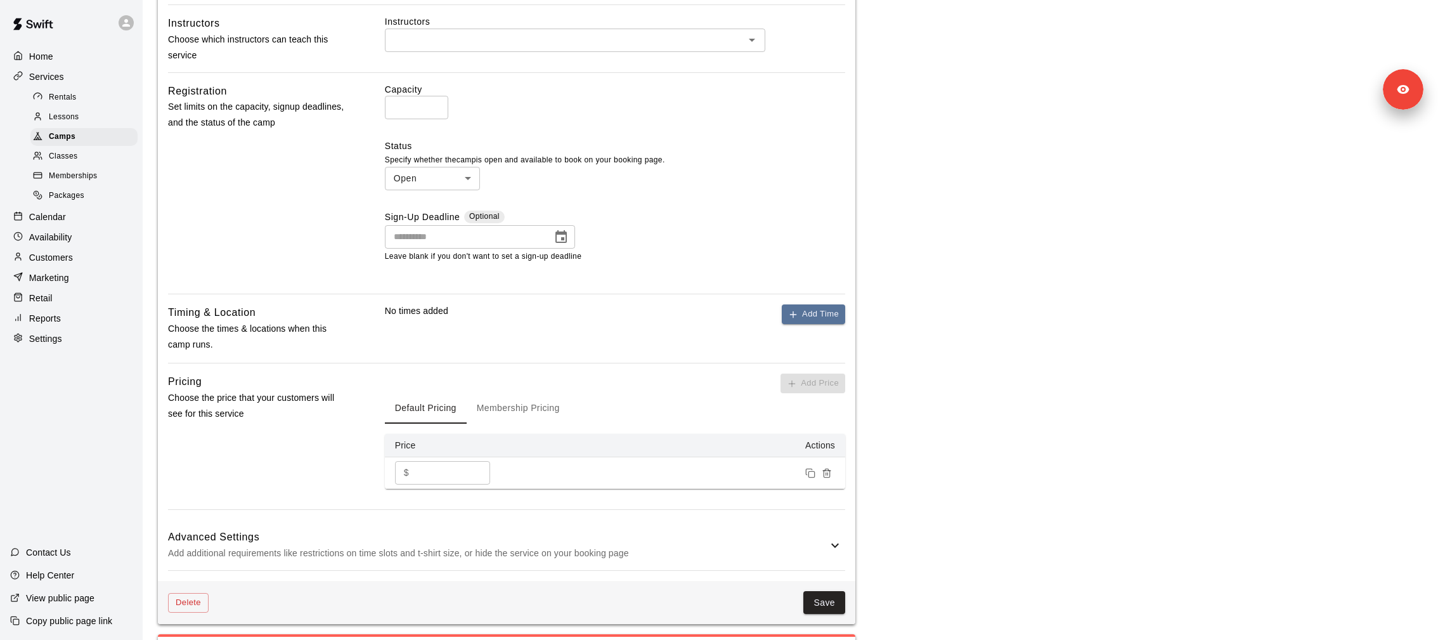
scroll to position [589, 0]
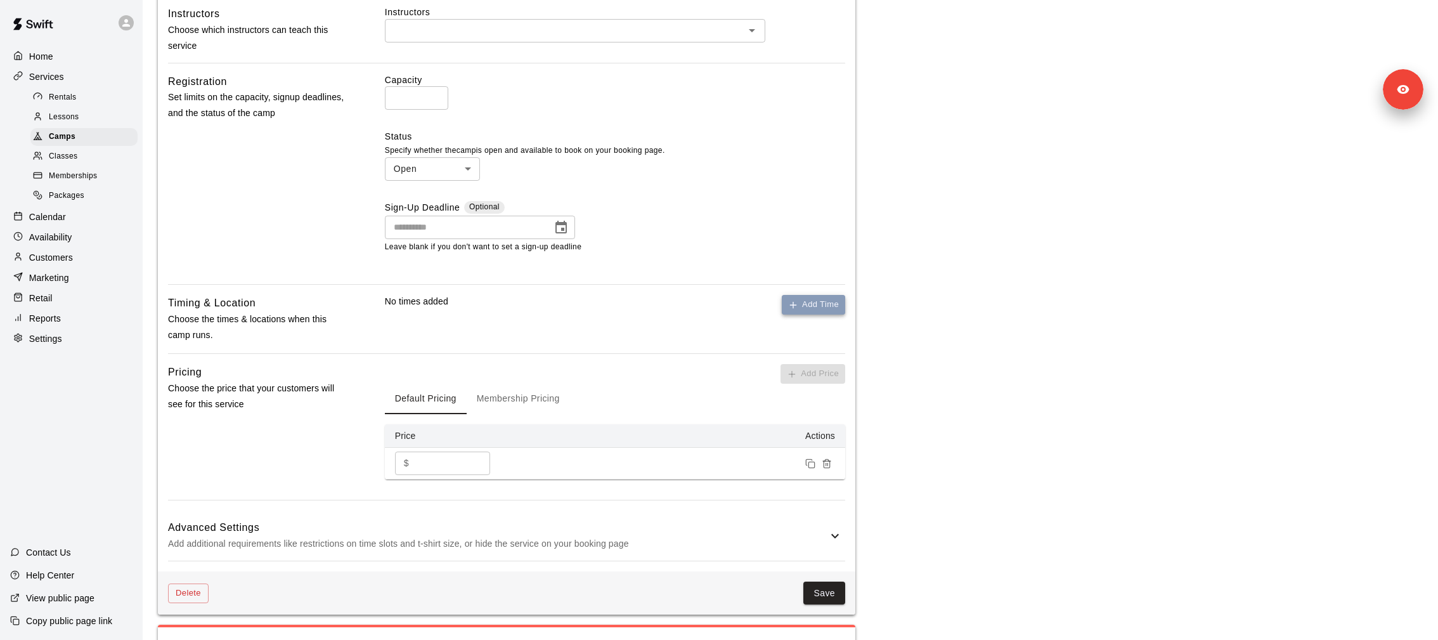
click at [813, 302] on button "Add Time" at bounding box center [813, 305] width 63 height 20
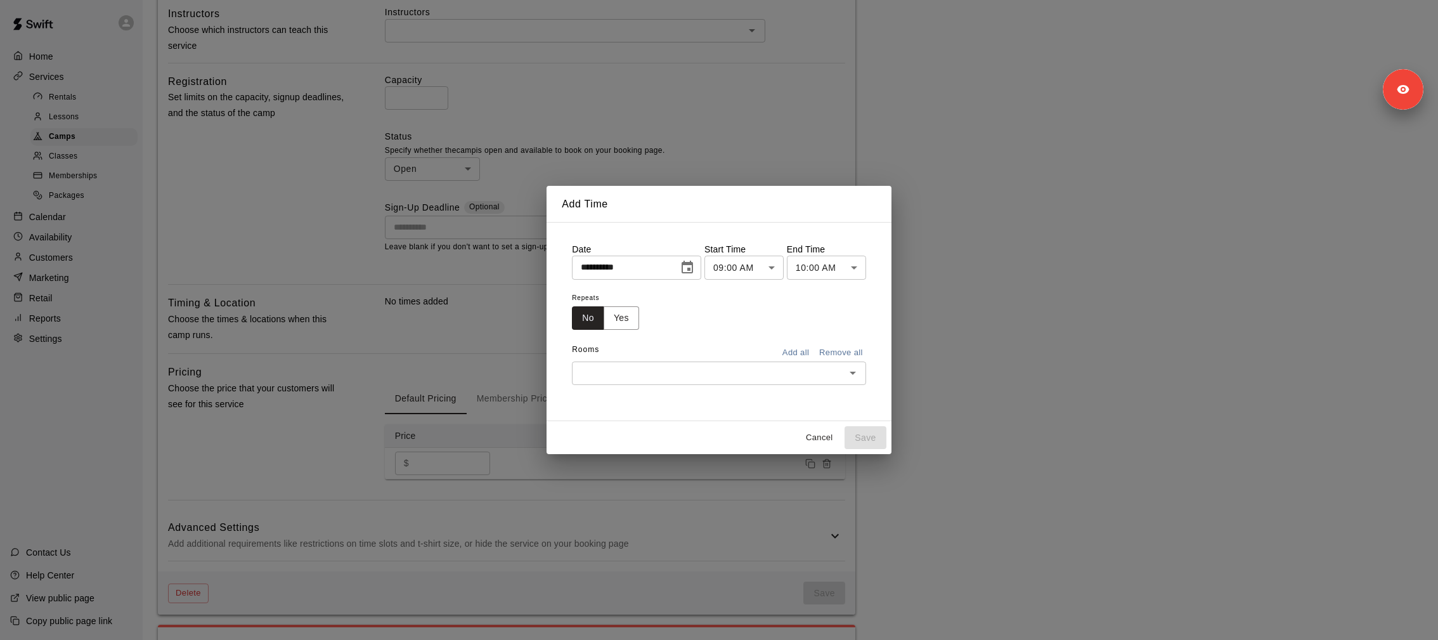
click at [687, 267] on icon "Choose date, selected date is Oct 10, 2025" at bounding box center [687, 267] width 15 height 15
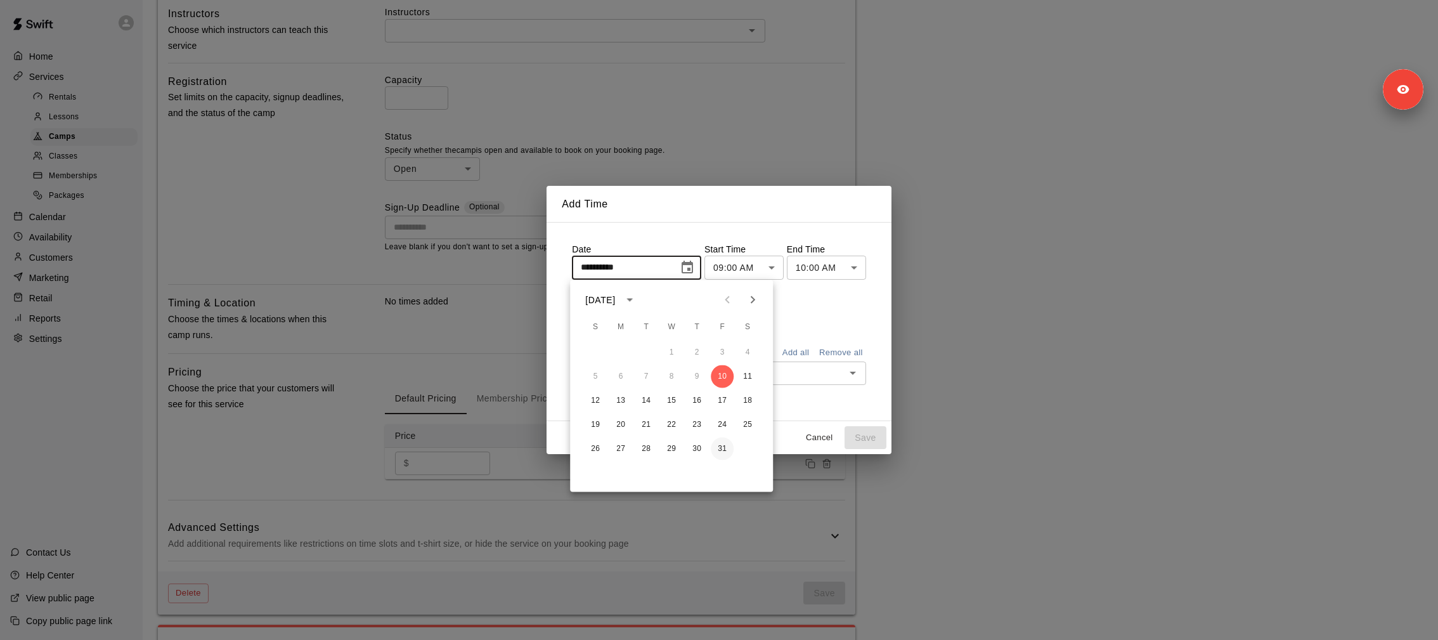
click at [725, 450] on button "31" at bounding box center [722, 449] width 23 height 23
type input "**********"
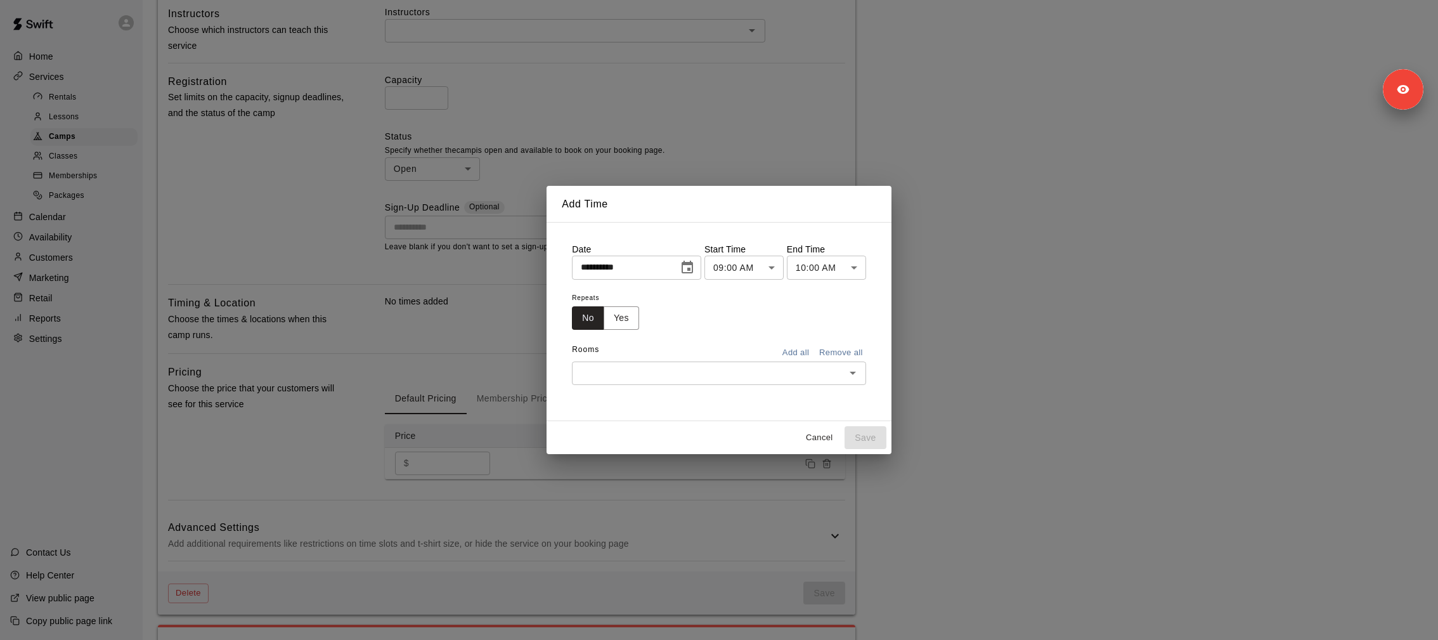
click at [753, 359] on div "Rooms Add all Remove all" at bounding box center [719, 351] width 294 height 22
click at [752, 368] on input "text" at bounding box center [709, 373] width 266 height 16
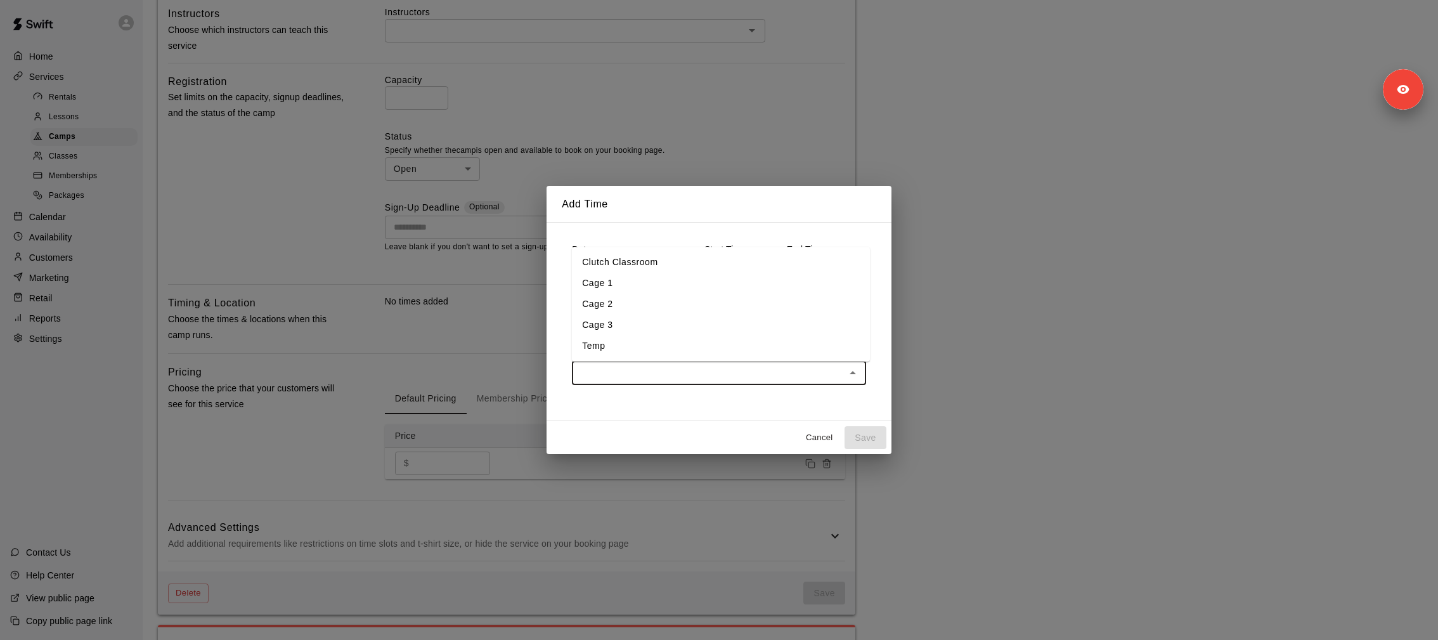
click at [630, 350] on li "Temp" at bounding box center [721, 345] width 298 height 21
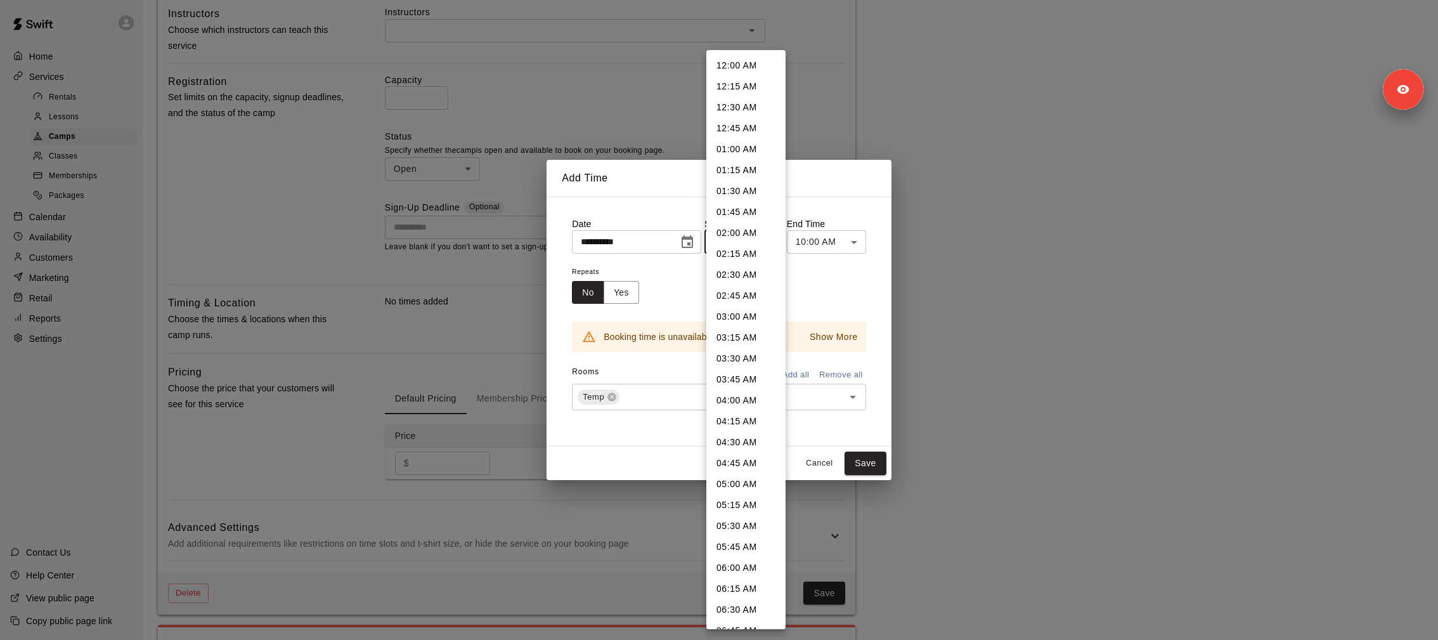
click at [746, 240] on body "**********" at bounding box center [719, 140] width 1438 height 1459
click at [739, 425] on li "10:00 AM" at bounding box center [745, 423] width 79 height 21
type input "********"
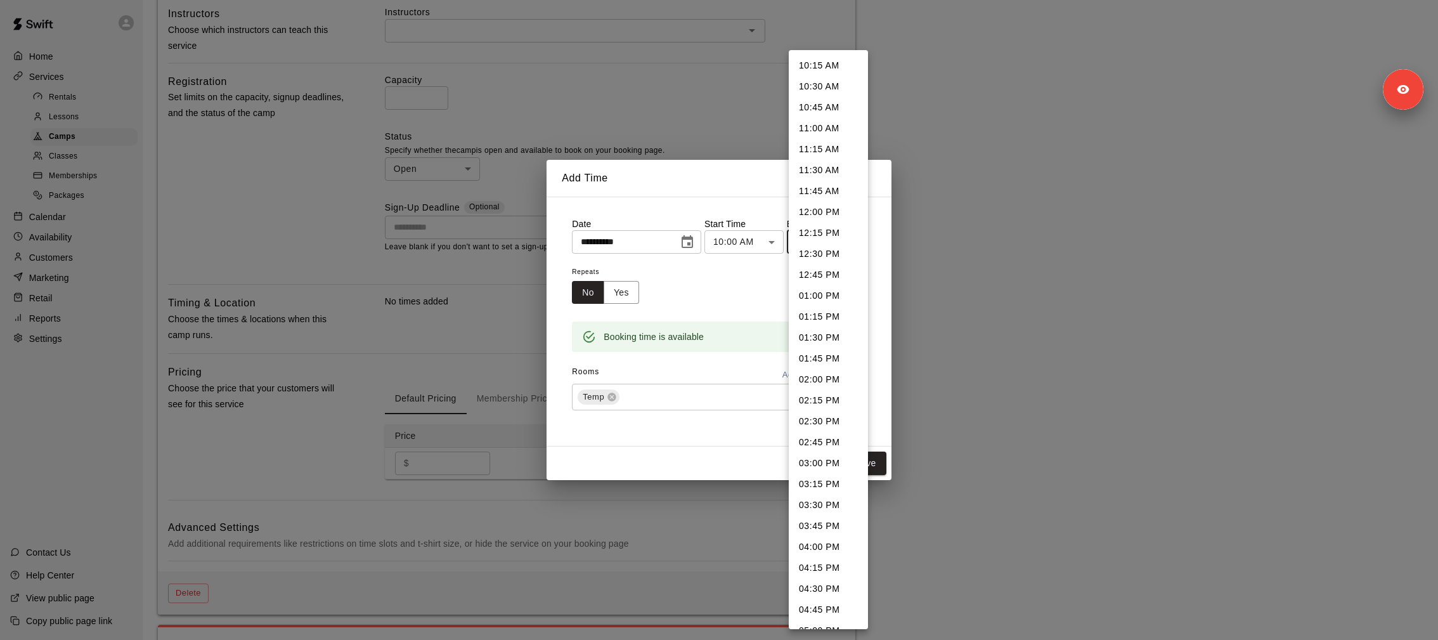
click at [827, 245] on body "**********" at bounding box center [719, 140] width 1438 height 1459
click at [822, 127] on li "11:00 AM" at bounding box center [828, 128] width 79 height 21
type input "********"
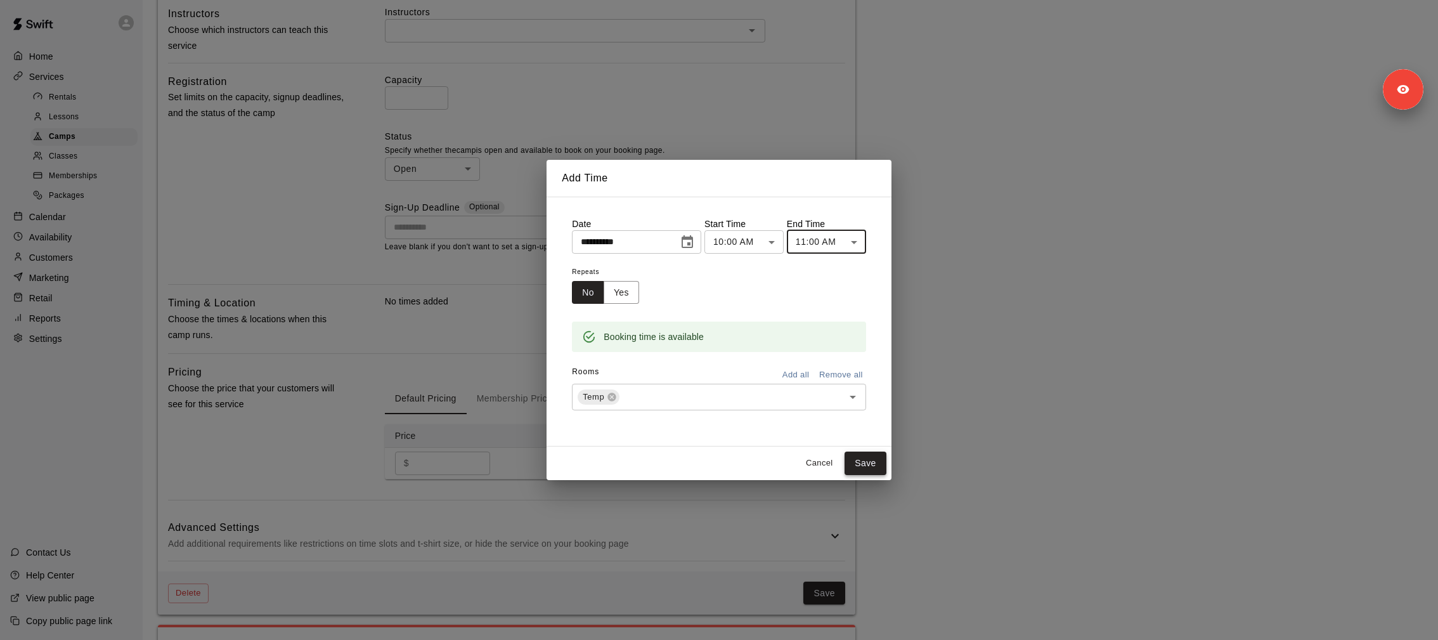
click at [874, 457] on button "Save" at bounding box center [866, 463] width 42 height 23
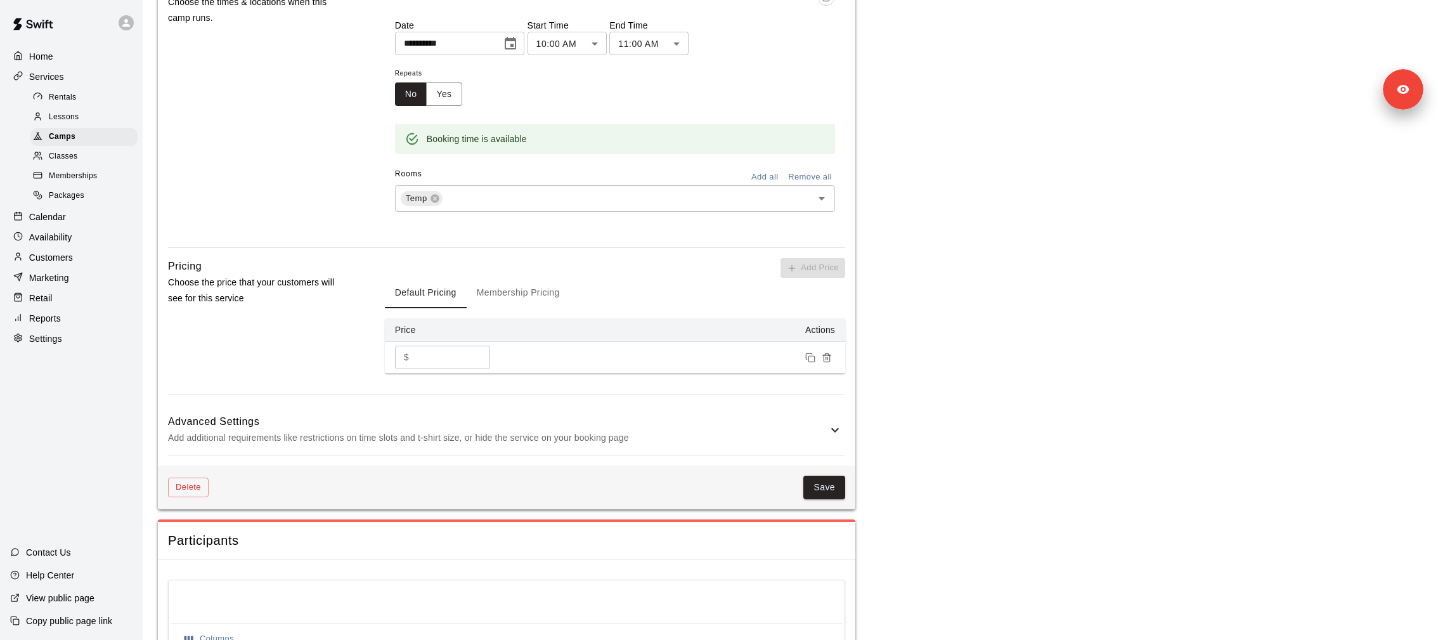
scroll to position [930, 0]
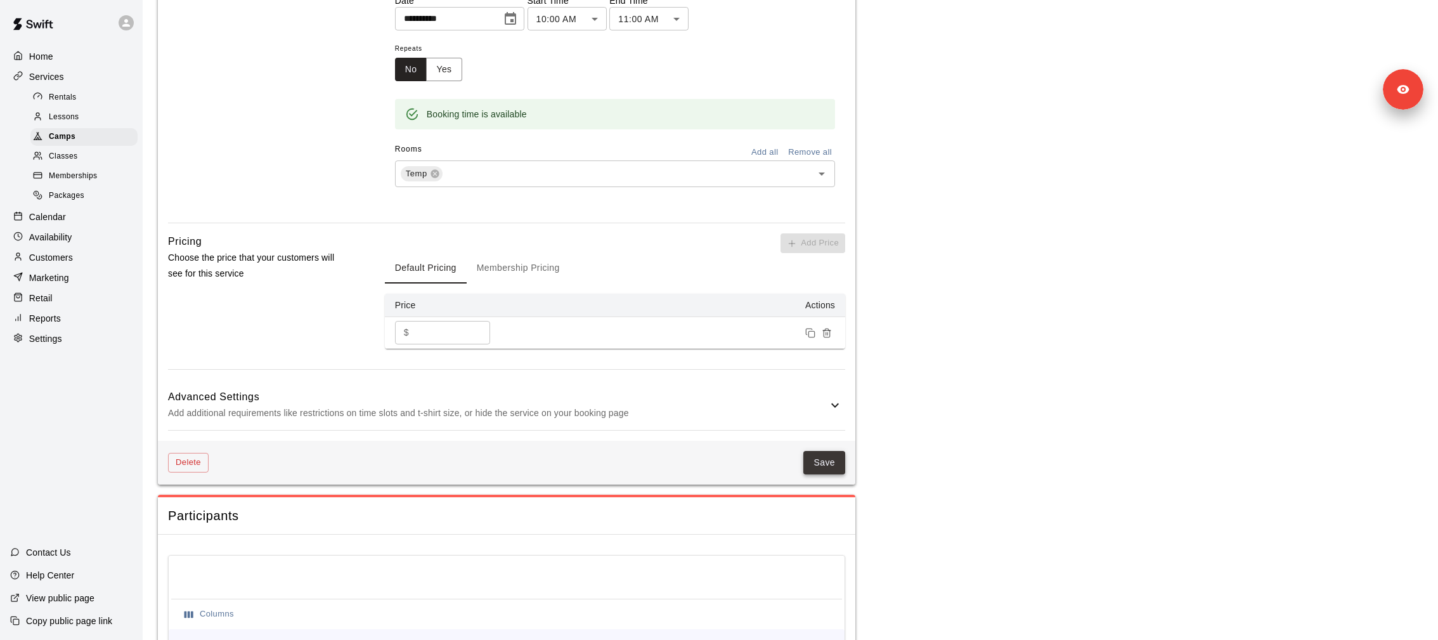
click at [831, 467] on button "Save" at bounding box center [825, 462] width 42 height 23
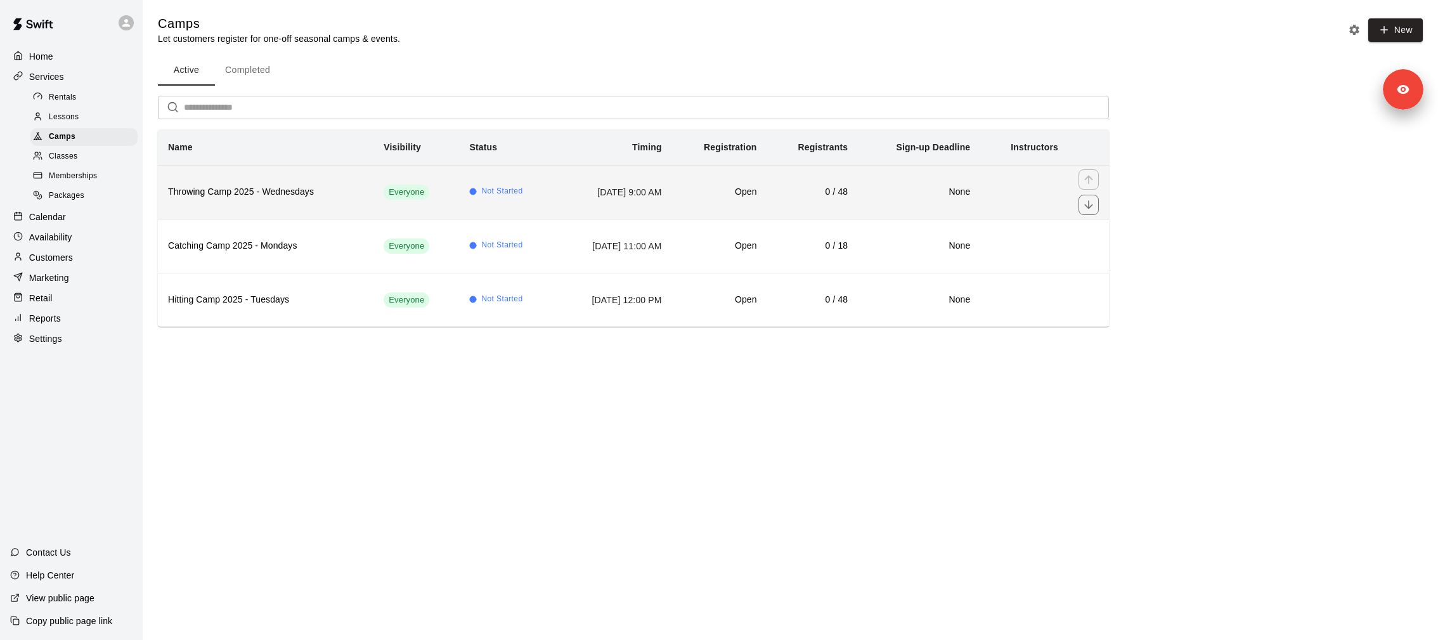
click at [304, 202] on th "Throwing Camp 2025 - Wednesdays" at bounding box center [266, 192] width 216 height 54
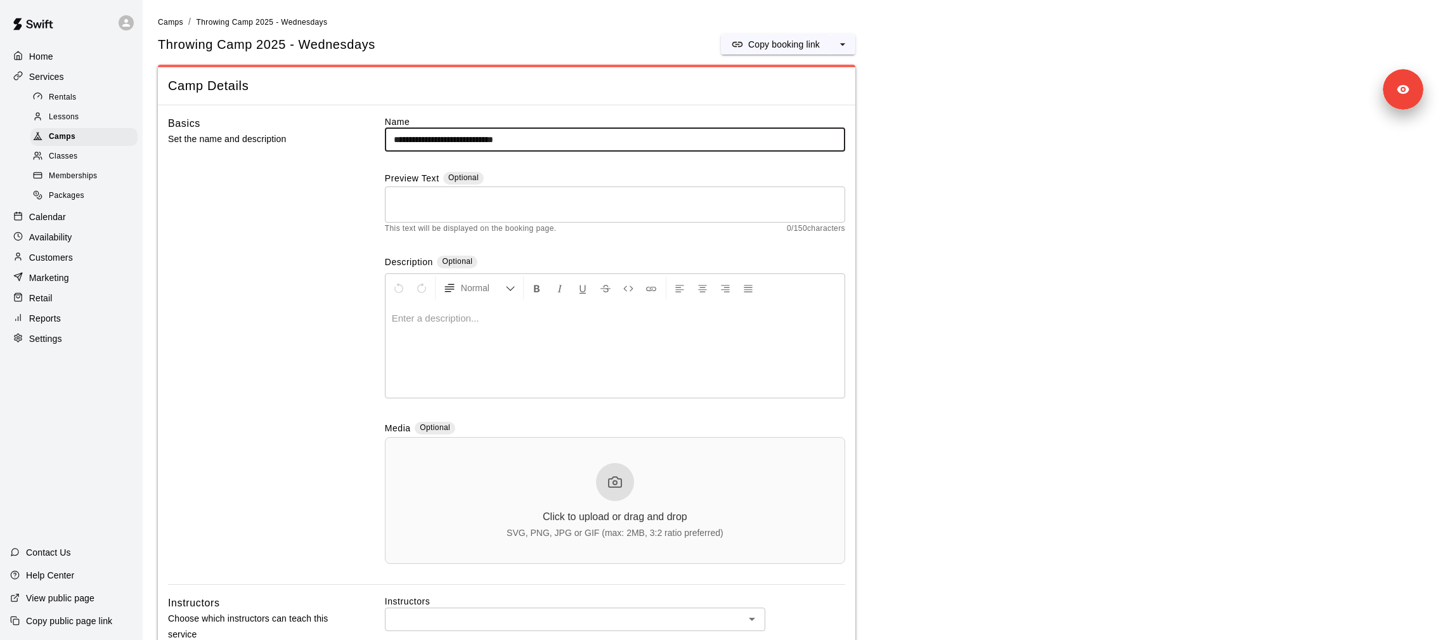
click at [512, 207] on textarea at bounding box center [615, 204] width 443 height 25
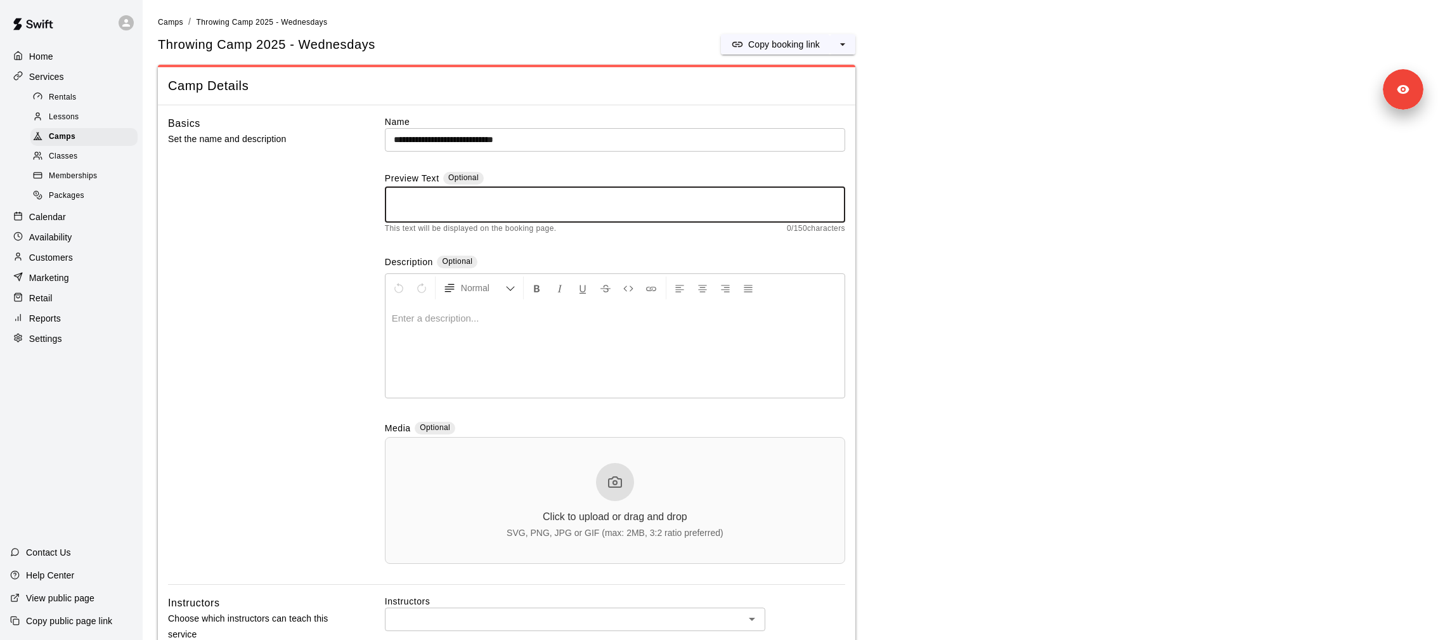
paste textarea "**********"
click at [510, 195] on textarea "**********" at bounding box center [615, 204] width 443 height 25
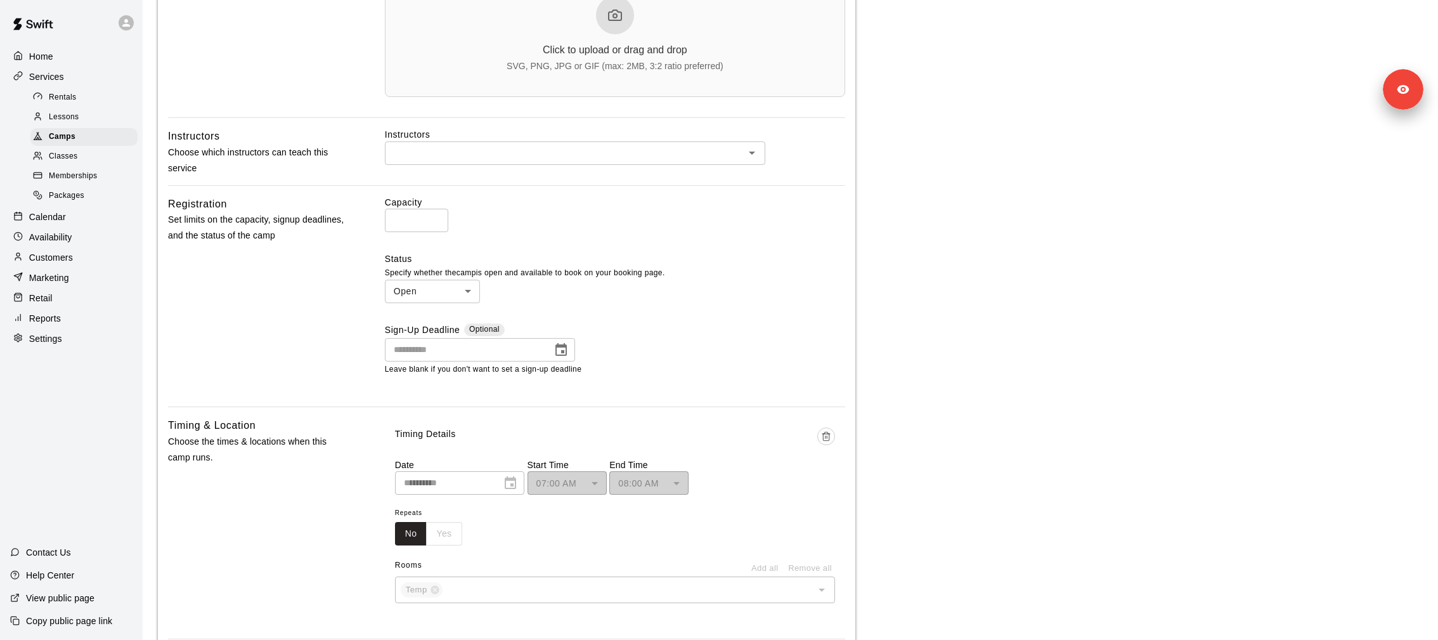
scroll to position [979, 0]
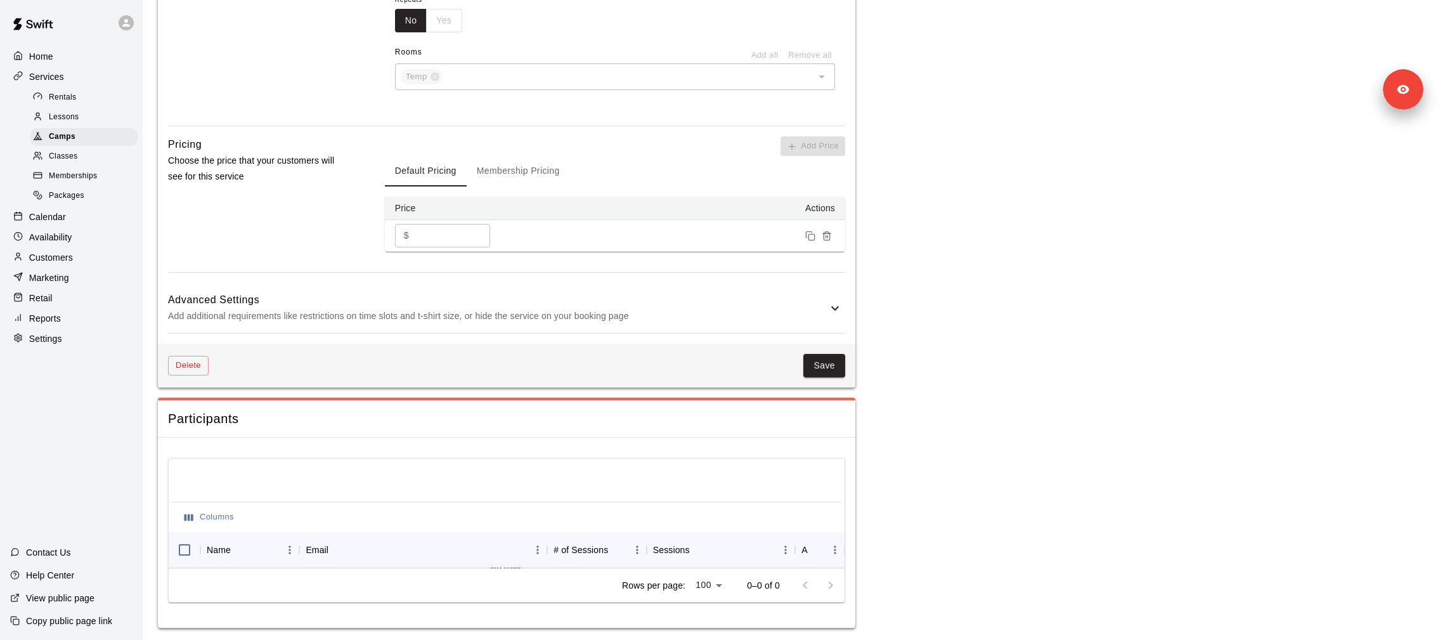
type textarea "**********"
click at [828, 349] on div "Delete Save" at bounding box center [507, 366] width 698 height 44
click at [828, 363] on button "Save" at bounding box center [825, 365] width 42 height 23
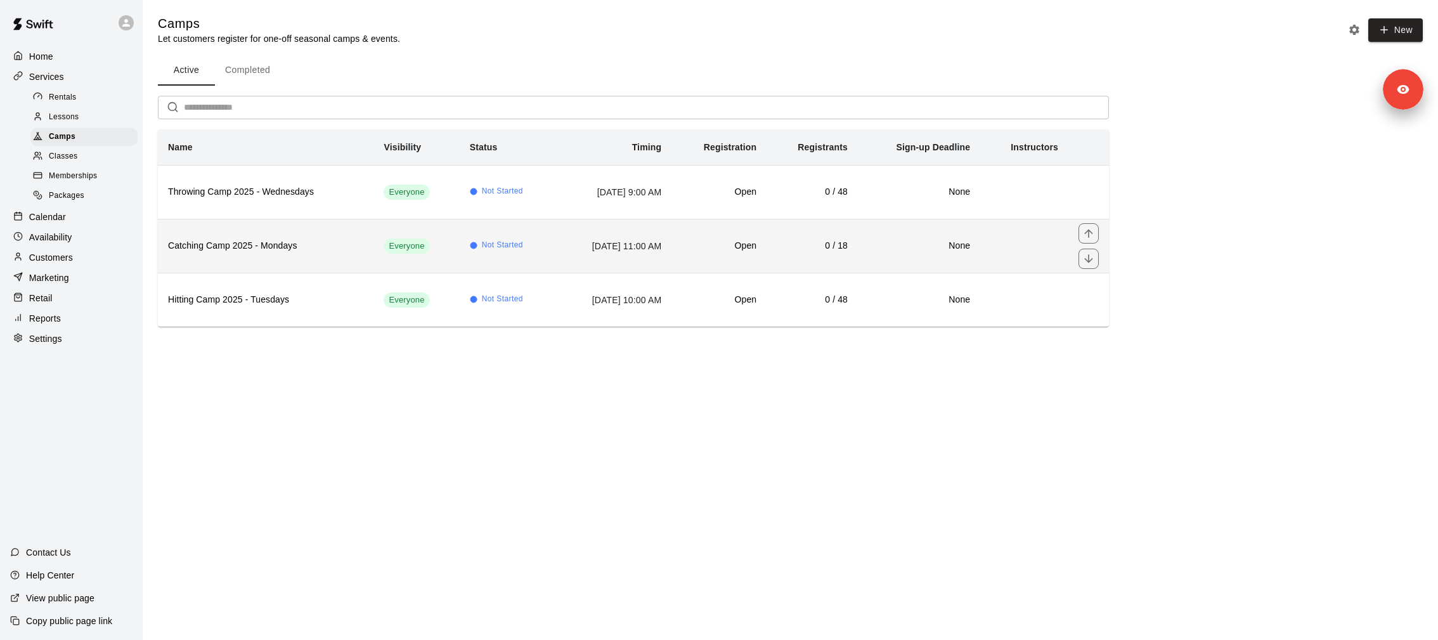
click at [256, 251] on h6 "Catching Camp 2025 - Mondays" at bounding box center [265, 246] width 195 height 14
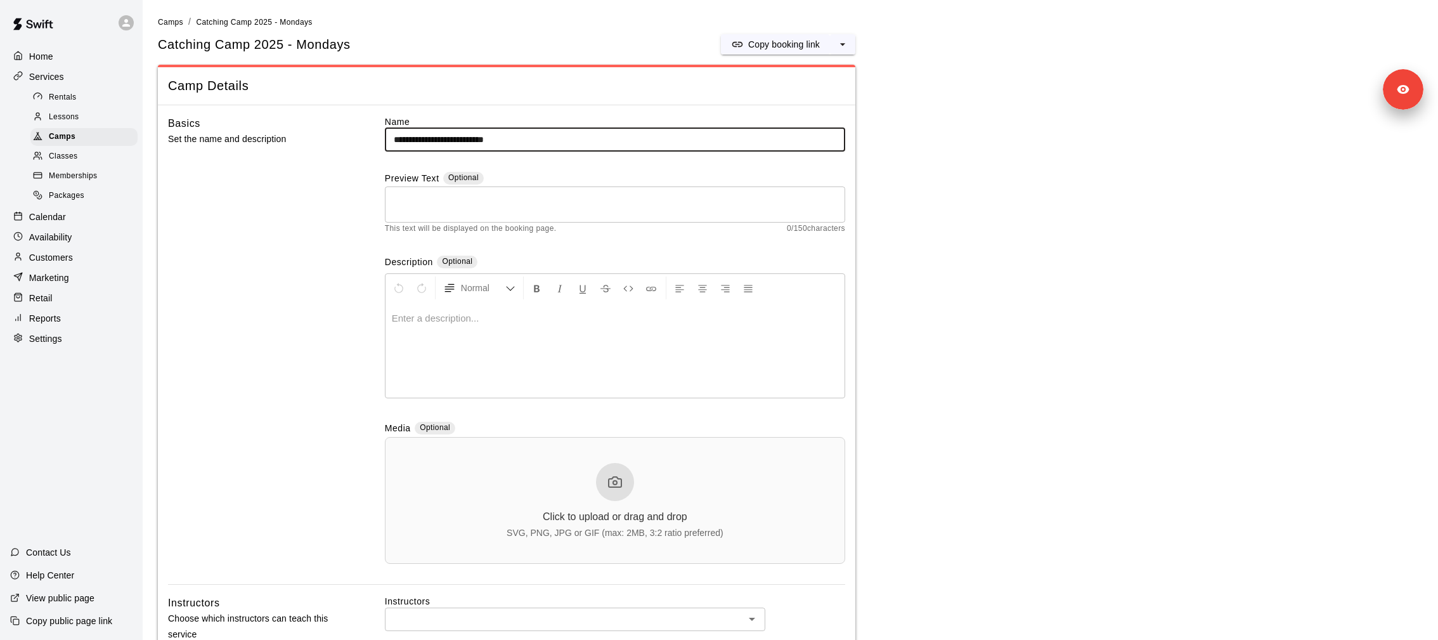
click at [504, 194] on textarea at bounding box center [615, 204] width 443 height 25
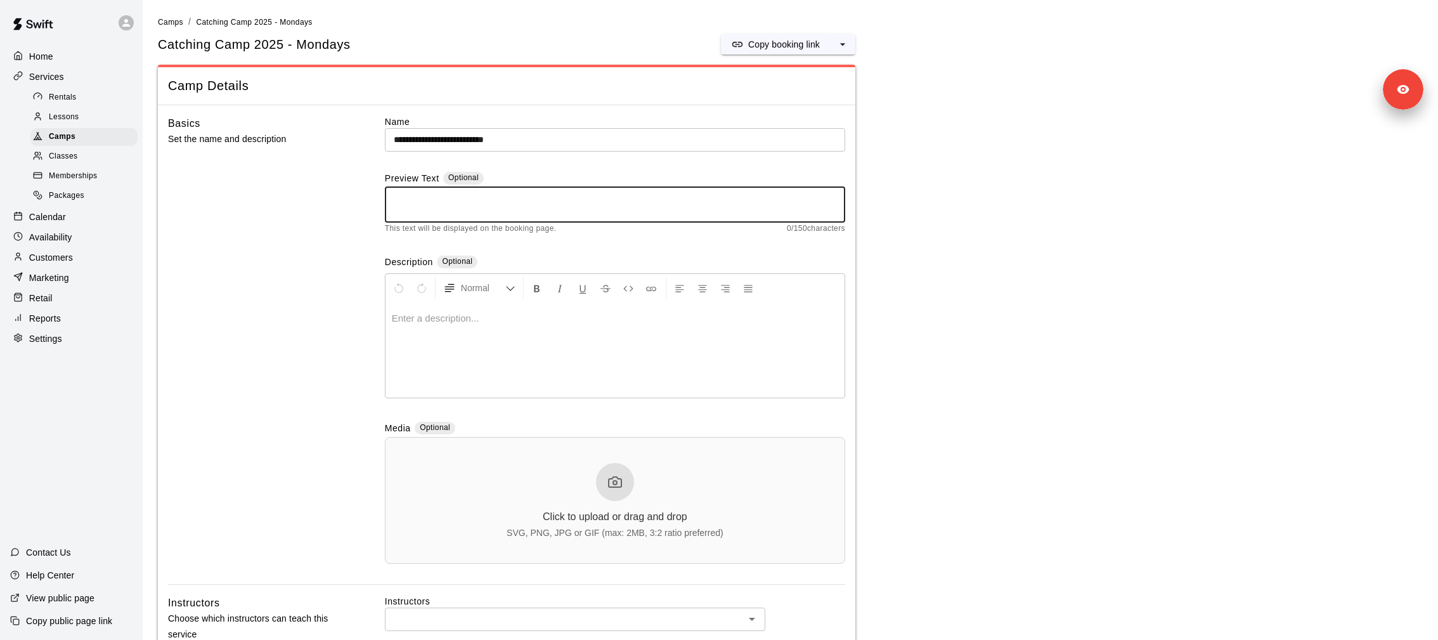
paste textarea "**********"
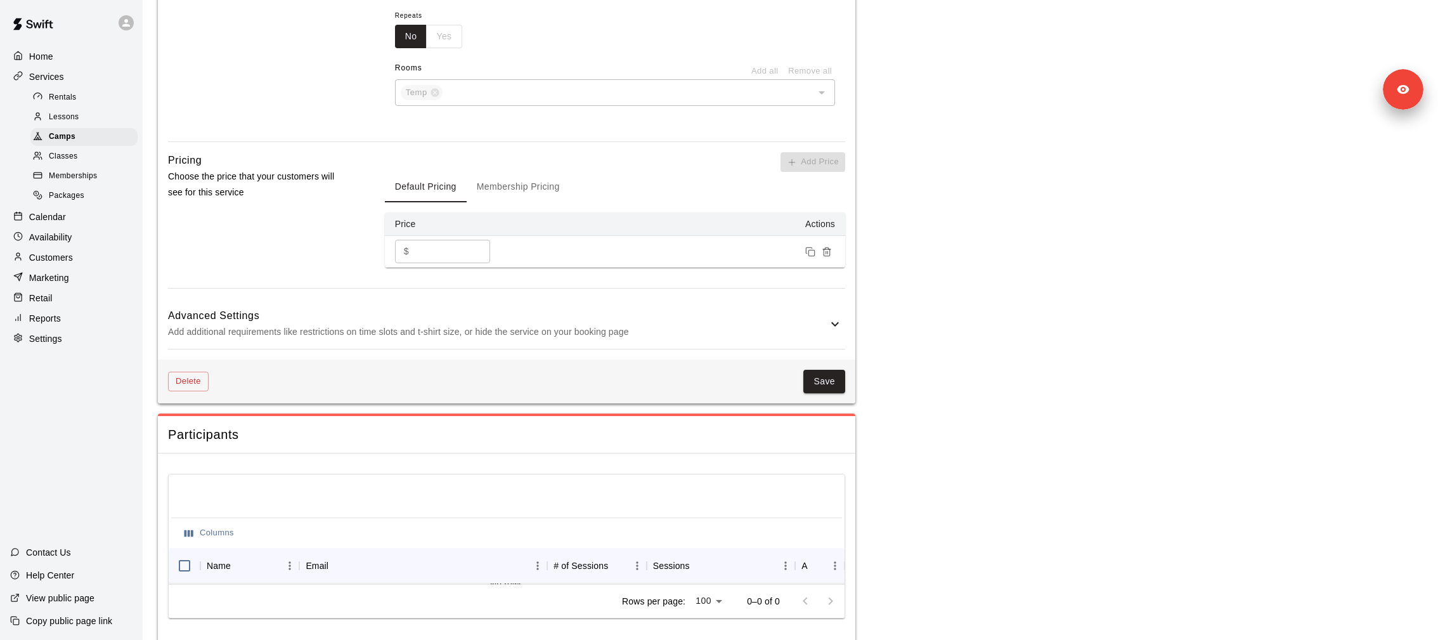
scroll to position [979, 0]
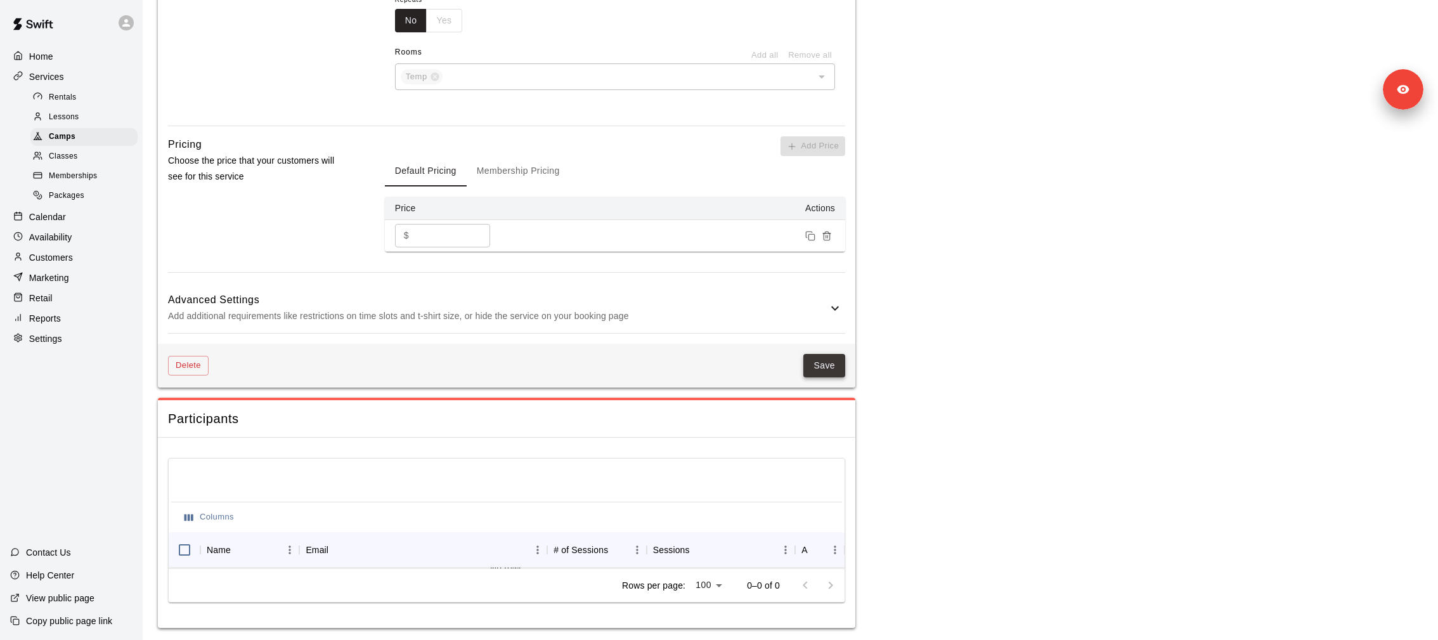
type textarea "**********"
click at [824, 360] on button "Save" at bounding box center [825, 365] width 42 height 23
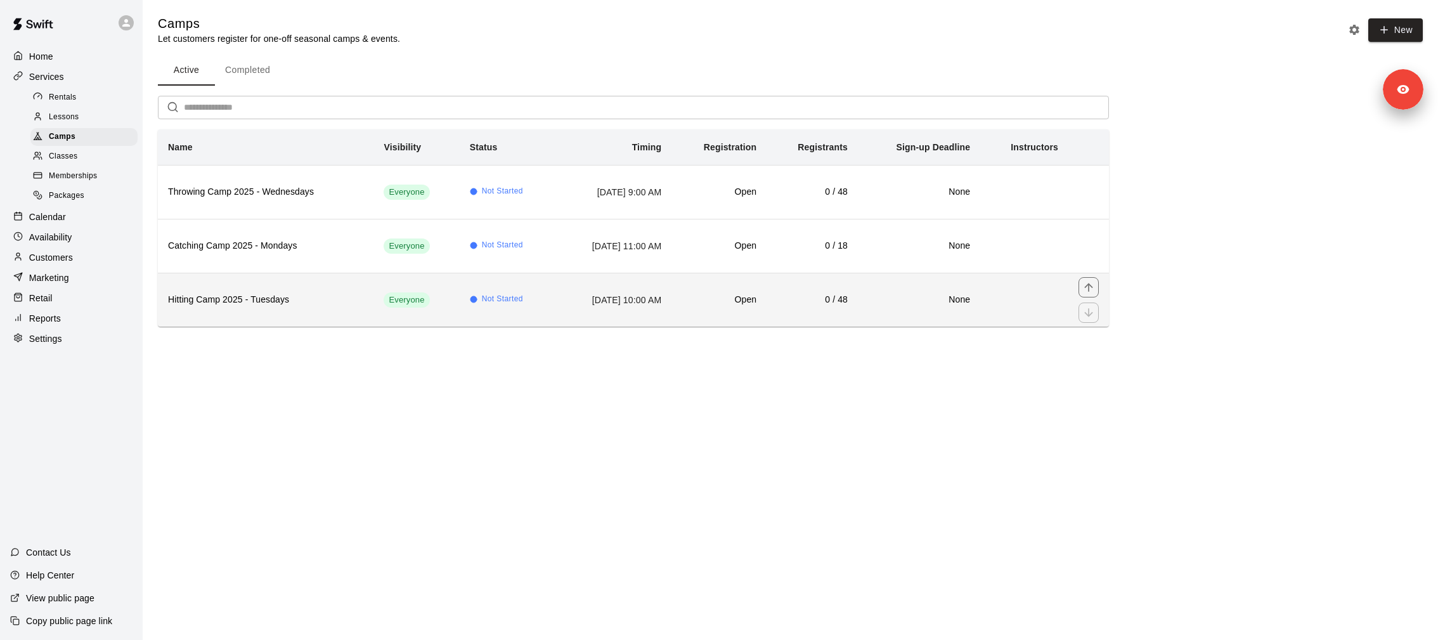
click at [287, 283] on th "Hitting Camp 2025 - Tuesdays" at bounding box center [266, 300] width 216 height 54
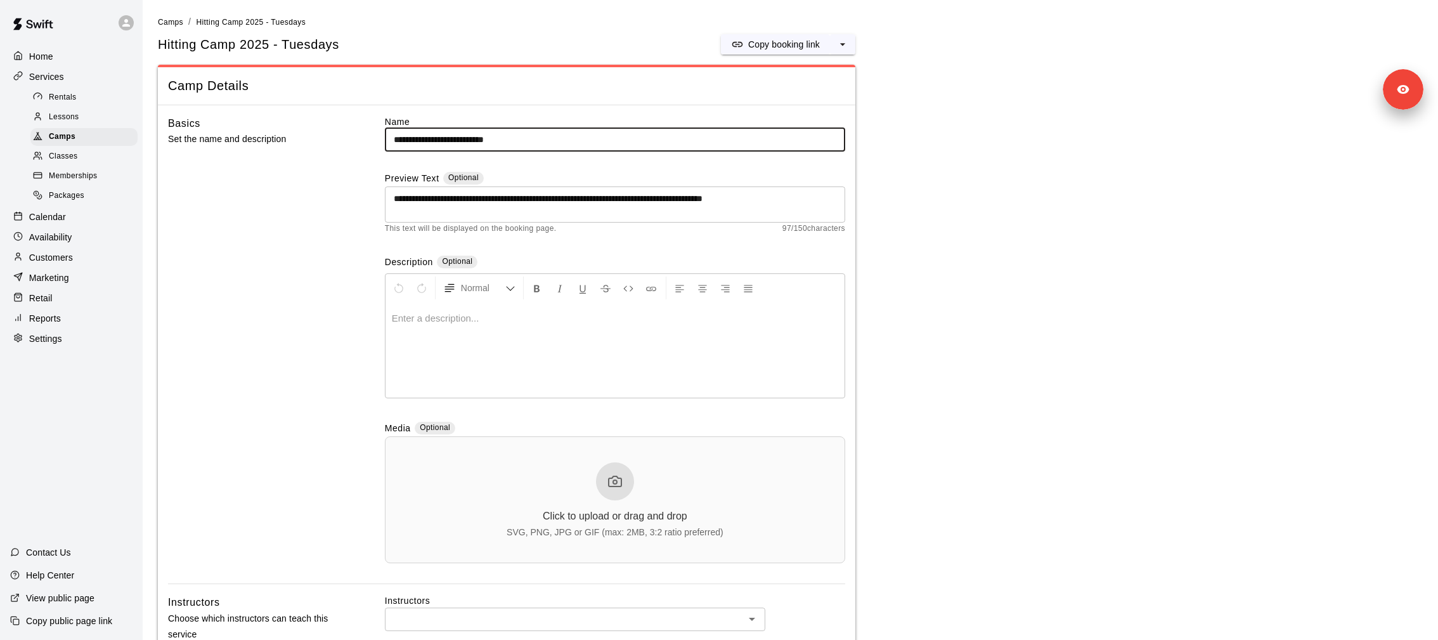
click at [460, 207] on textarea "**********" at bounding box center [615, 204] width 443 height 25
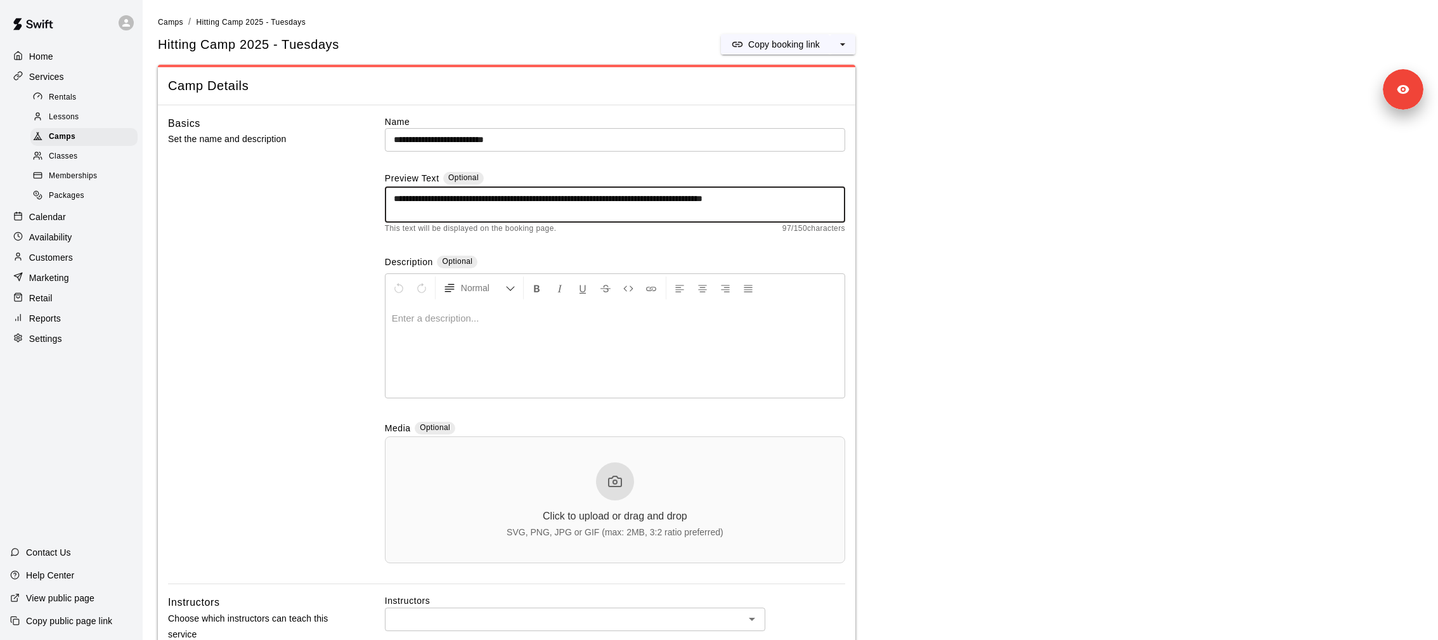
paste textarea "*"
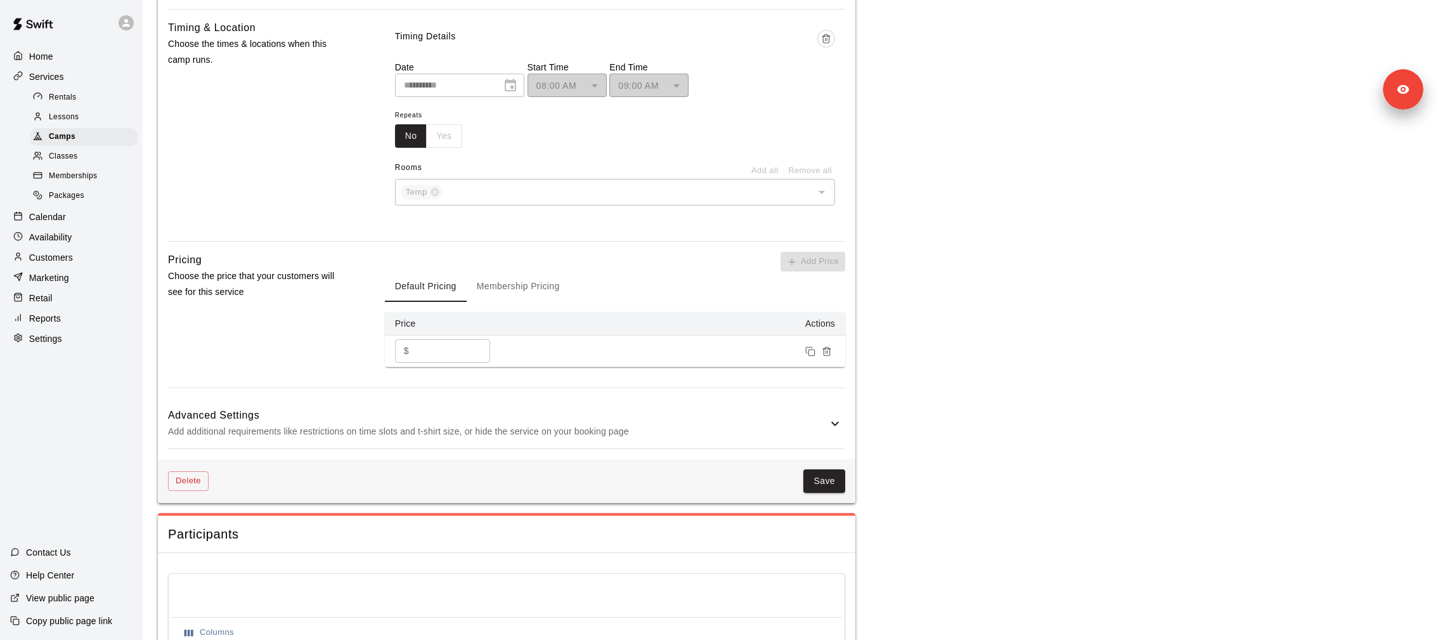
scroll to position [889, 0]
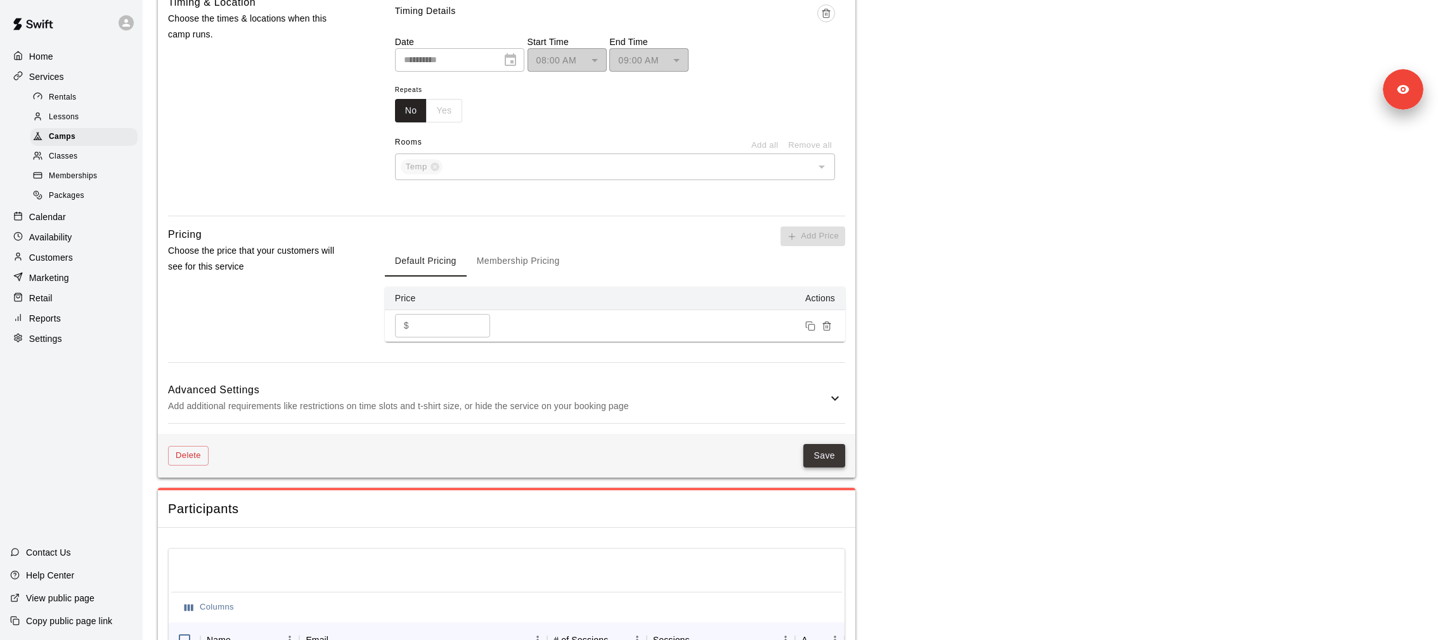
type textarea "**********"
click at [843, 455] on button "Save" at bounding box center [825, 455] width 42 height 23
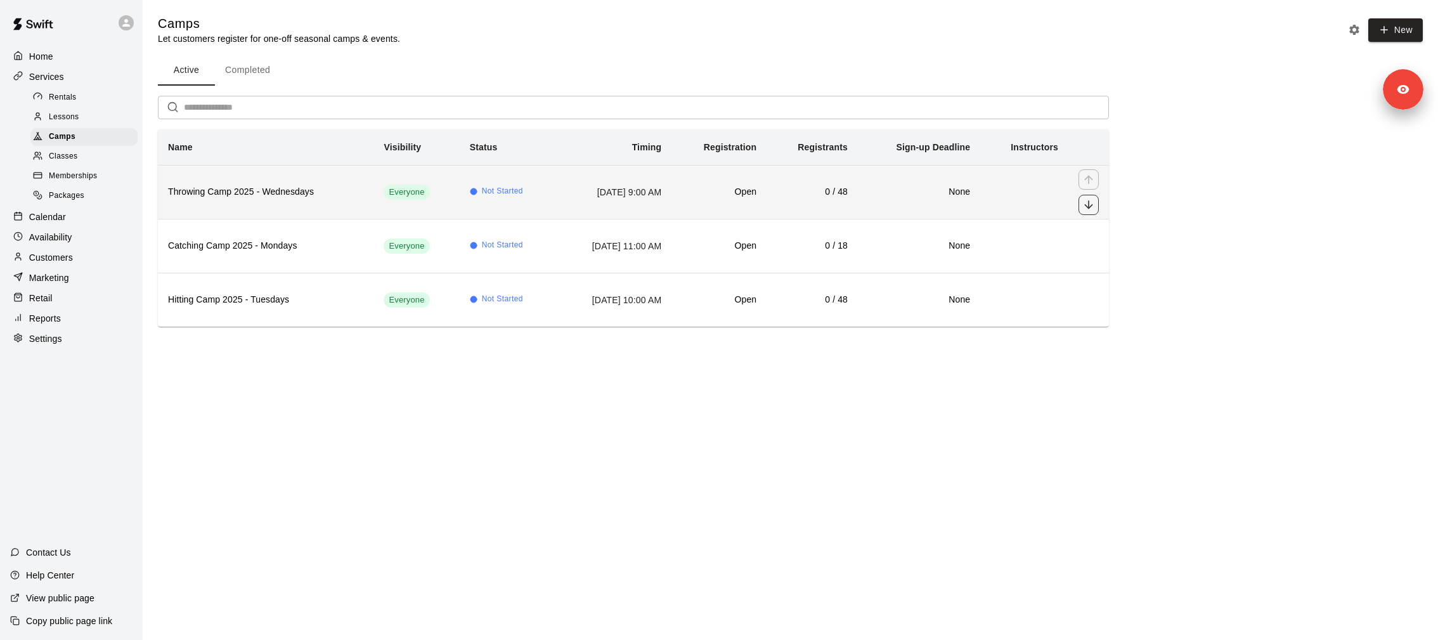
click at [1092, 204] on icon "move item down" at bounding box center [1088, 204] width 8 height 8
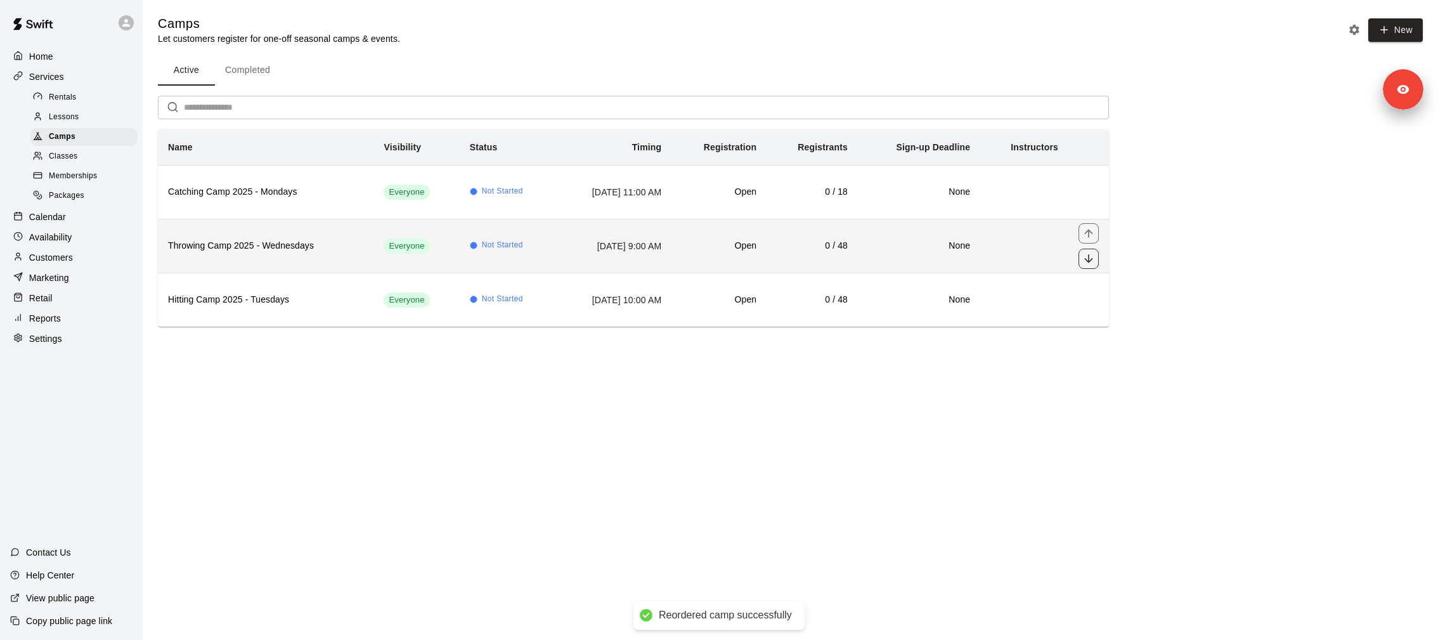
click at [1090, 259] on icon "move item down" at bounding box center [1088, 258] width 8 height 8
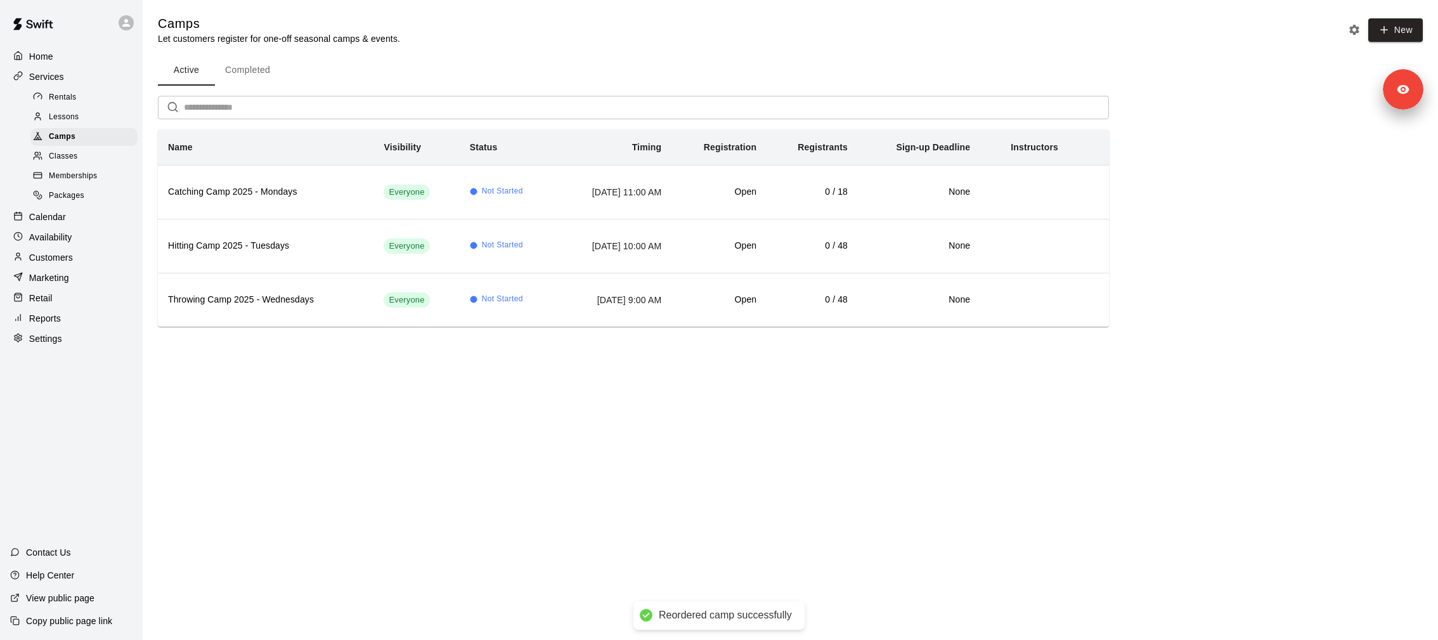
click at [762, 347] on main "Camps Let customers register for one-off seasonal camps & events. New Active Co…" at bounding box center [791, 181] width 1296 height 362
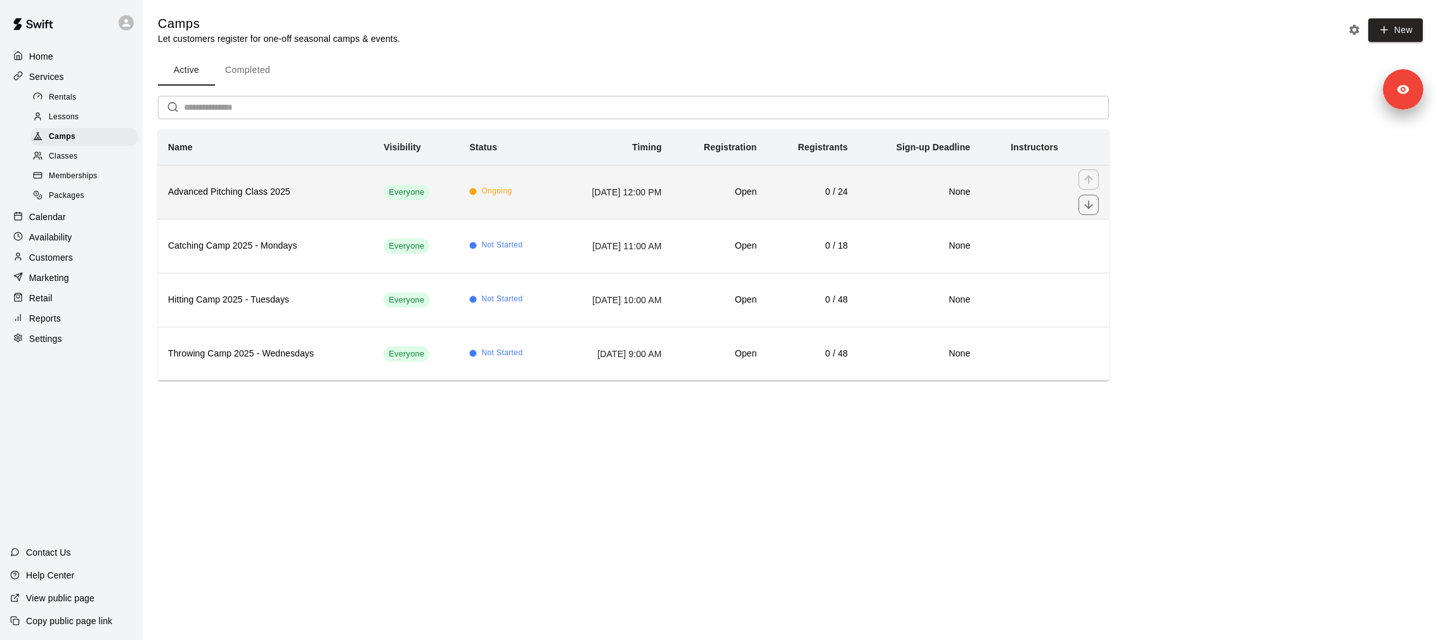
click at [500, 197] on td "Ongoing" at bounding box center [507, 192] width 96 height 54
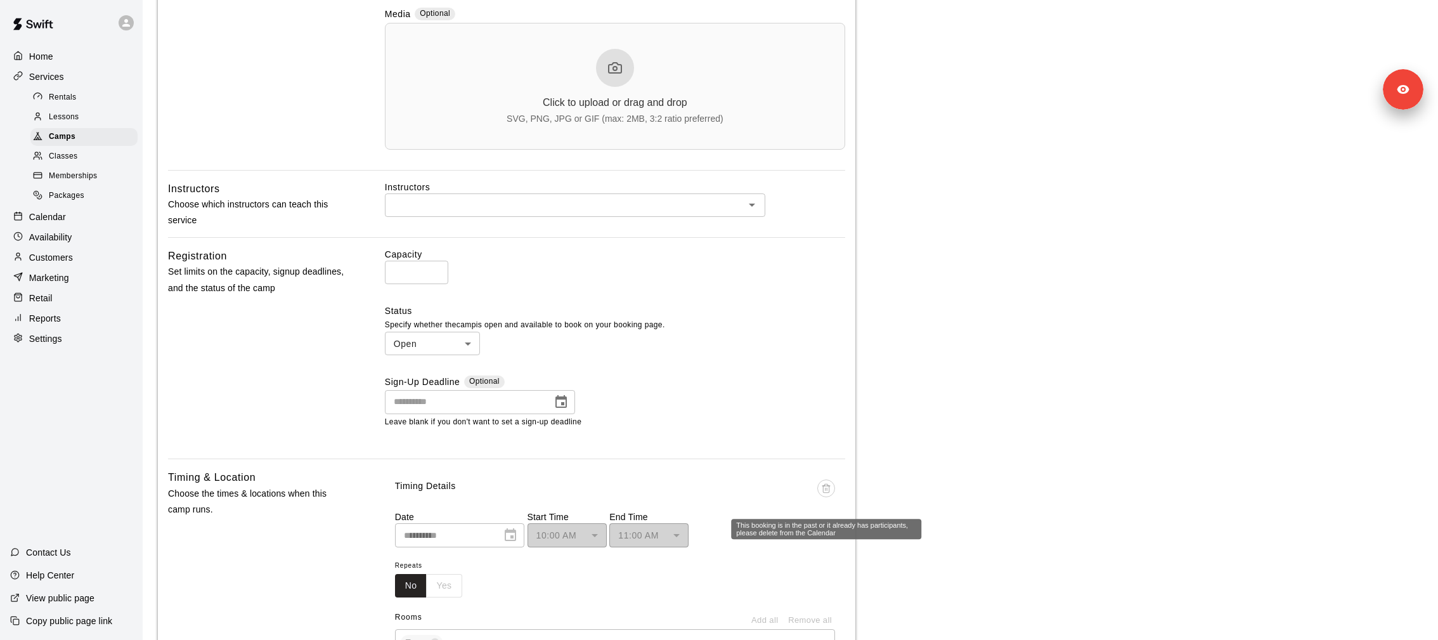
scroll to position [500, 0]
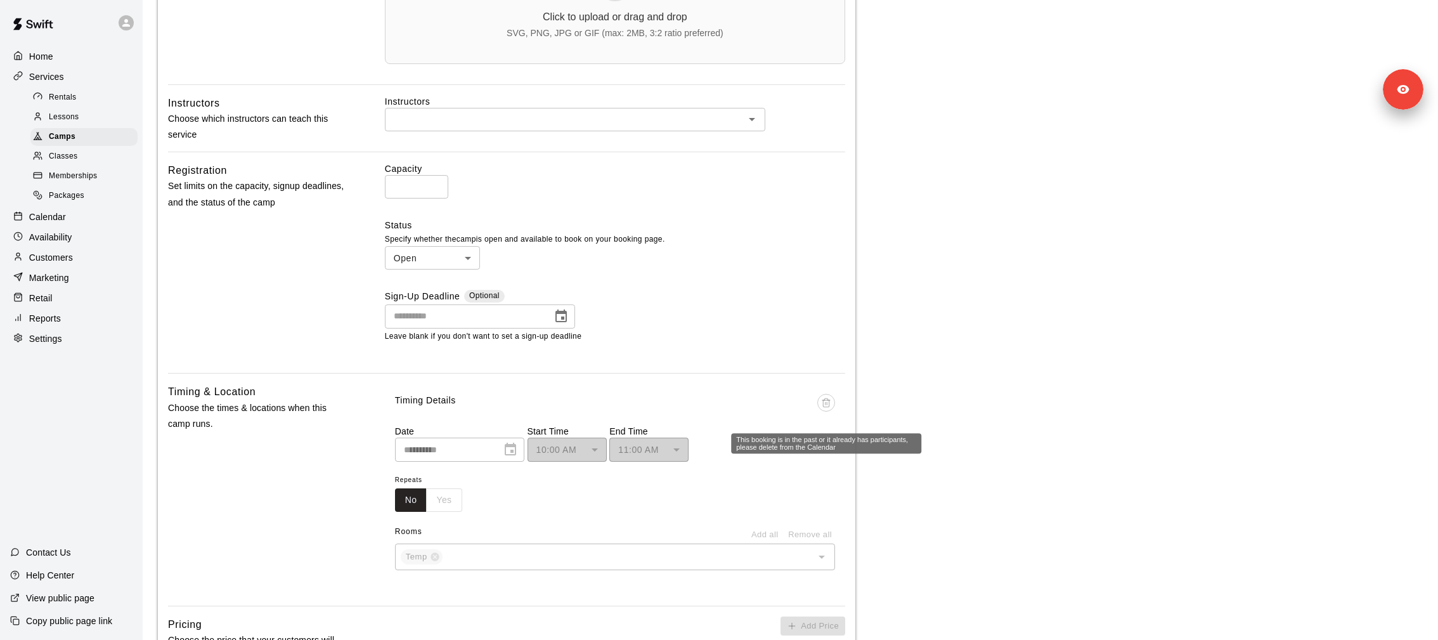
click at [826, 398] on span "This booking is in the past or it already has participants, please delete from …" at bounding box center [826, 409] width 18 height 31
click at [57, 218] on p "Calendar" at bounding box center [47, 217] width 37 height 13
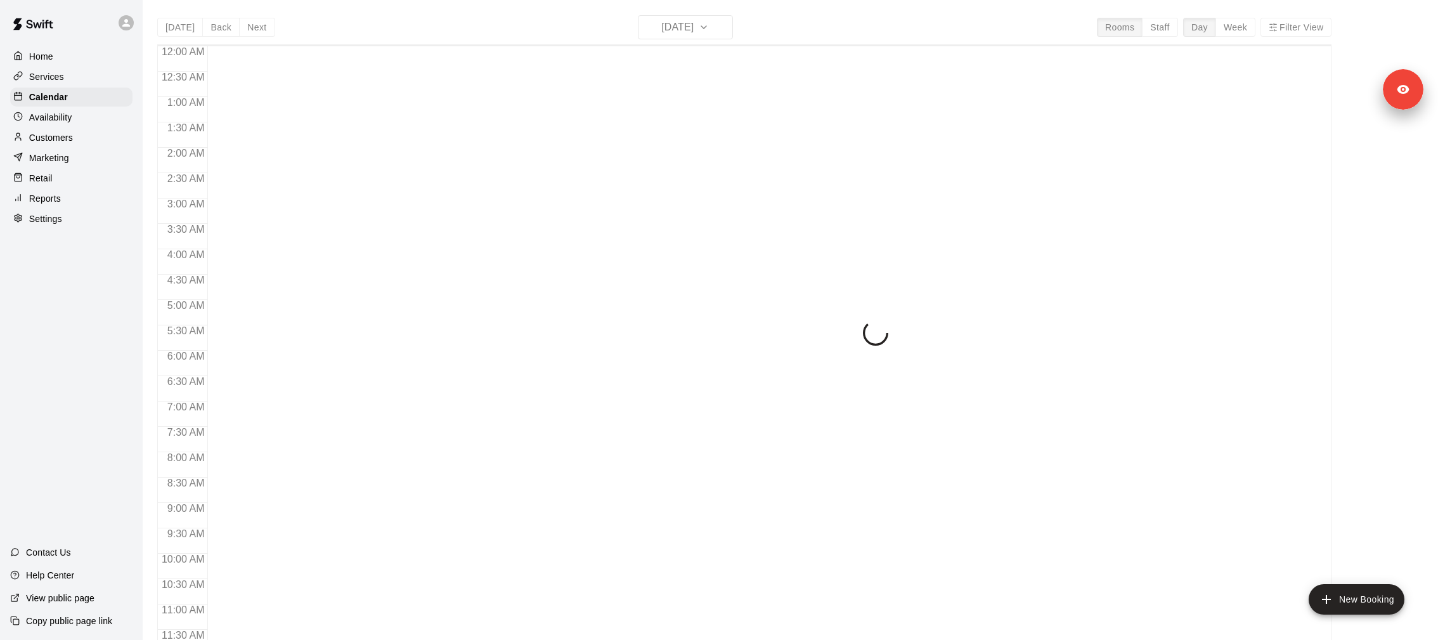
scroll to position [609, 0]
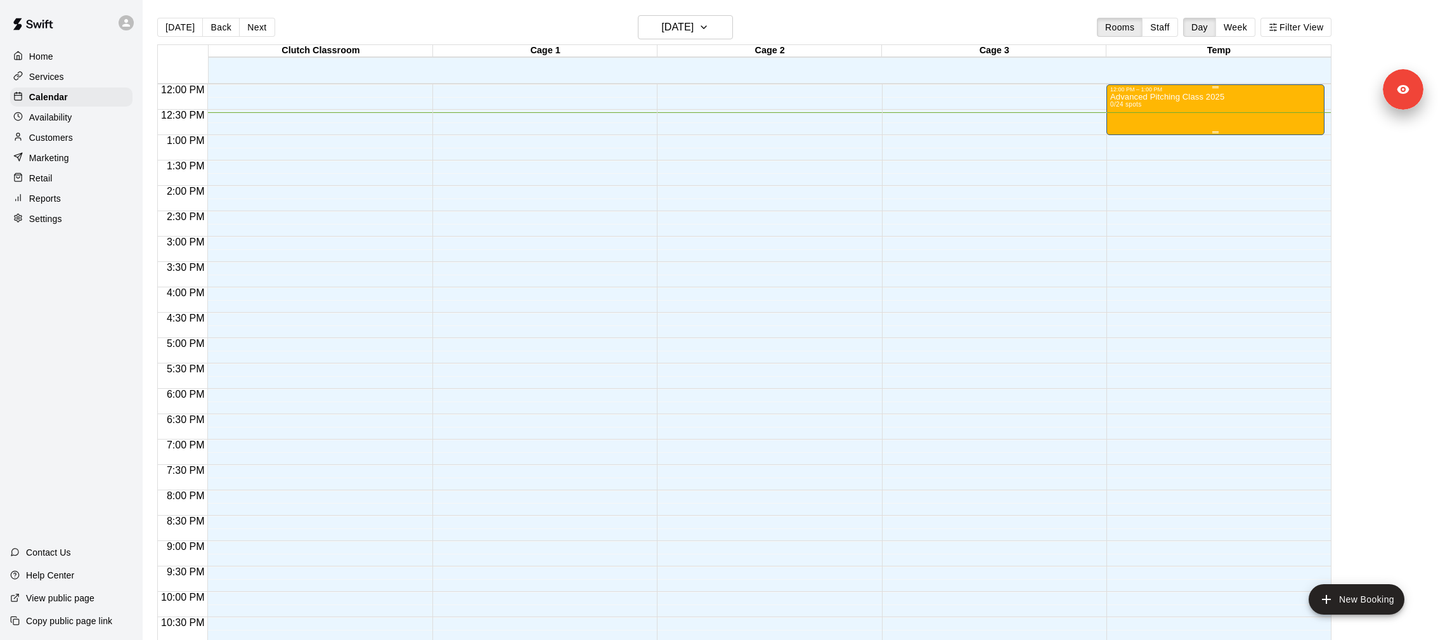
click at [1225, 120] on div "Advanced Pitching Class 2025 0/24 spots" at bounding box center [1215, 413] width 211 height 640
click at [1110, 174] on div at bounding box center [1122, 136] width 25 height 86
click at [1116, 173] on icon "delete" at bounding box center [1123, 165] width 15 height 15
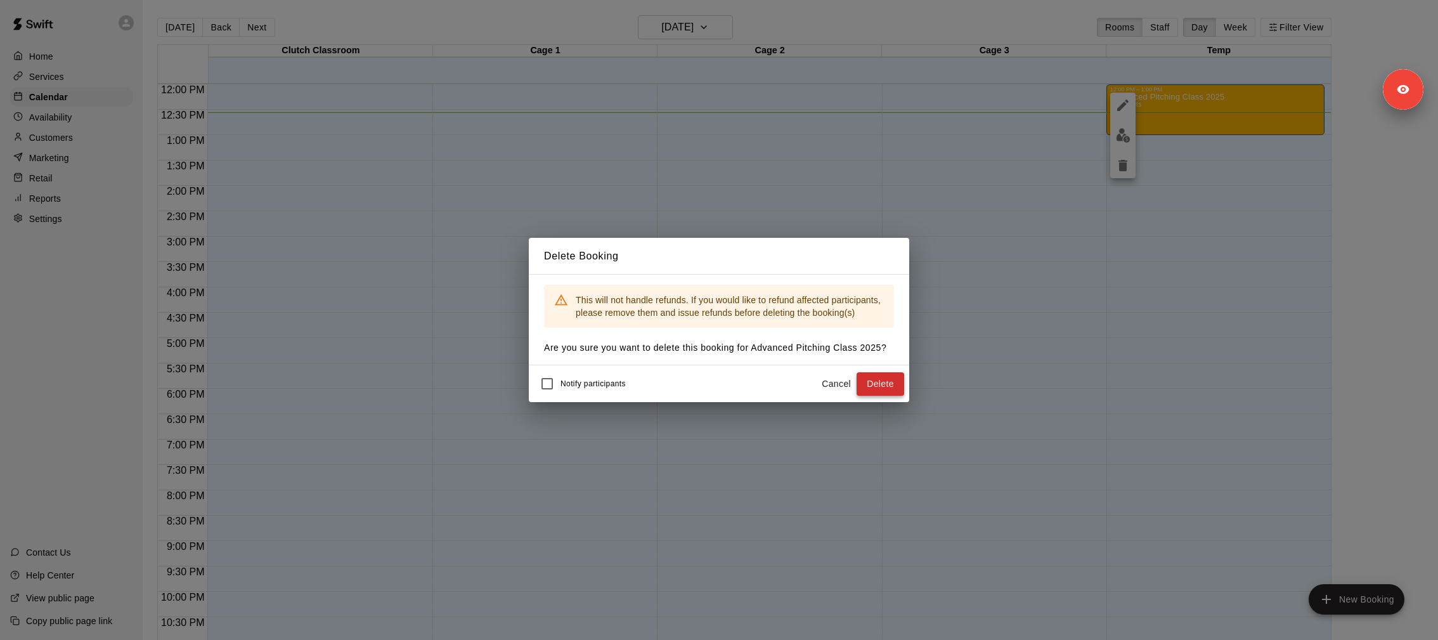
click at [873, 380] on button "Delete" at bounding box center [881, 383] width 48 height 23
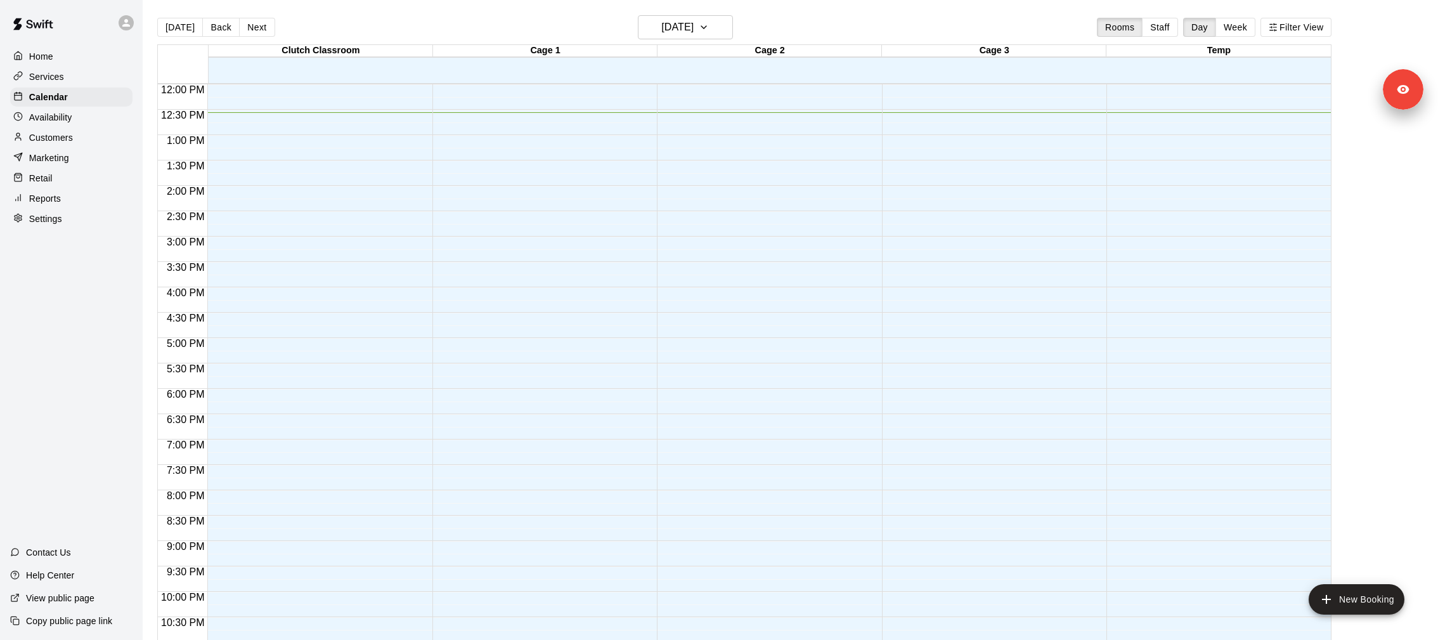
click at [67, 77] on div "Services" at bounding box center [71, 76] width 122 height 19
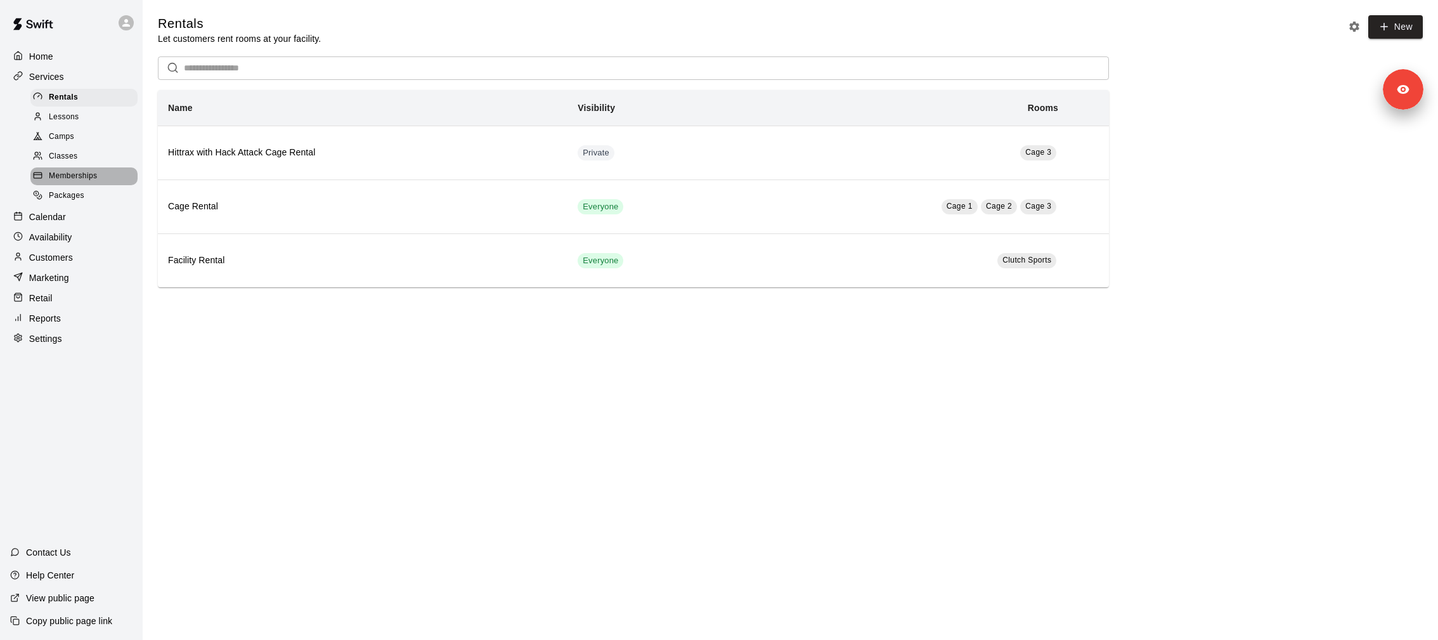
click at [101, 172] on div "Memberships" at bounding box center [83, 176] width 107 height 18
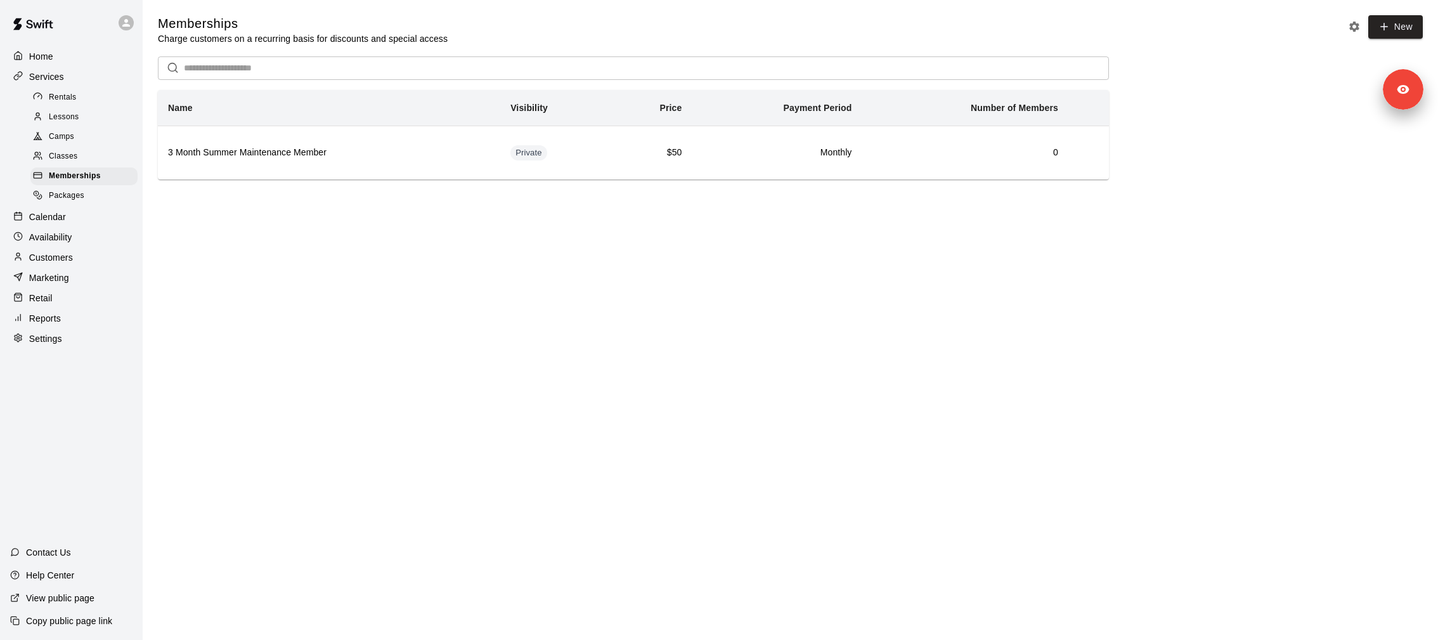
click at [90, 198] on div "Packages" at bounding box center [83, 196] width 107 height 18
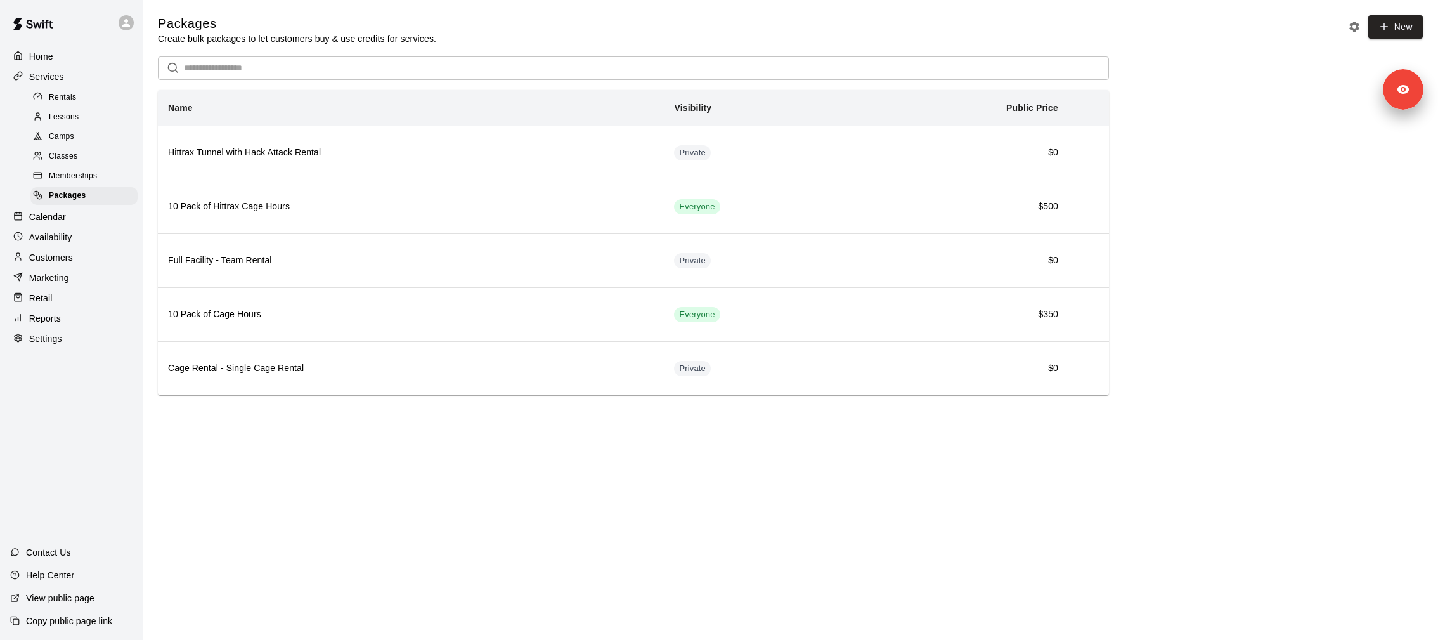
click at [87, 157] on div "Classes" at bounding box center [83, 157] width 107 height 18
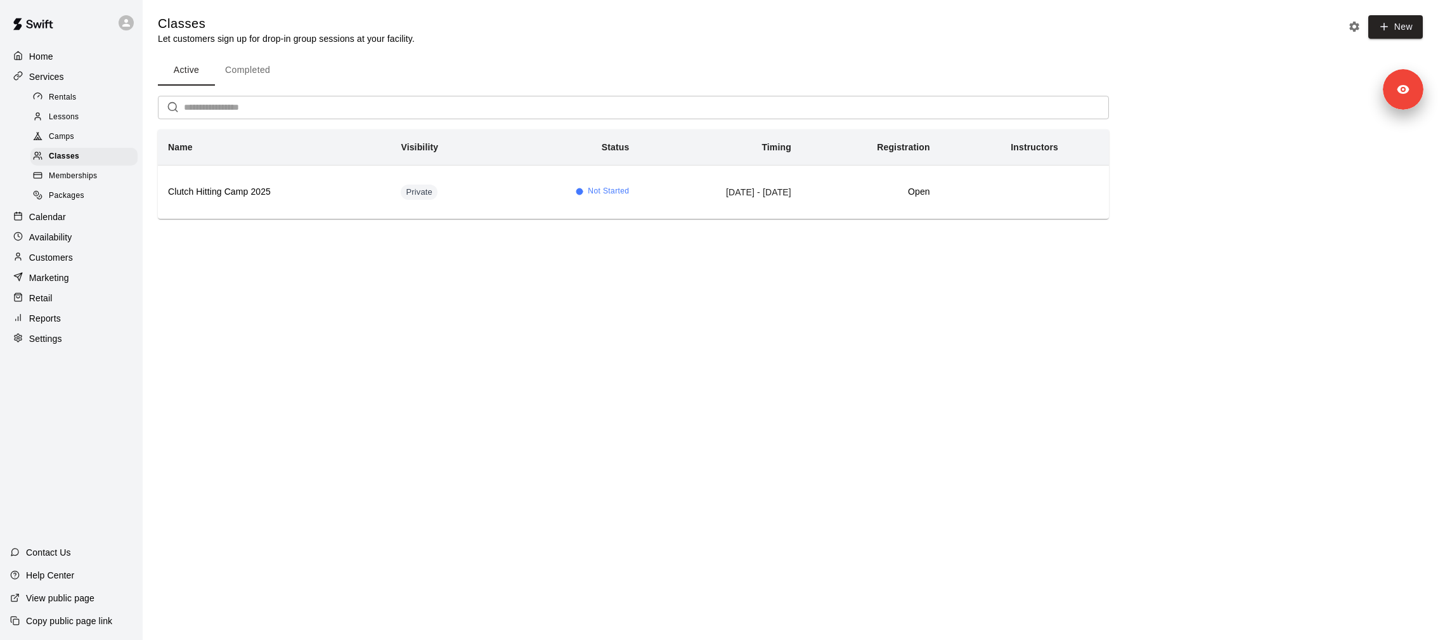
click at [86, 133] on div "Camps" at bounding box center [83, 137] width 107 height 18
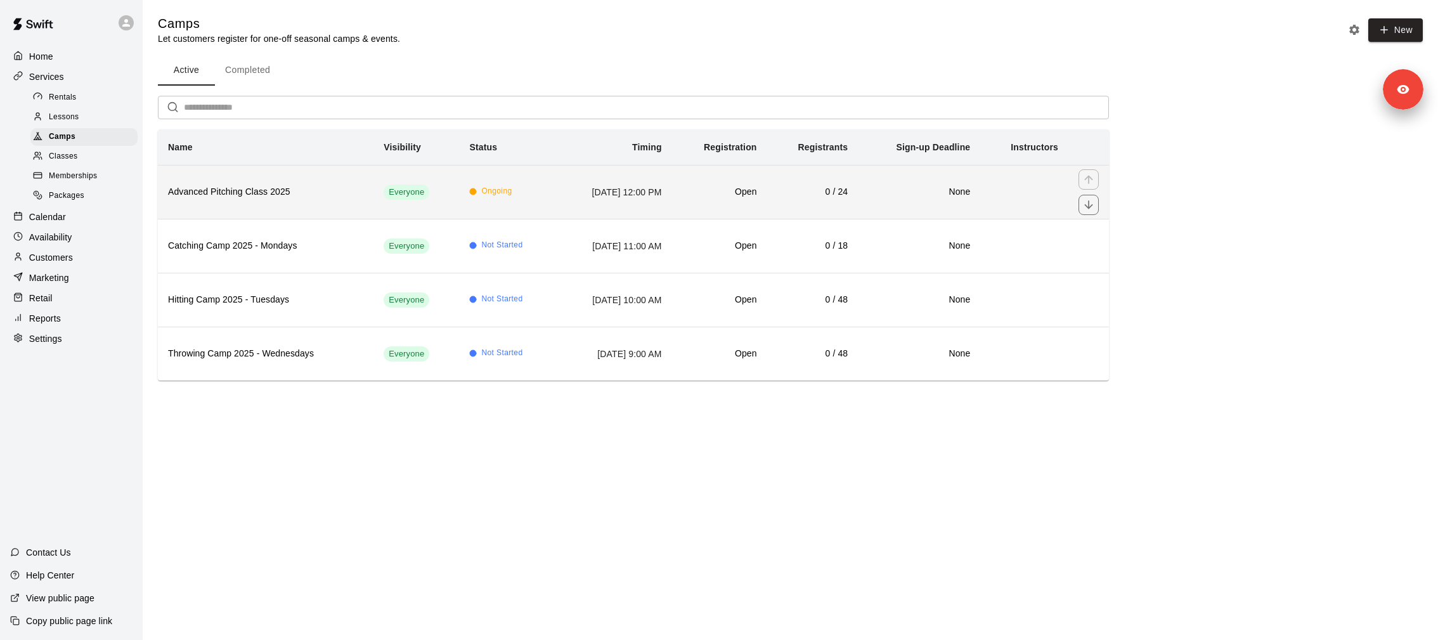
click at [278, 188] on h6 "Advanced Pitching Class 2025" at bounding box center [265, 192] width 195 height 14
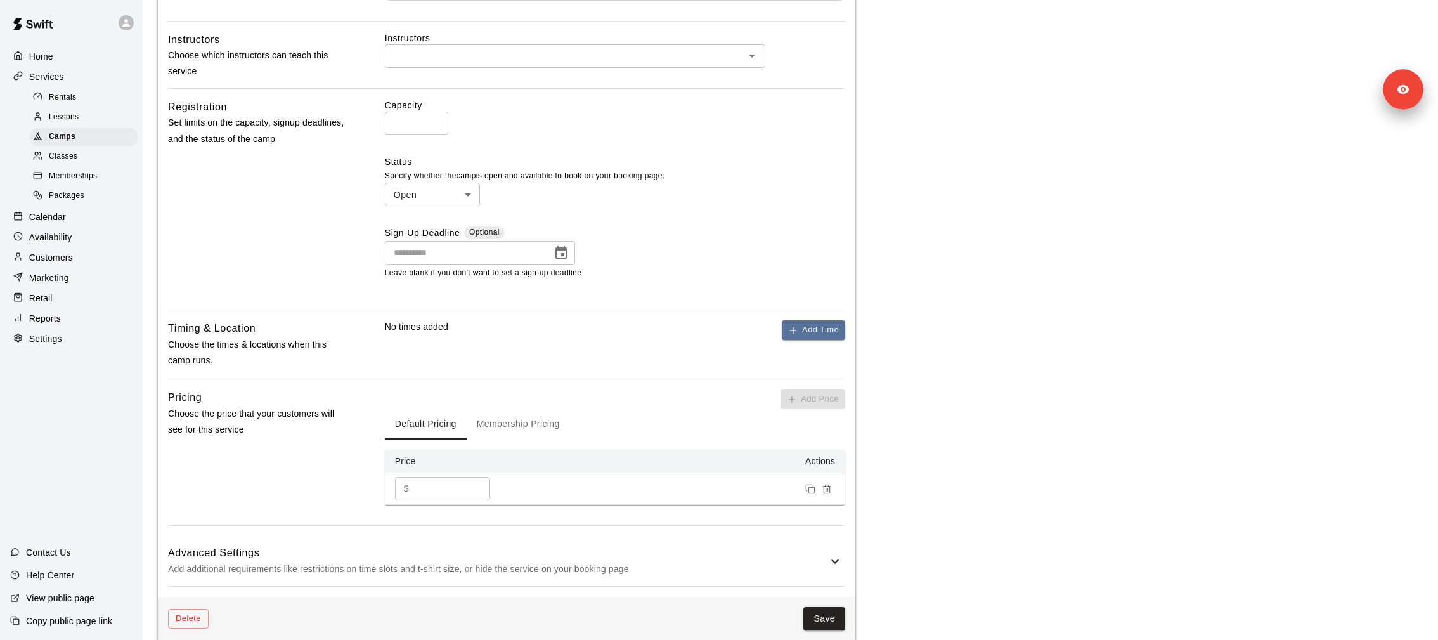
scroll to position [684, 0]
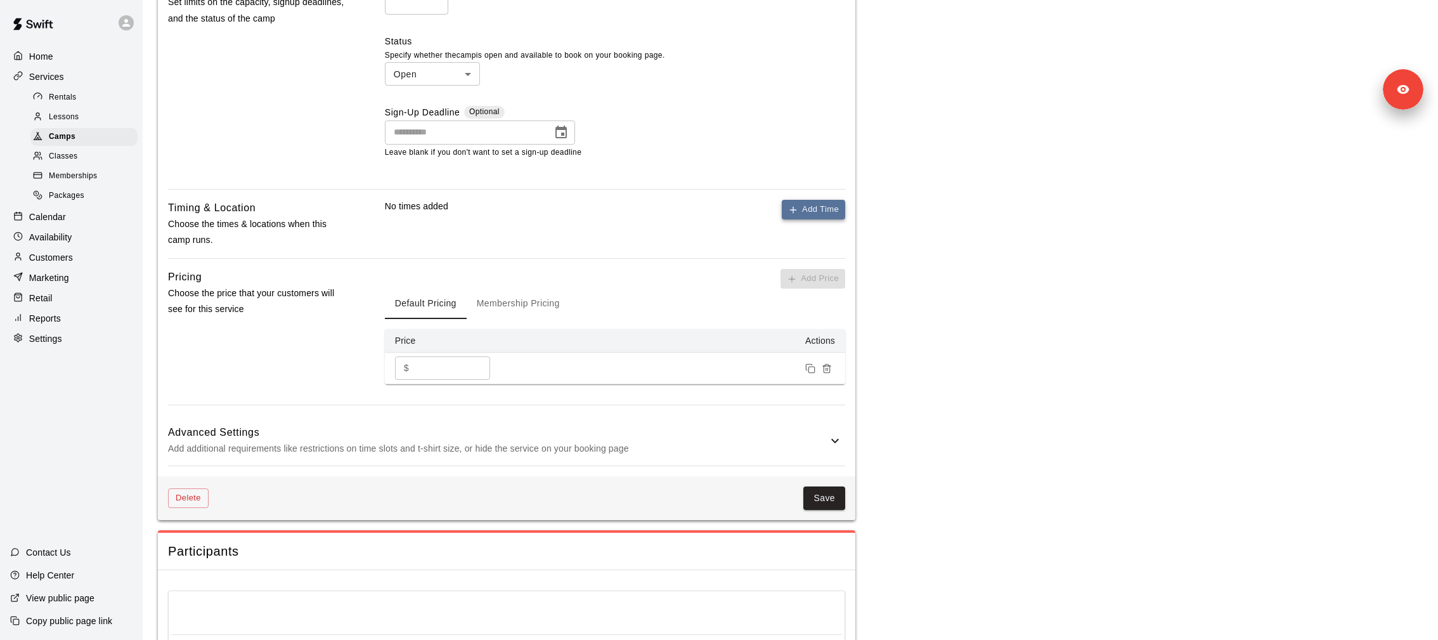
click at [820, 213] on button "Add Time" at bounding box center [813, 210] width 63 height 20
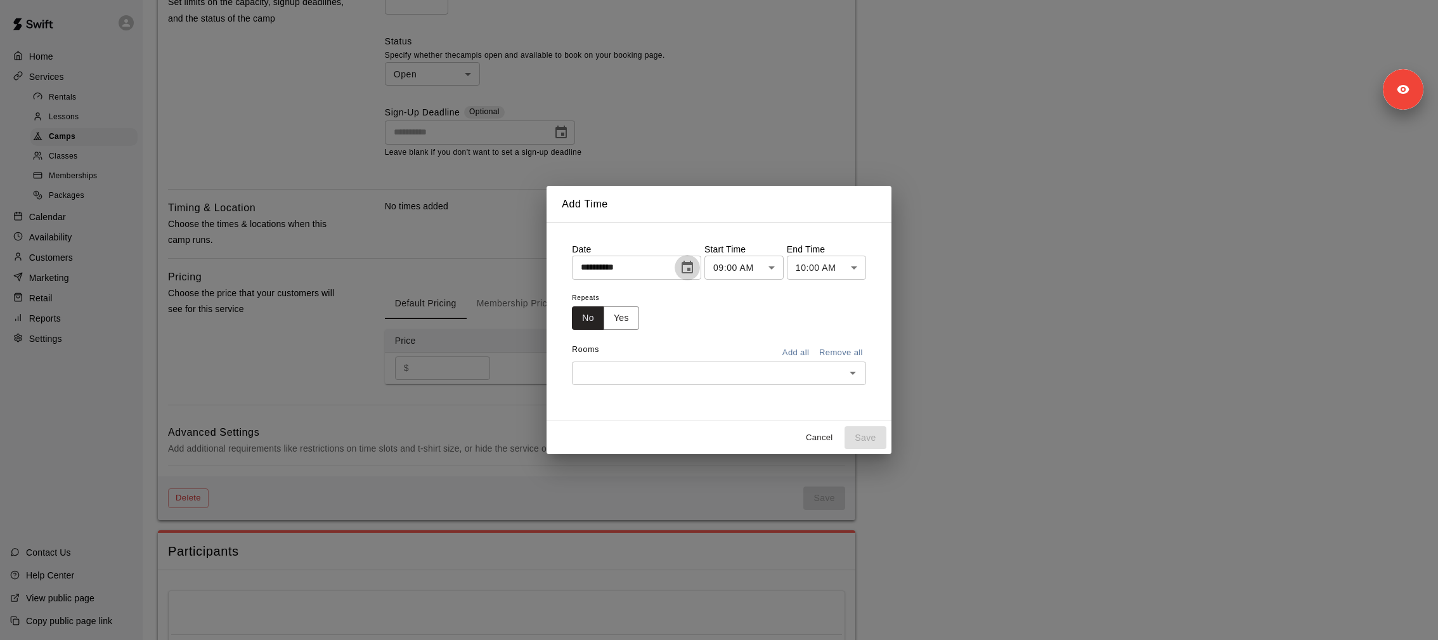
click at [690, 268] on icon "Choose date, selected date is Oct 10, 2025" at bounding box center [687, 267] width 11 height 13
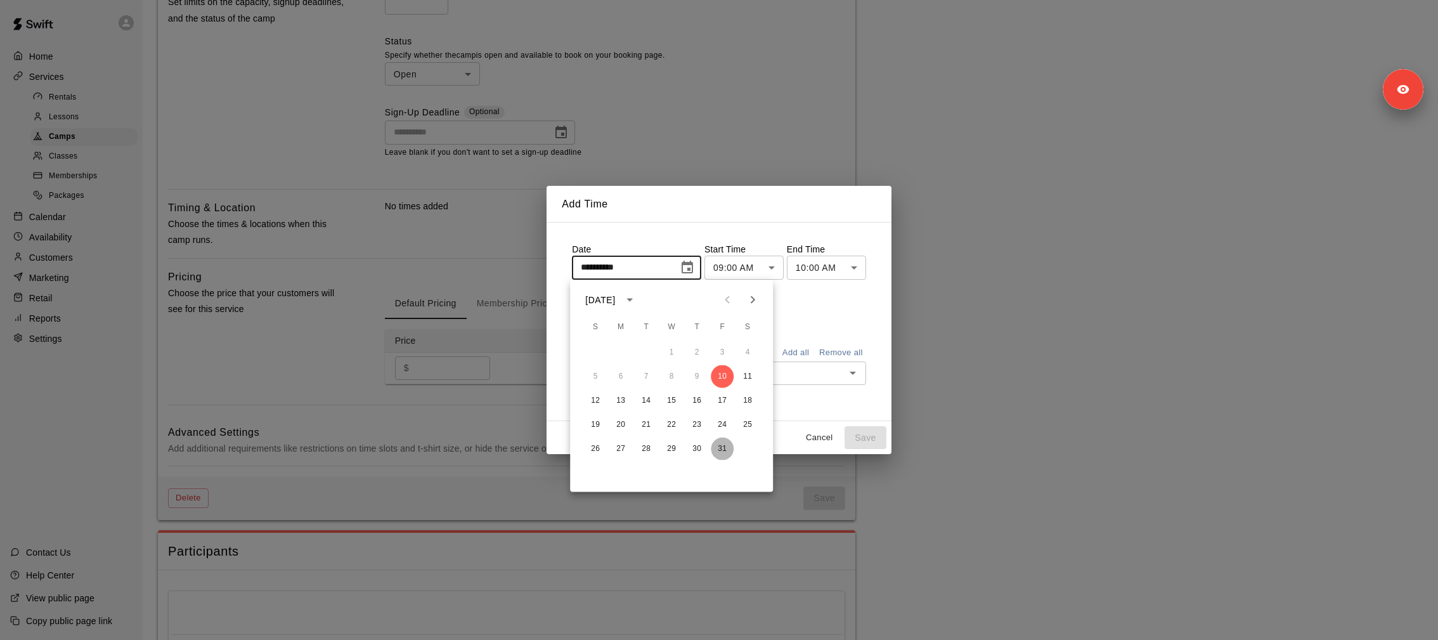
click at [719, 447] on button "31" at bounding box center [722, 449] width 23 height 23
type input "**********"
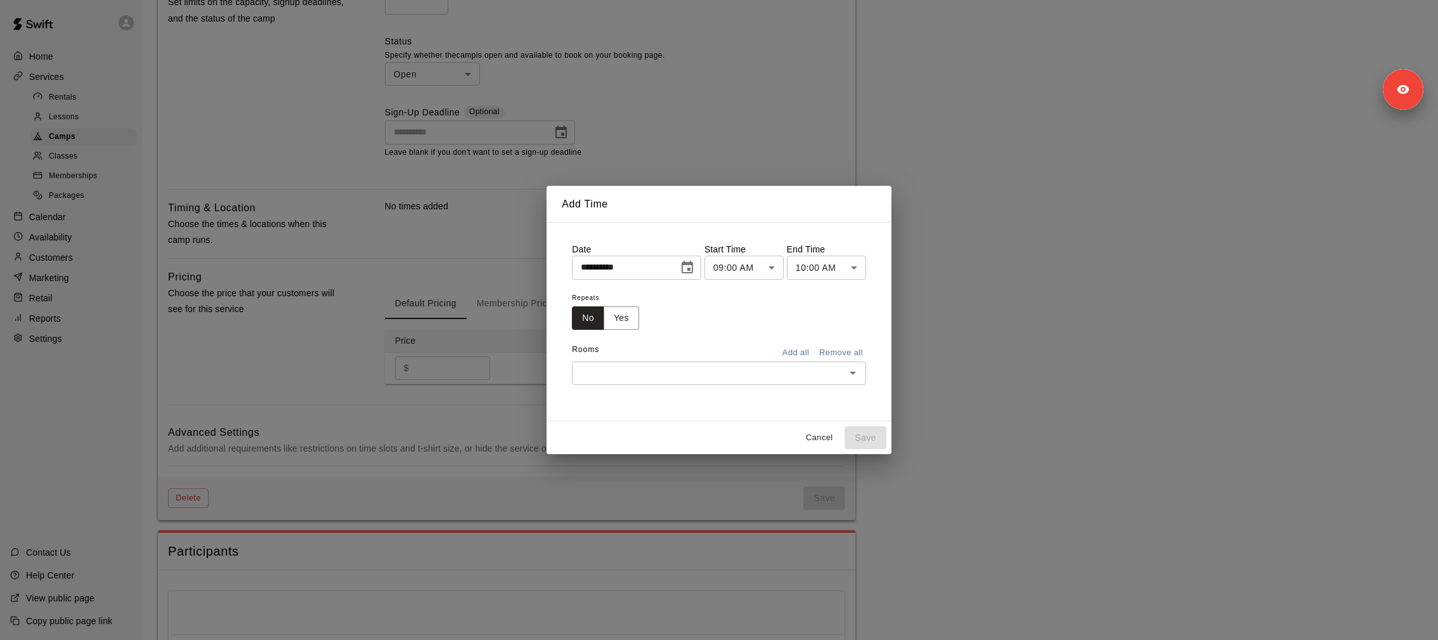
click at [771, 271] on body "**********" at bounding box center [719, 45] width 1438 height 1459
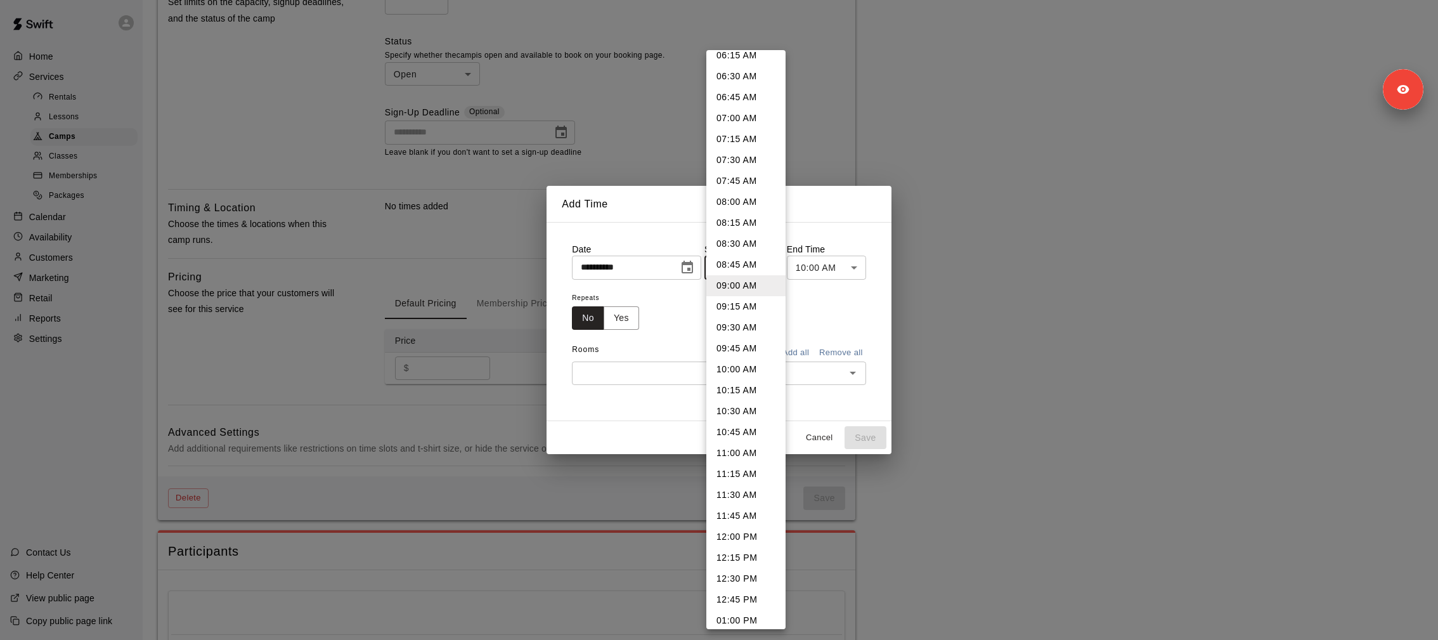
scroll to position [542, 0]
click at [746, 522] on li "12:00 PM" at bounding box center [745, 528] width 79 height 21
type input "********"
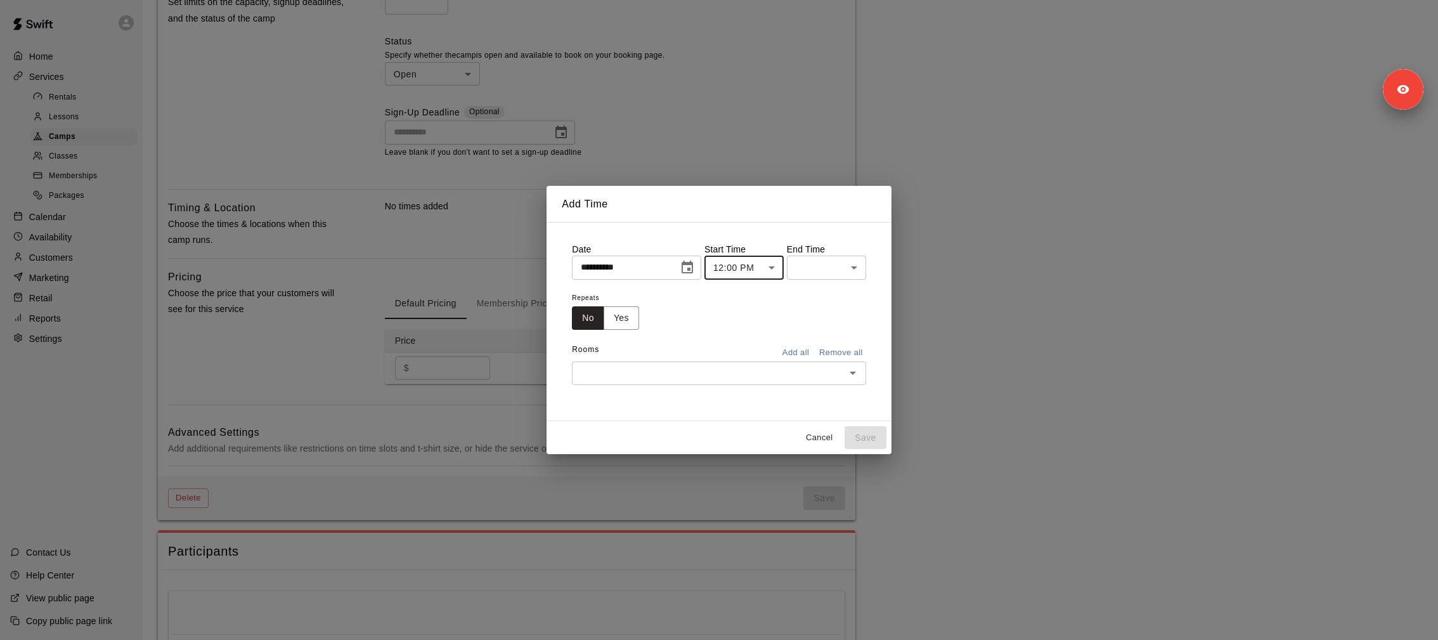
click at [822, 278] on body "**********" at bounding box center [719, 45] width 1438 height 1459
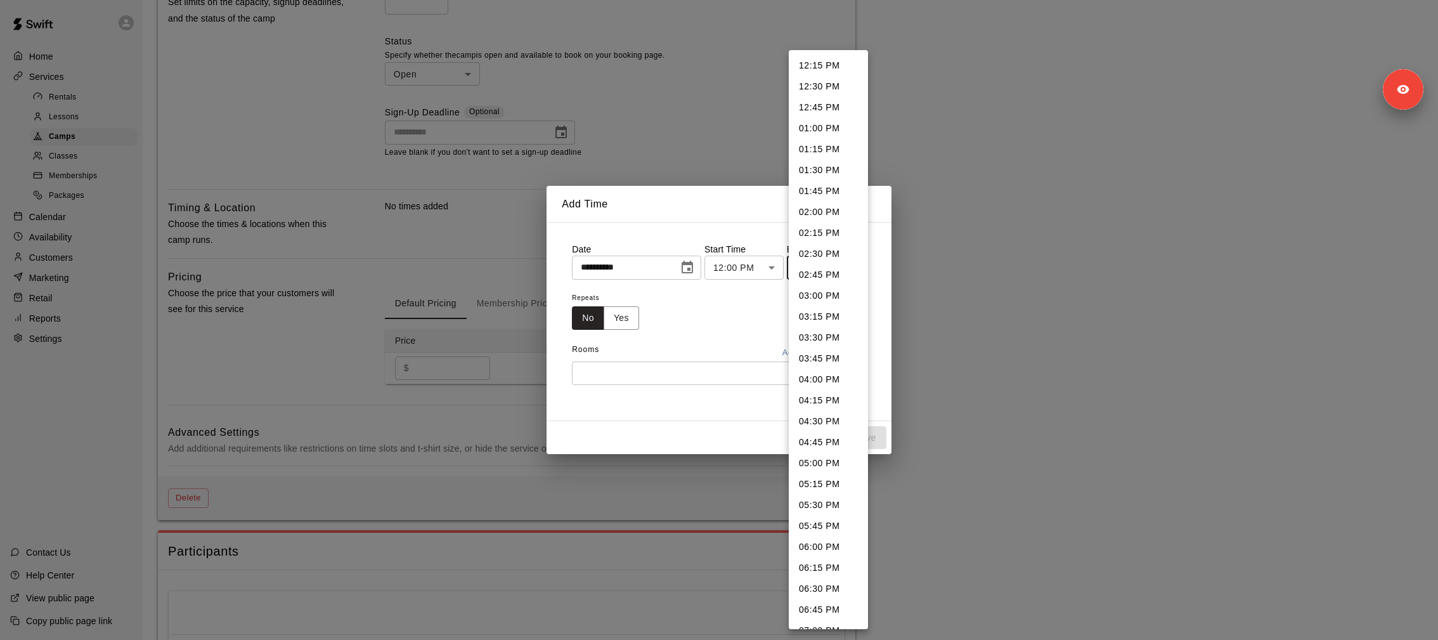
click at [842, 207] on li "02:00 PM" at bounding box center [828, 212] width 79 height 21
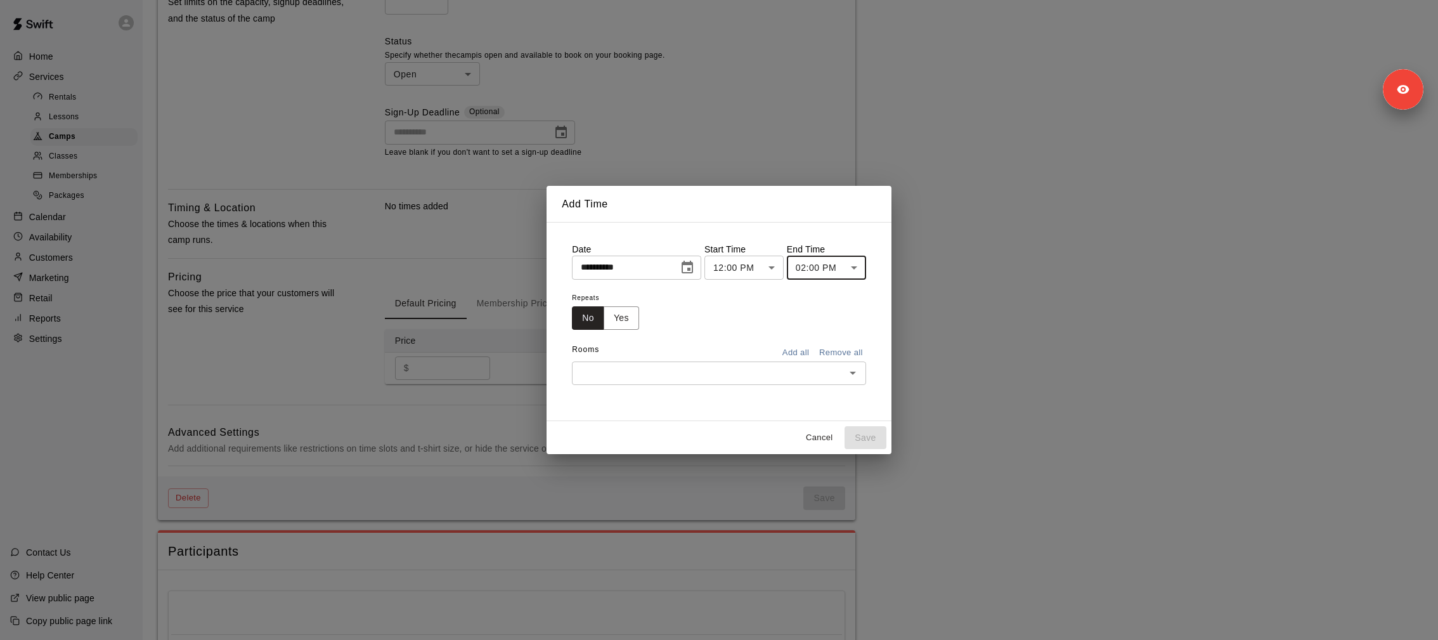
click at [837, 256] on body "**********" at bounding box center [719, 45] width 1438 height 1459
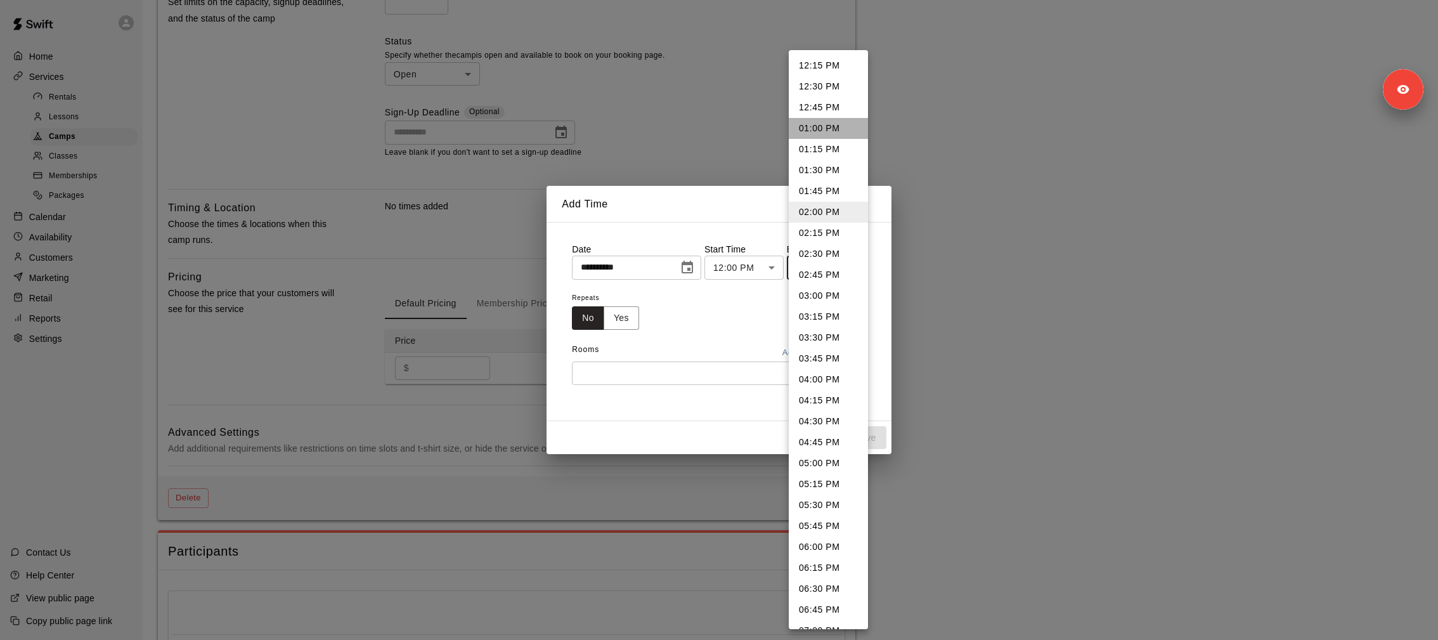
click at [811, 134] on li "01:00 PM" at bounding box center [828, 128] width 79 height 21
type input "********"
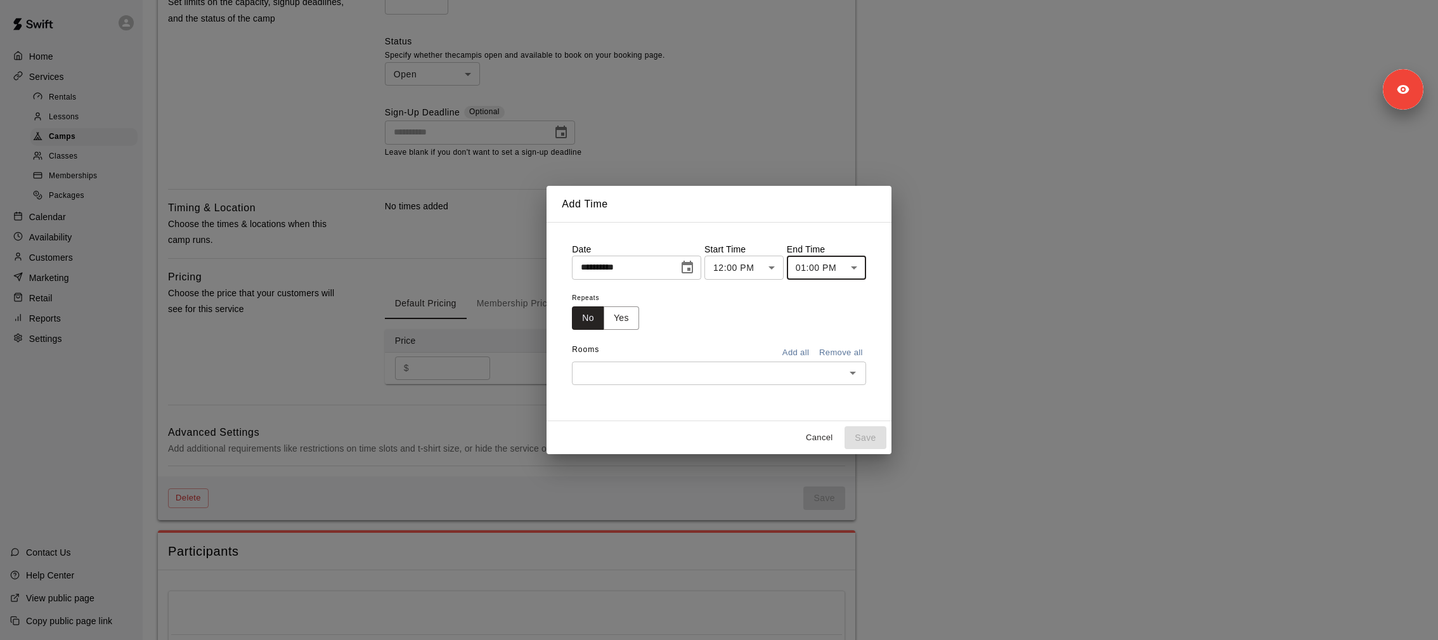
click at [614, 355] on div "Rooms Add all Remove all" at bounding box center [719, 351] width 294 height 22
click at [614, 367] on input "text" at bounding box center [709, 373] width 266 height 16
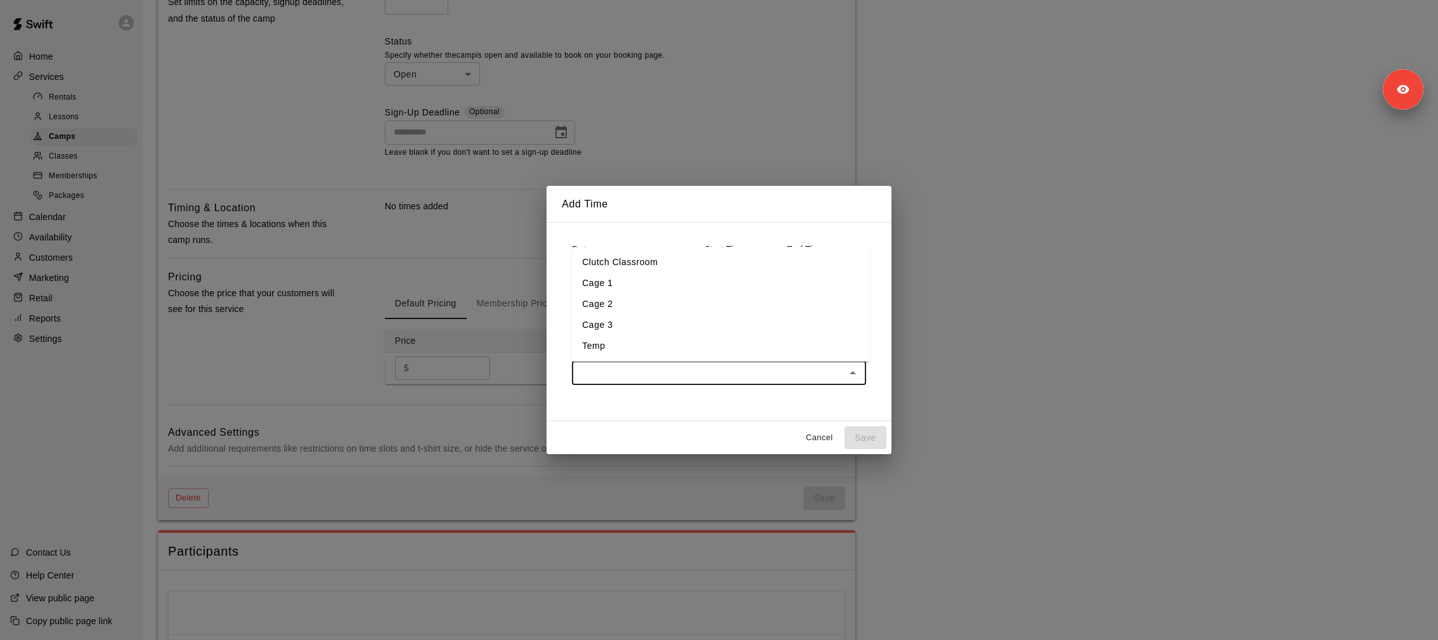
click at [611, 335] on li "Temp" at bounding box center [721, 345] width 298 height 21
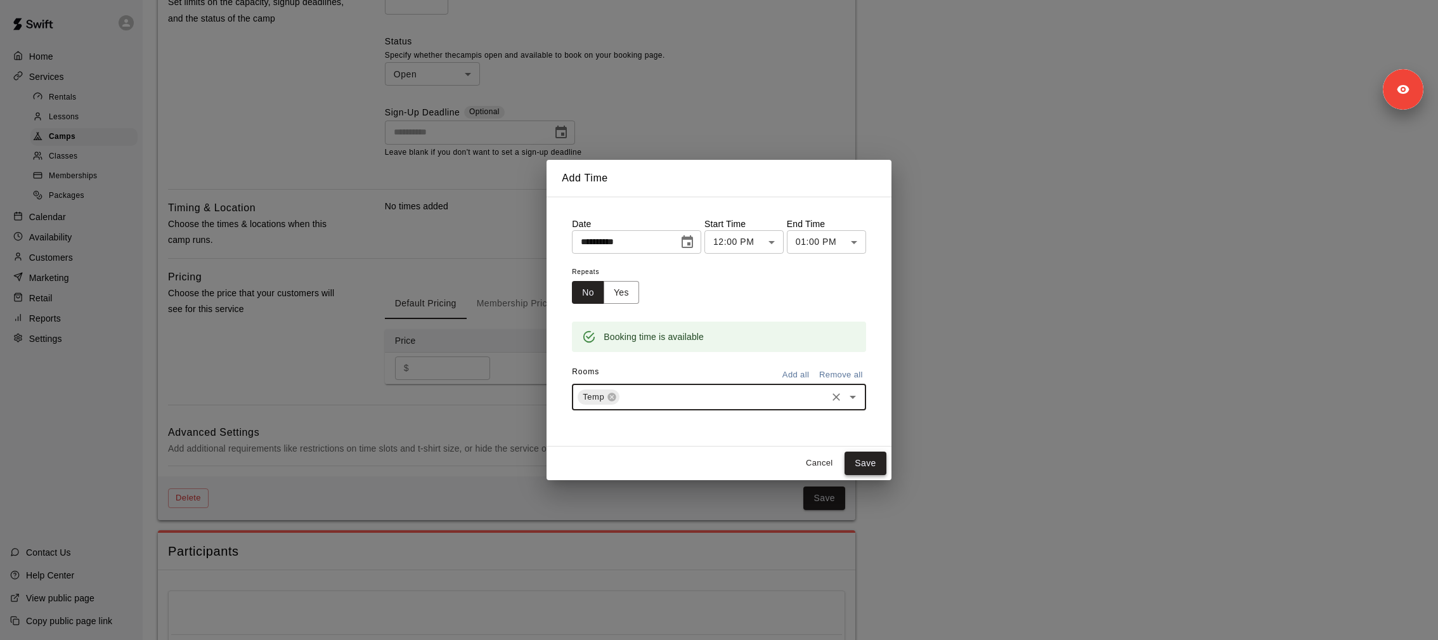
click at [876, 461] on button "Save" at bounding box center [866, 463] width 42 height 23
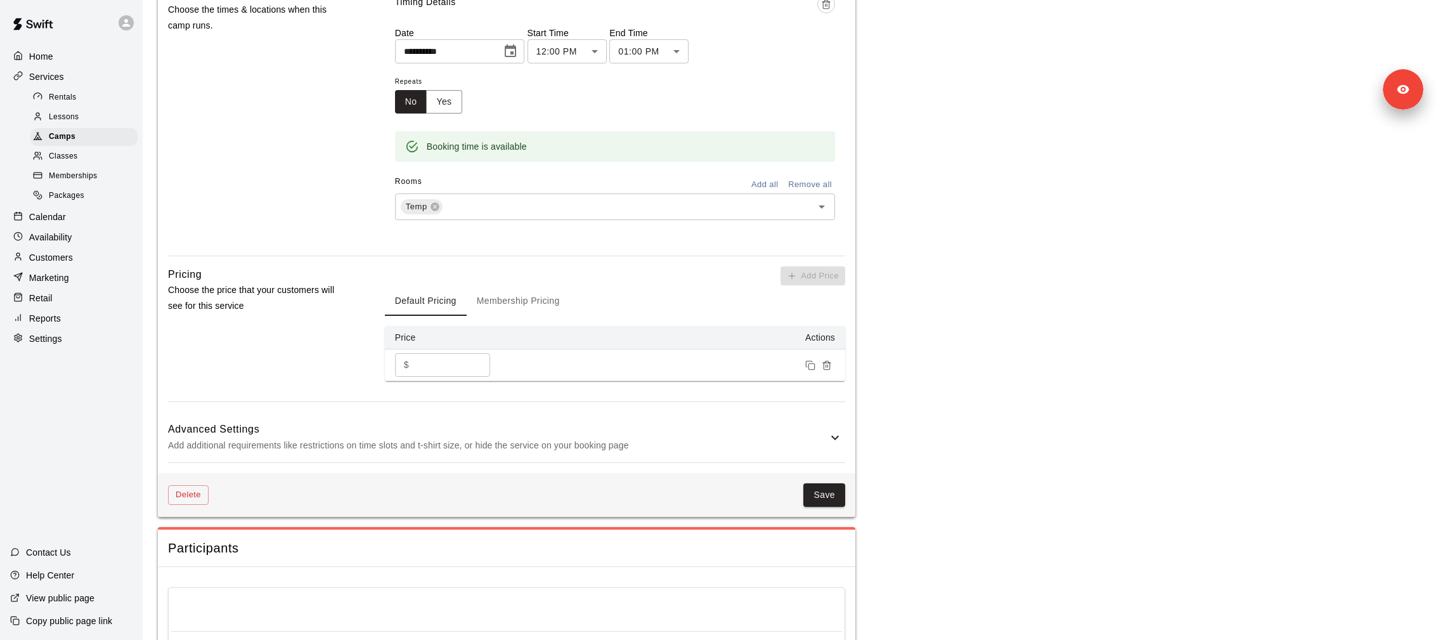
scroll to position [1027, 0]
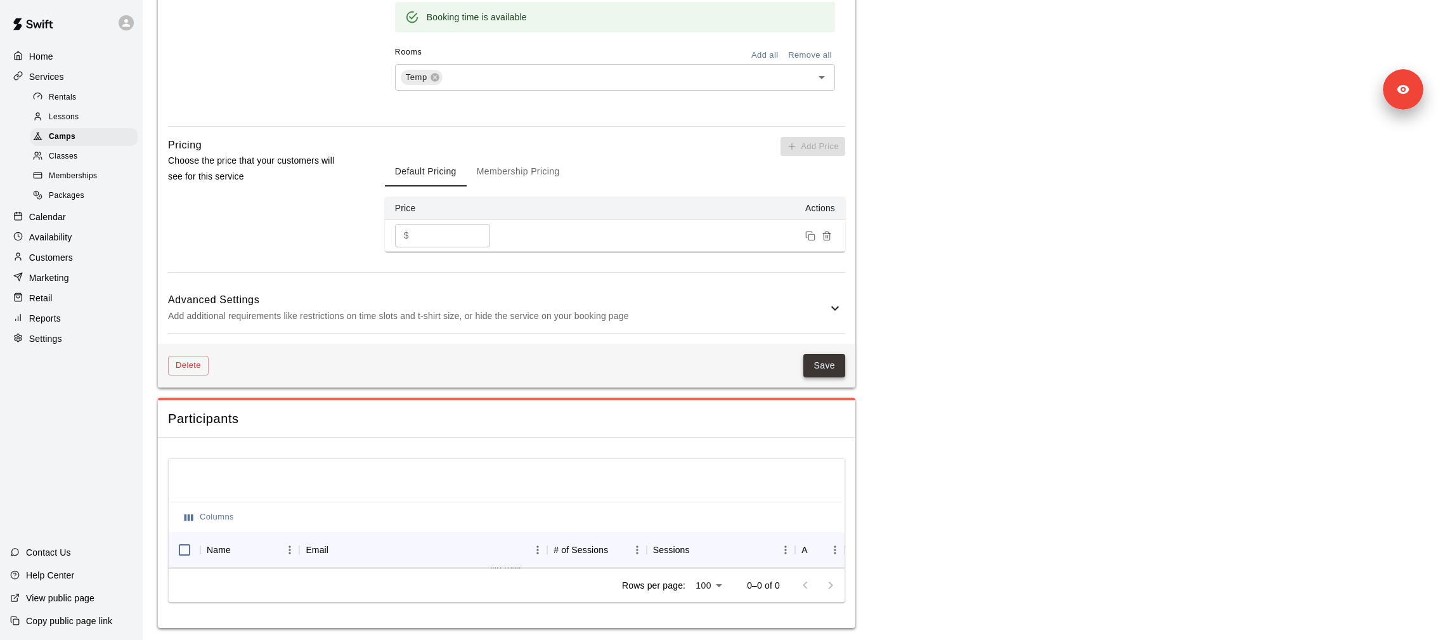
click at [822, 361] on button "Save" at bounding box center [825, 365] width 42 height 23
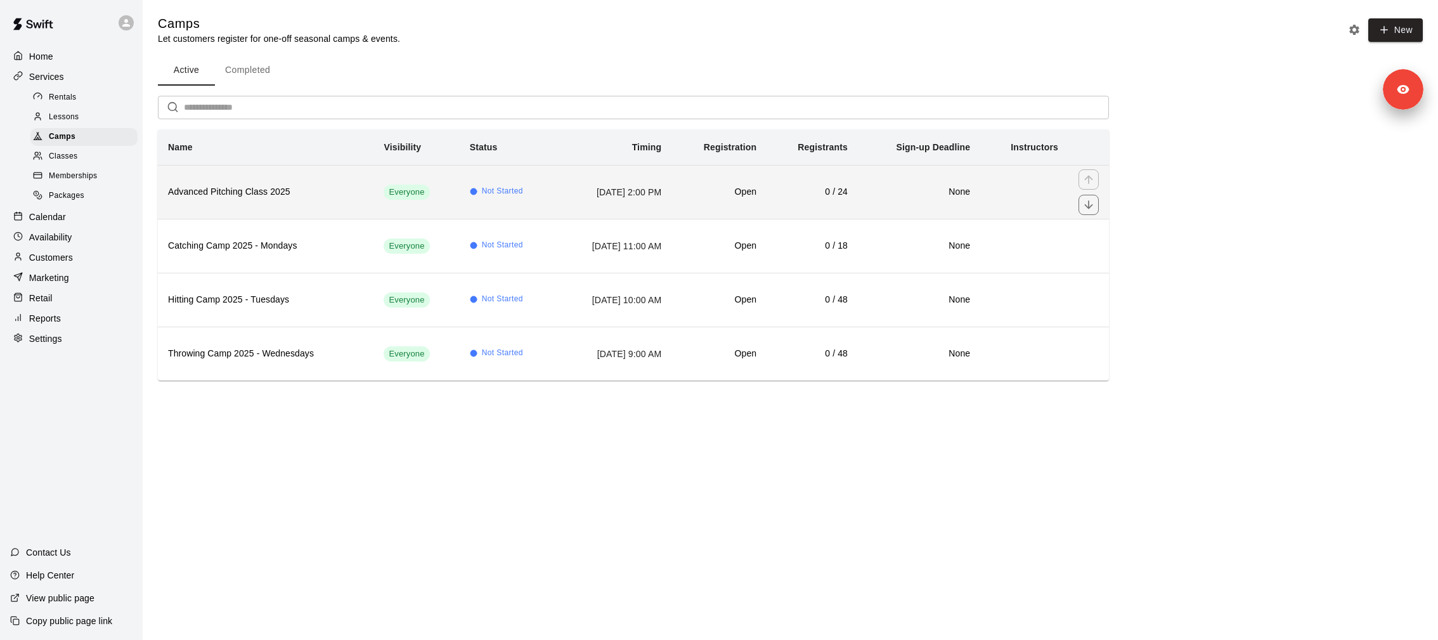
click at [223, 185] on h6 "Advanced Pitching Class 2025" at bounding box center [265, 192] width 195 height 14
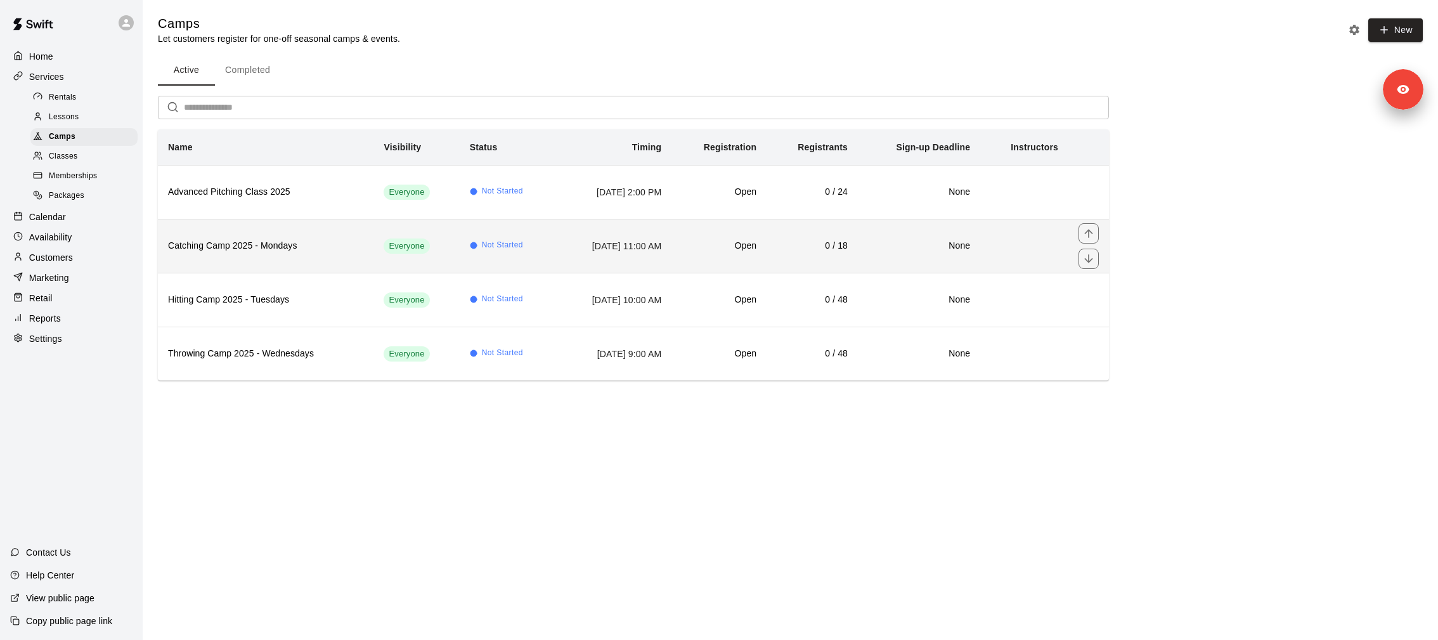
click at [234, 242] on h6 "Catching Camp 2025 - Mondays" at bounding box center [265, 246] width 195 height 14
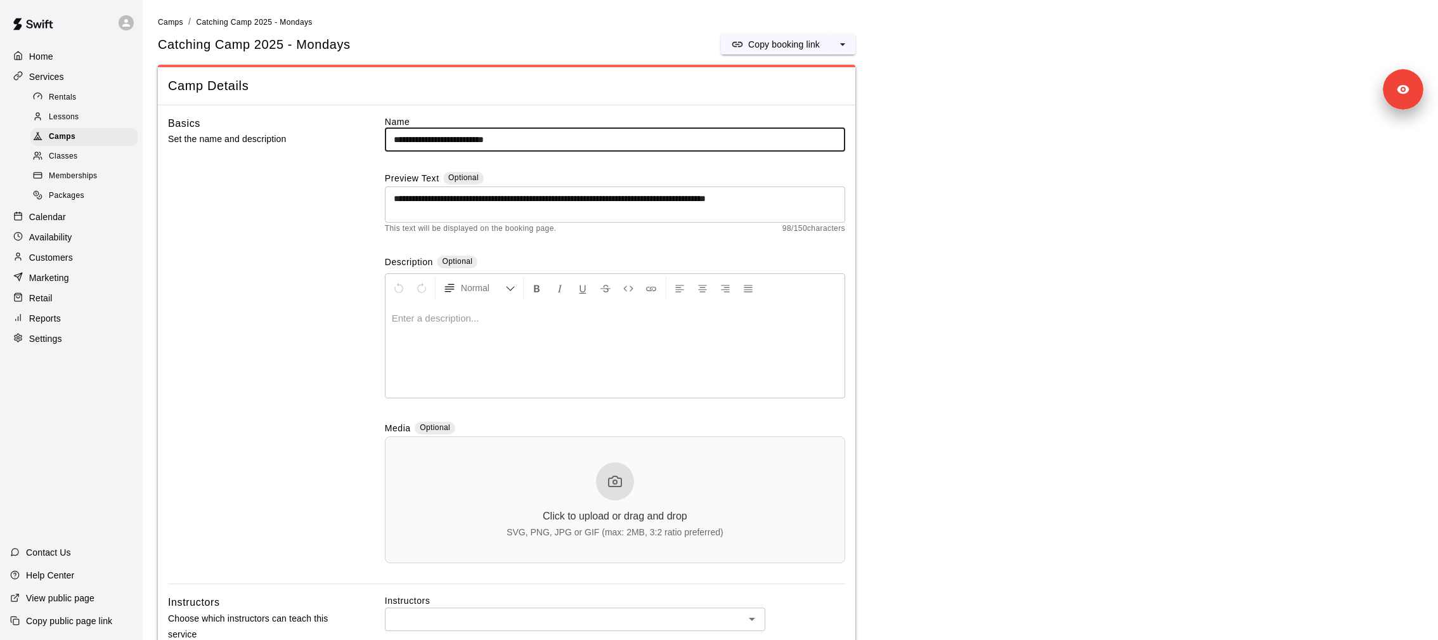
click at [518, 199] on textarea "**********" at bounding box center [615, 204] width 443 height 25
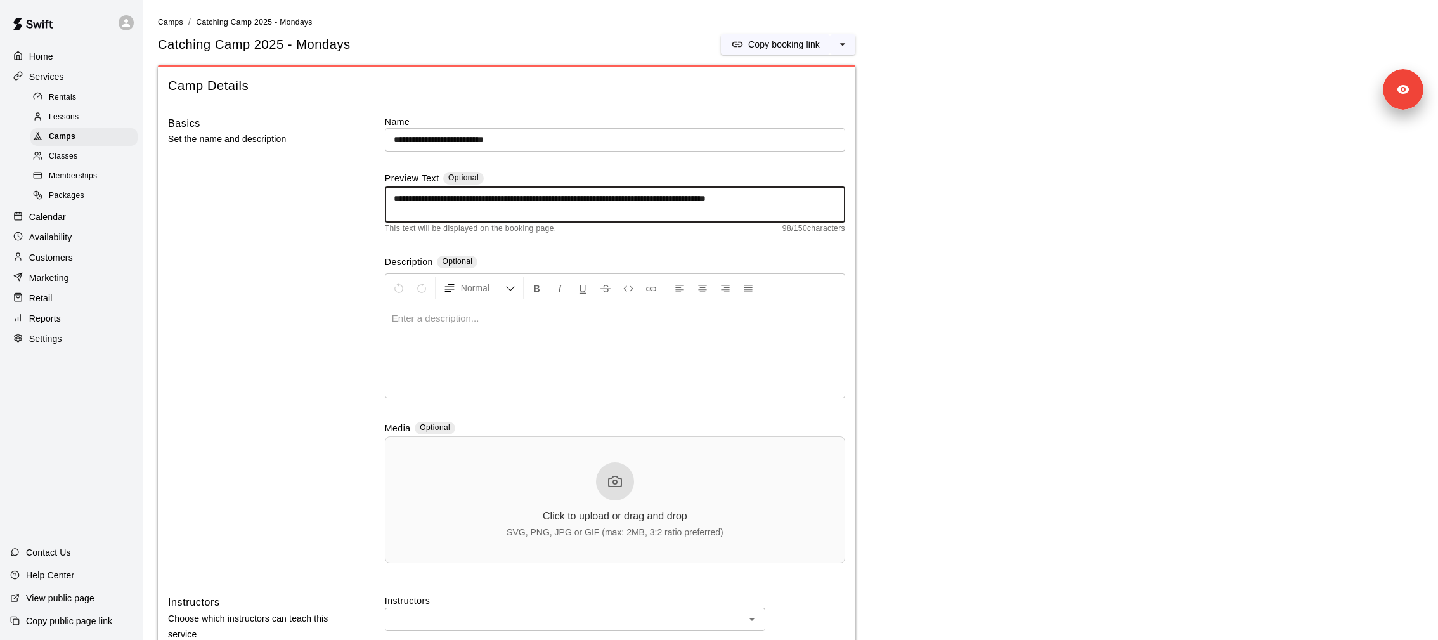
click at [518, 199] on textarea "**********" at bounding box center [615, 204] width 443 height 25
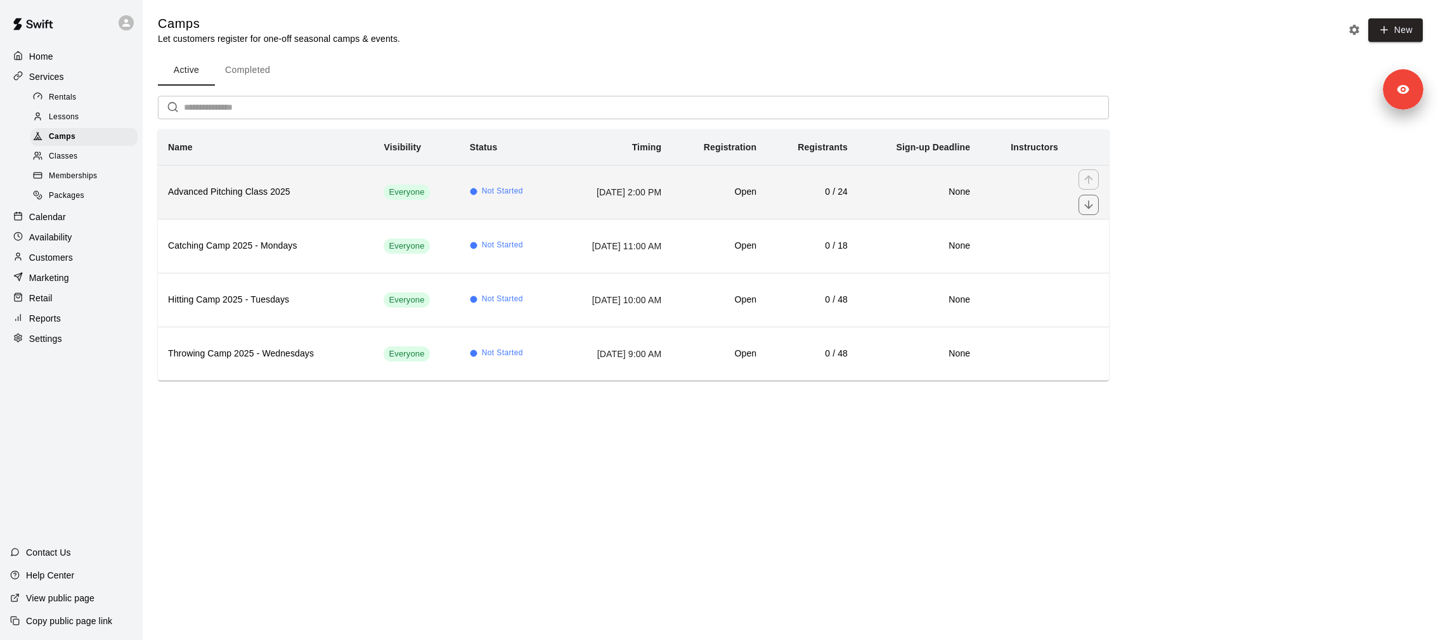
click at [266, 190] on h6 "Advanced Pitching Class 2025" at bounding box center [265, 192] width 195 height 14
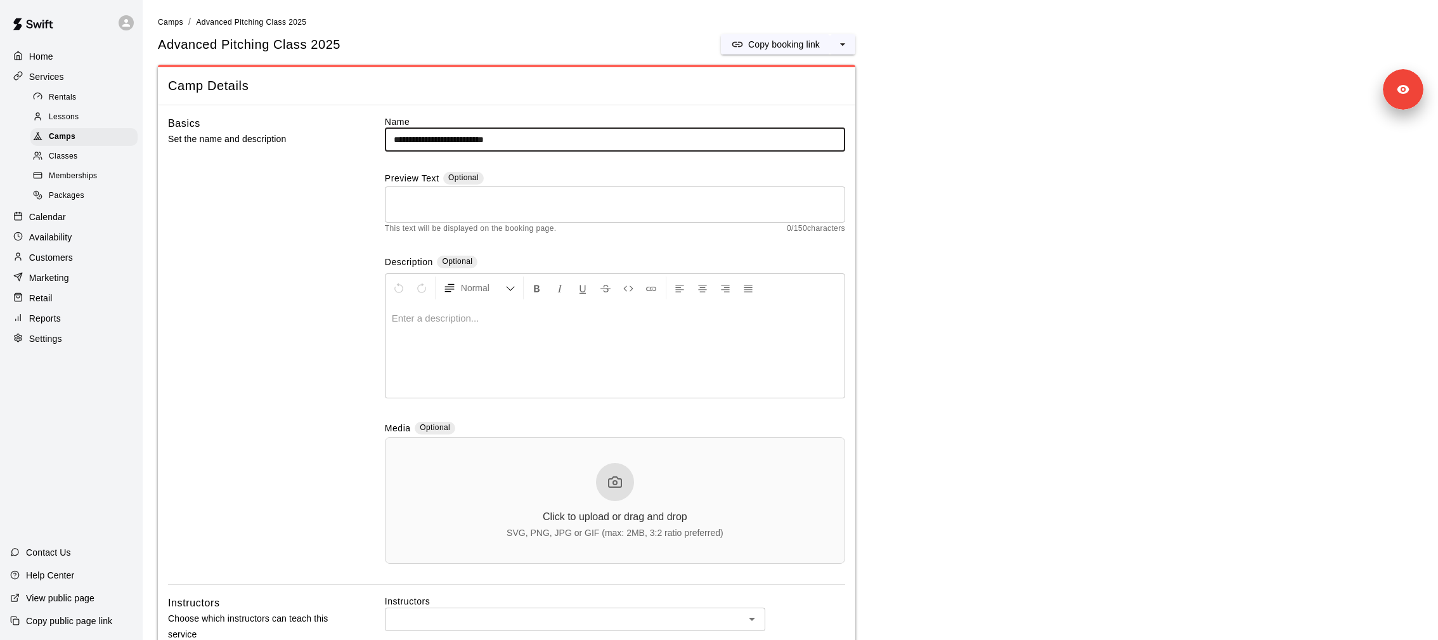
click at [100, 159] on div "Classes" at bounding box center [83, 157] width 107 height 18
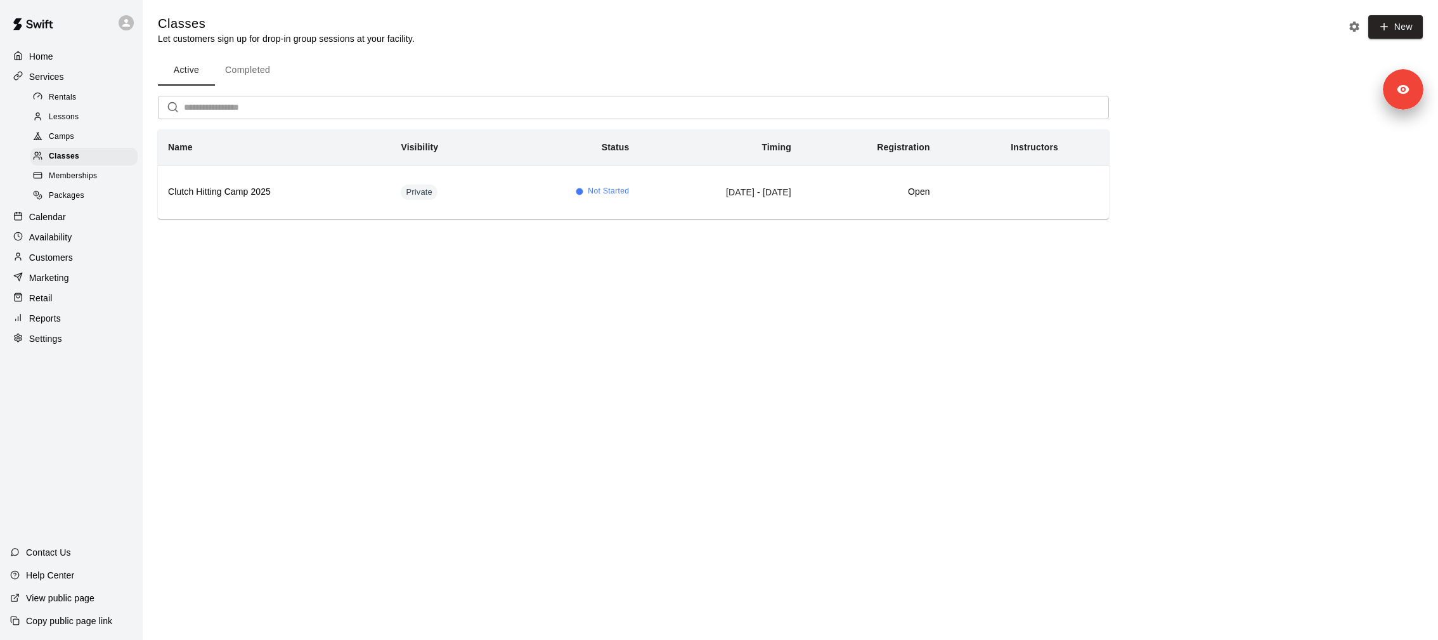
click at [289, 218] on main "Classes Let customers sign up for drop-in group sessions at your facility. New …" at bounding box center [791, 127] width 1296 height 254
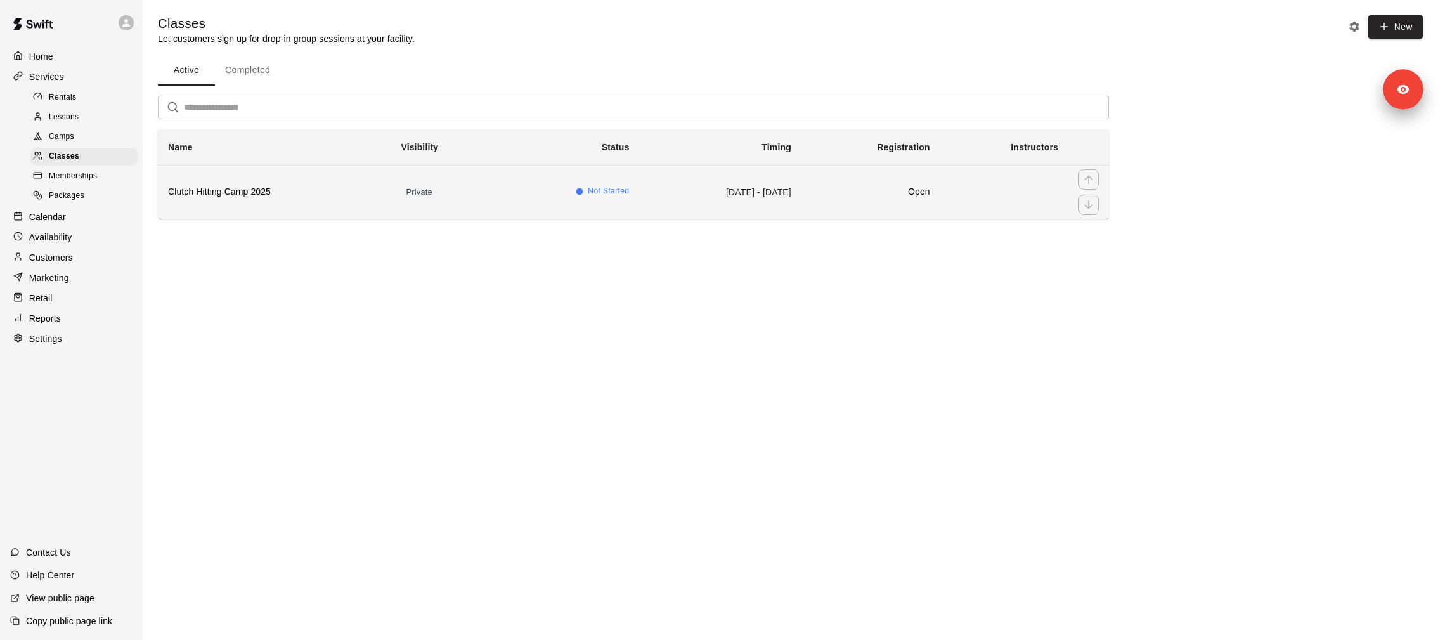
click at [287, 206] on th "Clutch Hitting Camp 2025" at bounding box center [274, 192] width 233 height 54
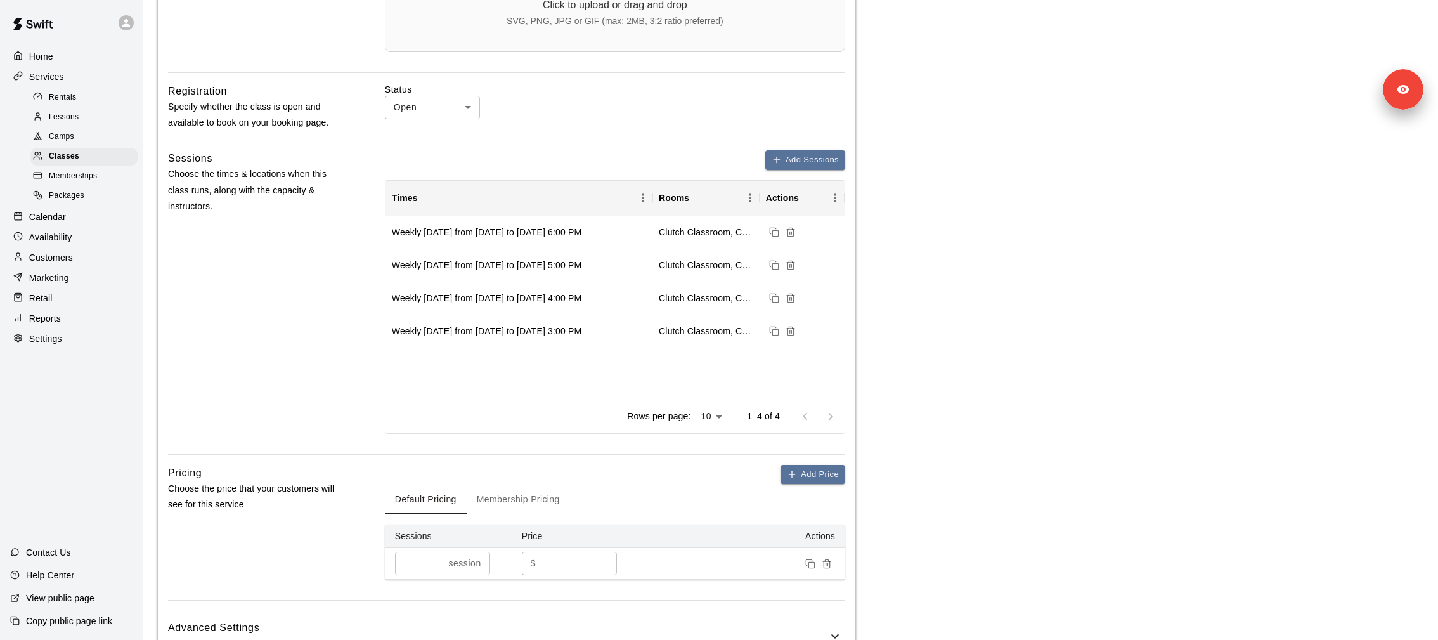
scroll to position [549, 0]
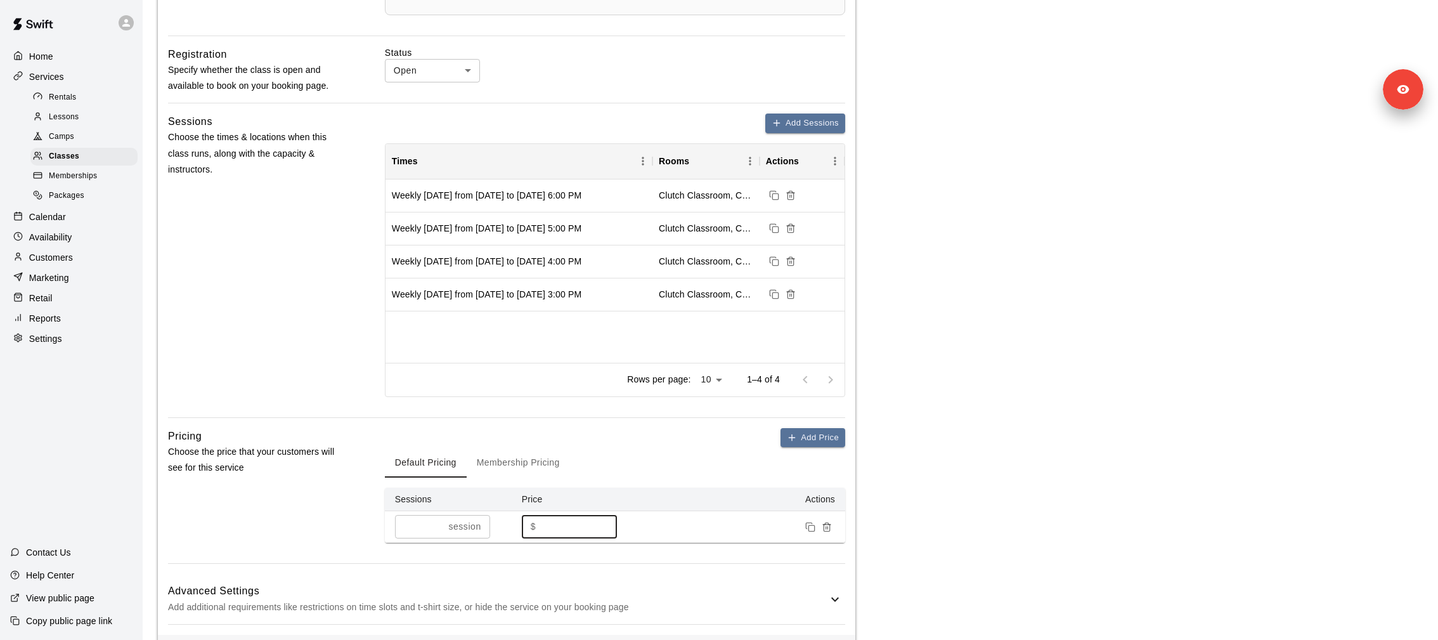
click at [554, 527] on input "***" at bounding box center [579, 526] width 76 height 23
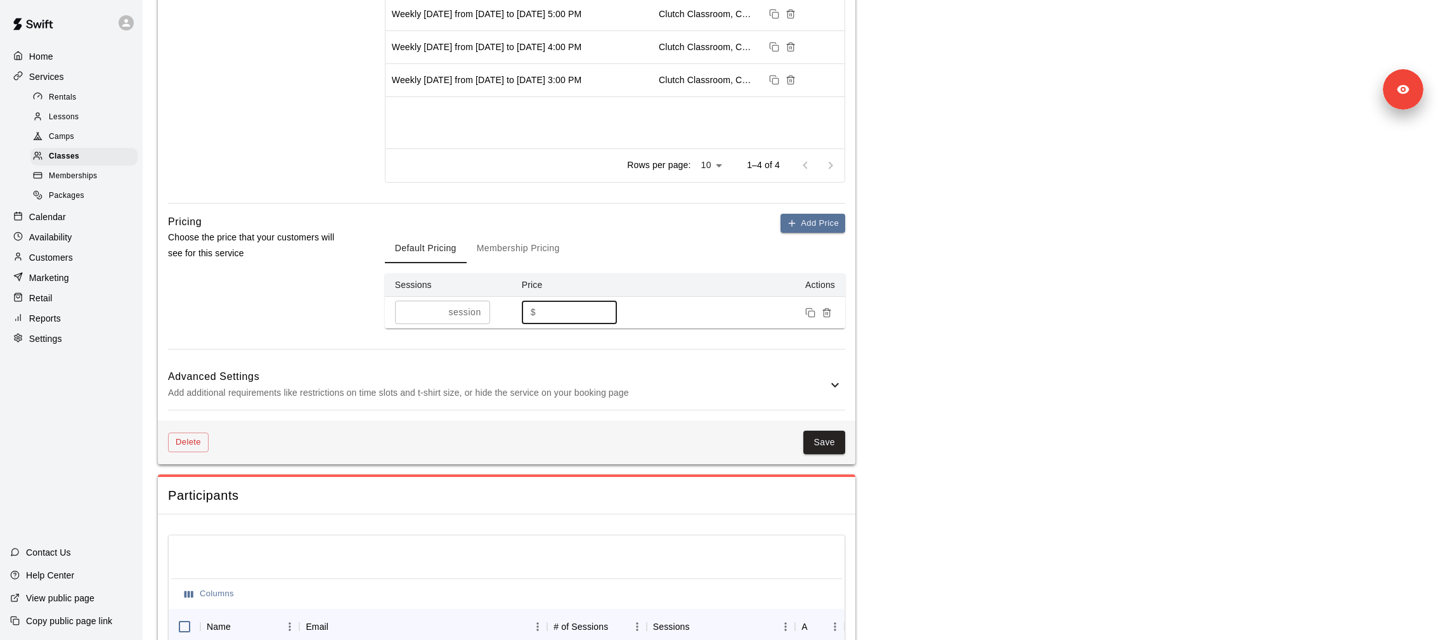
scroll to position [800, 0]
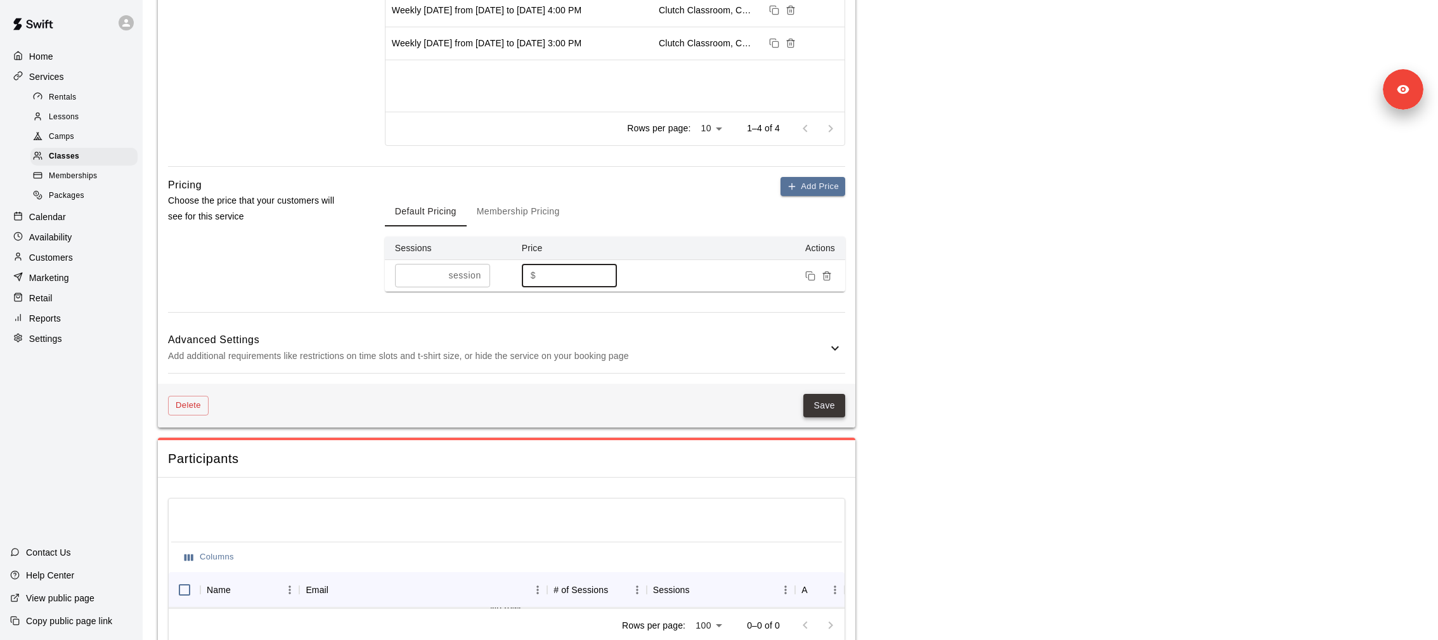
type input "*"
click at [812, 406] on button "Save" at bounding box center [825, 405] width 42 height 23
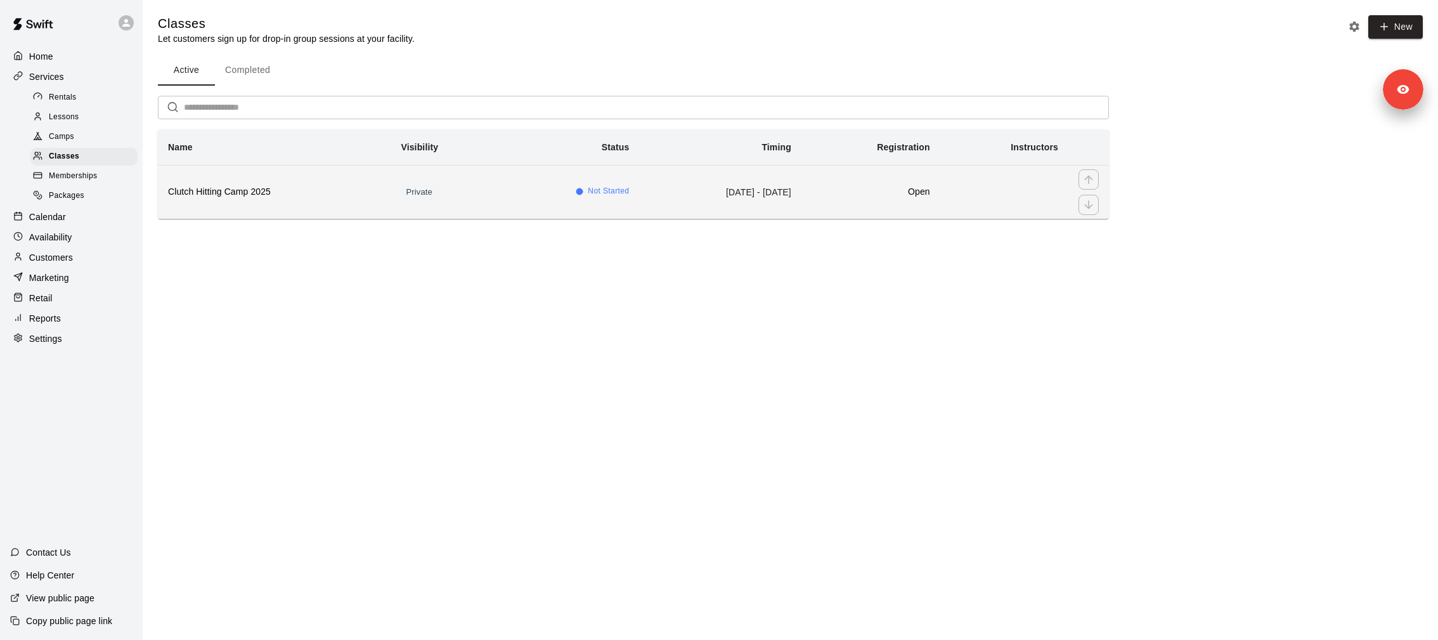
click at [391, 184] on td "Private" at bounding box center [445, 192] width 109 height 54
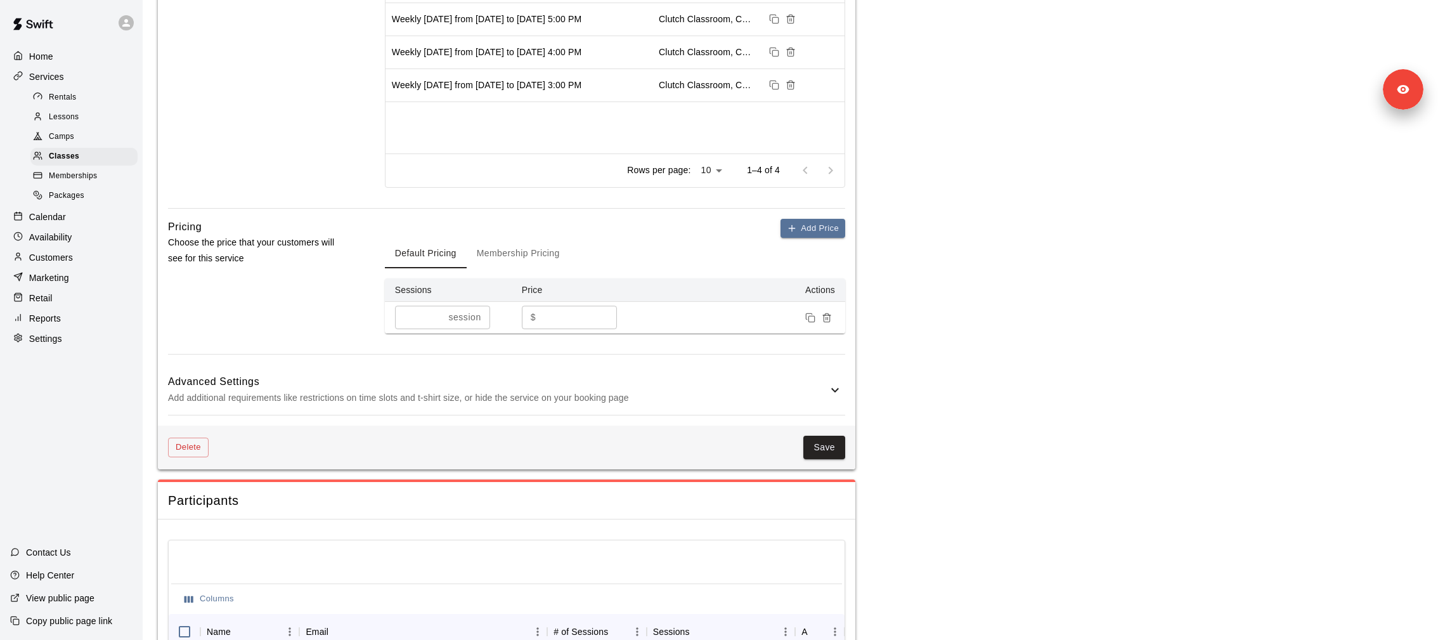
scroll to position [753, 0]
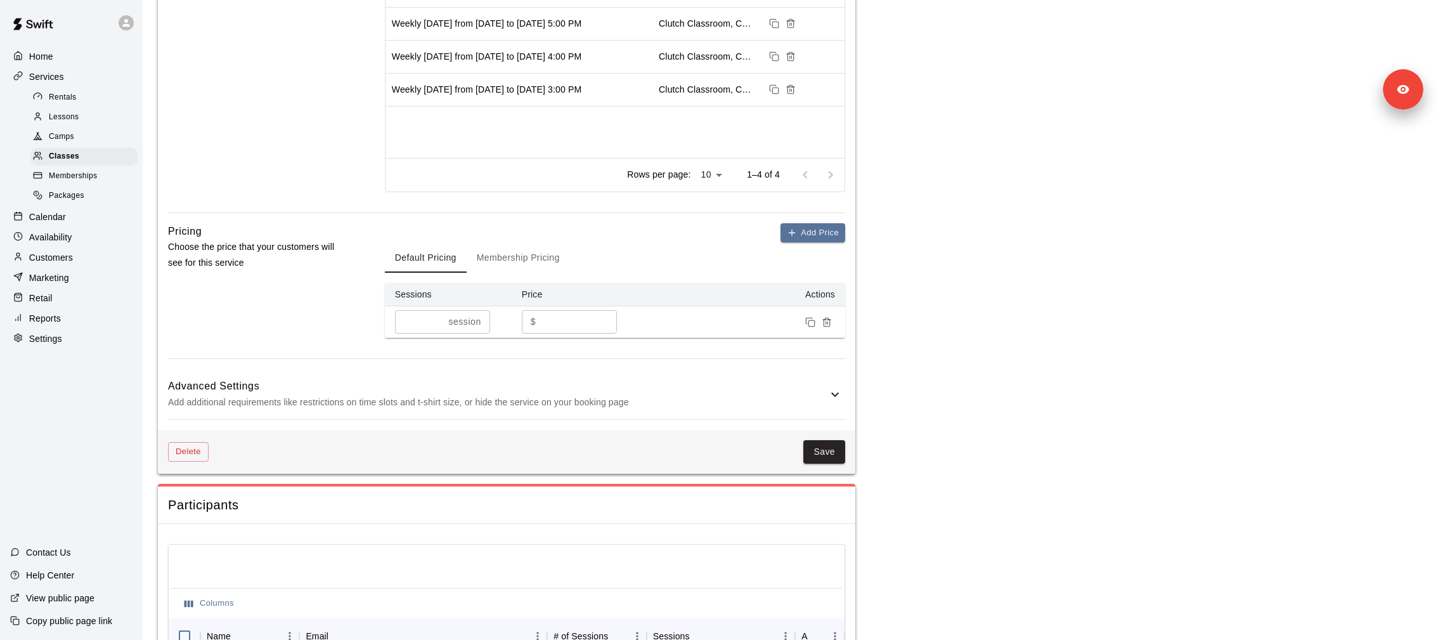
click at [511, 256] on button "Membership Pricing" at bounding box center [518, 257] width 103 height 30
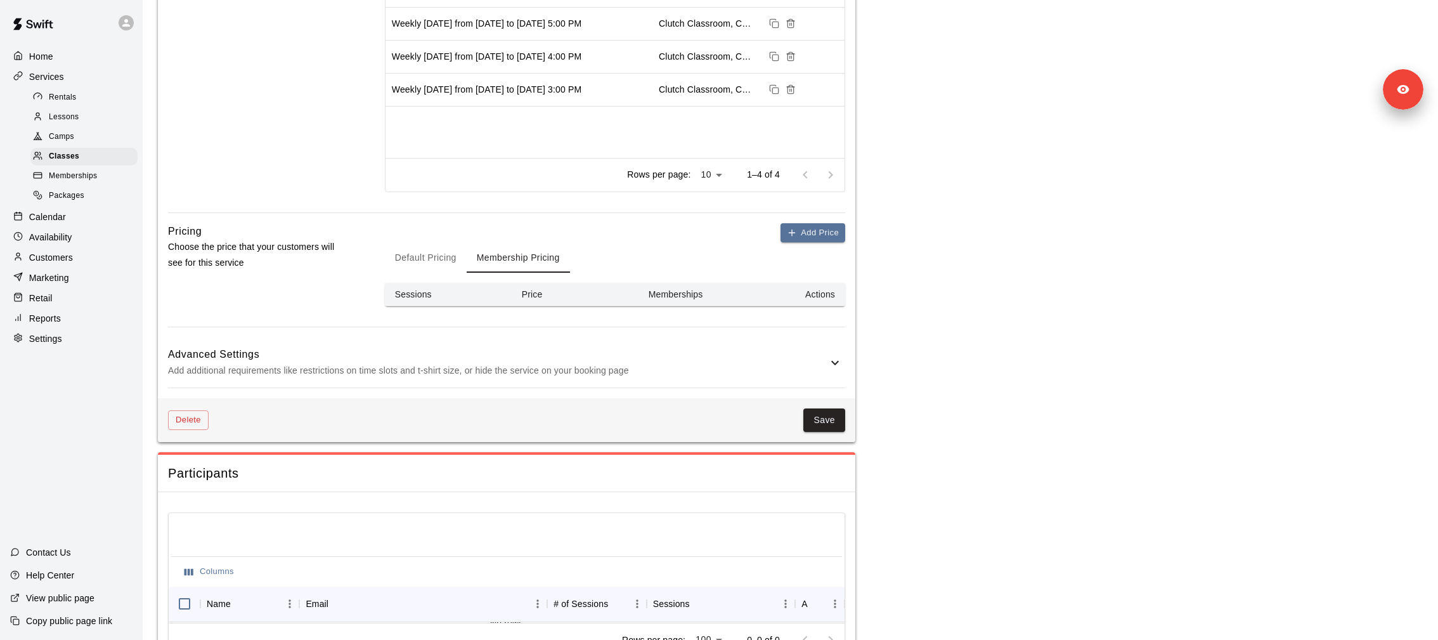
click at [424, 257] on button "Default Pricing" at bounding box center [426, 257] width 82 height 30
